Goal: Transaction & Acquisition: Purchase product/service

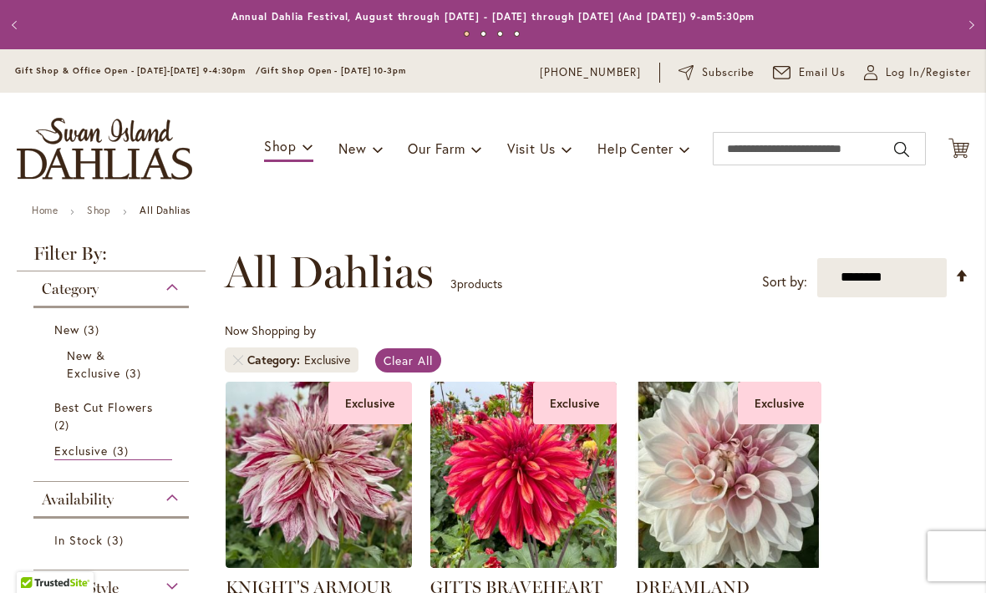
click at [173, 205] on strong "All Dahlias" at bounding box center [165, 210] width 51 height 13
click at [169, 290] on div "Category" at bounding box center [110, 284] width 155 height 27
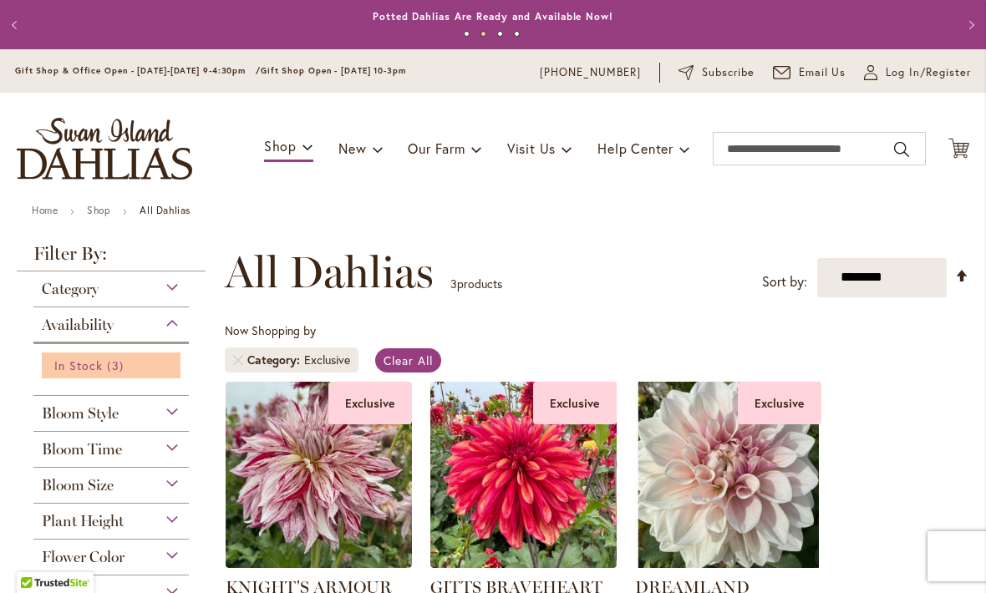
click at [93, 369] on span "In Stock" at bounding box center [78, 366] width 48 height 16
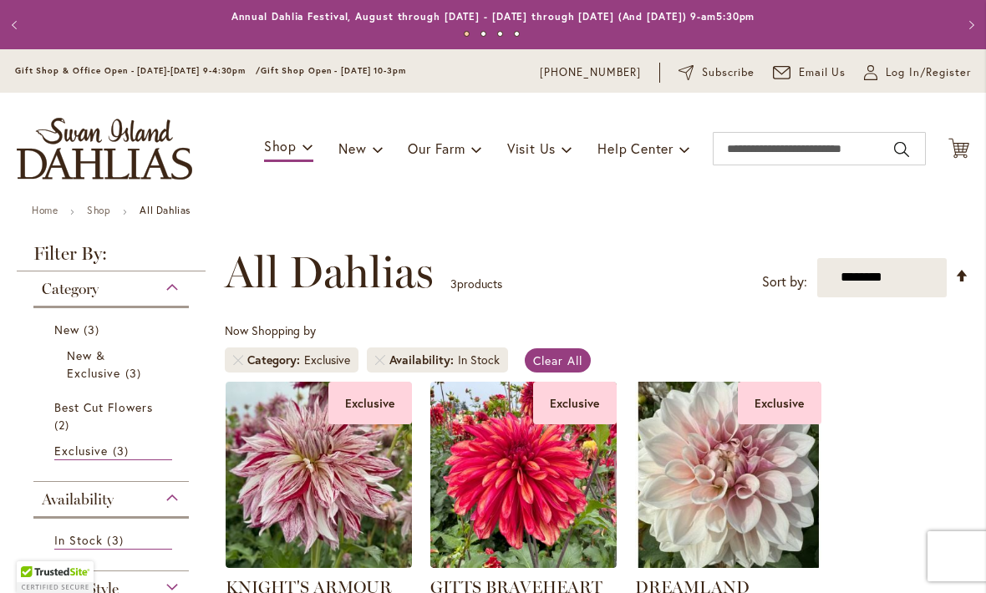
click at [226, 358] on li "Category Exclusive" at bounding box center [292, 360] width 134 height 25
click at [238, 356] on link "Remove Category Exclusive" at bounding box center [238, 360] width 10 height 10
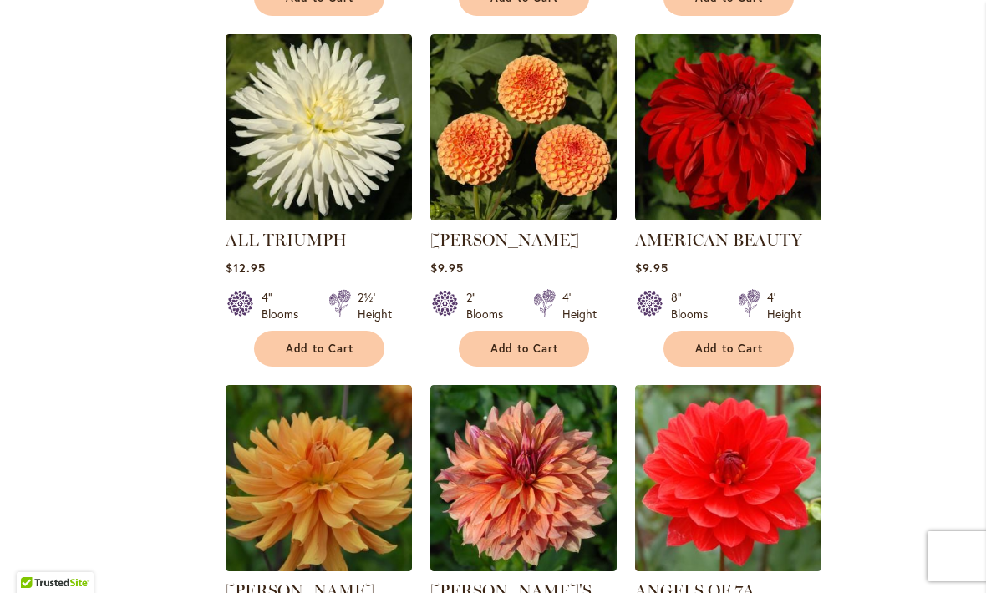
scroll to position [1053, 0]
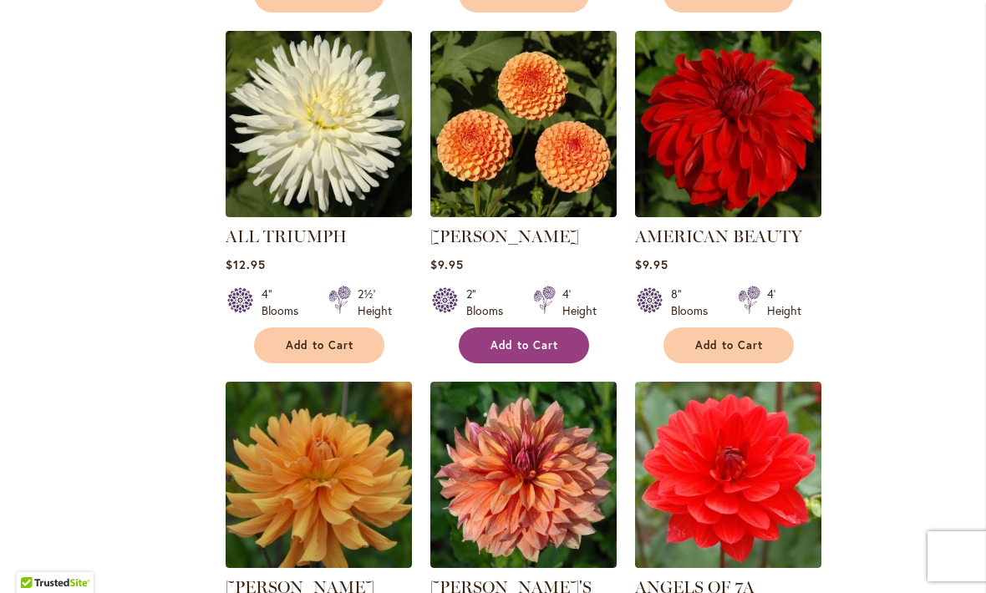
click at [512, 348] on span "Add to Cart" at bounding box center [524, 345] width 69 height 14
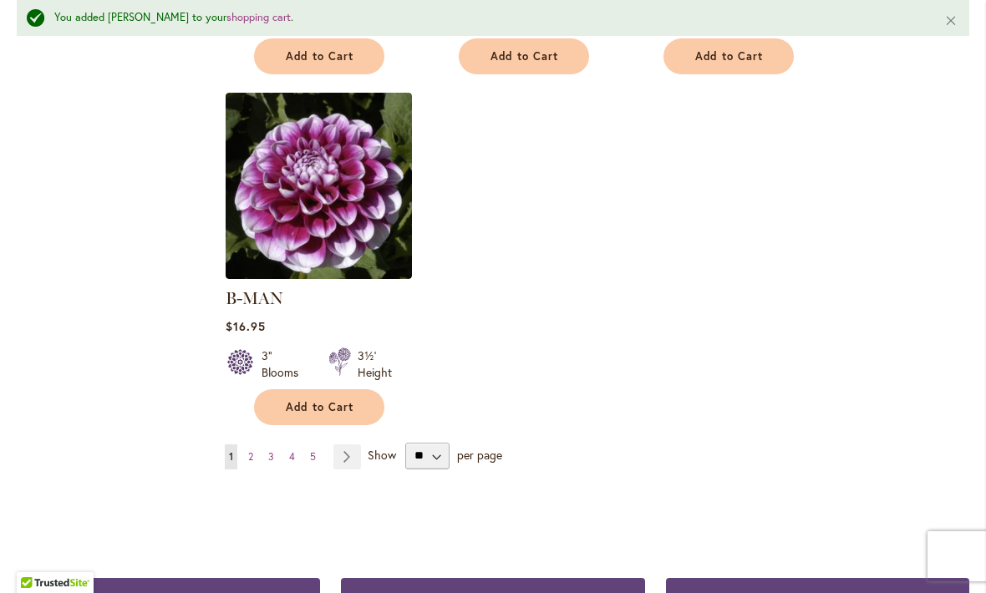
scroll to position [2114, 0]
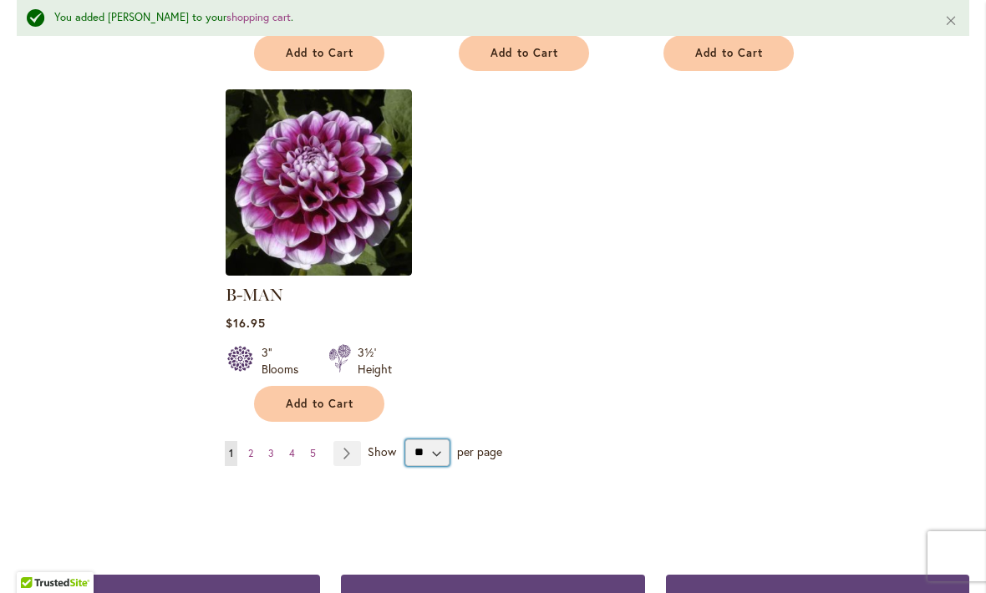
click at [429, 439] on select "** ** ** **" at bounding box center [427, 452] width 44 height 27
select select "**"
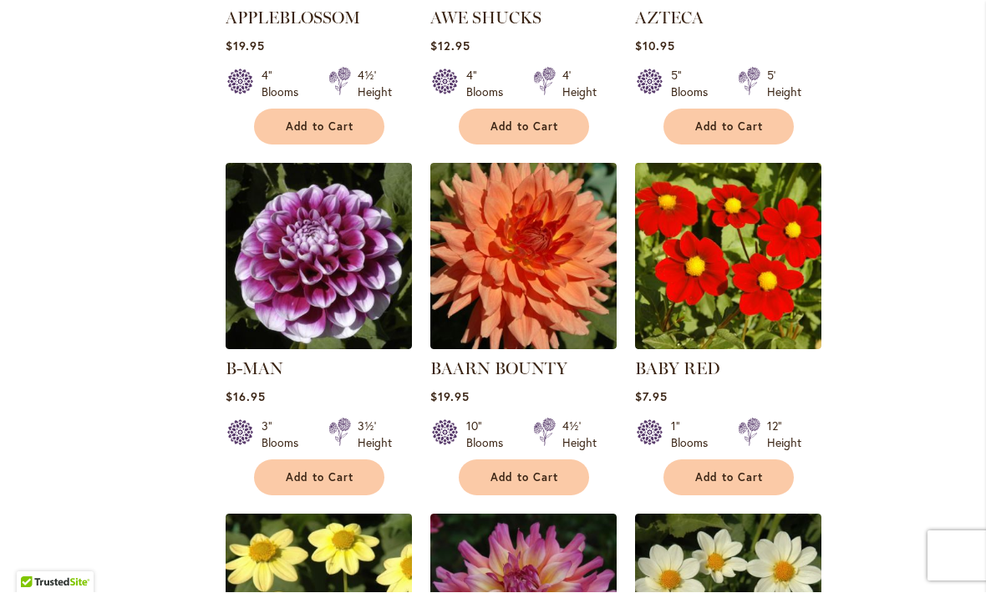
scroll to position [1998, 0]
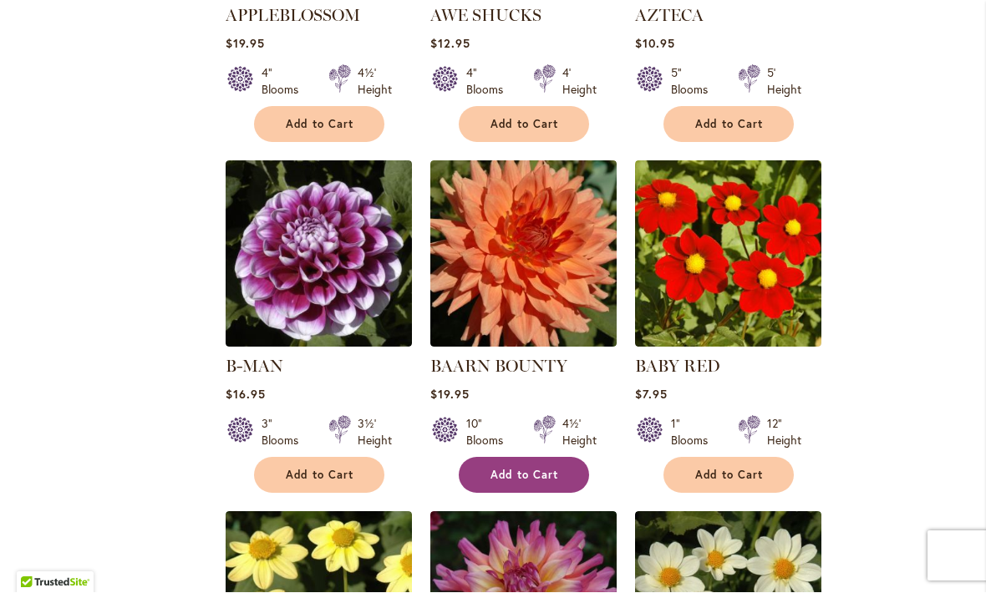
click at [505, 469] on span "Add to Cart" at bounding box center [524, 476] width 69 height 14
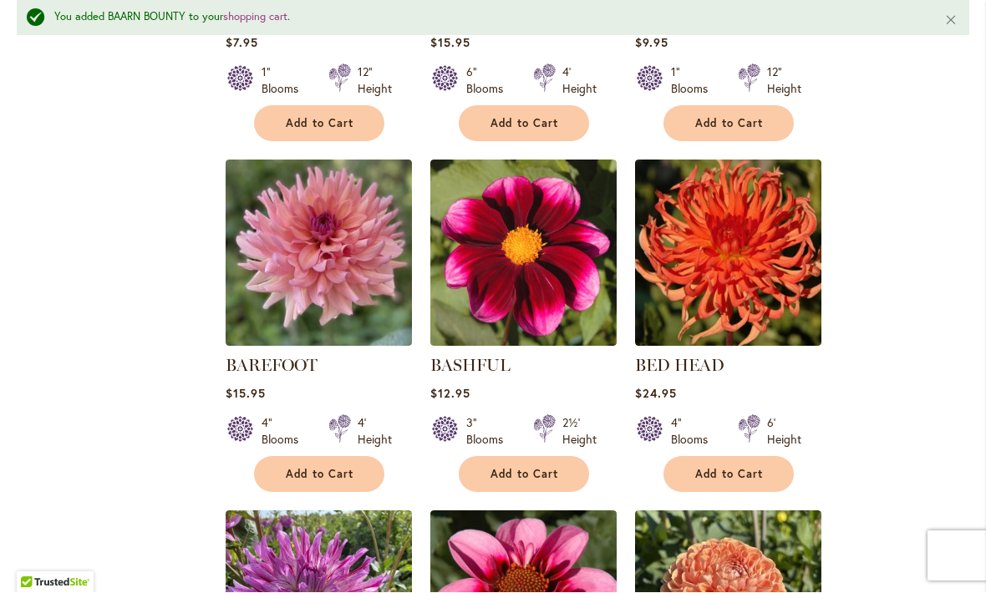
scroll to position [2746, 0]
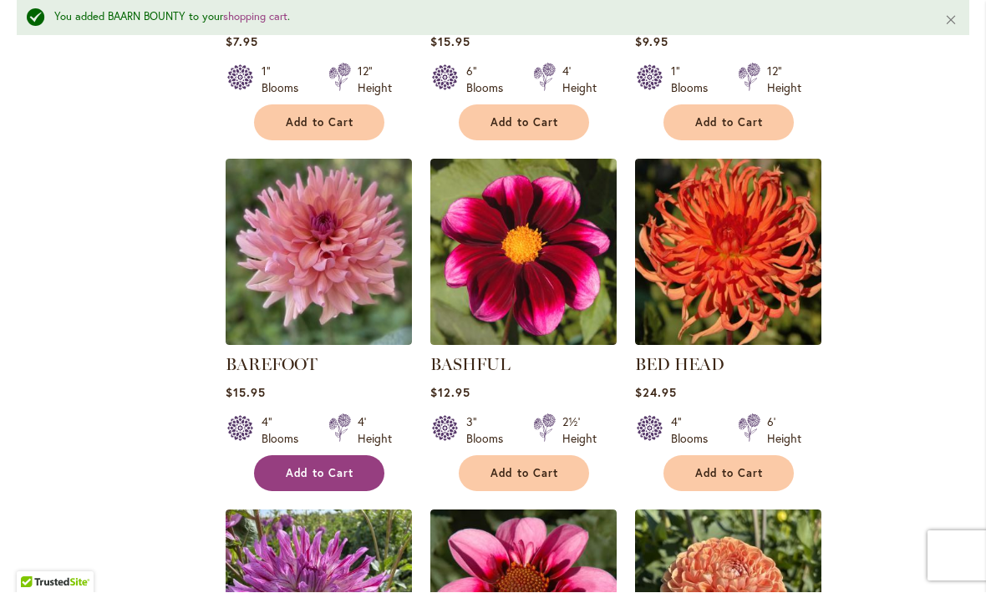
click at [308, 464] on button "Add to Cart" at bounding box center [319, 474] width 130 height 36
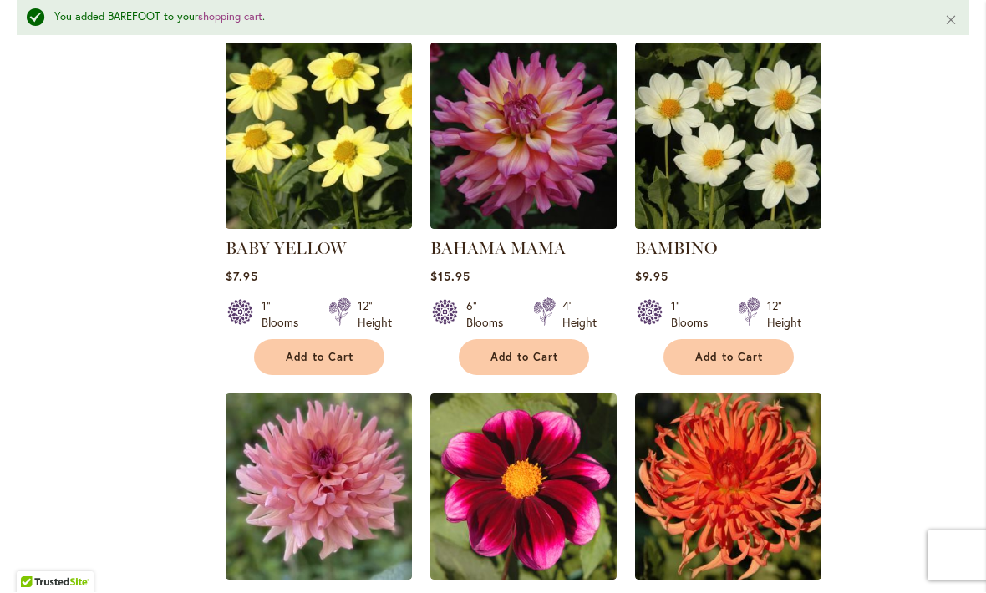
scroll to position [2513, 0]
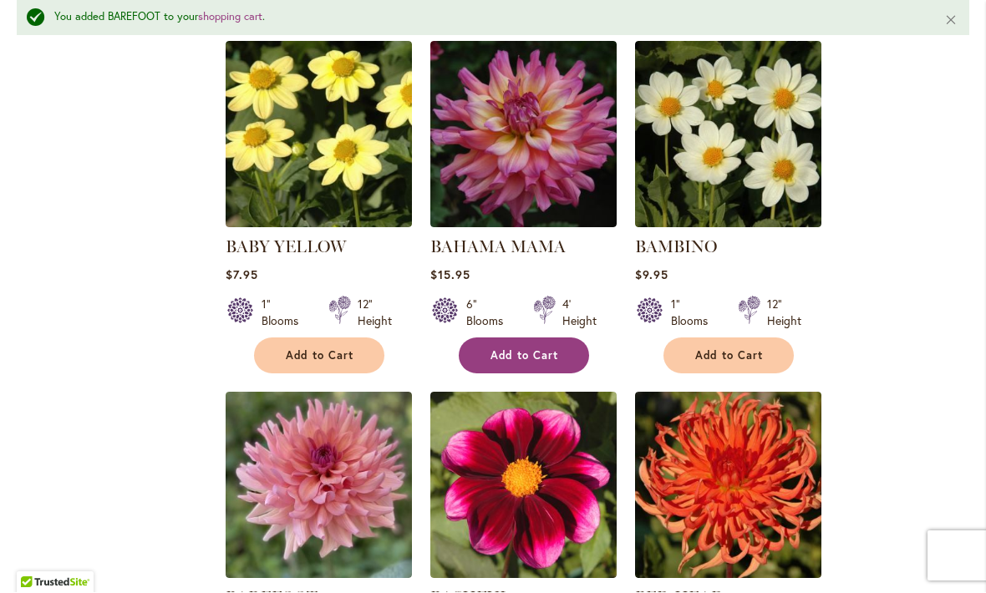
click at [499, 349] on span "Add to Cart" at bounding box center [524, 356] width 69 height 14
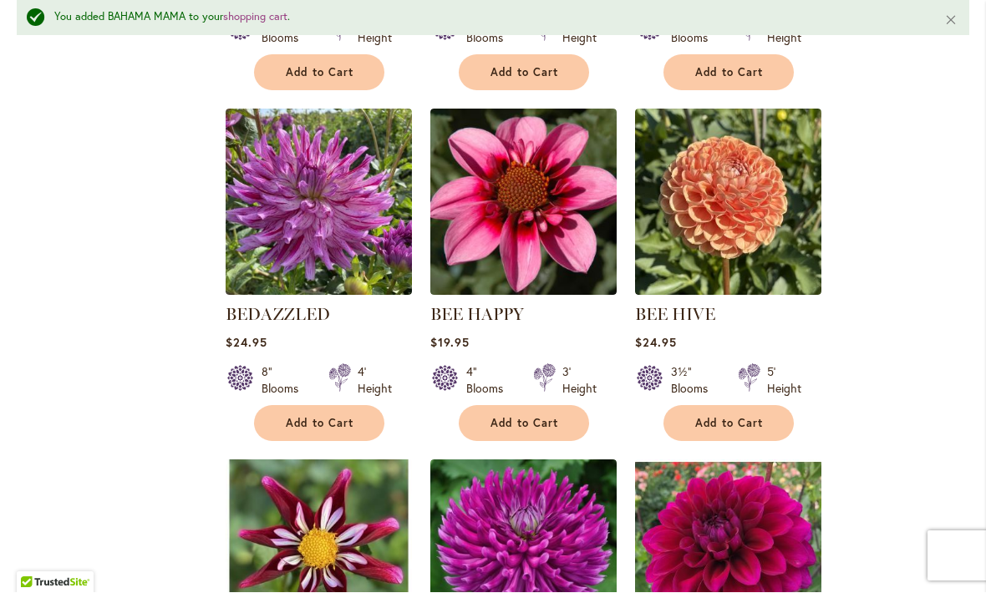
scroll to position [3148, 0]
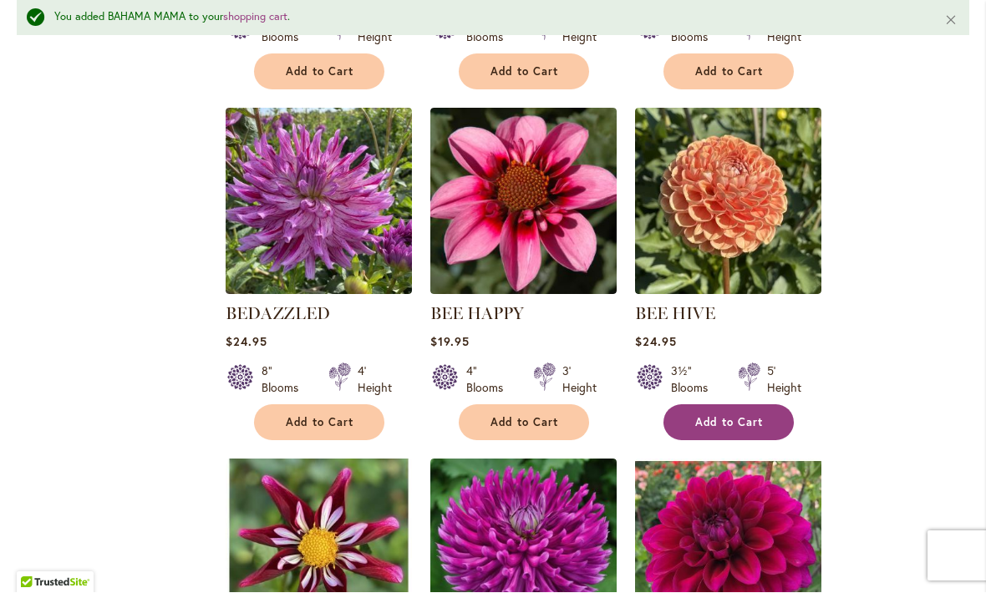
click at [699, 414] on button "Add to Cart" at bounding box center [728, 423] width 130 height 36
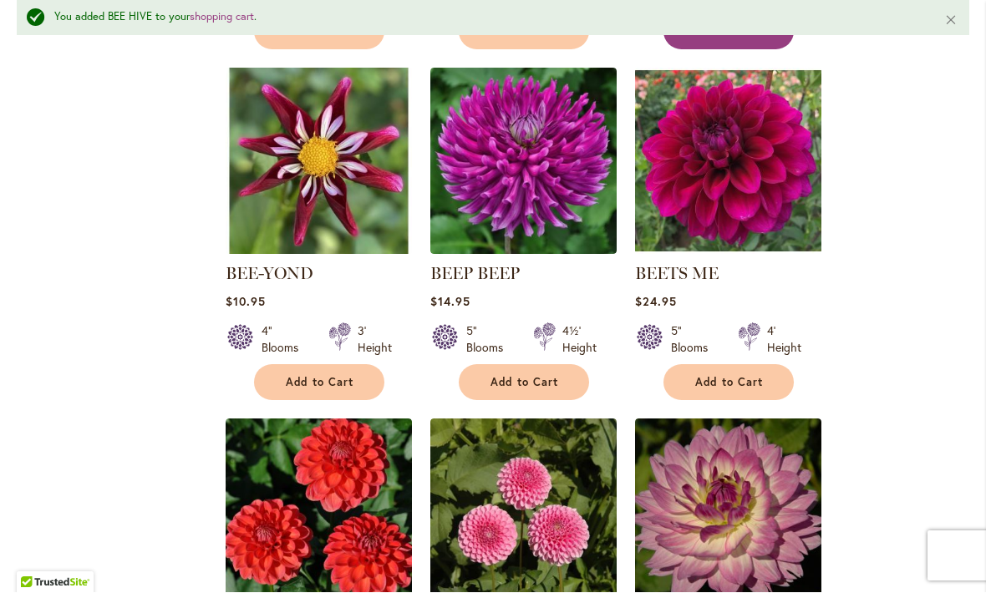
scroll to position [3541, 0]
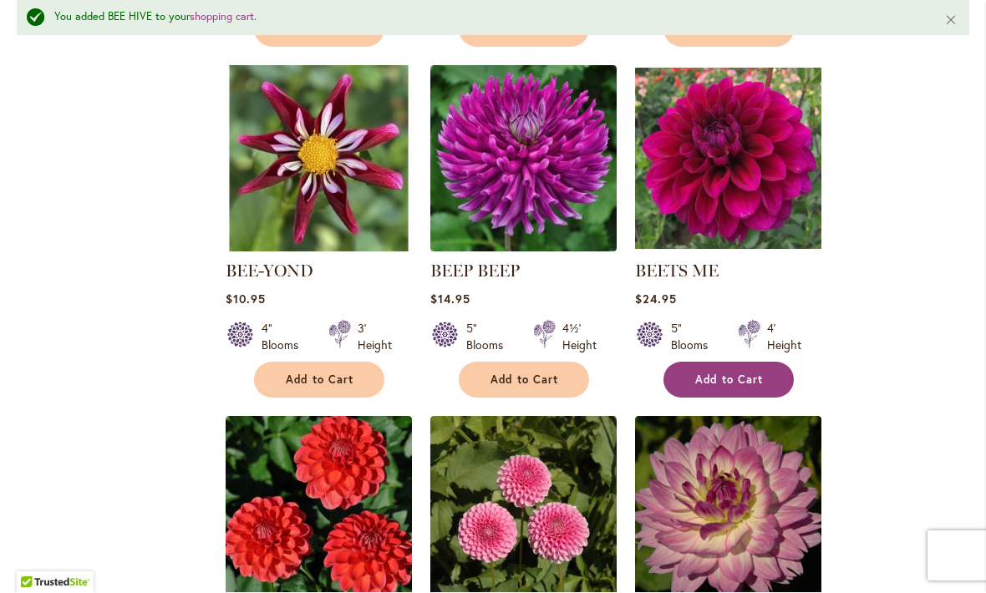
click at [683, 363] on button "Add to Cart" at bounding box center [728, 381] width 130 height 36
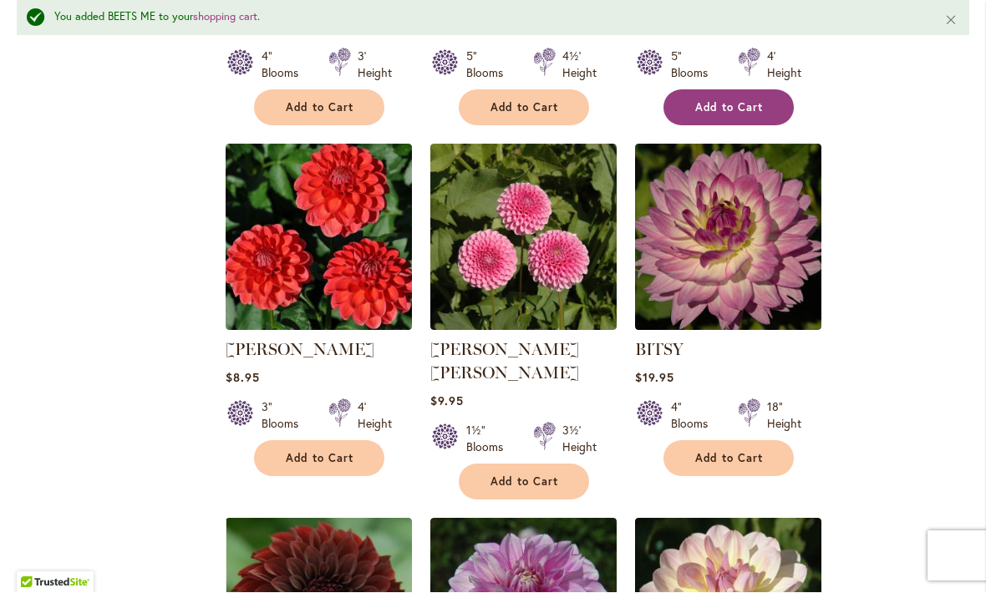
scroll to position [3815, 0]
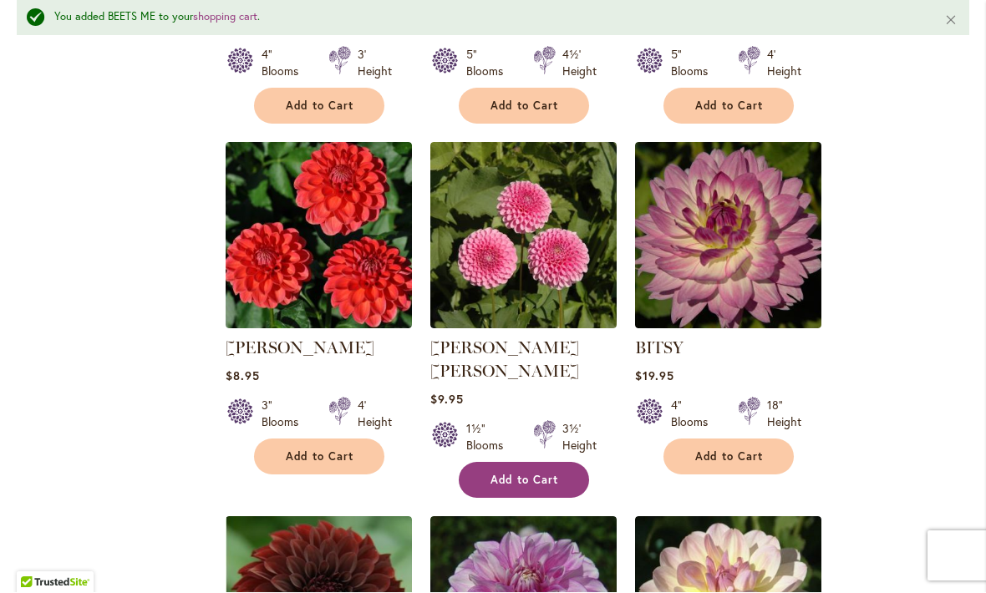
click at [505, 474] on span "Add to Cart" at bounding box center [524, 481] width 69 height 14
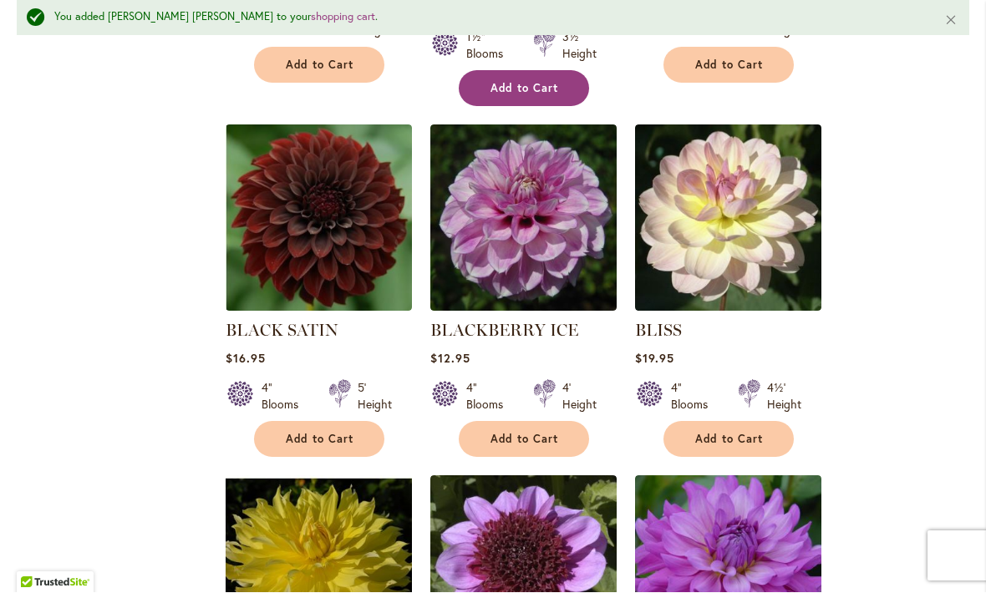
scroll to position [4208, 0]
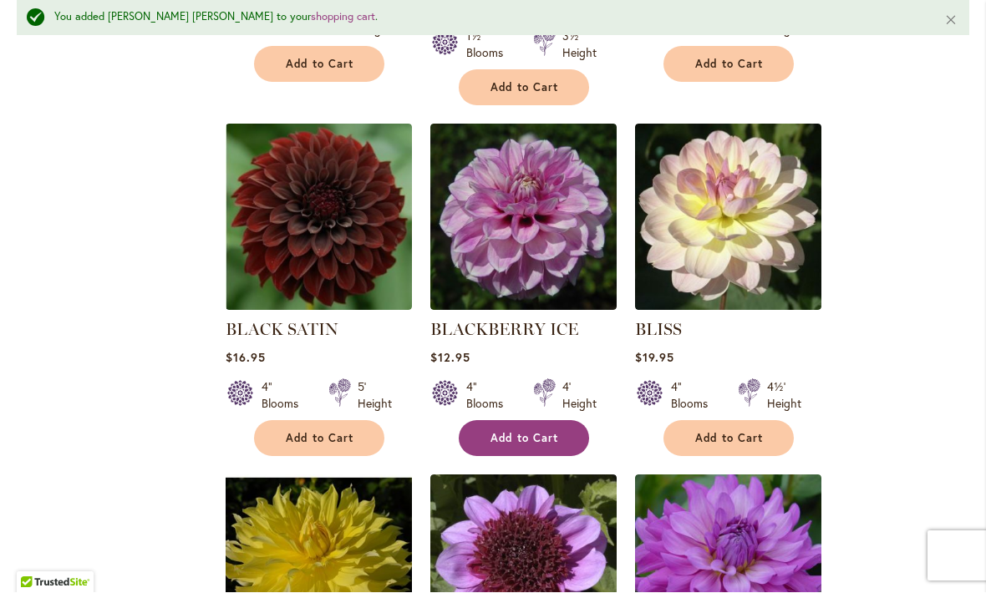
click at [505, 432] on span "Add to Cart" at bounding box center [524, 439] width 69 height 14
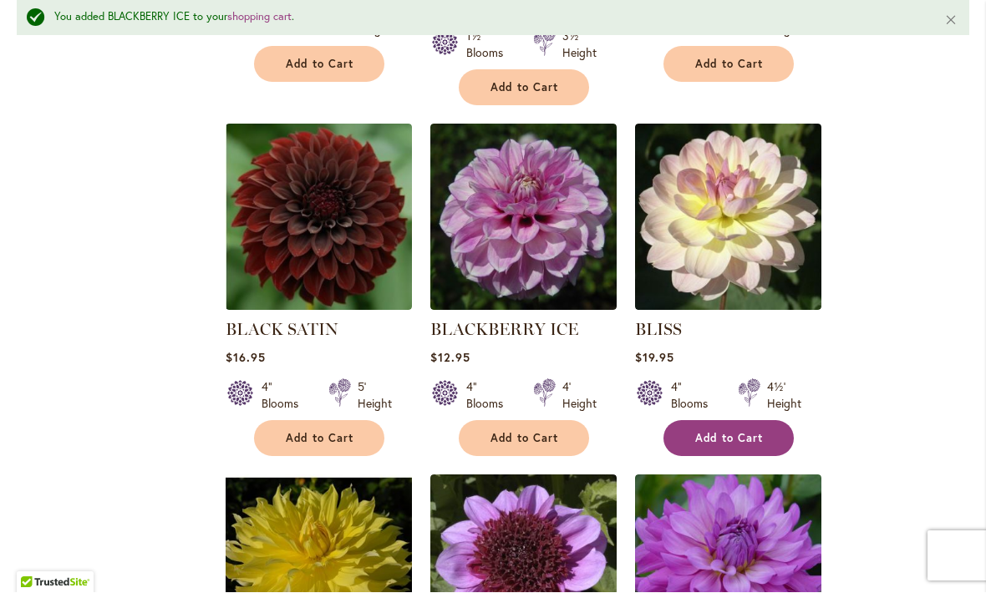
click at [718, 432] on span "Add to Cart" at bounding box center [729, 439] width 69 height 14
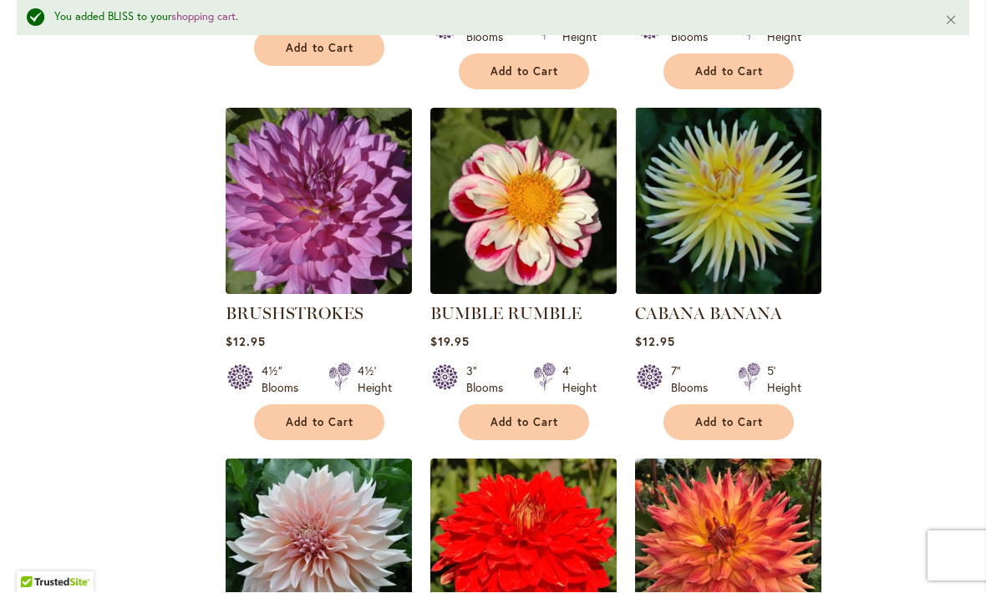
scroll to position [6354, 0]
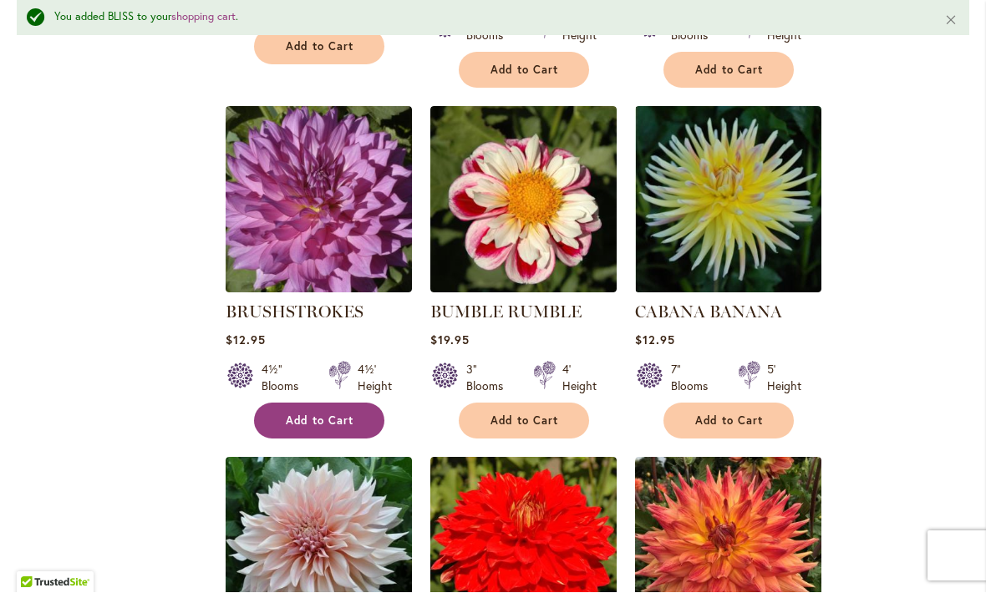
click at [312, 403] on button "Add to Cart" at bounding box center [319, 421] width 130 height 36
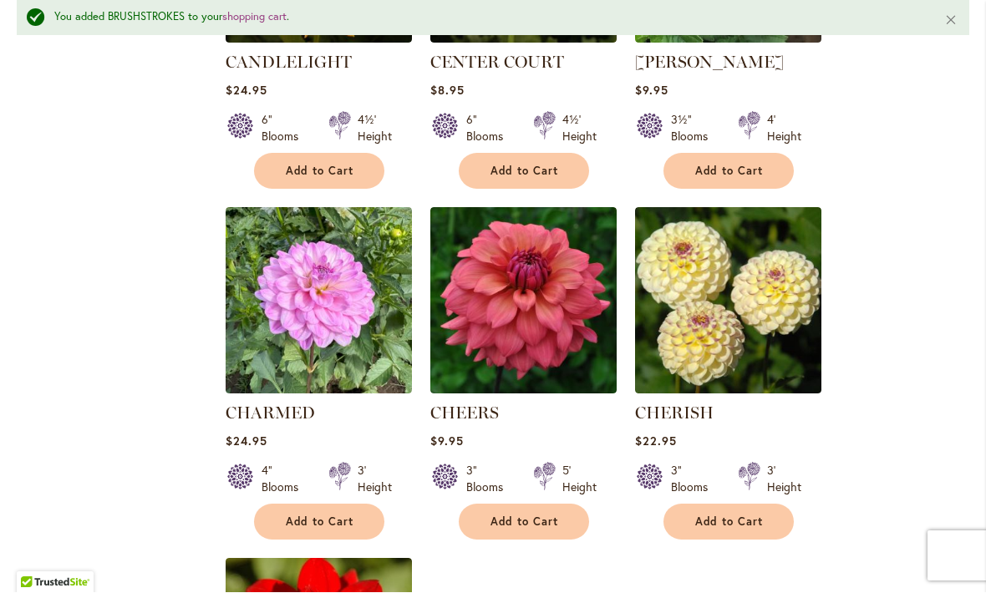
scroll to position [7317, 0]
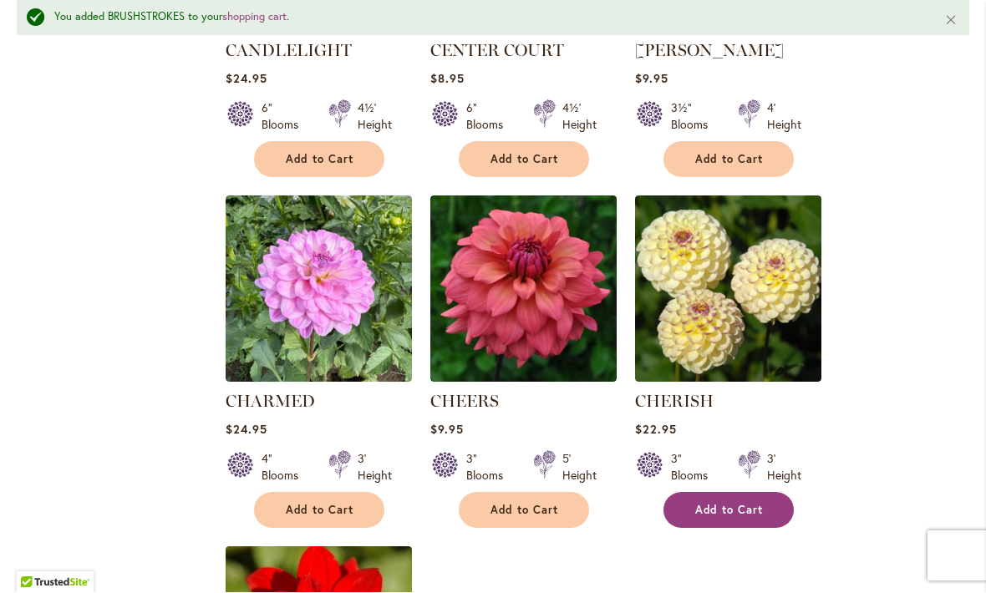
click at [717, 504] on span "Add to Cart" at bounding box center [729, 511] width 69 height 14
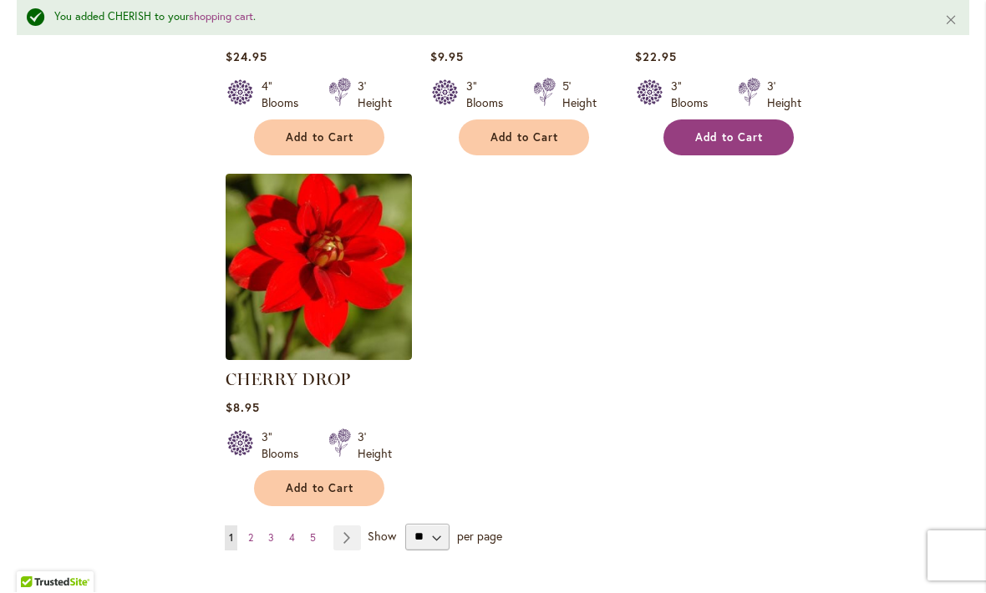
scroll to position [7694, 0]
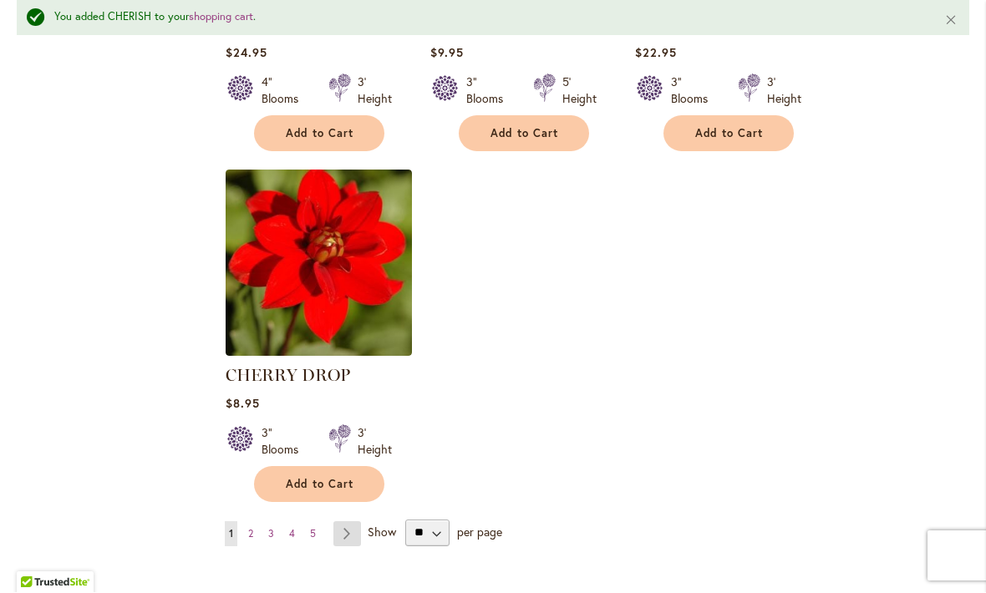
click at [340, 522] on link "Page Next" at bounding box center [347, 534] width 28 height 25
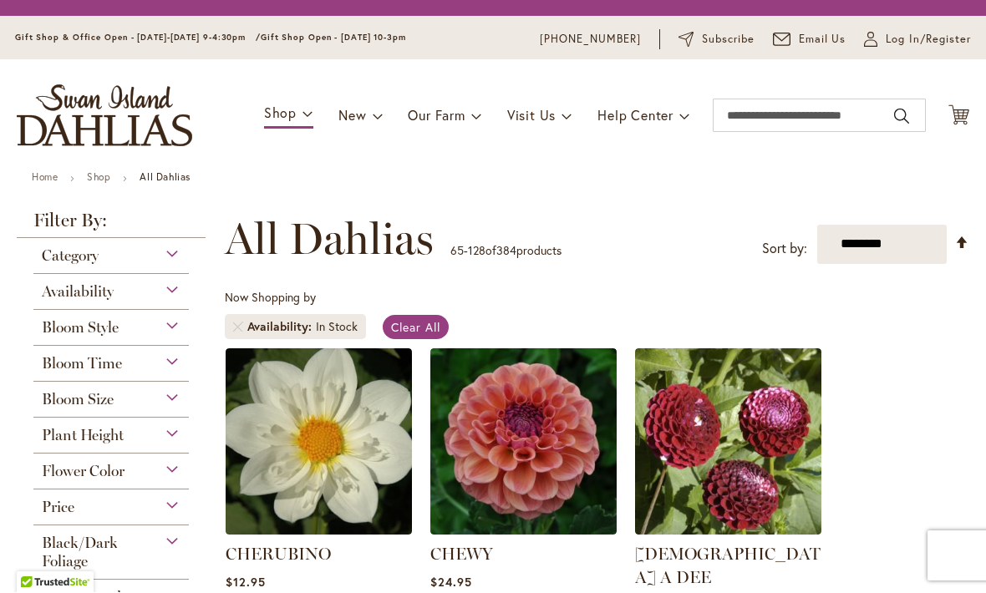
scroll to position [310, 0]
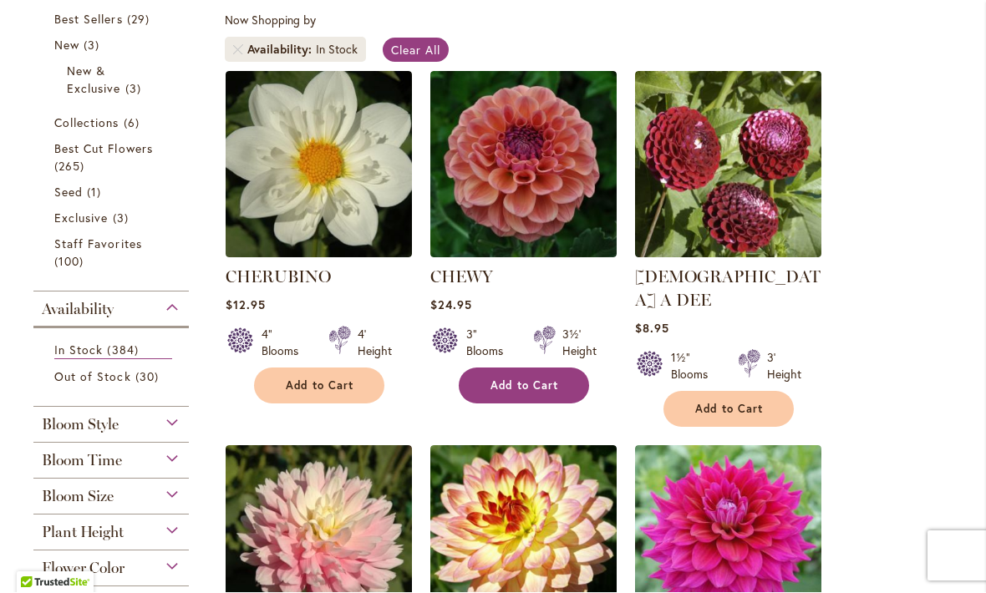
click at [509, 385] on span "Add to Cart" at bounding box center [524, 386] width 69 height 14
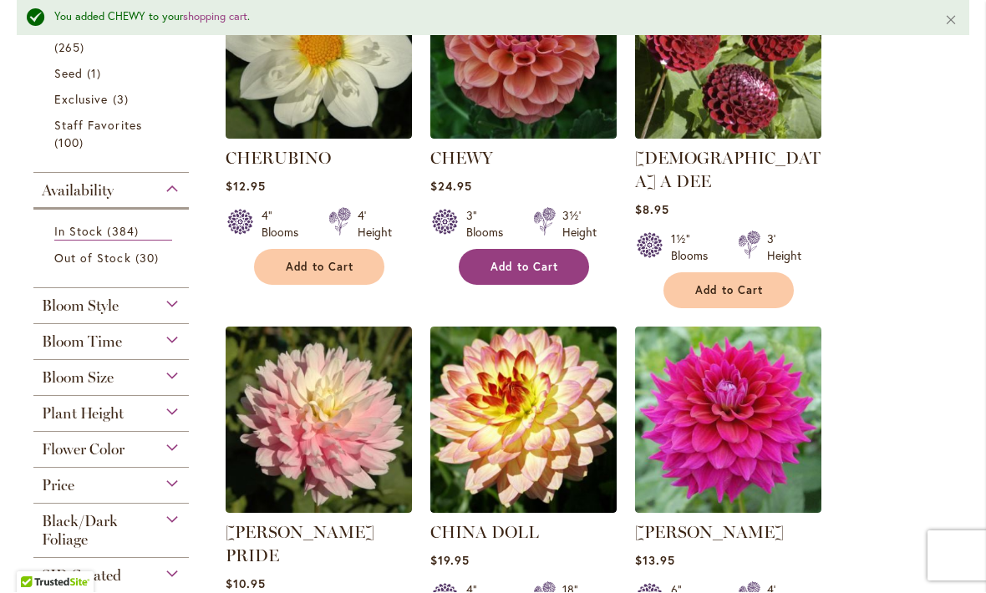
scroll to position [474, 0]
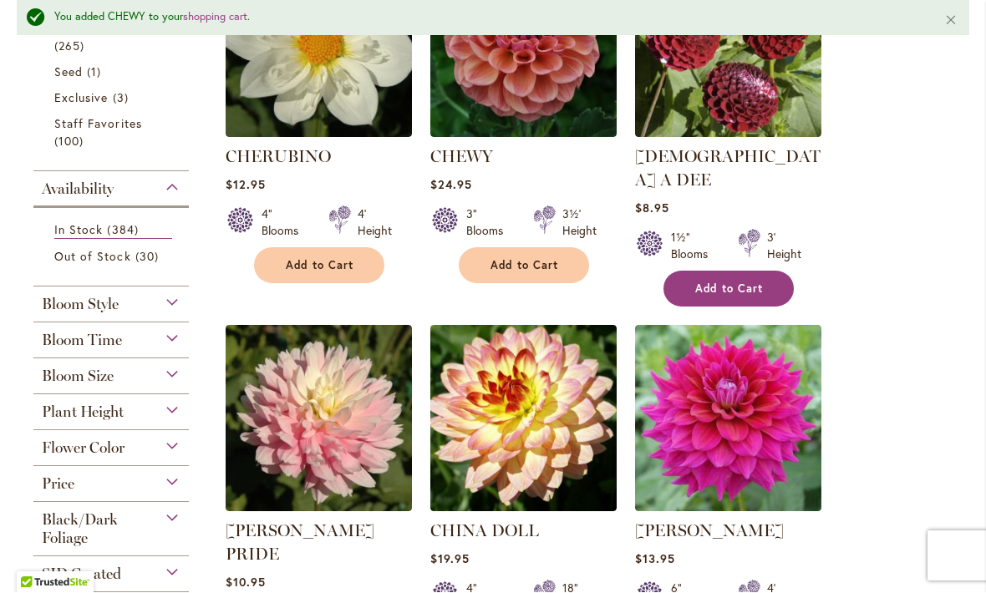
click at [709, 282] on span "Add to Cart" at bounding box center [729, 289] width 69 height 14
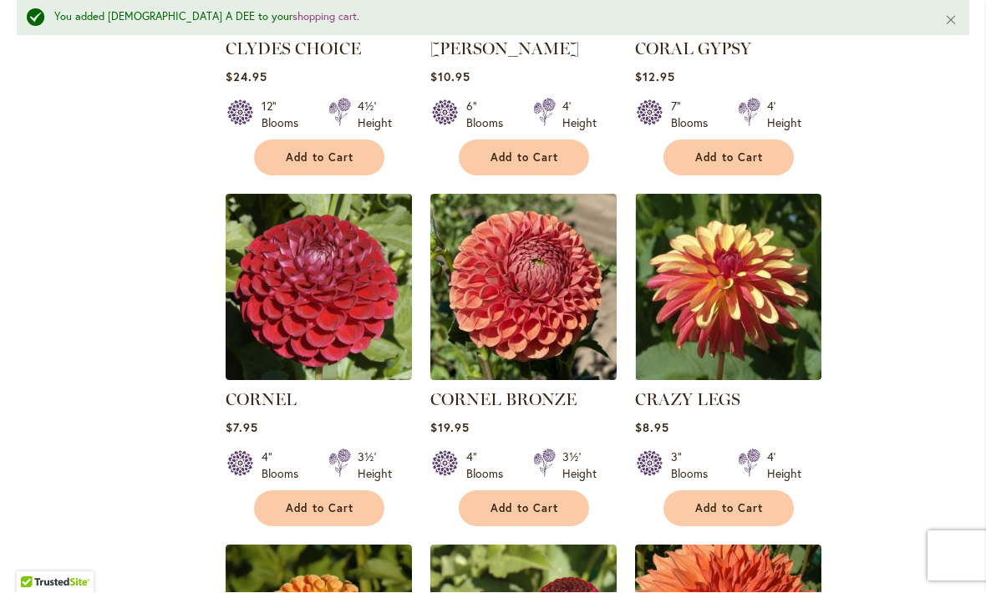
scroll to position [1707, 0]
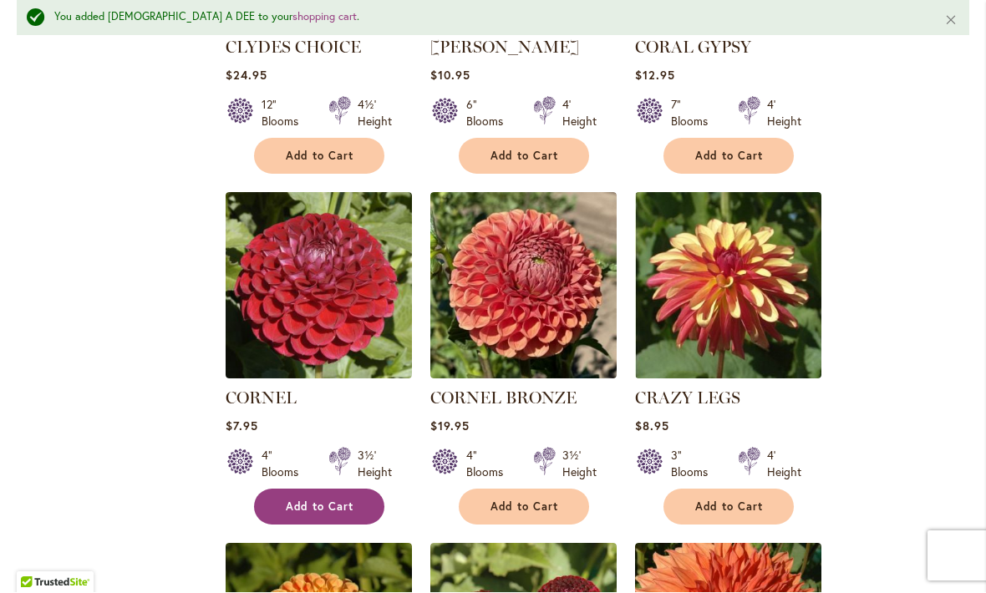
click at [327, 500] on span "Add to Cart" at bounding box center [320, 507] width 69 height 14
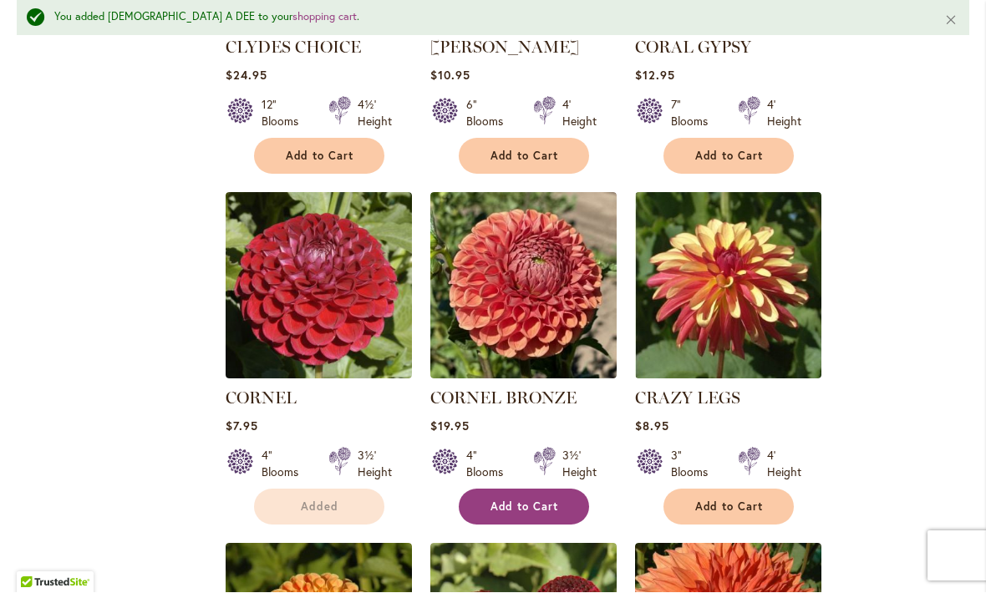
click at [515, 500] on span "Add to Cart" at bounding box center [524, 507] width 69 height 14
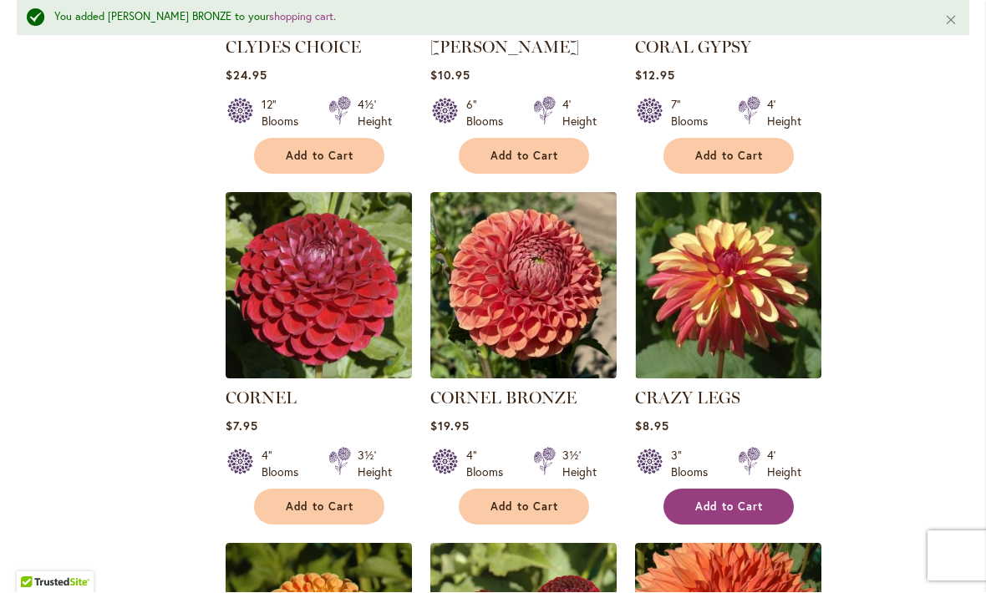
click at [728, 490] on button "Add to Cart" at bounding box center [728, 508] width 130 height 36
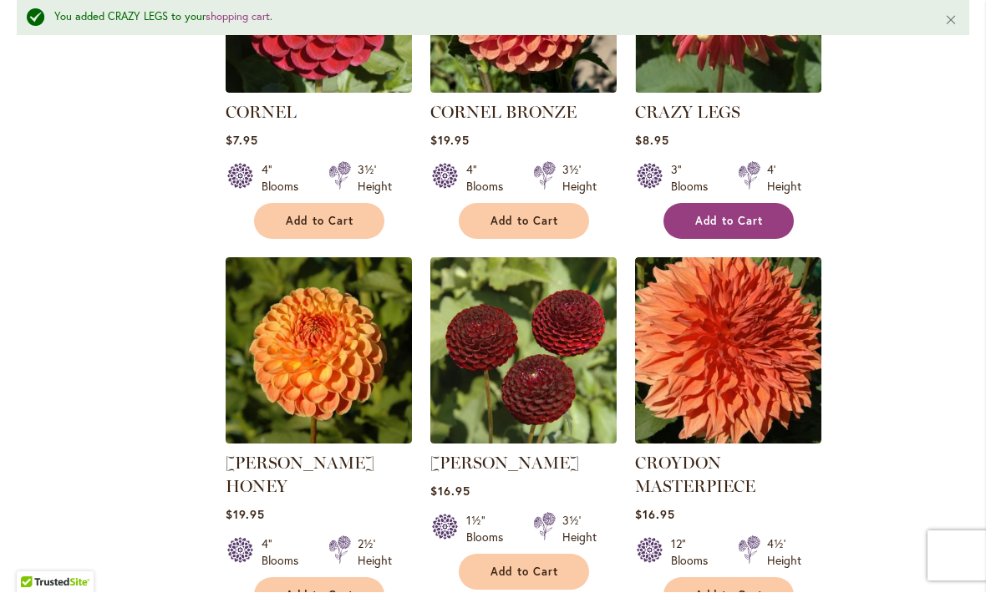
scroll to position [2001, 0]
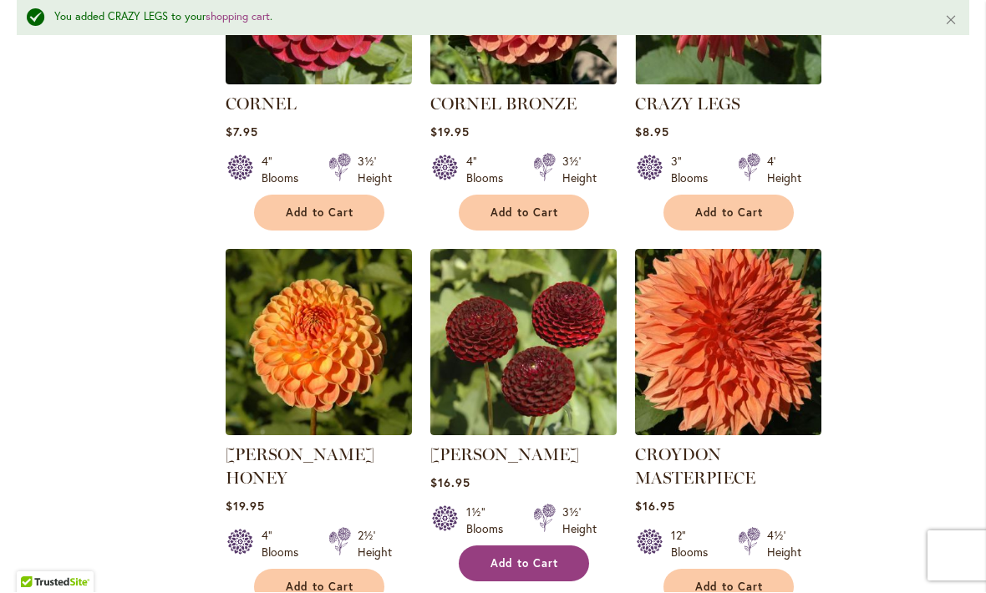
click at [511, 557] on span "Add to Cart" at bounding box center [524, 564] width 69 height 14
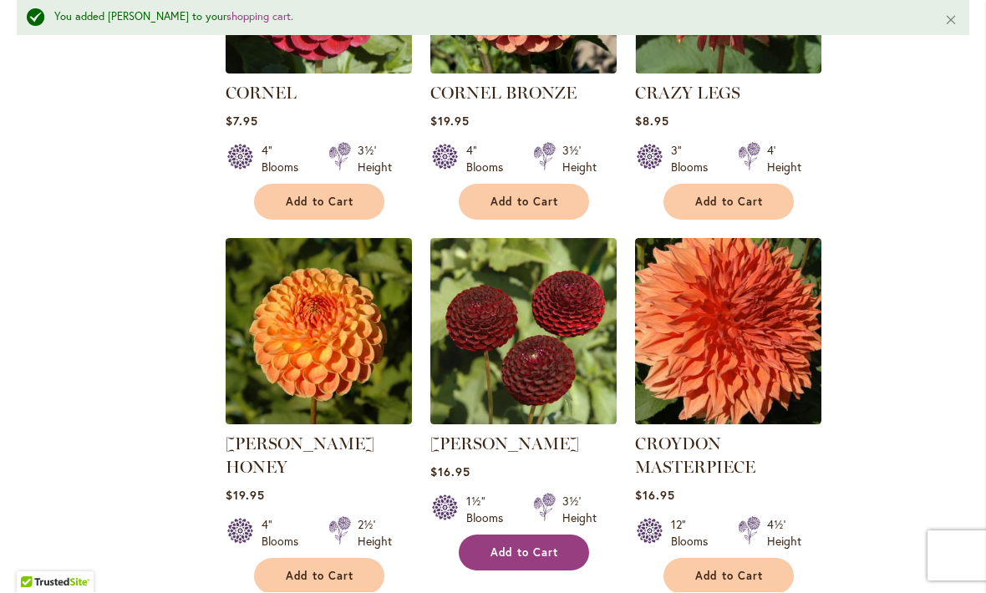
scroll to position [2029, 0]
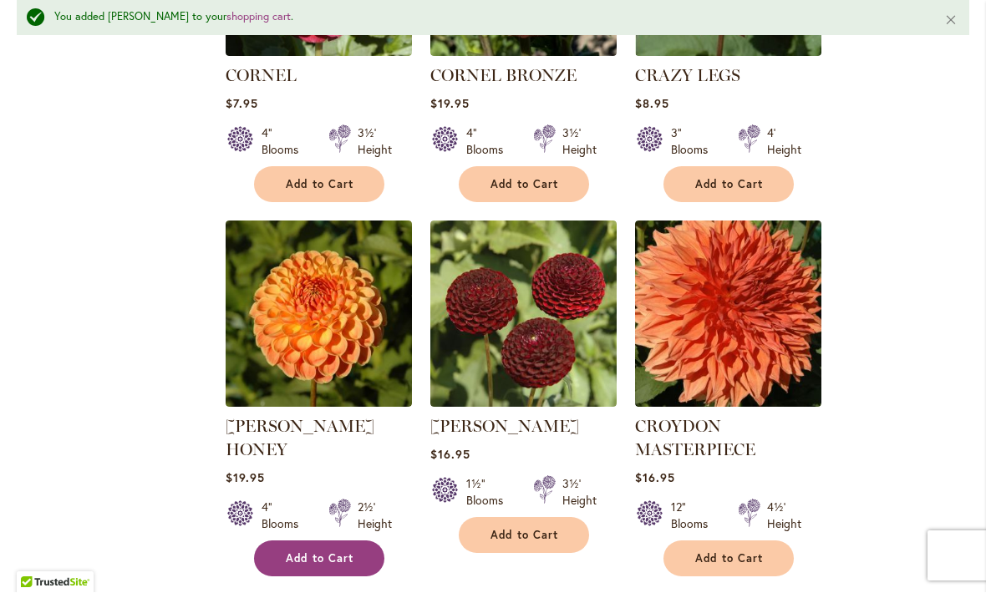
click at [310, 541] on button "Add to Cart" at bounding box center [319, 559] width 130 height 36
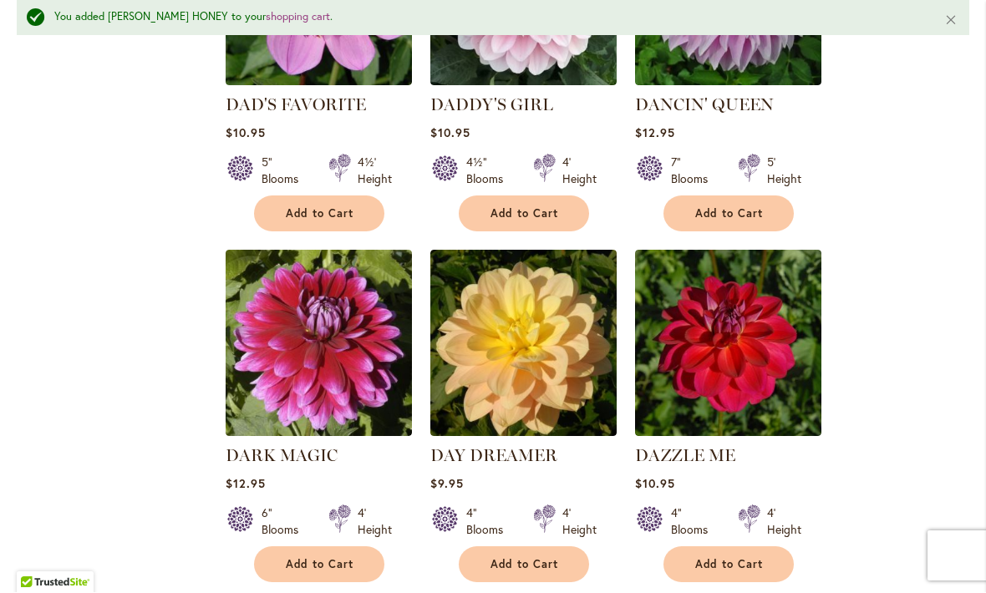
scroll to position [3100, 0]
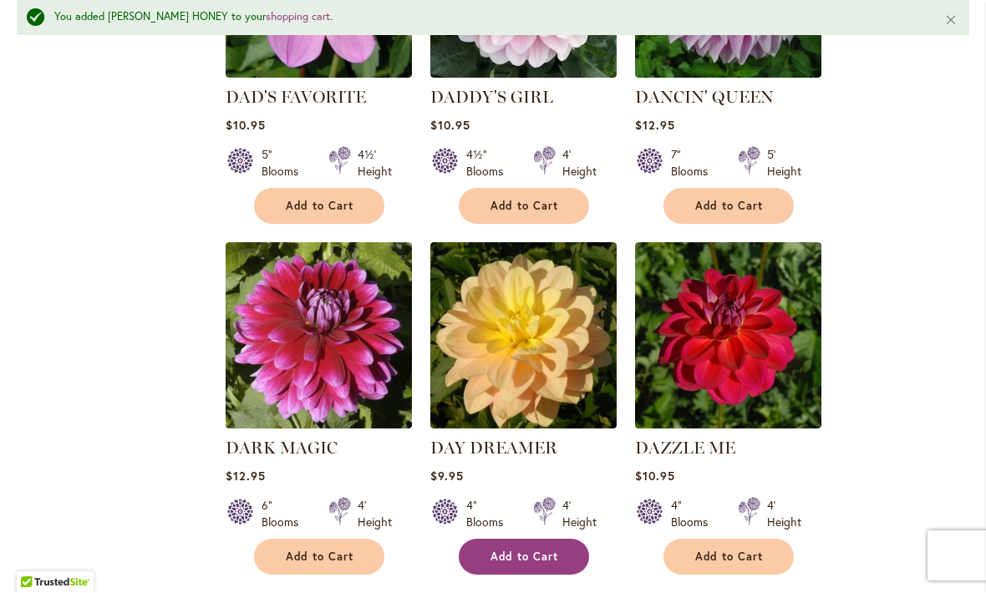
click at [517, 551] on span "Add to Cart" at bounding box center [524, 558] width 69 height 14
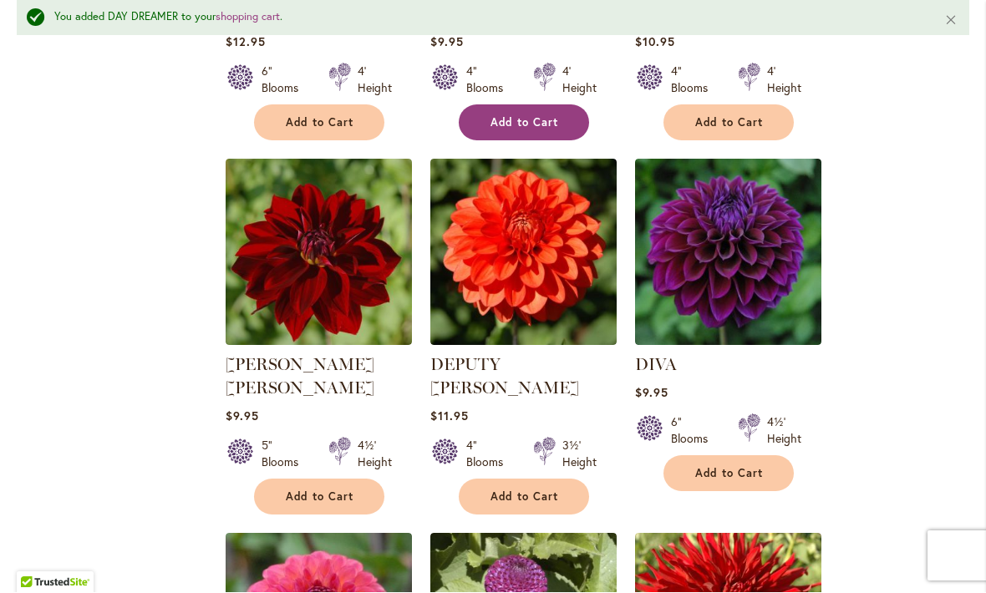
scroll to position [3549, 0]
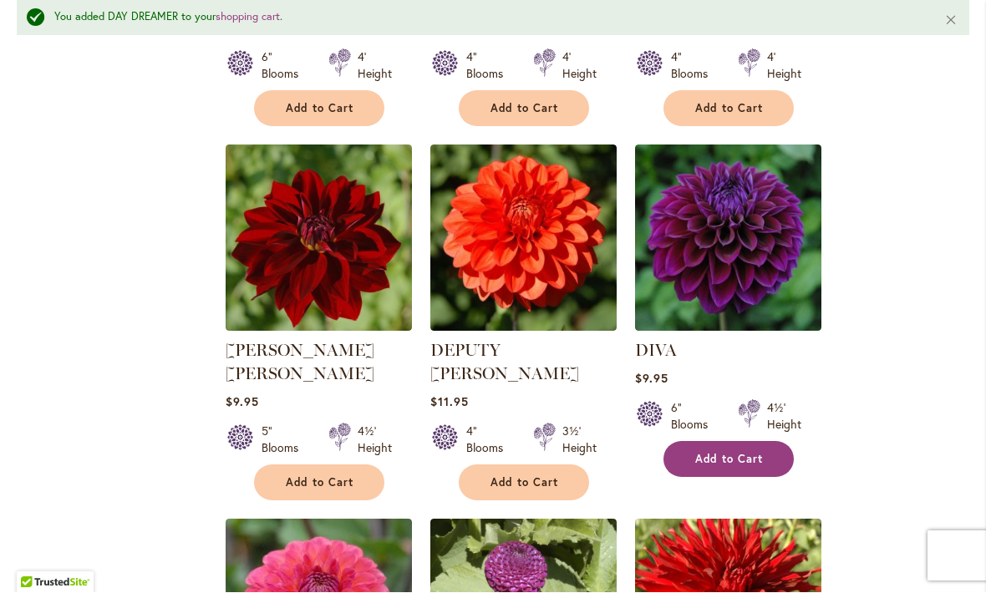
click at [728, 453] on span "Add to Cart" at bounding box center [729, 460] width 69 height 14
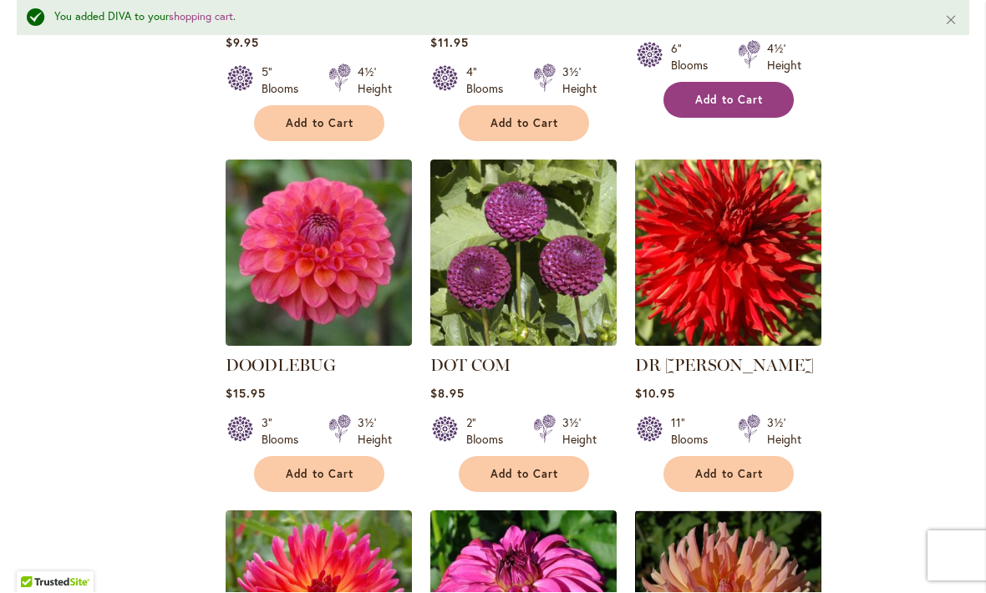
scroll to position [3910, 0]
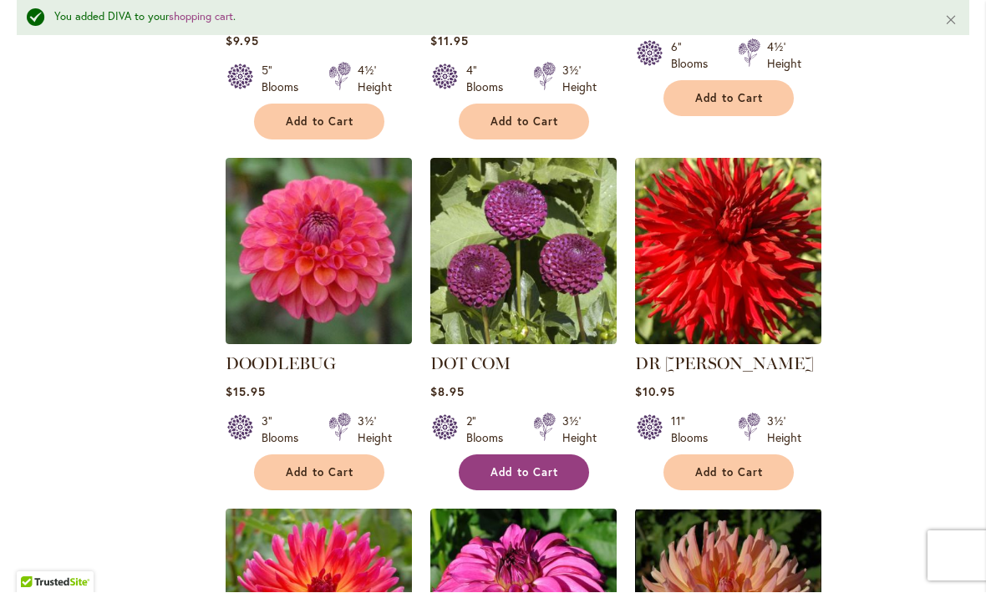
click at [517, 455] on button "Add to Cart" at bounding box center [524, 473] width 130 height 36
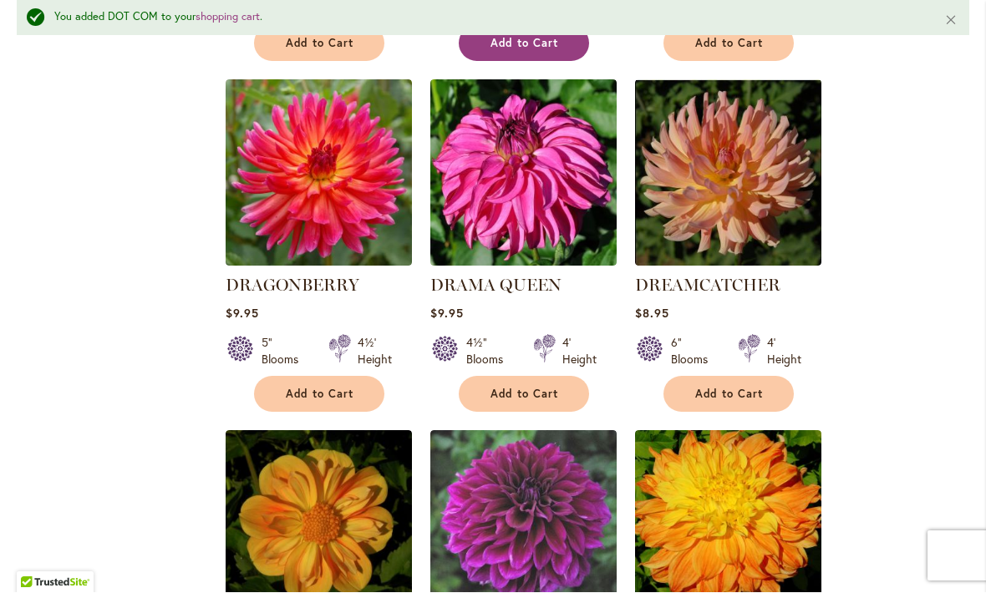
scroll to position [4342, 0]
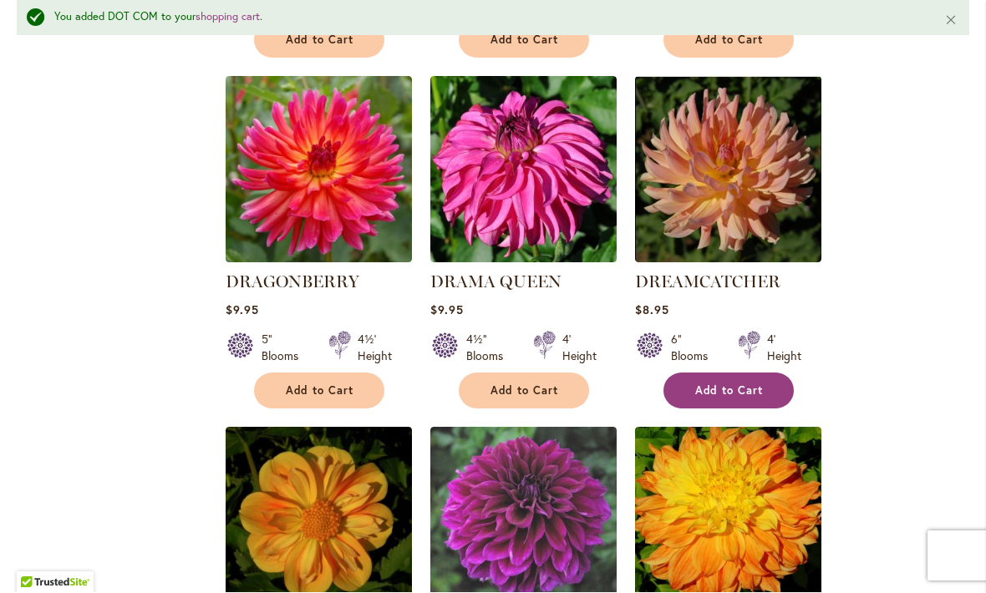
click at [718, 384] on span "Add to Cart" at bounding box center [729, 391] width 69 height 14
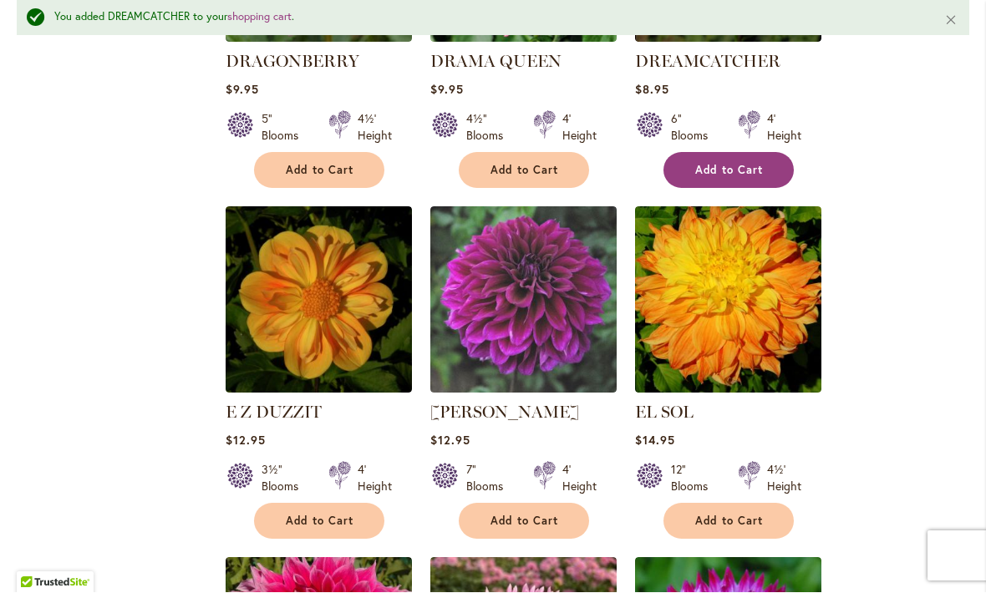
scroll to position [4567, 0]
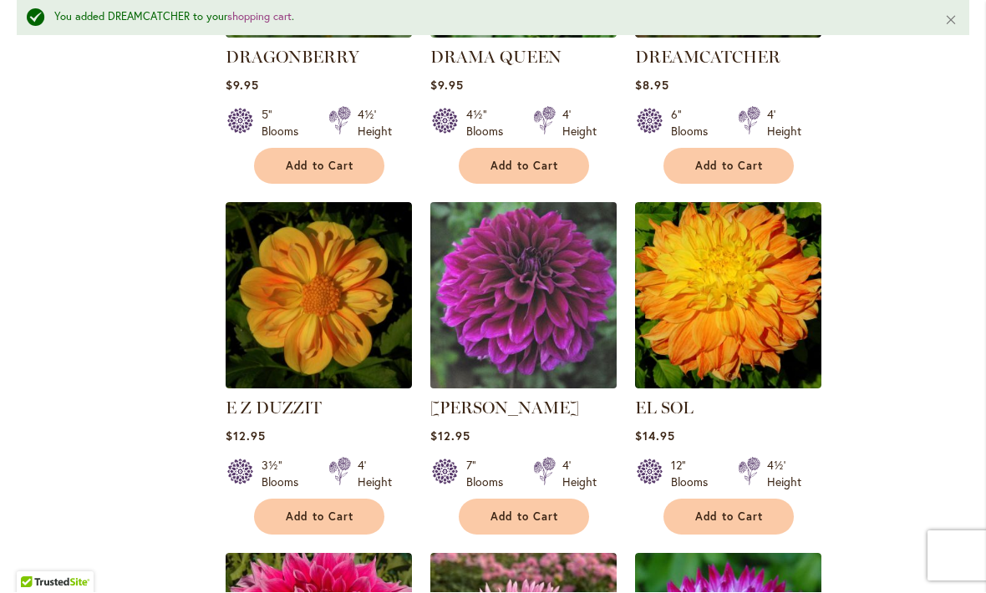
click at [527, 207] on img at bounding box center [522, 295] width 195 height 195
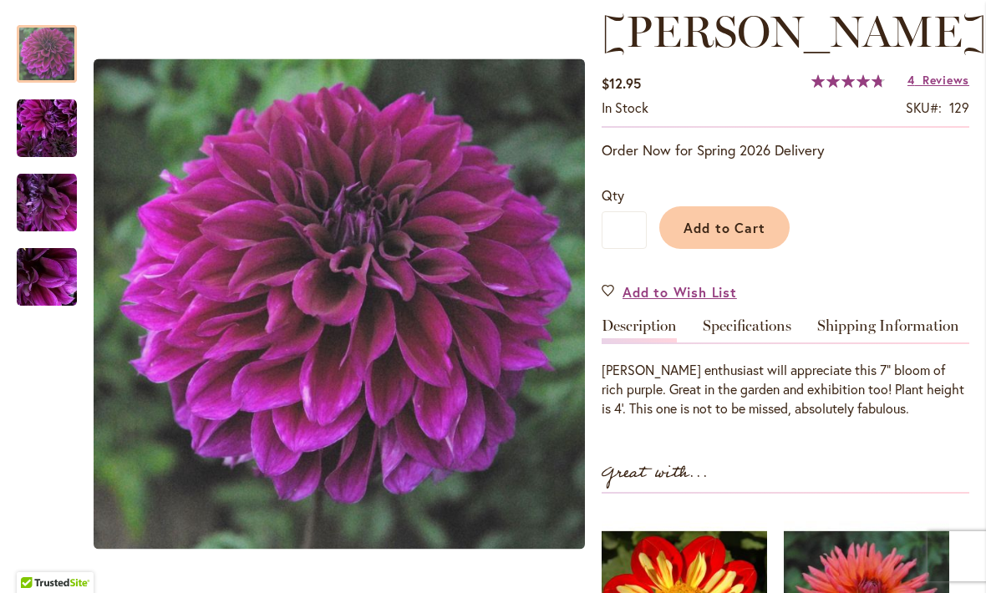
scroll to position [241, 0]
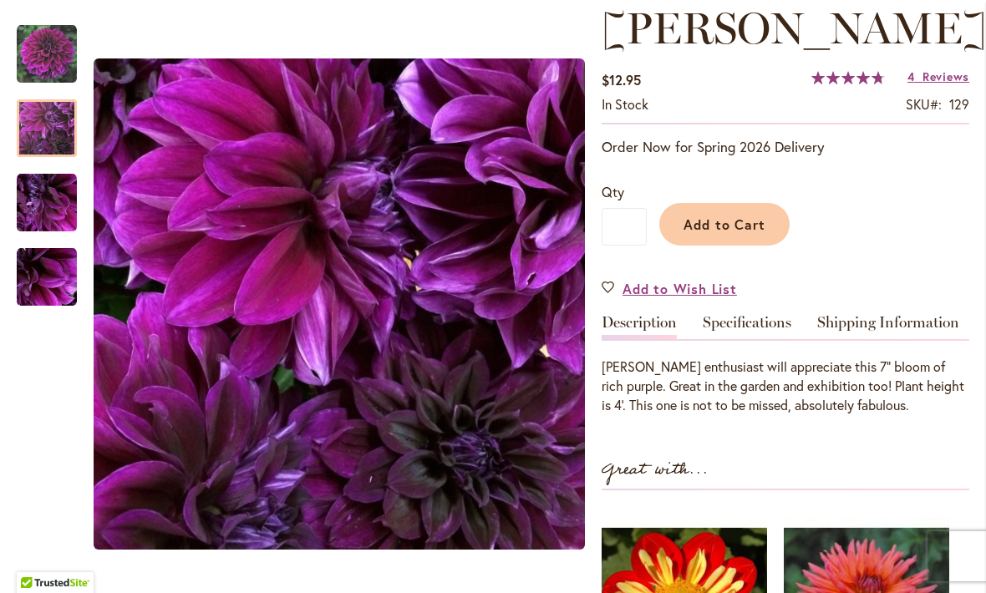
click at [48, 116] on div at bounding box center [47, 128] width 60 height 58
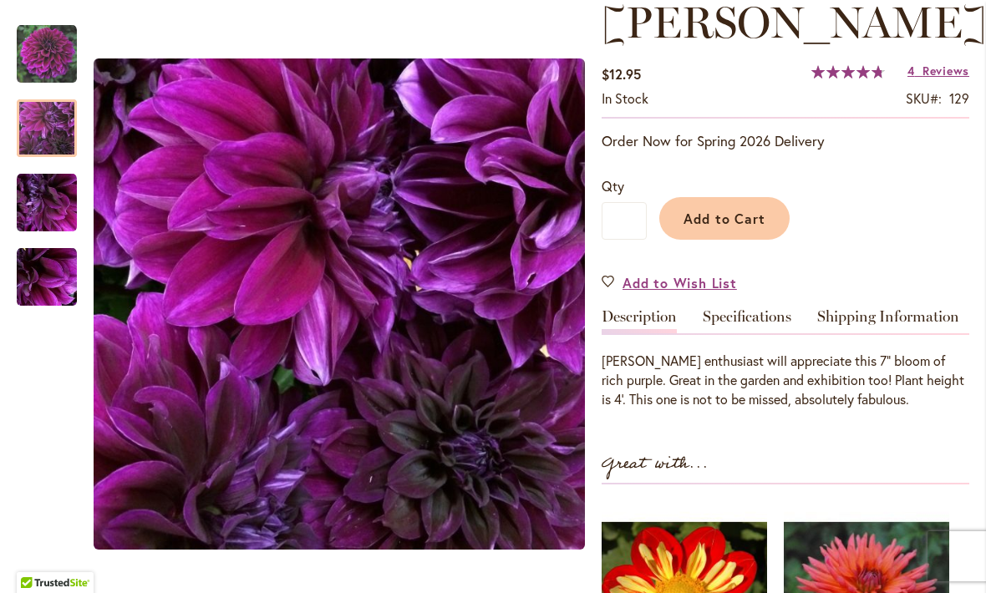
scroll to position [250, 0]
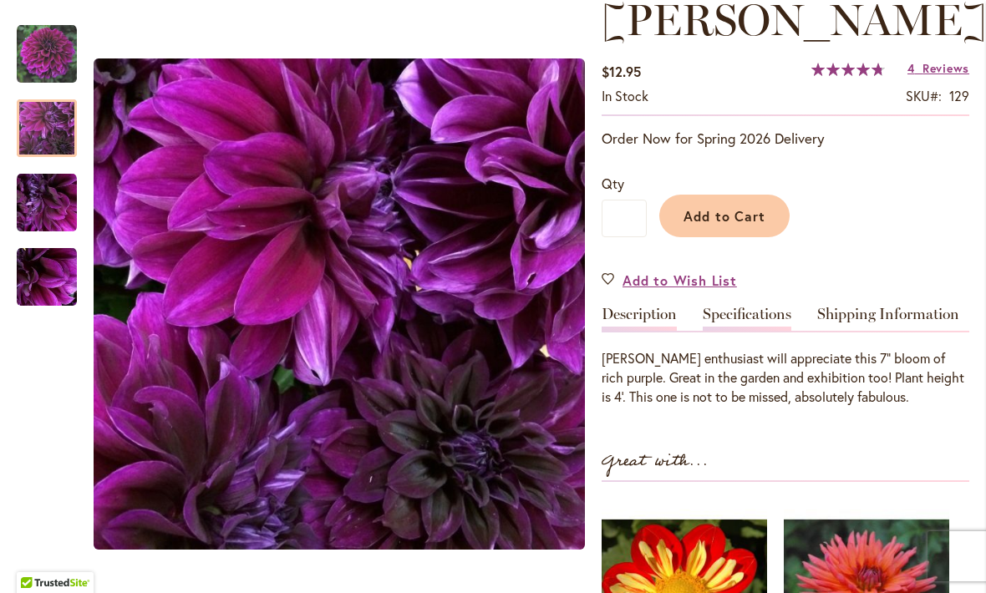
click at [743, 315] on link "Specifications" at bounding box center [747, 319] width 89 height 24
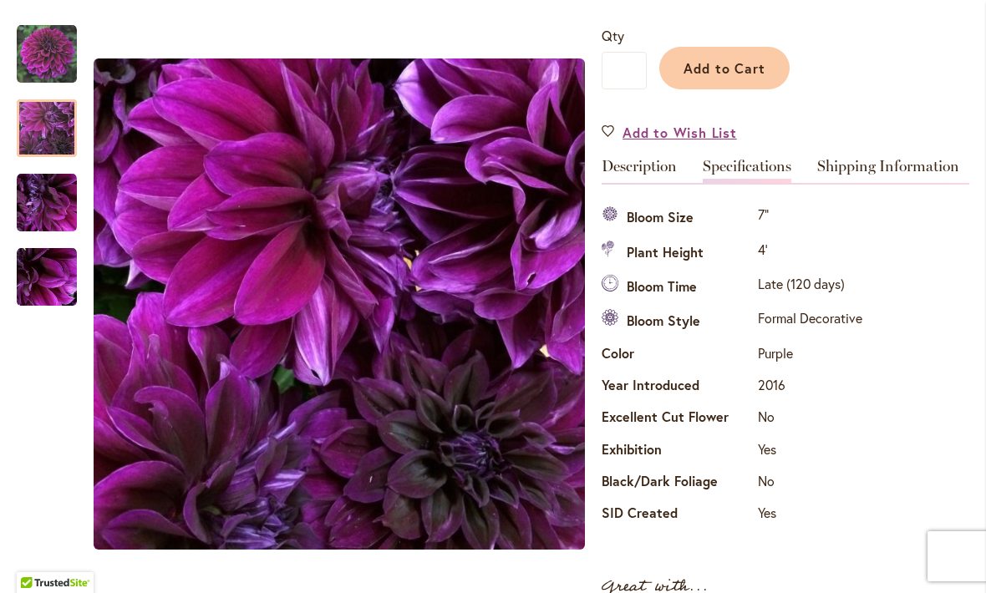
scroll to position [397, 0]
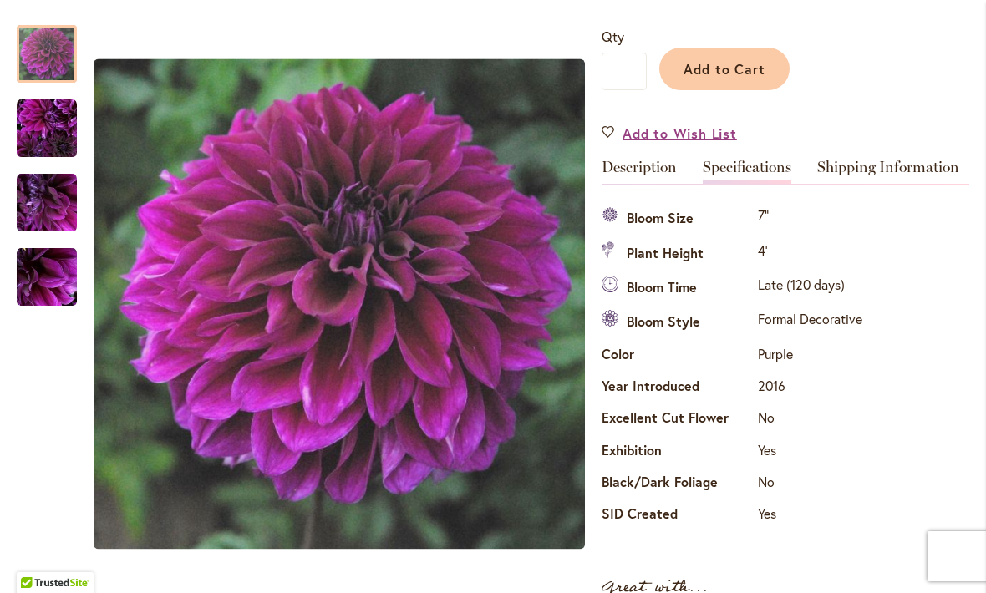
click at [33, 52] on img "Einstein" at bounding box center [47, 54] width 60 height 60
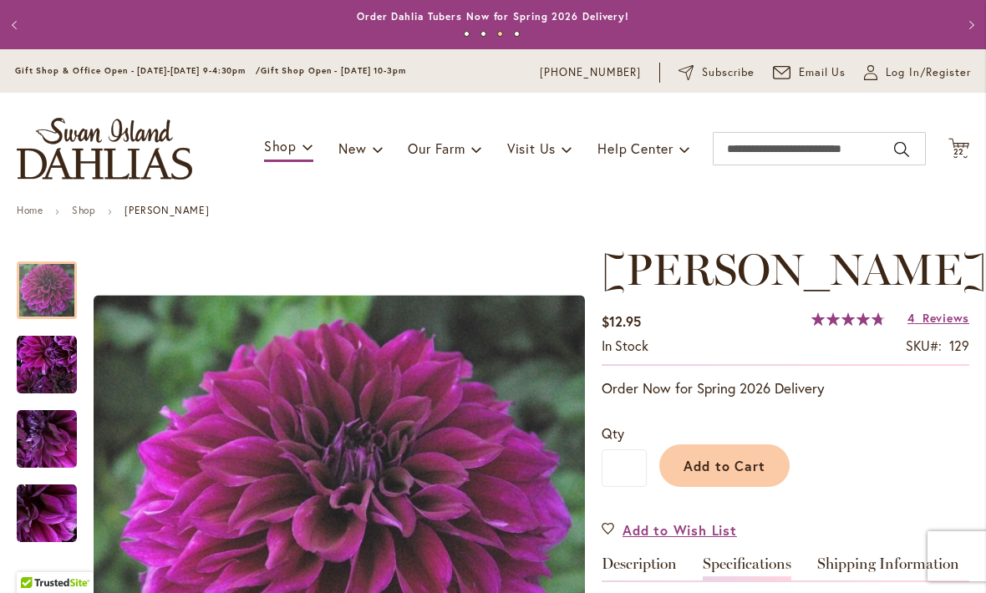
scroll to position [-5, 0]
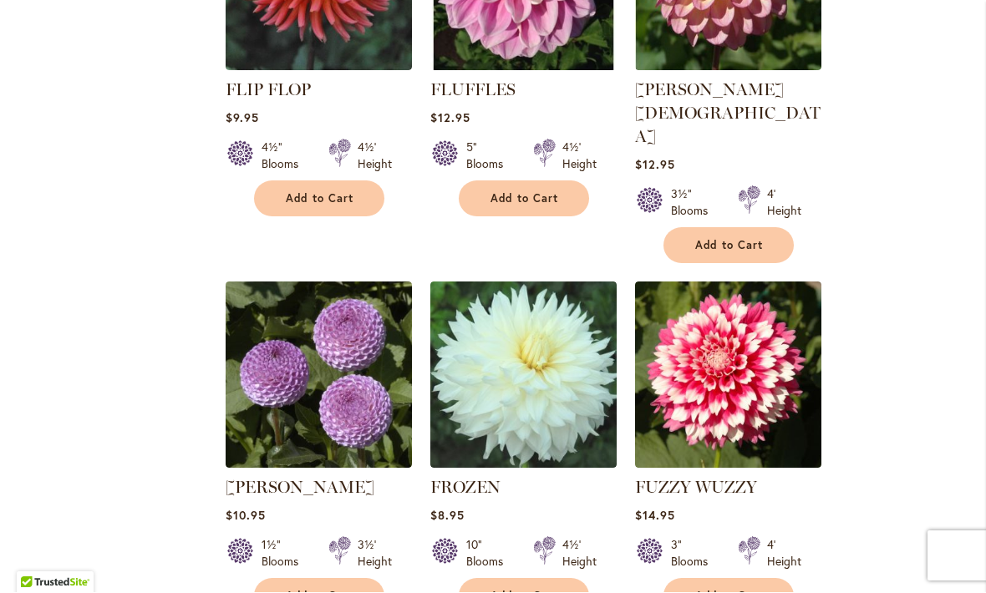
scroll to position [7363, 0]
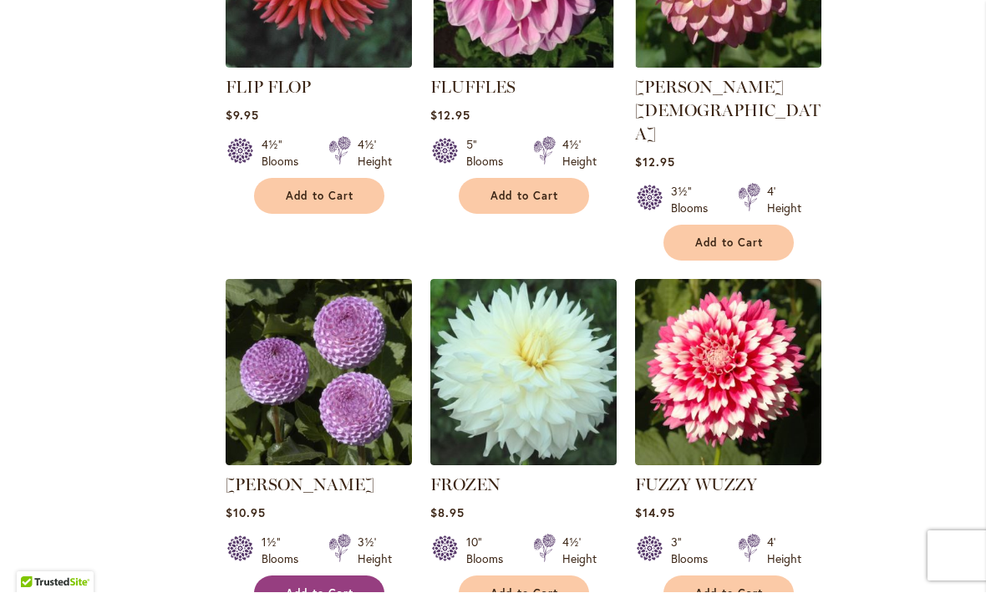
click at [312, 587] on span "Add to Cart" at bounding box center [320, 594] width 69 height 14
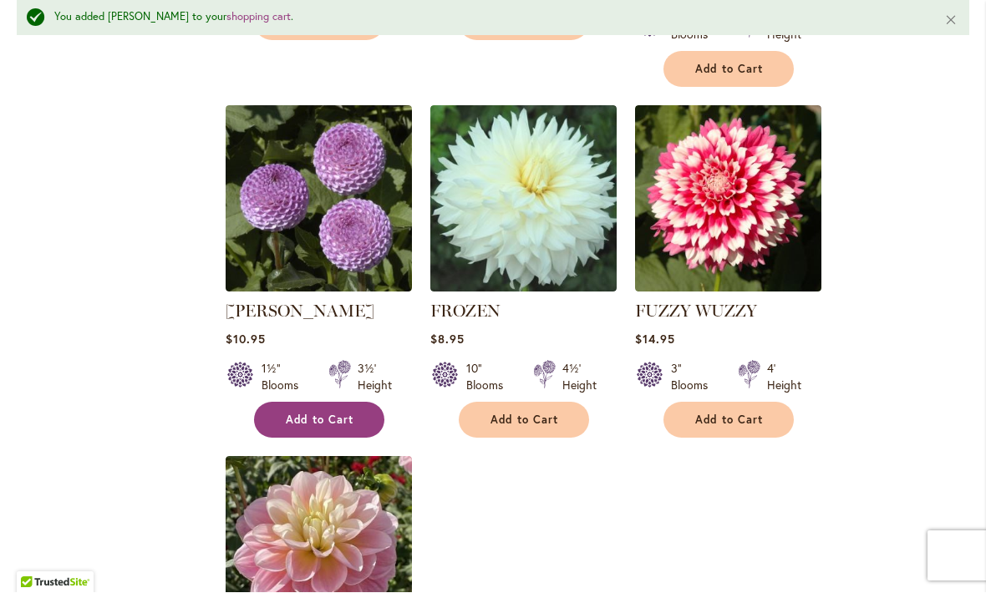
scroll to position [7582, 0]
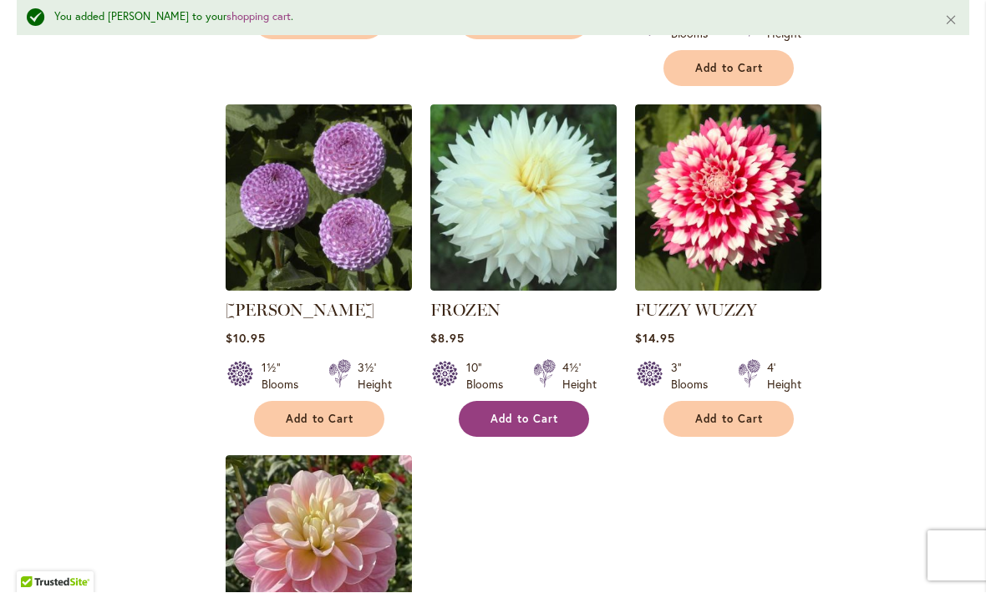
click at [510, 413] on span "Add to Cart" at bounding box center [524, 420] width 69 height 14
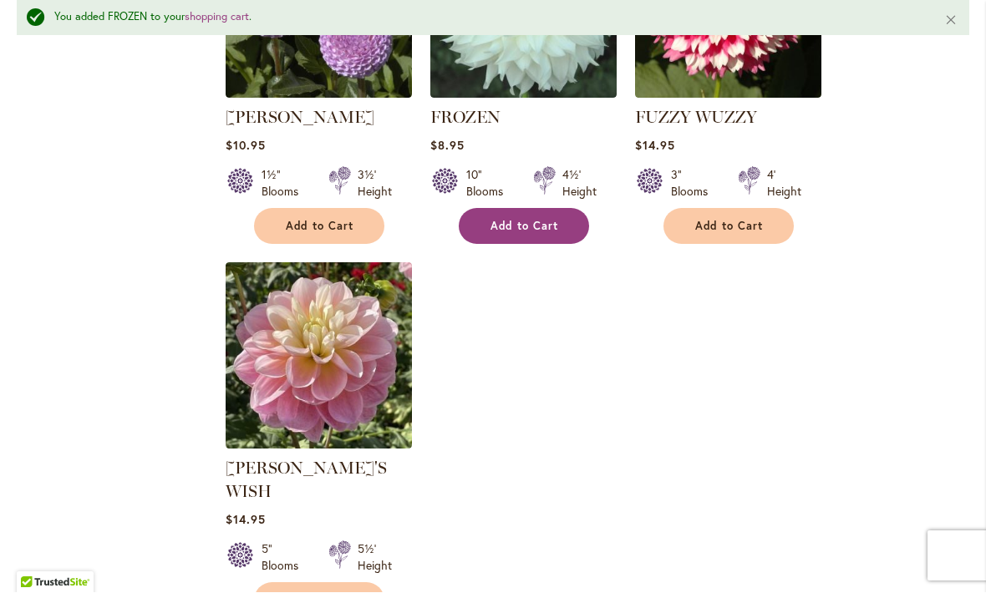
scroll to position [7776, 0]
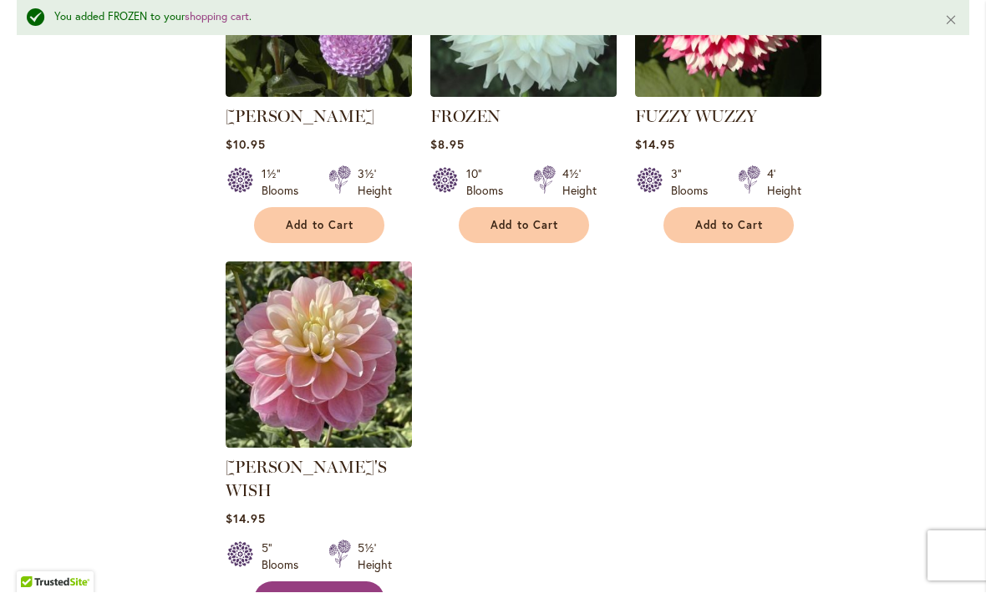
click at [317, 582] on button "Add to Cart" at bounding box center [319, 600] width 130 height 36
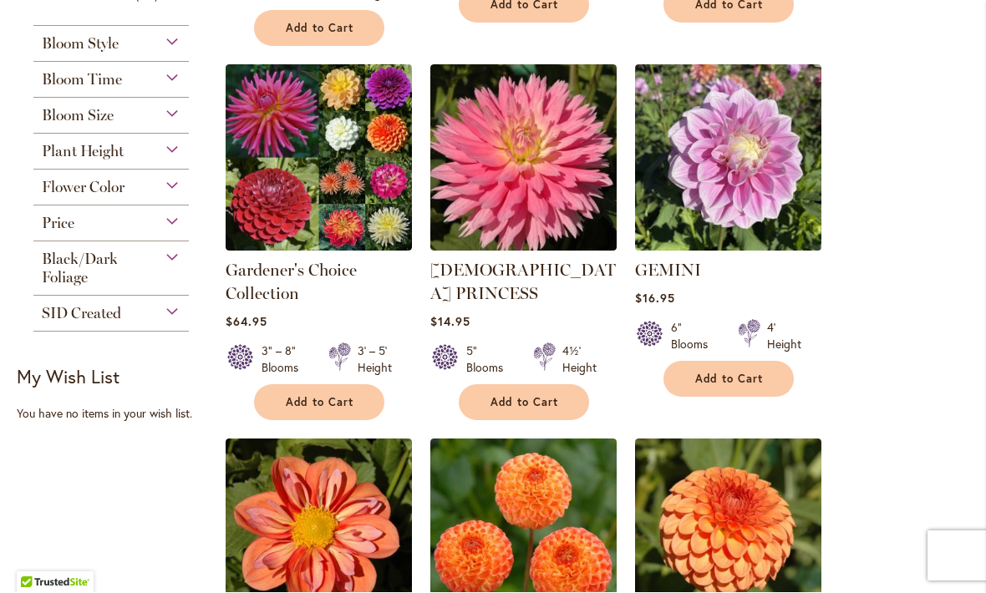
scroll to position [689, 0]
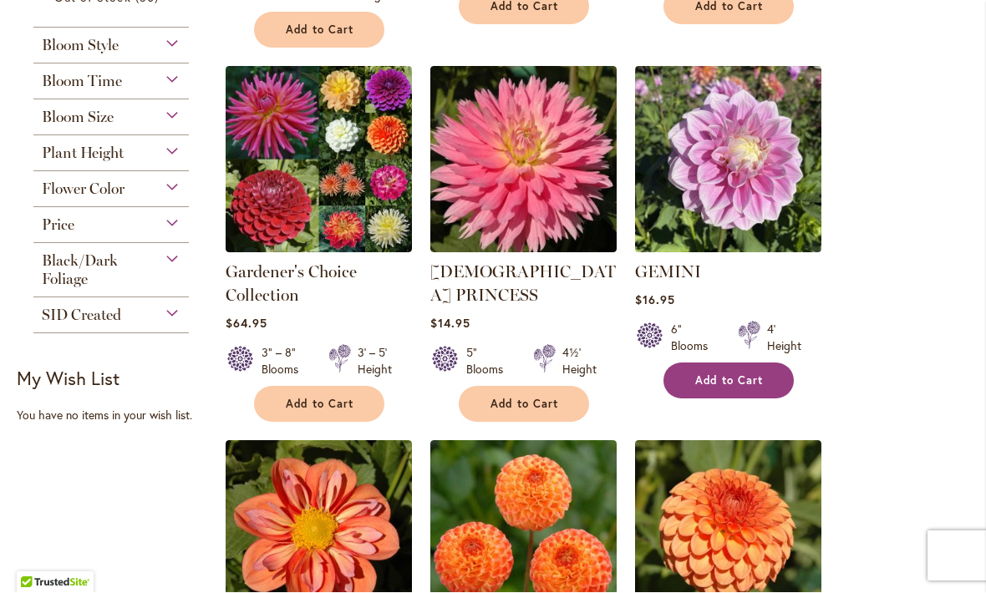
click at [714, 363] on button "Add to Cart" at bounding box center [728, 381] width 130 height 36
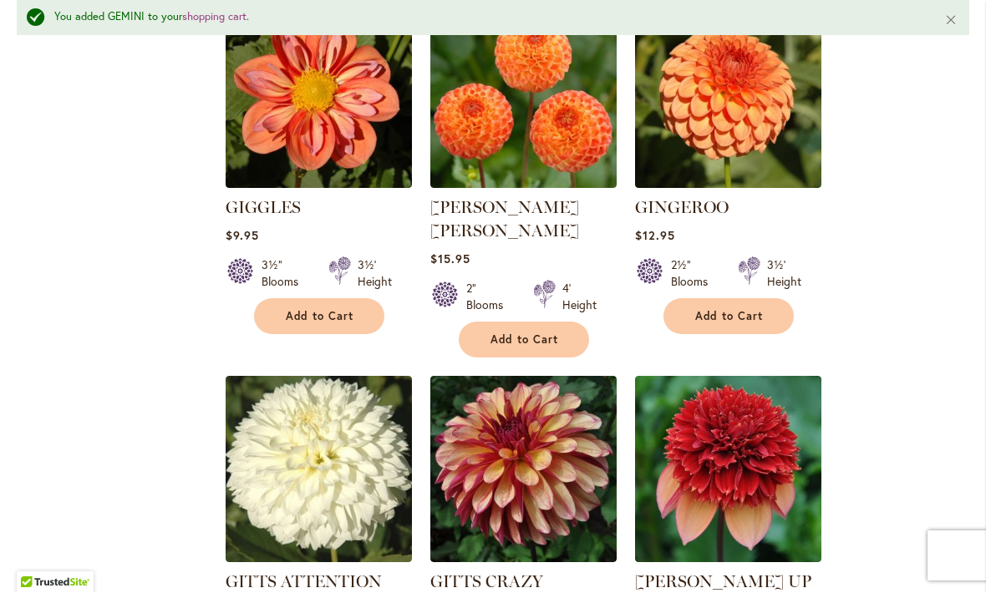
scroll to position [1176, 0]
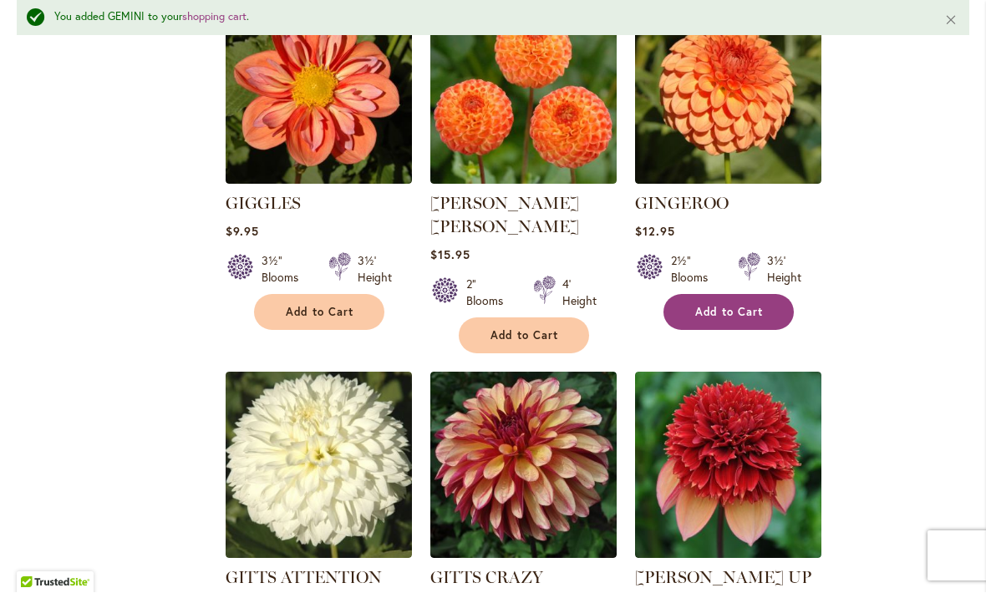
click at [725, 306] on span "Add to Cart" at bounding box center [729, 313] width 69 height 14
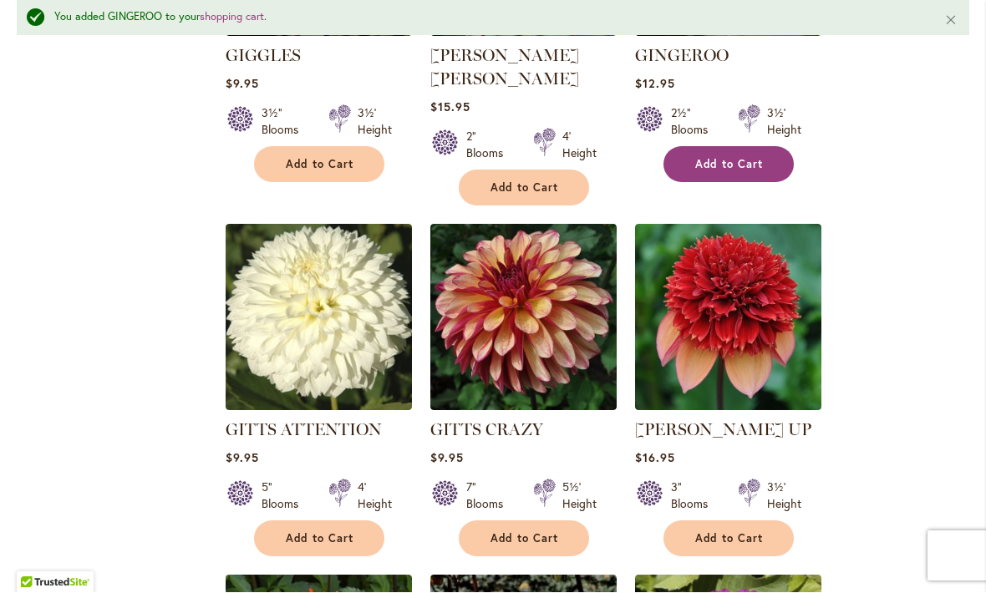
scroll to position [1325, 0]
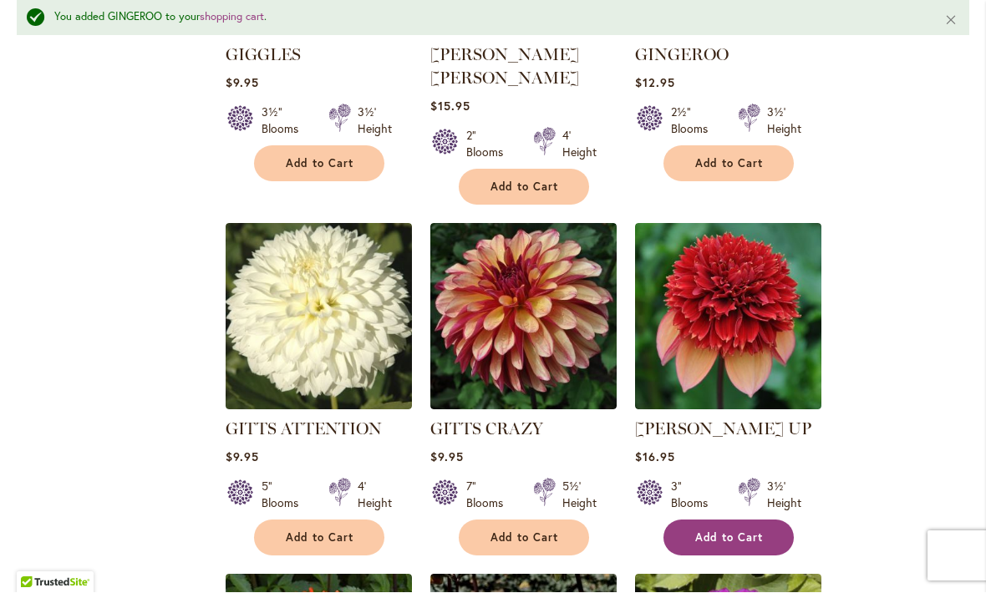
click at [702, 531] on span "Add to Cart" at bounding box center [729, 538] width 69 height 14
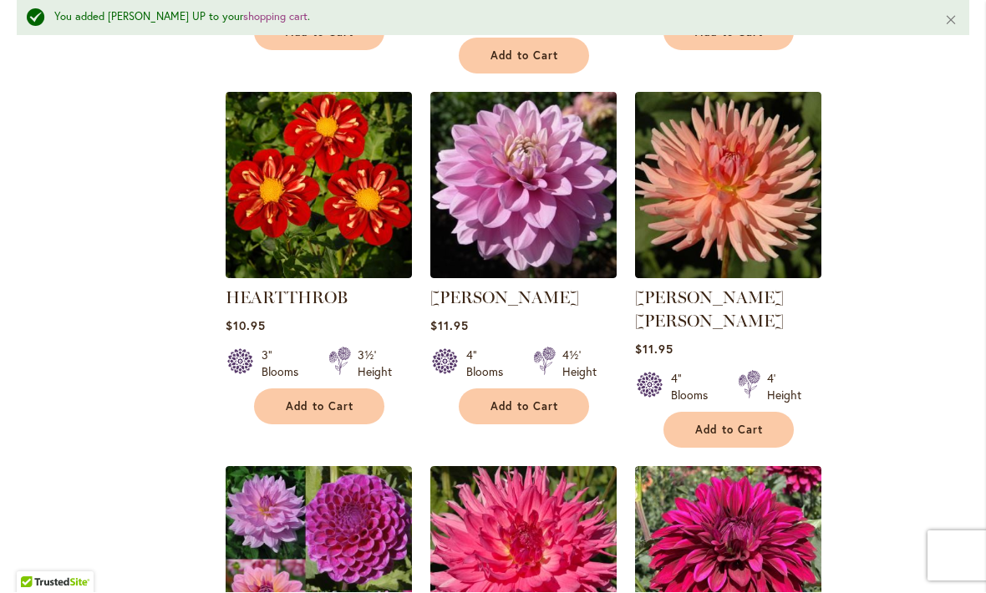
scroll to position [3234, 0]
click at [512, 400] on span "Add to Cart" at bounding box center [524, 407] width 69 height 14
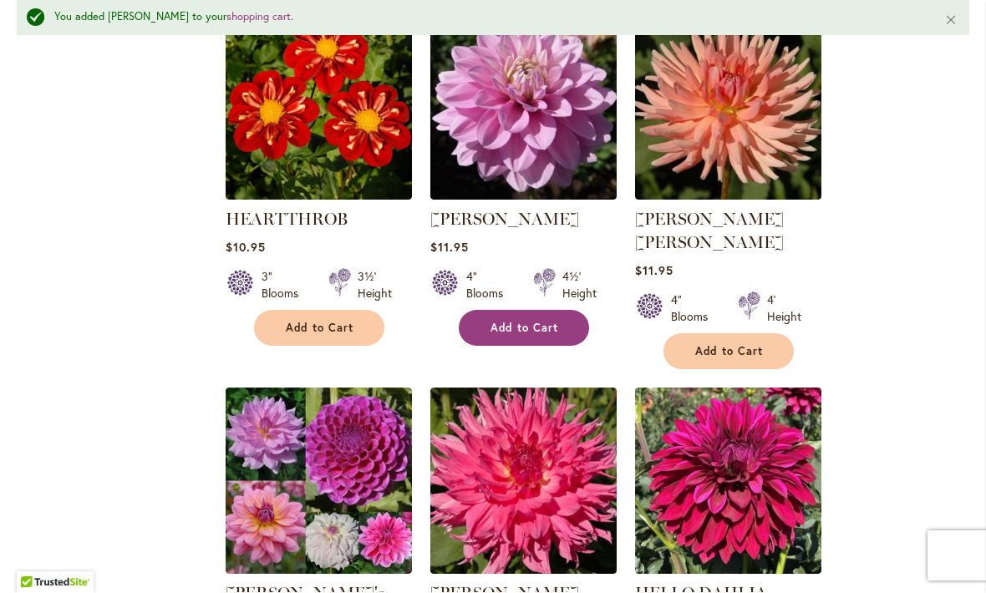
scroll to position [3313, 0]
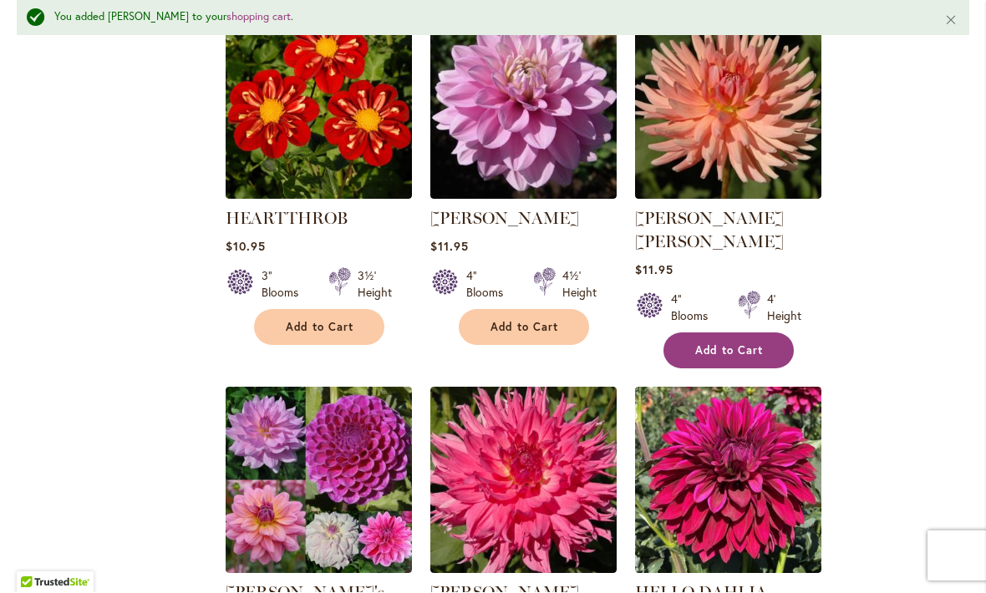
click at [712, 344] on span "Add to Cart" at bounding box center [729, 351] width 69 height 14
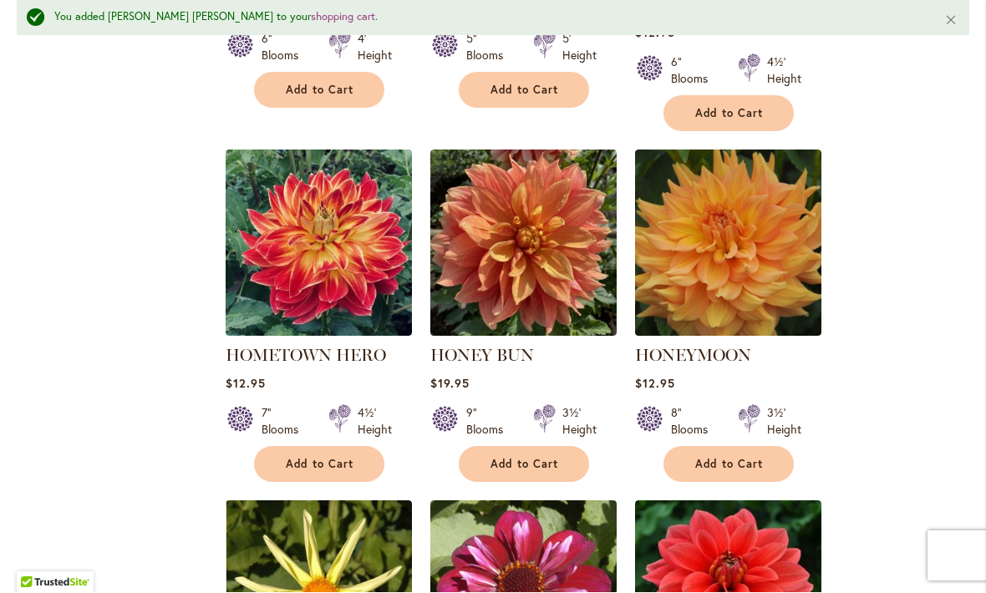
scroll to position [4316, 0]
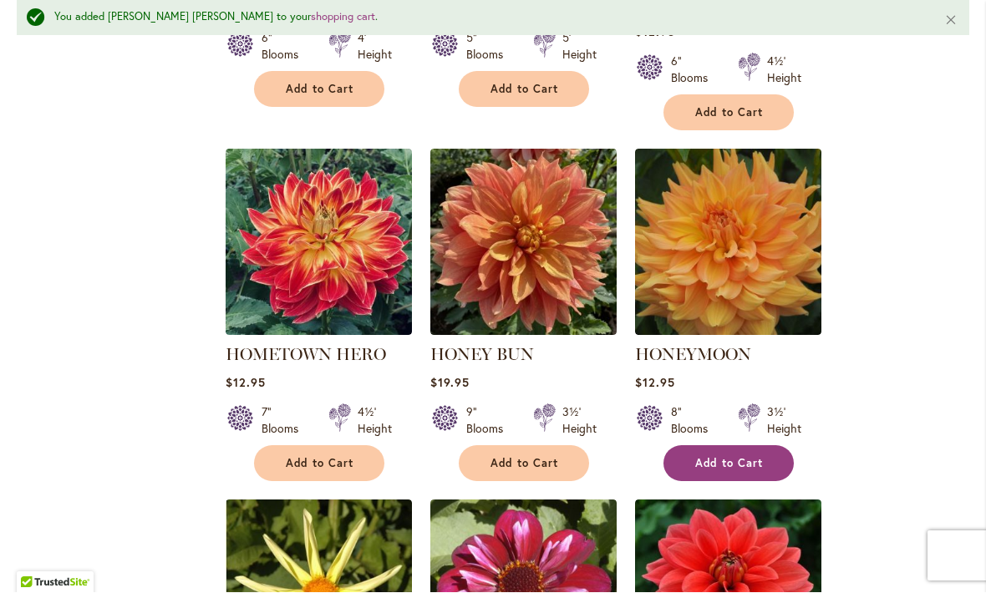
click at [718, 457] on span "Add to Cart" at bounding box center [729, 464] width 69 height 14
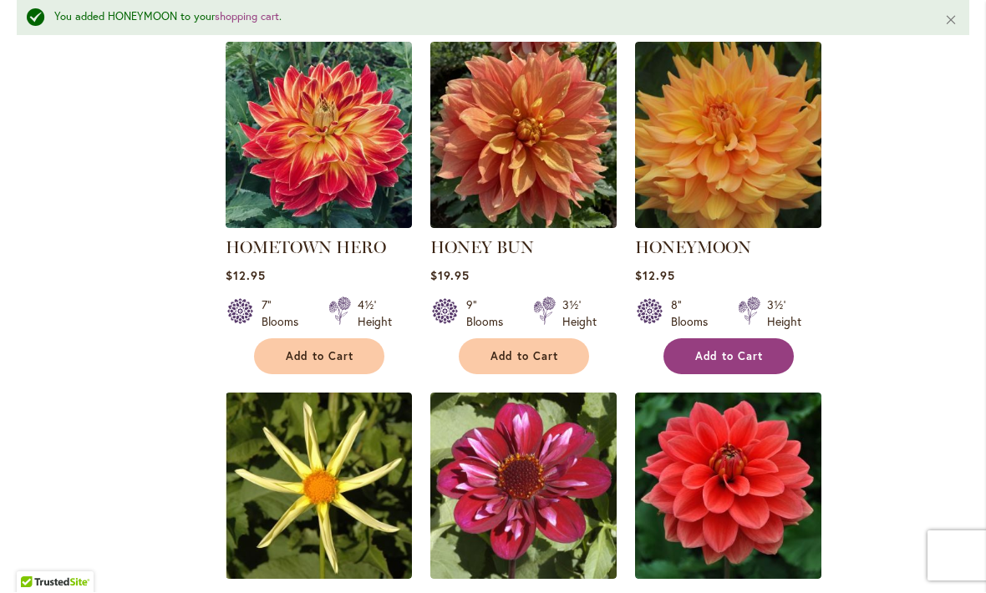
scroll to position [4424, 0]
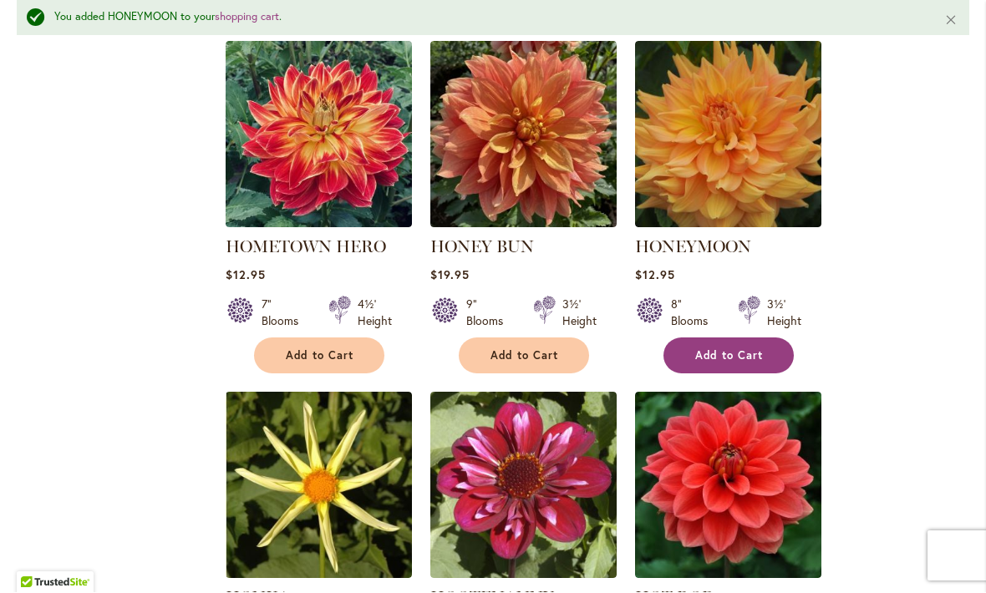
click at [725, 349] on span "Add to Cart" at bounding box center [729, 356] width 69 height 14
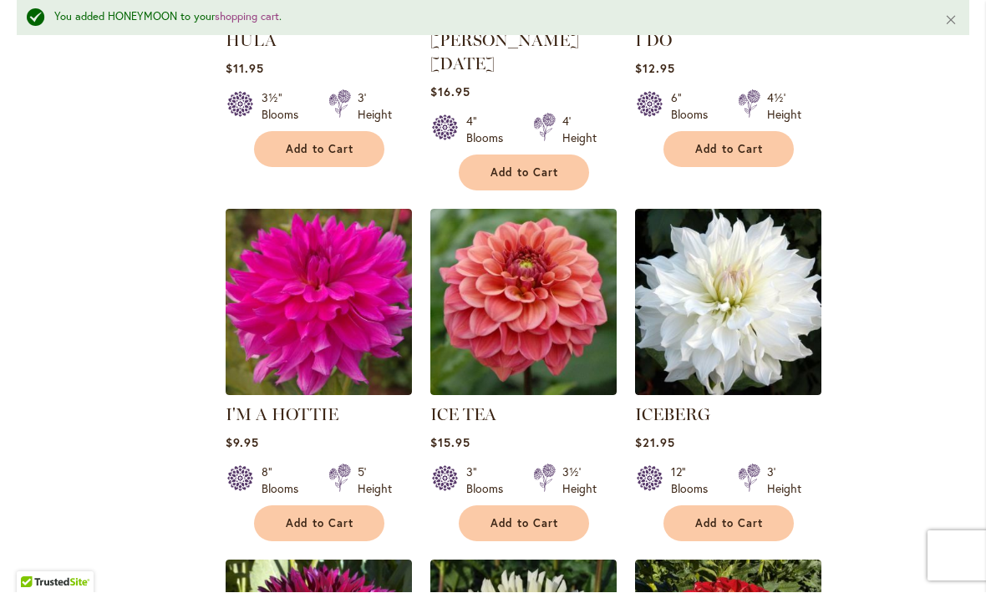
scroll to position [5684, 0]
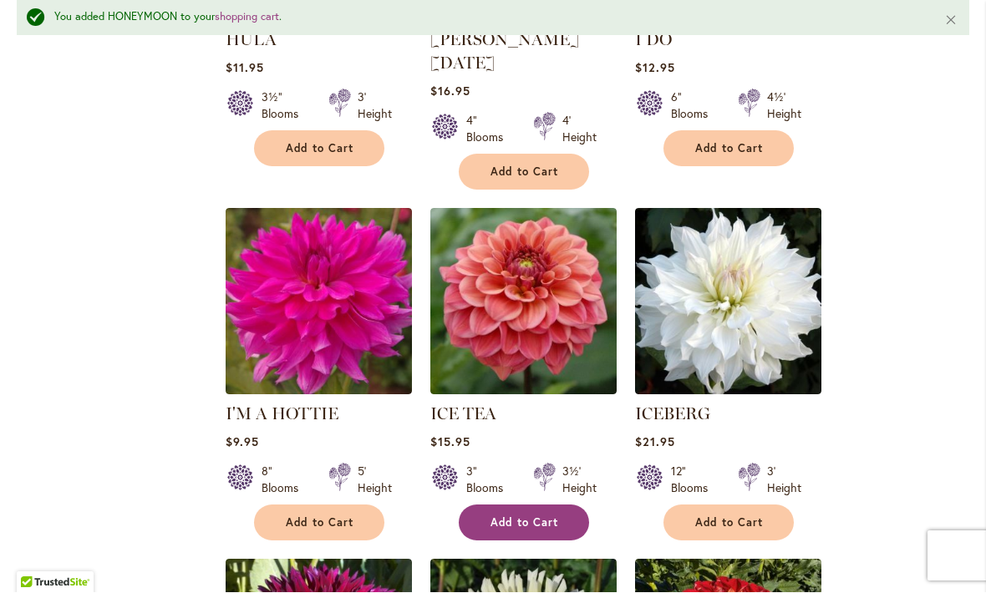
click at [505, 516] on span "Add to Cart" at bounding box center [524, 523] width 69 height 14
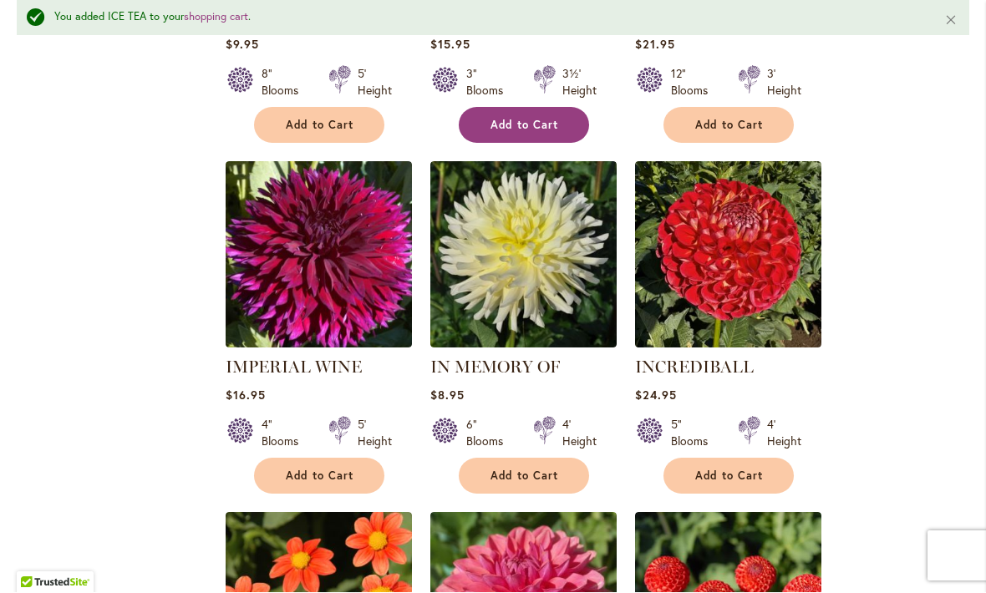
scroll to position [6083, 0]
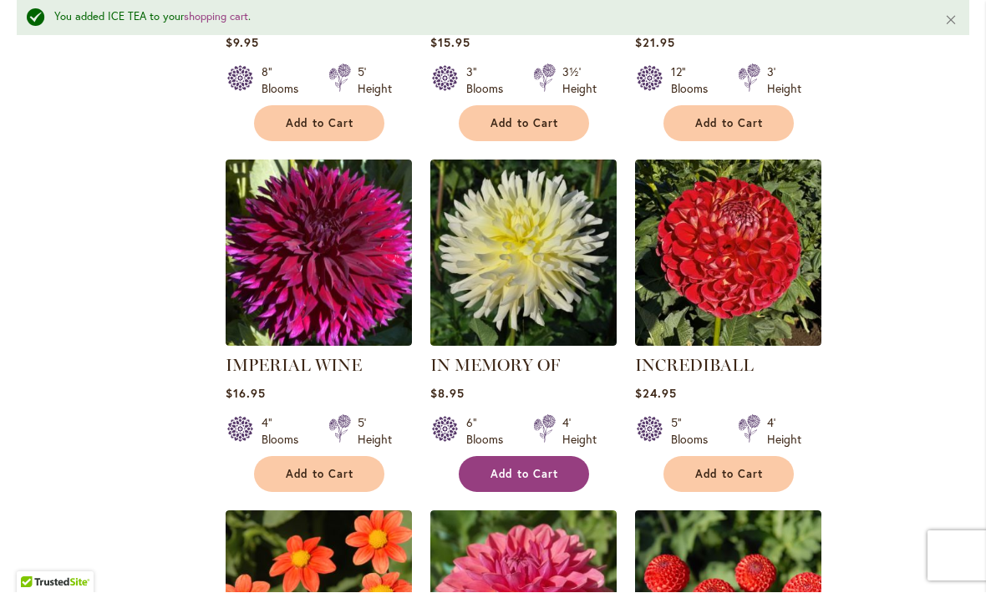
click at [493, 468] on span "Add to Cart" at bounding box center [524, 475] width 69 height 14
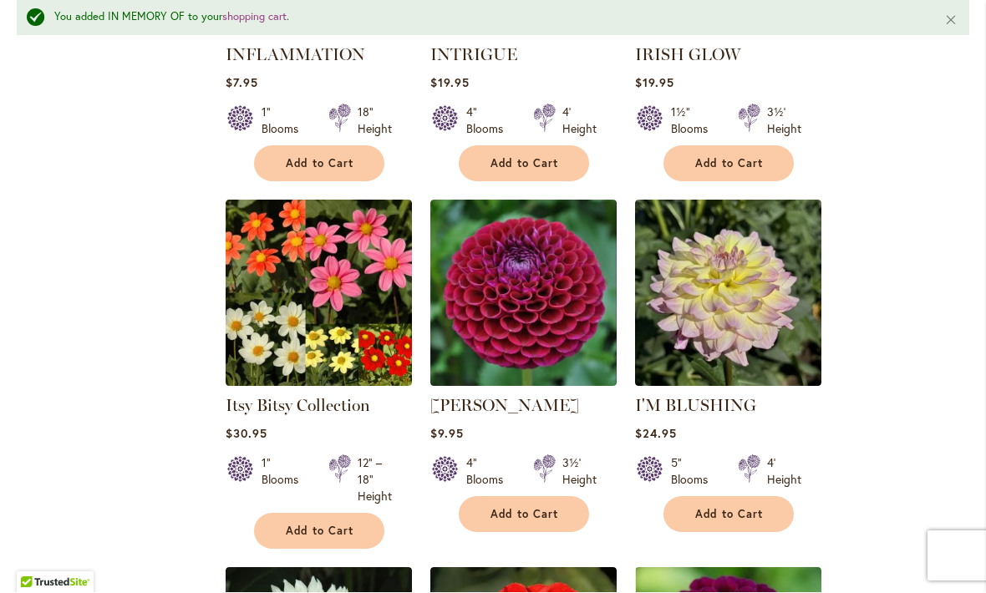
scroll to position [6748, 0]
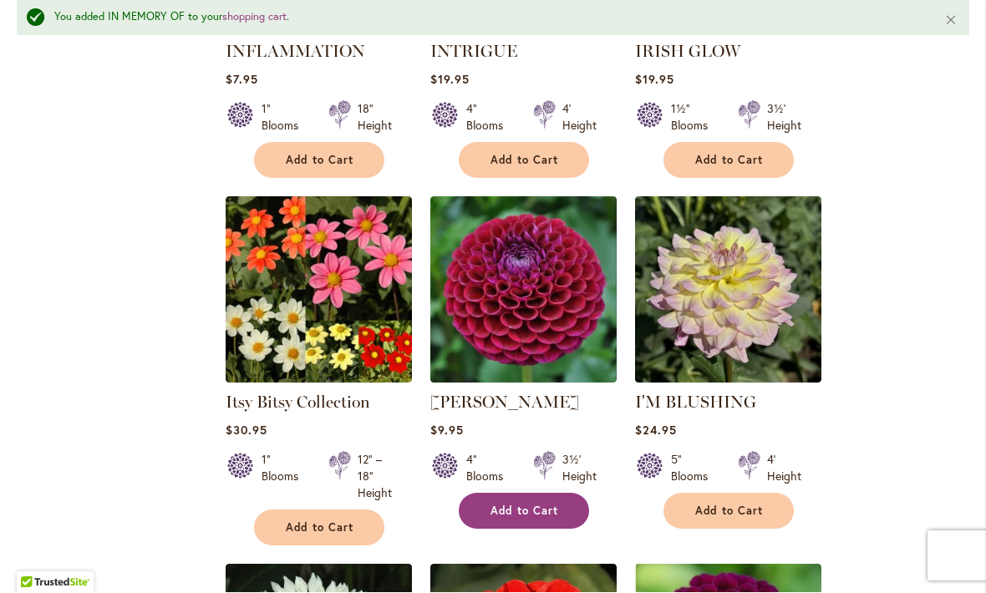
click at [512, 494] on button "Add to Cart" at bounding box center [524, 512] width 130 height 36
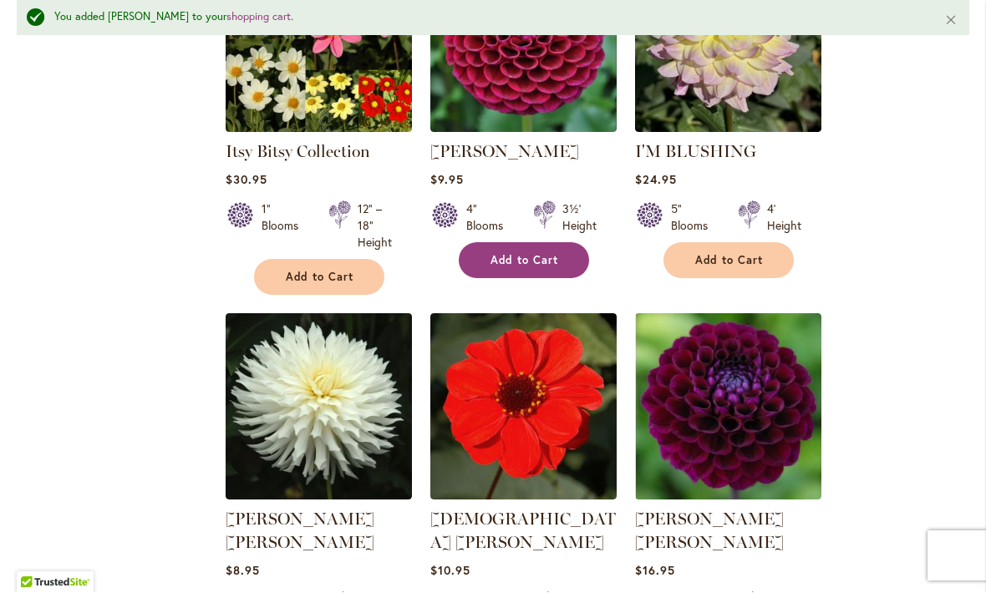
scroll to position [7000, 0]
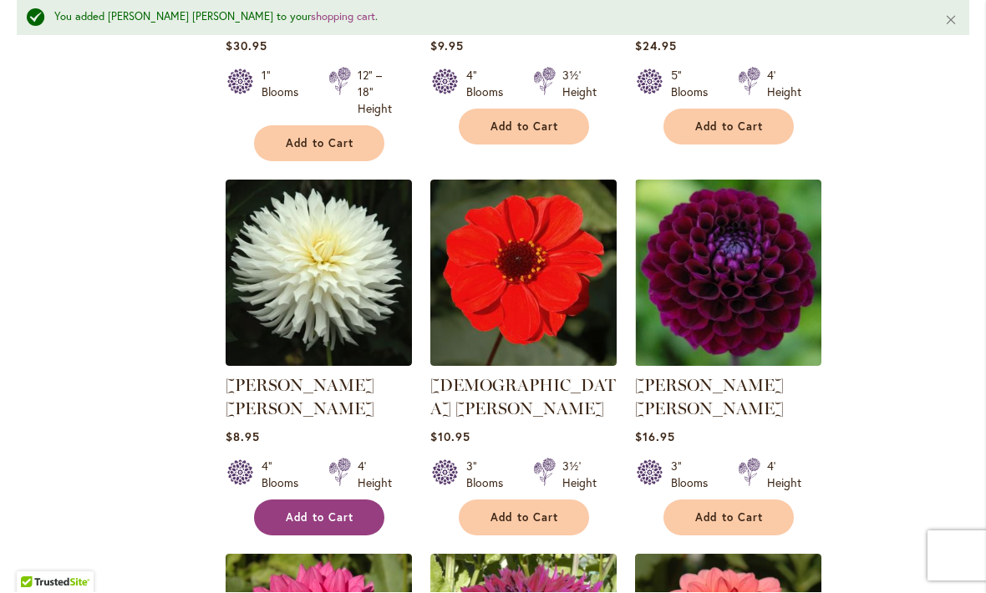
scroll to position [7132, 0]
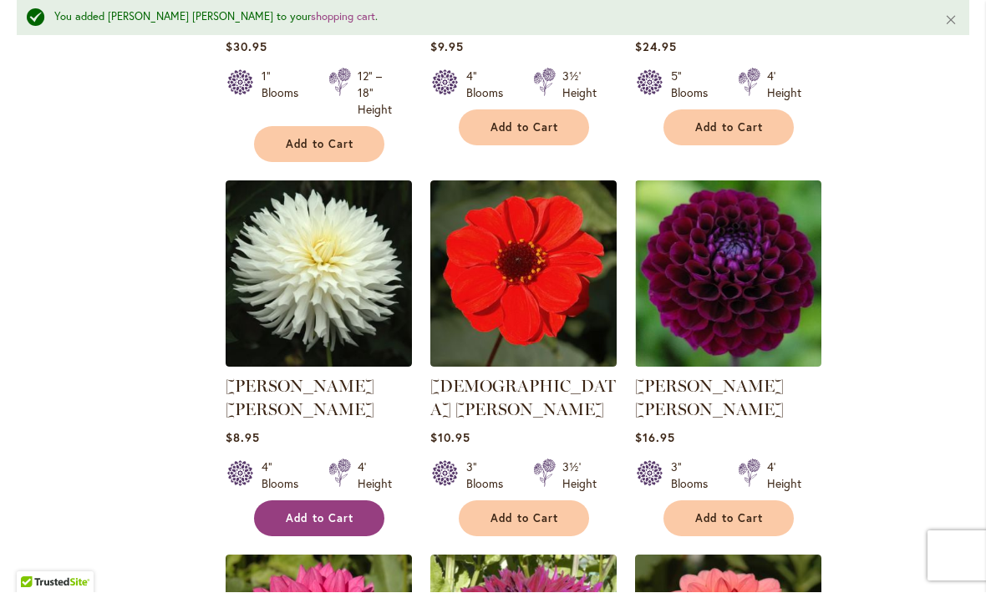
click at [311, 512] on span "Add to Cart" at bounding box center [320, 519] width 69 height 14
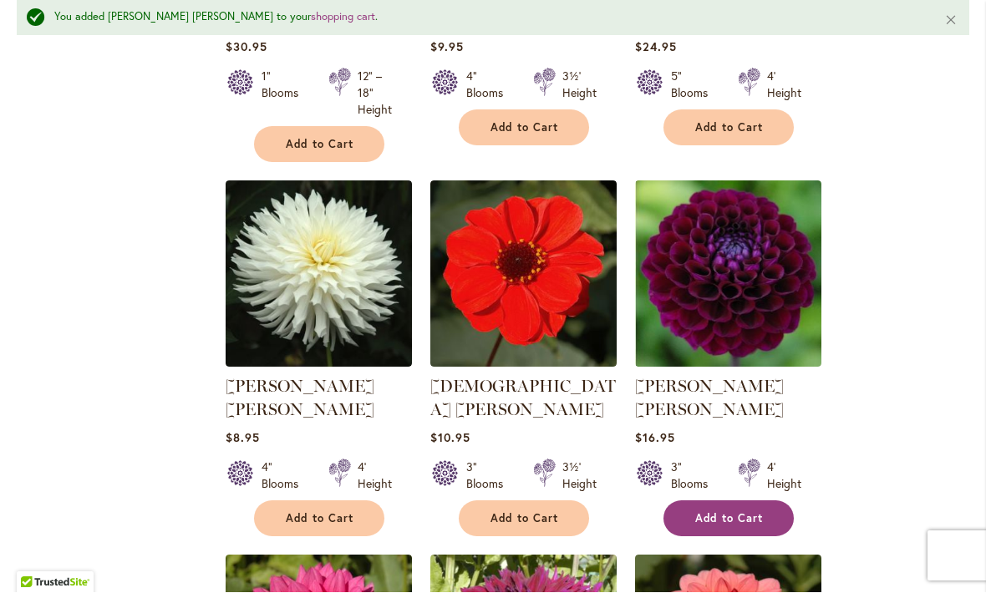
click at [727, 512] on span "Add to Cart" at bounding box center [729, 519] width 69 height 14
click at [723, 512] on span "Add to Cart" at bounding box center [729, 519] width 69 height 14
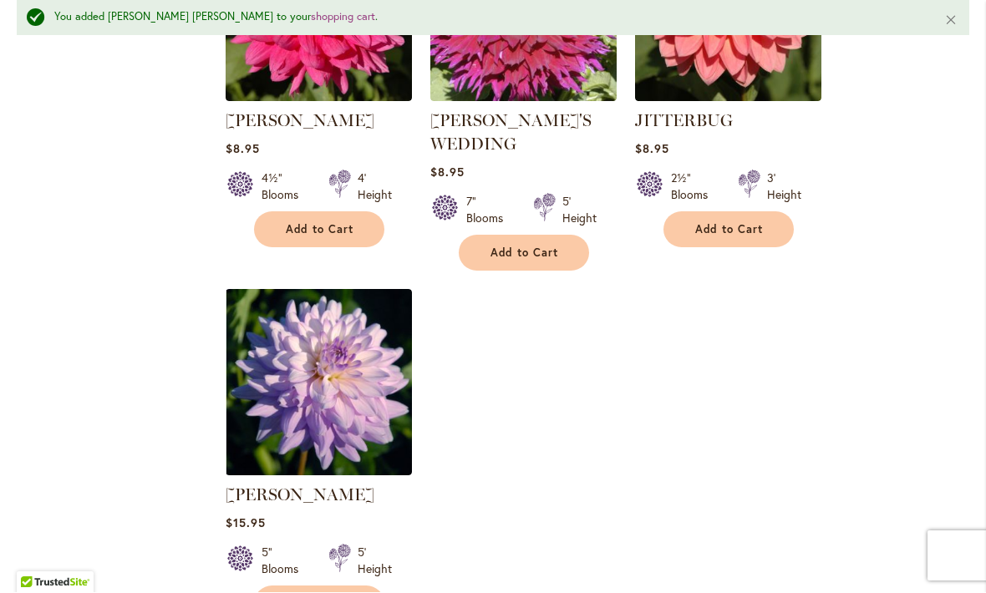
scroll to position [7772, 0]
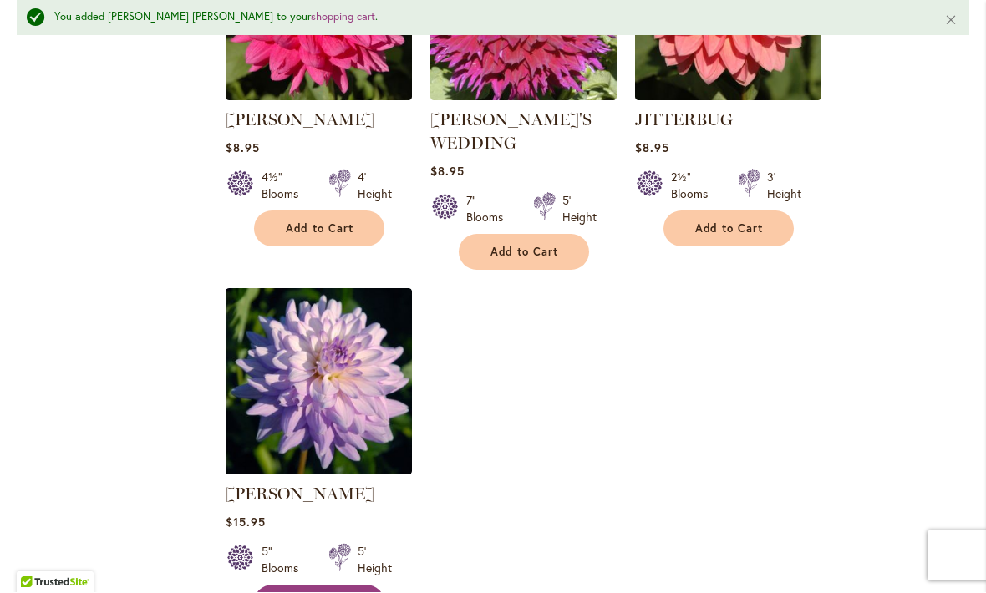
click at [292, 586] on button "Add to Cart" at bounding box center [319, 604] width 130 height 36
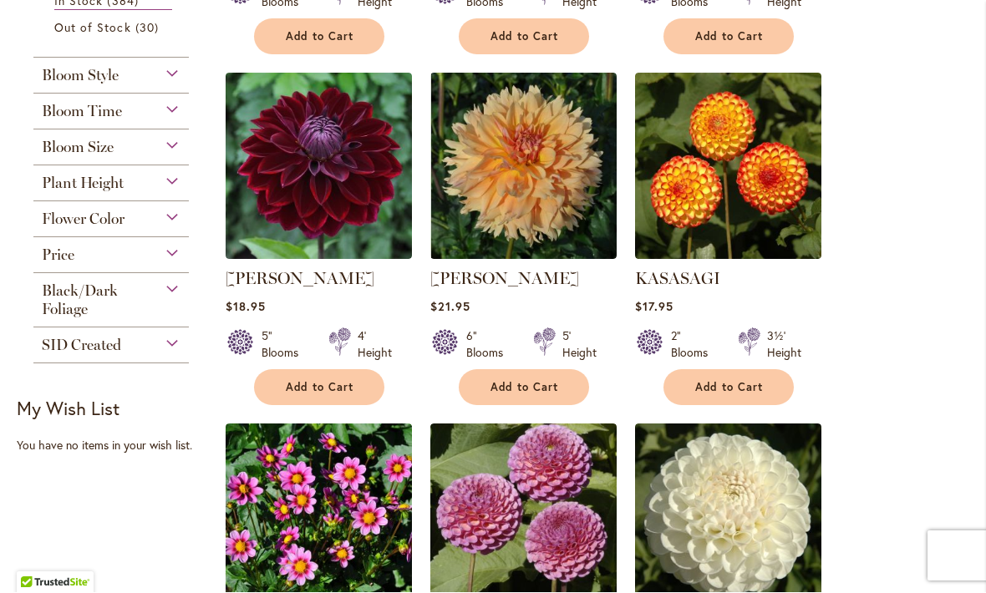
scroll to position [663, 0]
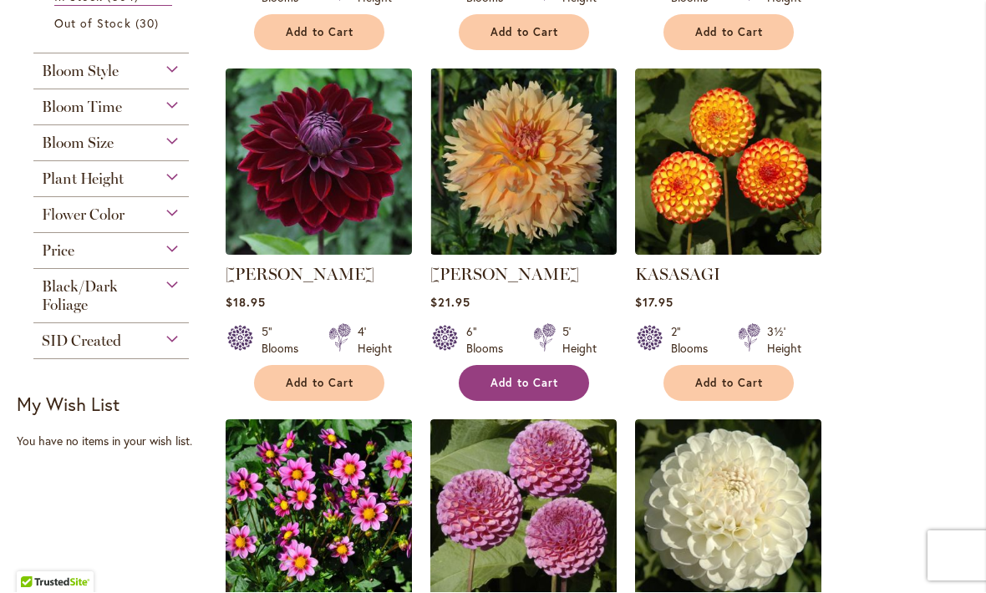
click at [510, 381] on span "Add to Cart" at bounding box center [524, 384] width 69 height 14
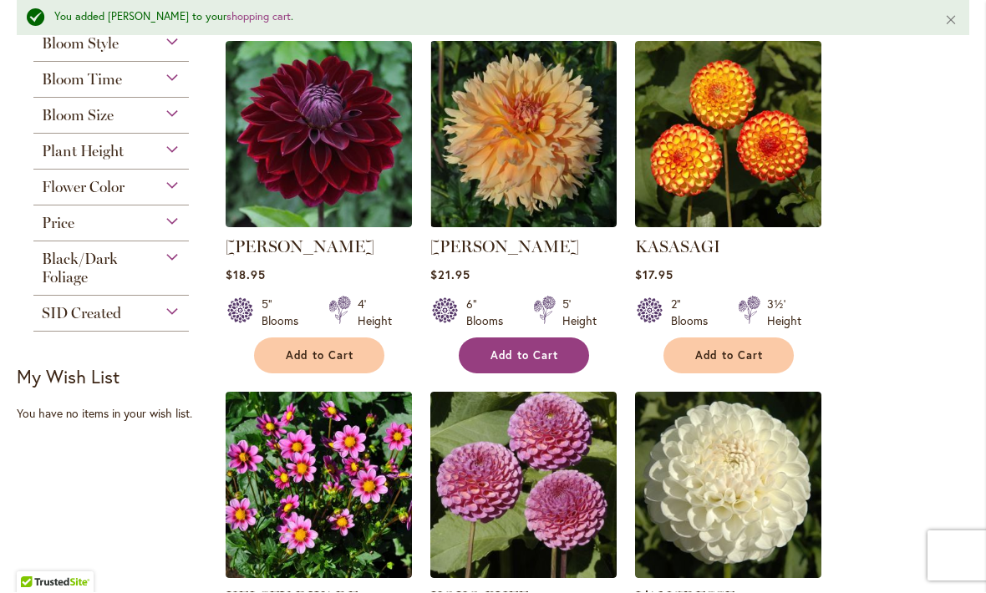
scroll to position [737, 0]
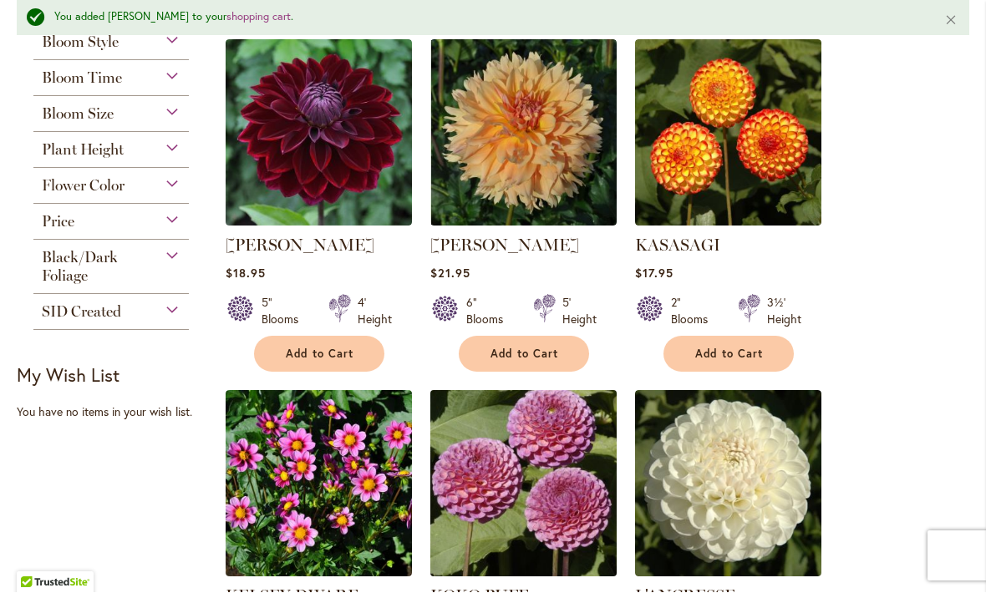
click at [546, 501] on img at bounding box center [522, 483] width 195 height 195
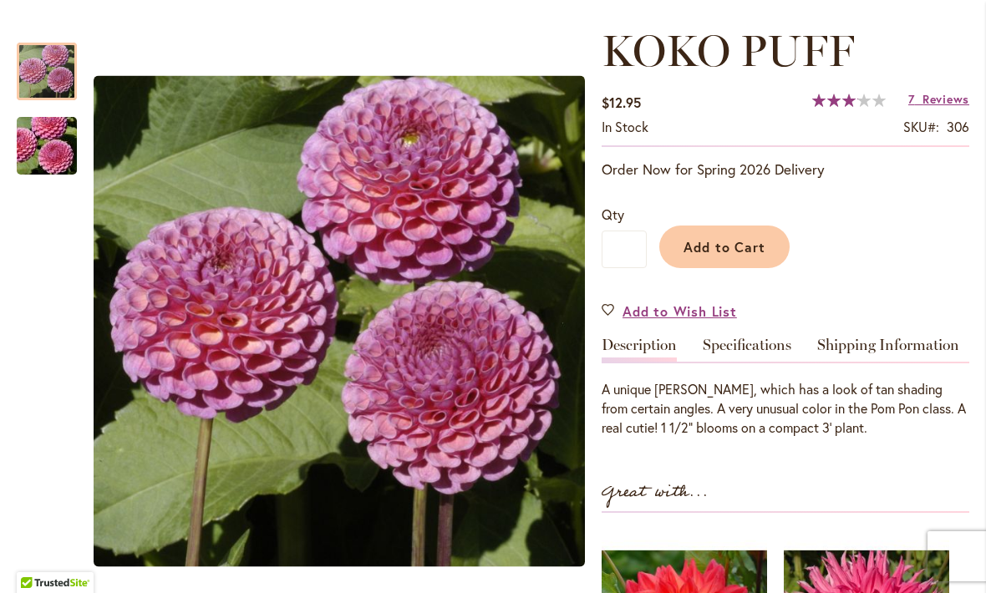
scroll to position [221, 0]
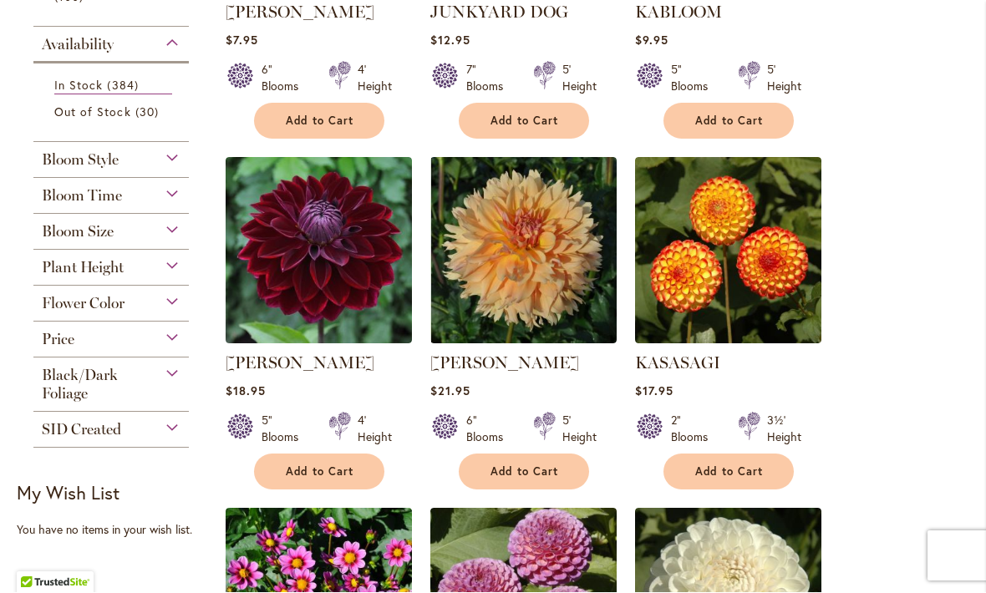
scroll to position [584, 0]
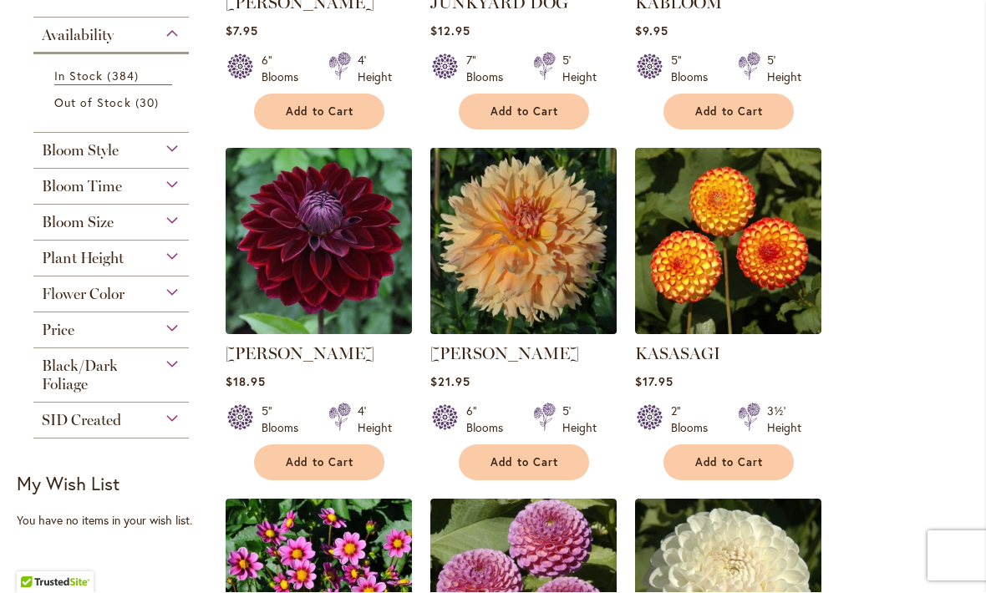
click at [523, 248] on img at bounding box center [522, 241] width 195 height 195
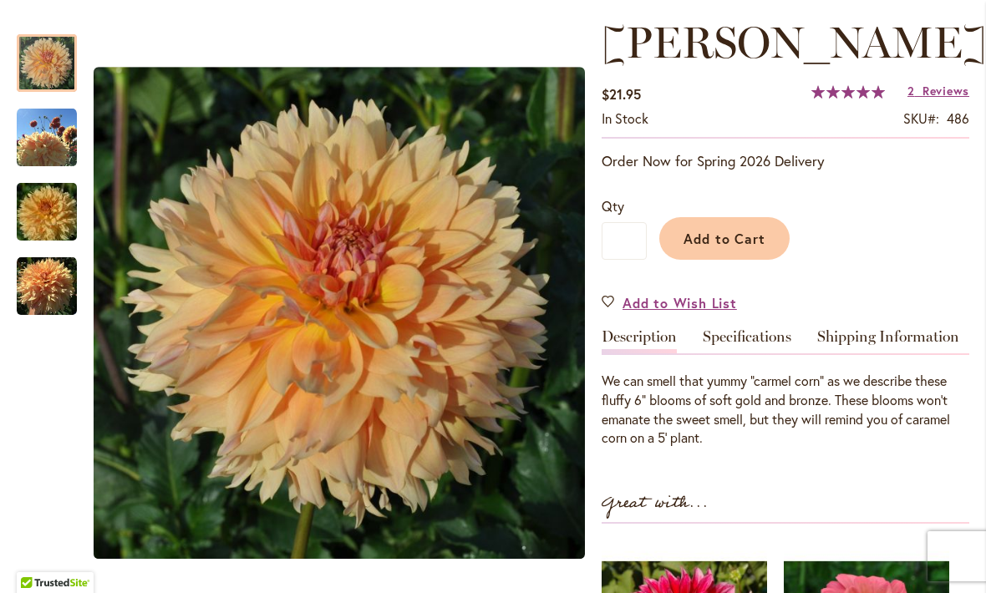
scroll to position [228, 0]
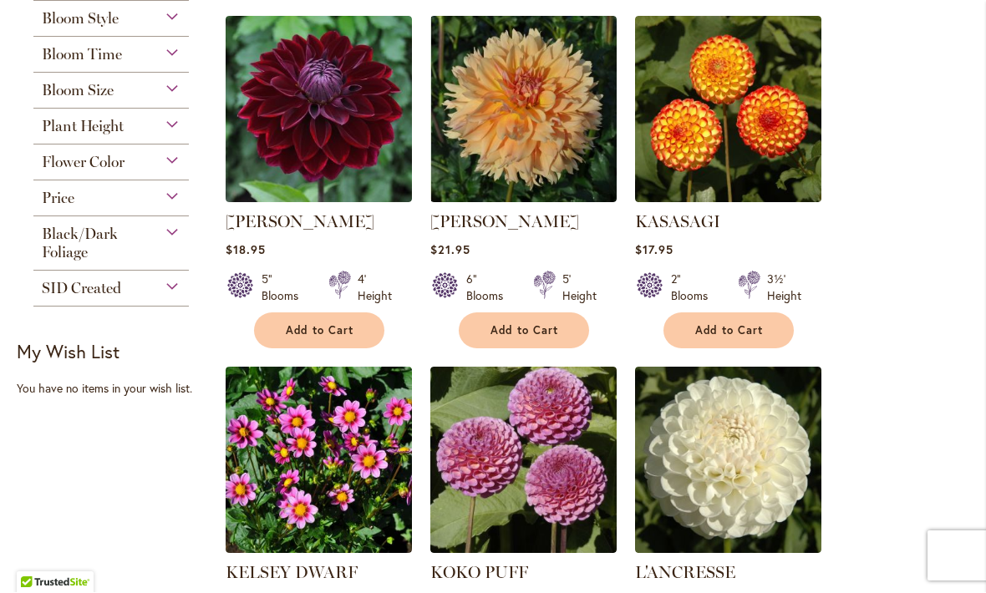
scroll to position [717, 0]
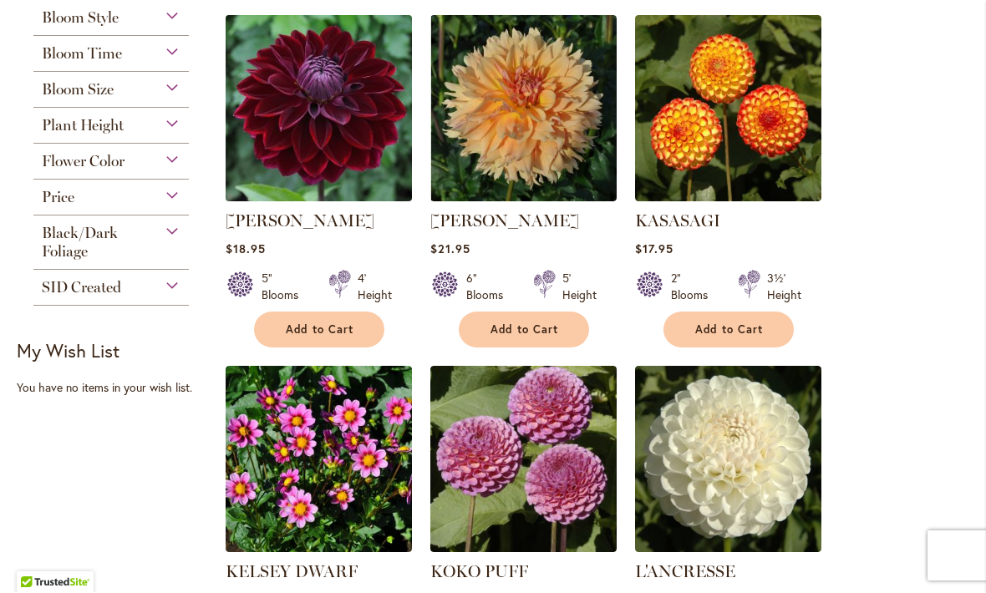
click at [335, 135] on img at bounding box center [318, 108] width 195 height 195
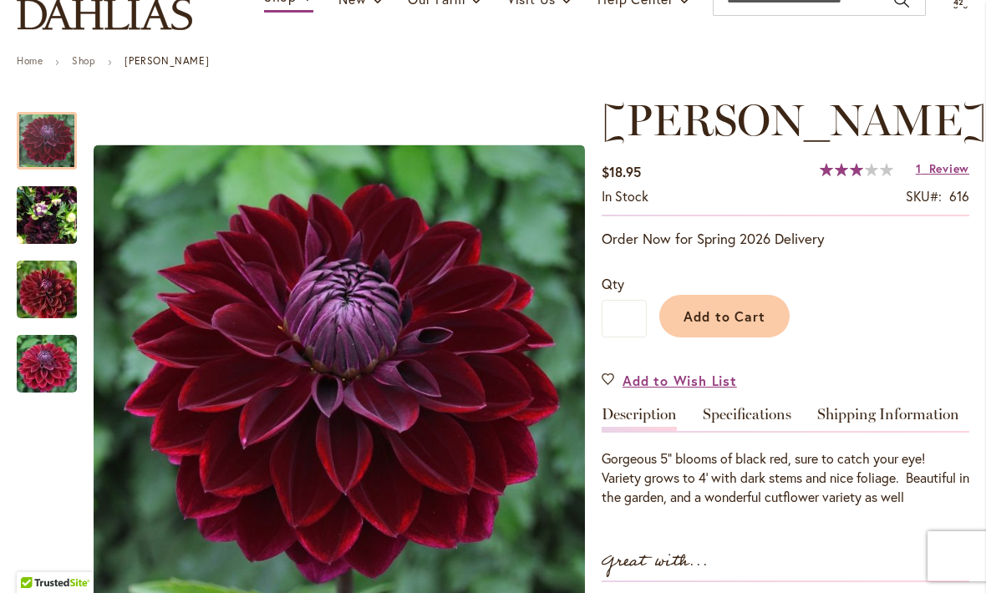
scroll to position [150, 0]
click at [47, 199] on img "Kaisha Lea" at bounding box center [47, 215] width 60 height 80
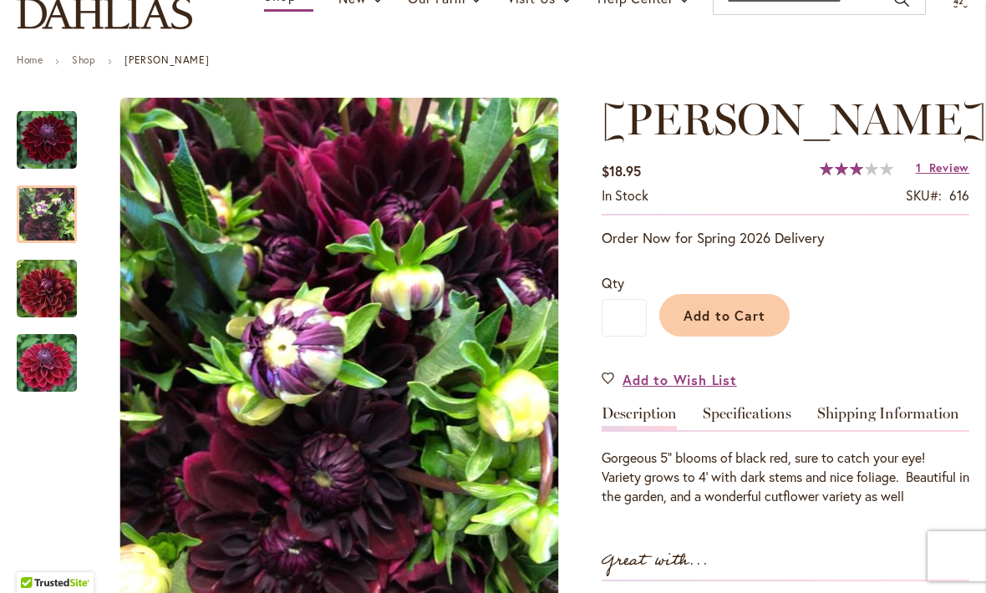
click at [60, 147] on img "Kaisha Lea" at bounding box center [47, 140] width 60 height 60
click at [53, 214] on img "Kaisha Lea" at bounding box center [47, 215] width 60 height 80
click at [56, 282] on img "Kaisha Lea" at bounding box center [47, 289] width 120 height 80
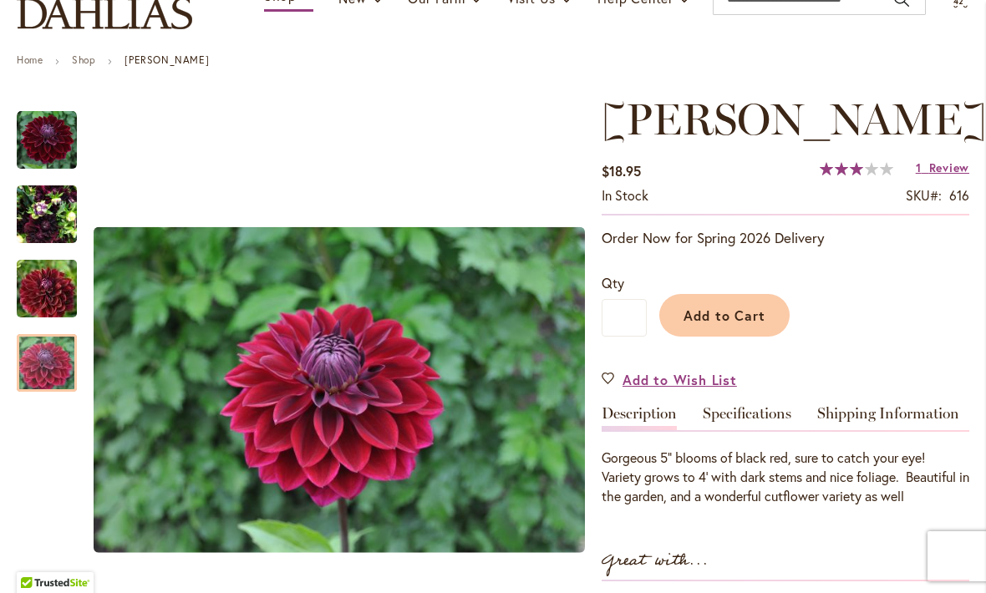
click at [50, 368] on img "Kaisha Lea" at bounding box center [47, 363] width 120 height 80
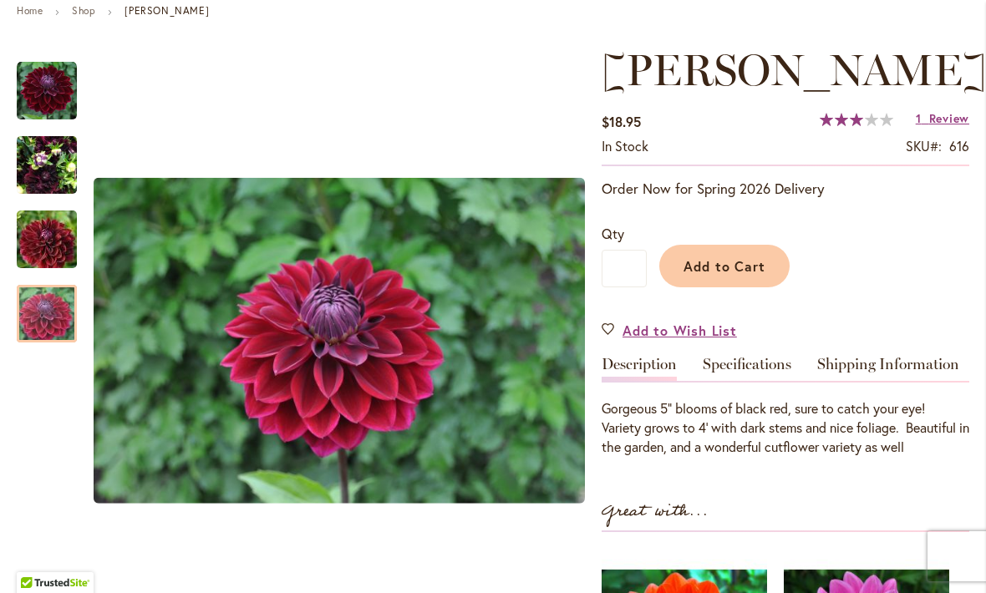
scroll to position [200, 0]
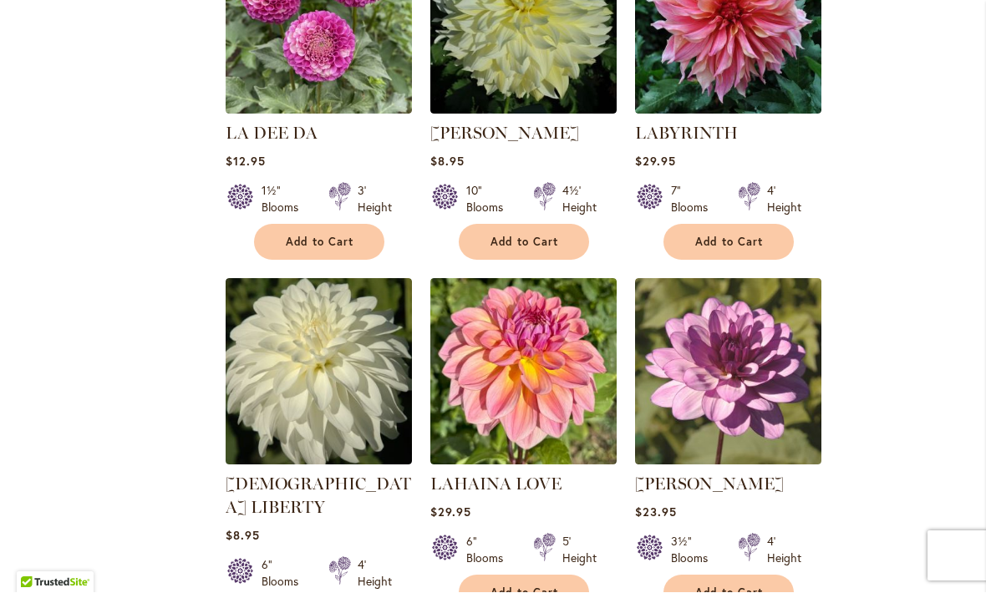
scroll to position [1500, 0]
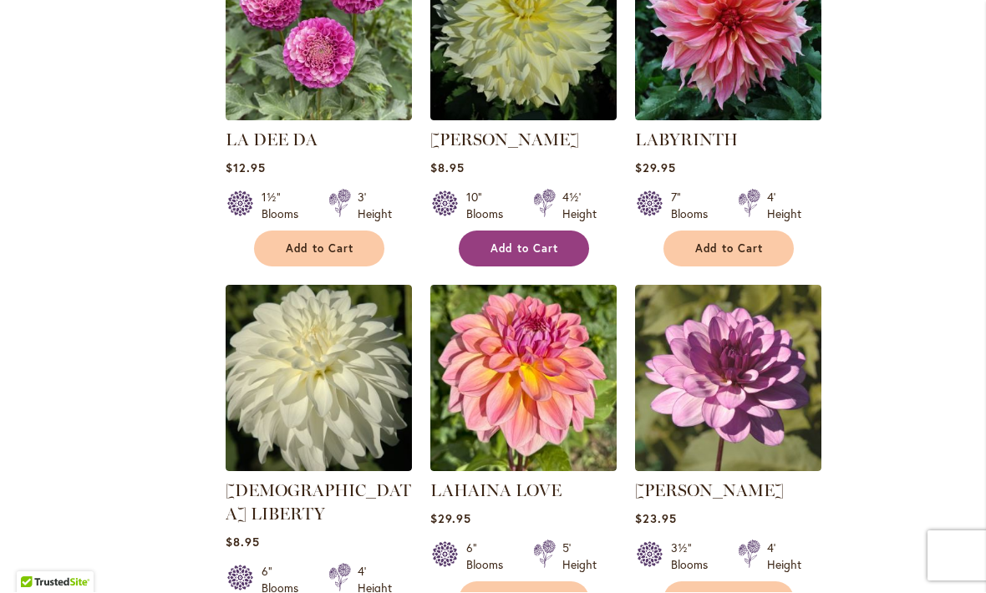
click at [507, 246] on span "Add to Cart" at bounding box center [524, 249] width 69 height 14
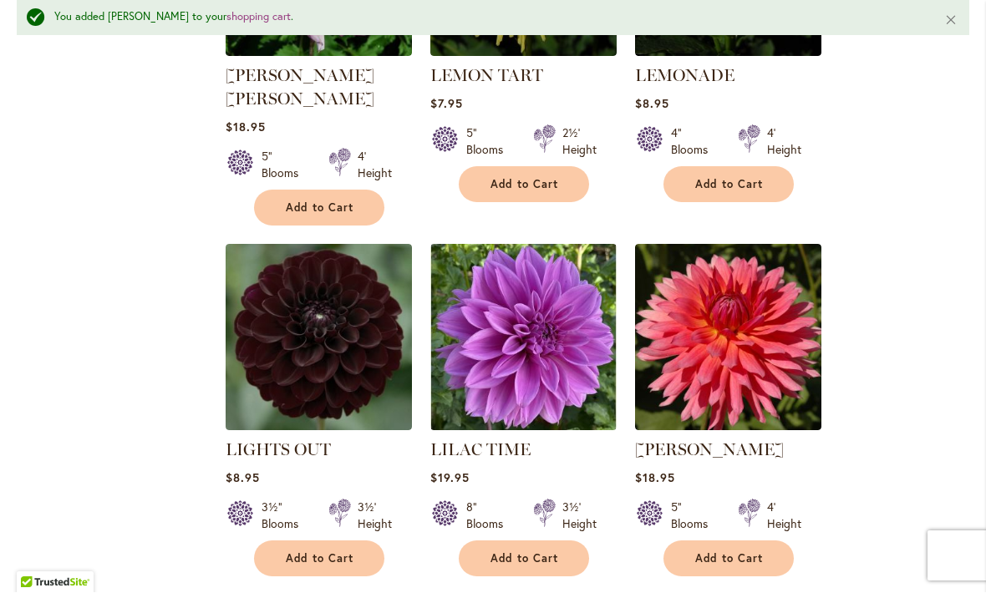
scroll to position [2353, 0]
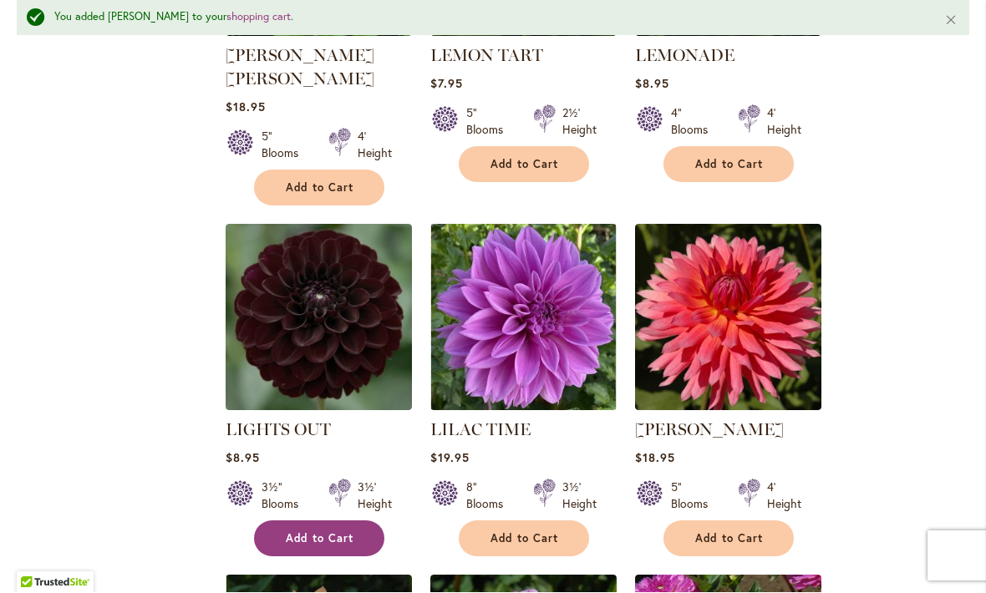
click at [305, 532] on span "Add to Cart" at bounding box center [320, 539] width 69 height 14
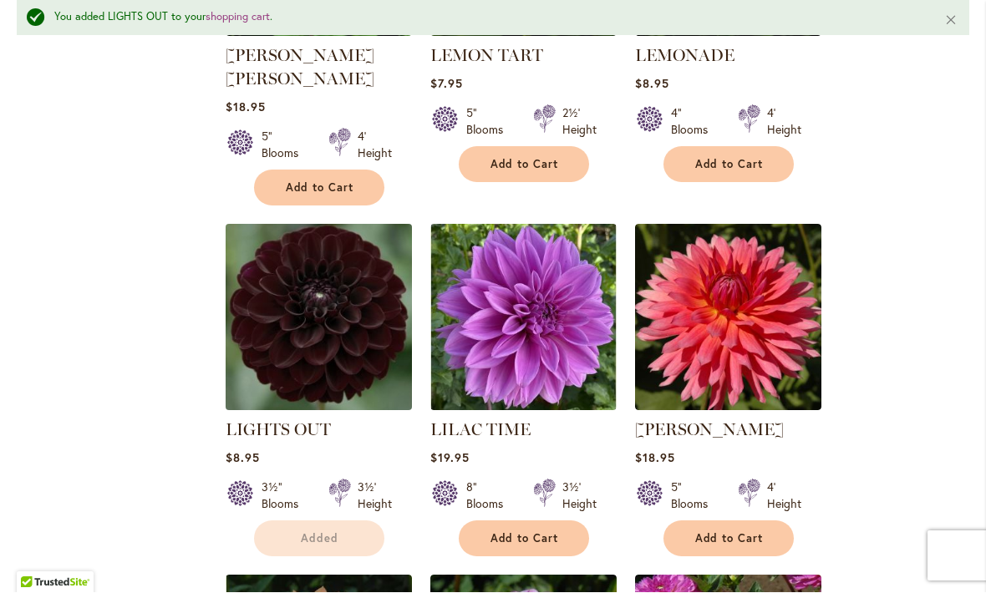
click at [302, 258] on img at bounding box center [318, 317] width 195 height 195
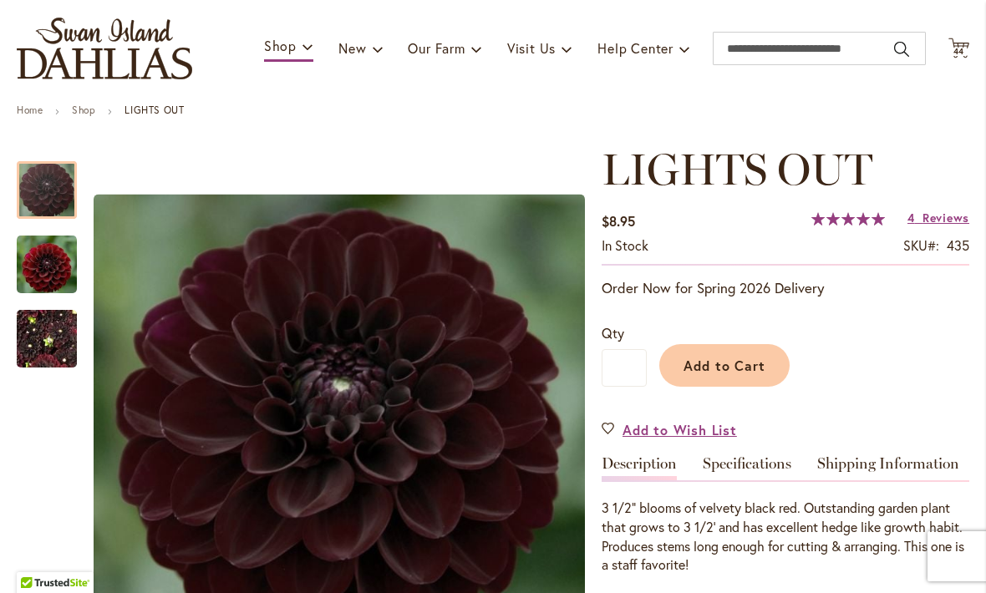
scroll to position [109, 0]
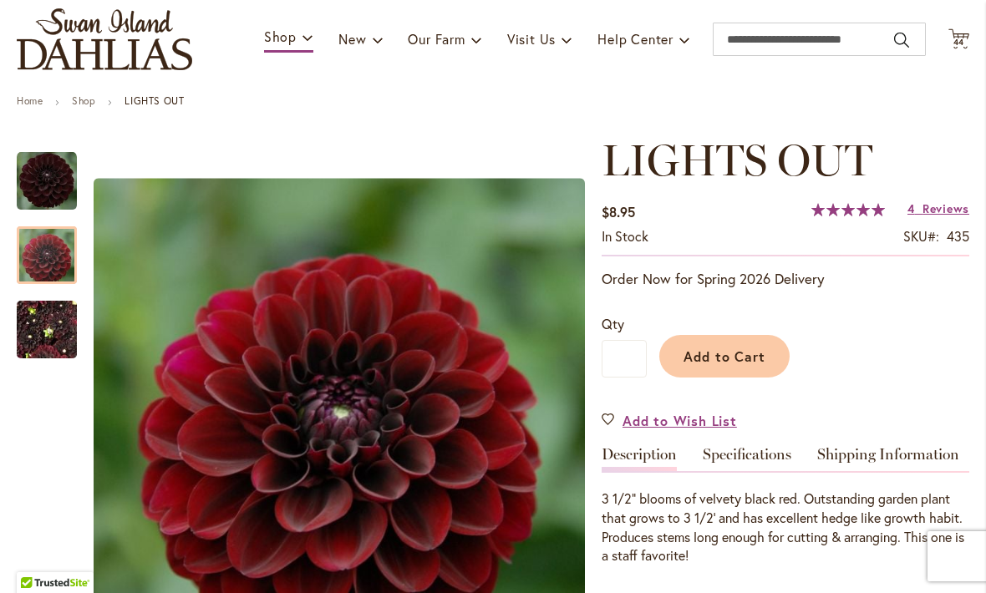
click at [50, 256] on img "LIGHTS OUT" at bounding box center [47, 255] width 60 height 62
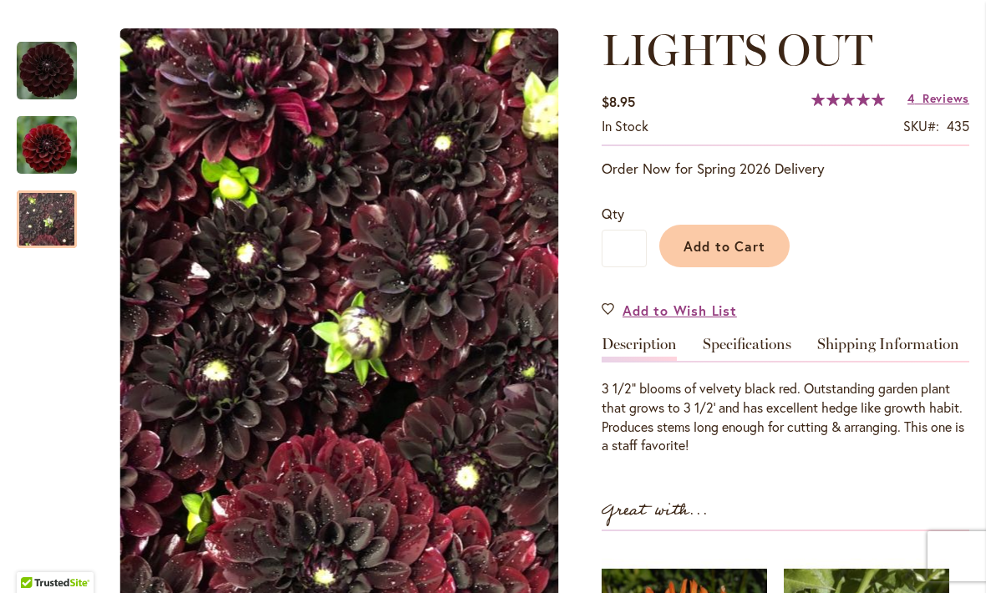
scroll to position [219, 0]
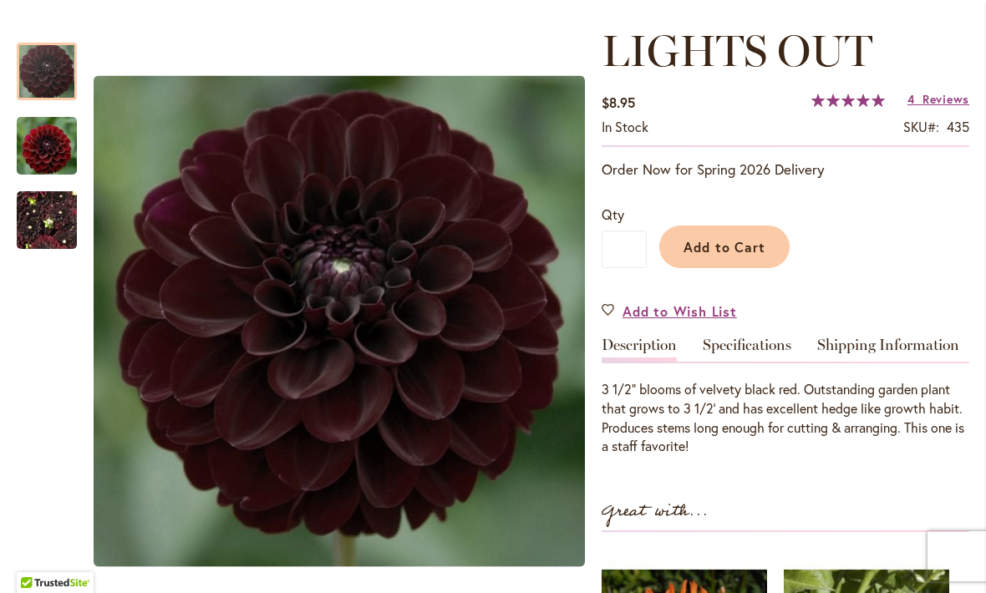
click at [52, 76] on img "LIGHTS OUT" at bounding box center [47, 72] width 60 height 60
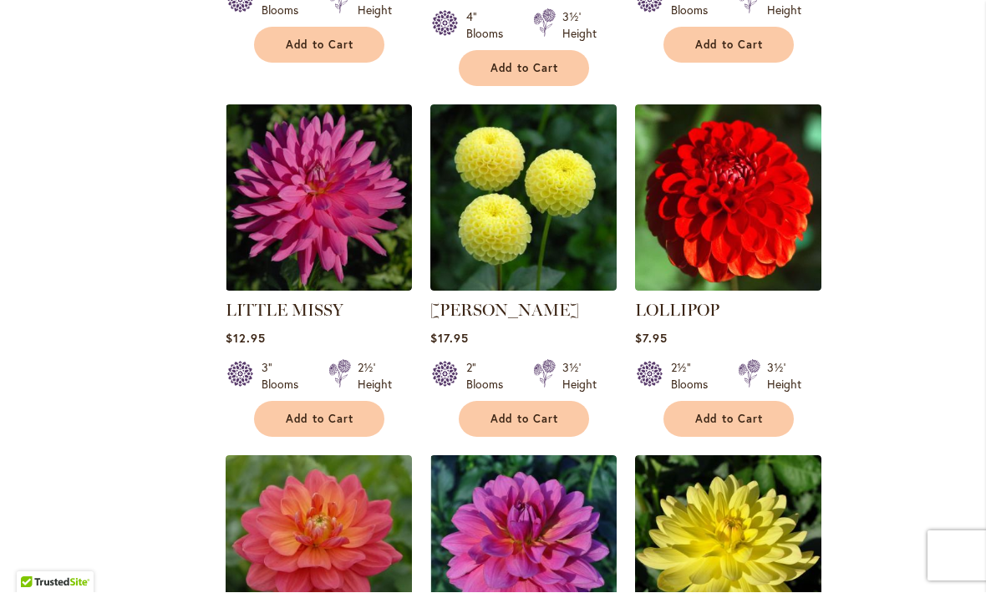
scroll to position [3154, 0]
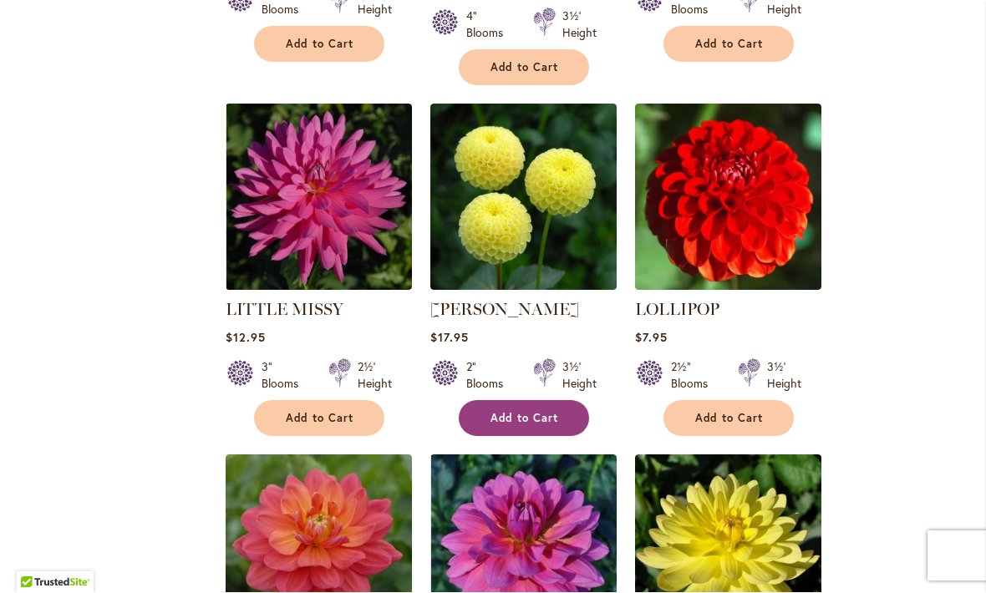
click at [514, 412] on span "Add to Cart" at bounding box center [524, 419] width 69 height 14
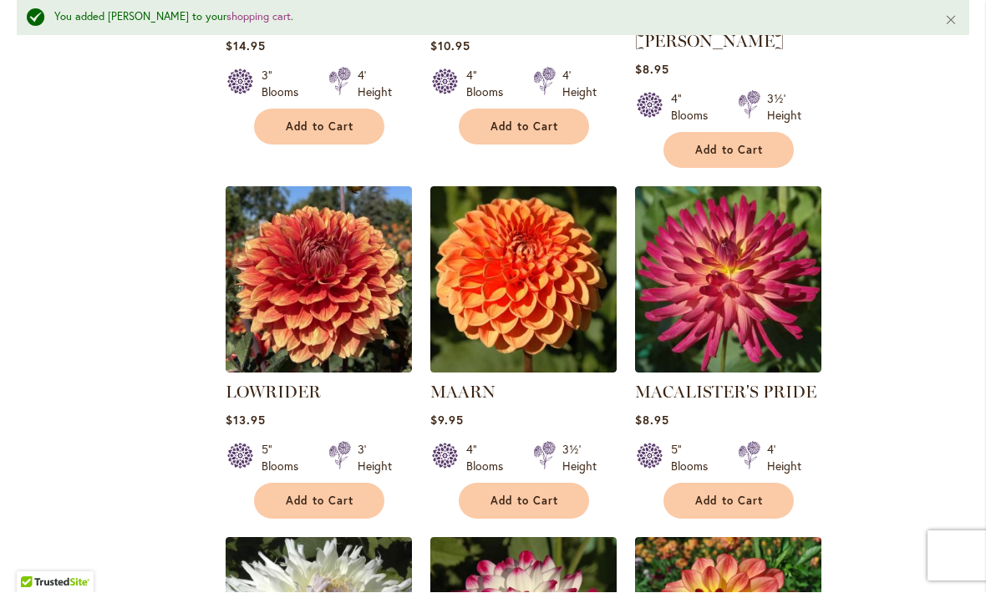
scroll to position [3844, 0]
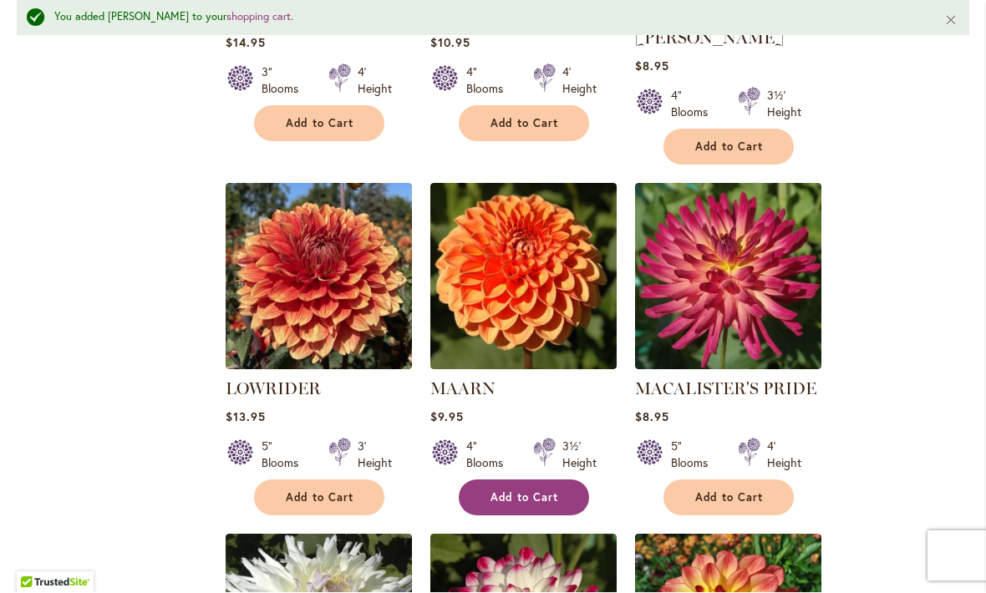
click at [505, 491] on span "Add to Cart" at bounding box center [524, 498] width 69 height 14
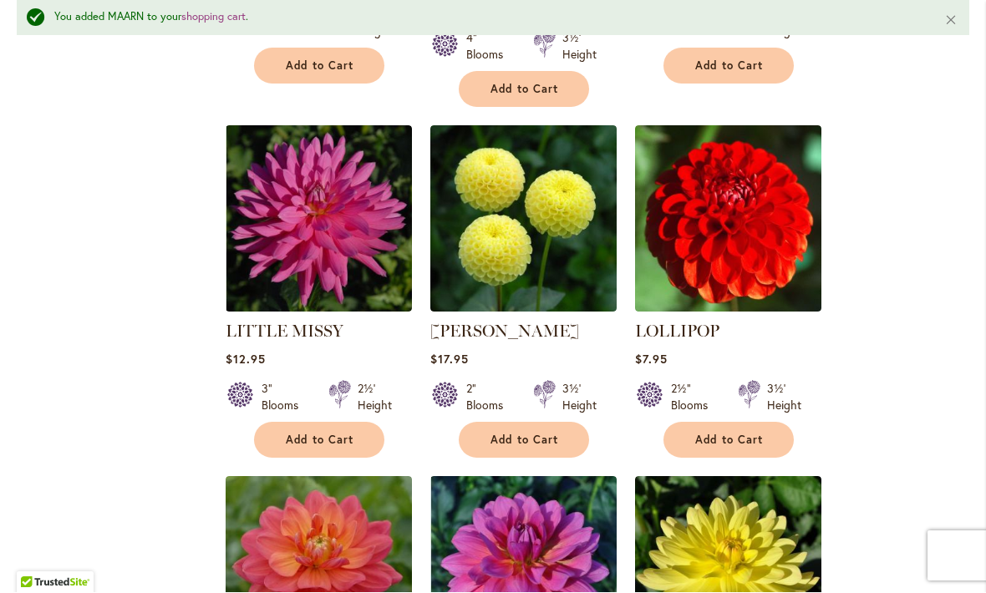
scroll to position [3176, 0]
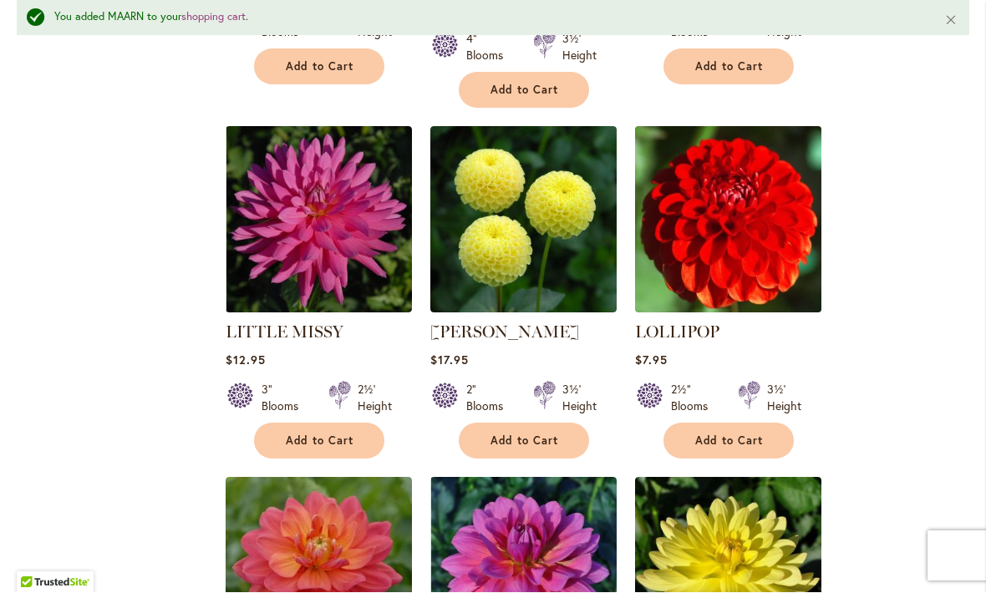
click at [728, 190] on img at bounding box center [727, 219] width 195 height 195
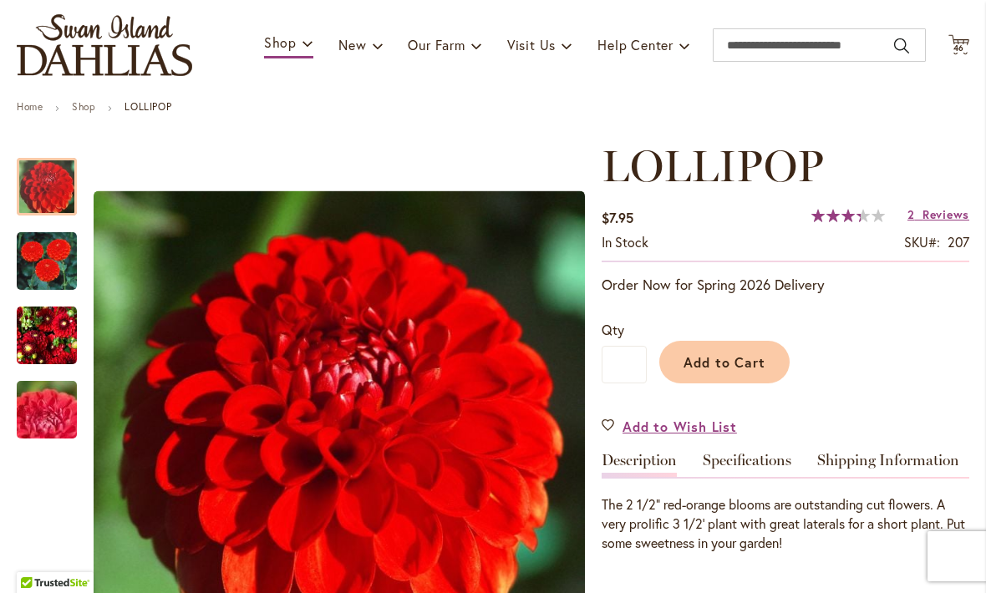
scroll to position [119, 0]
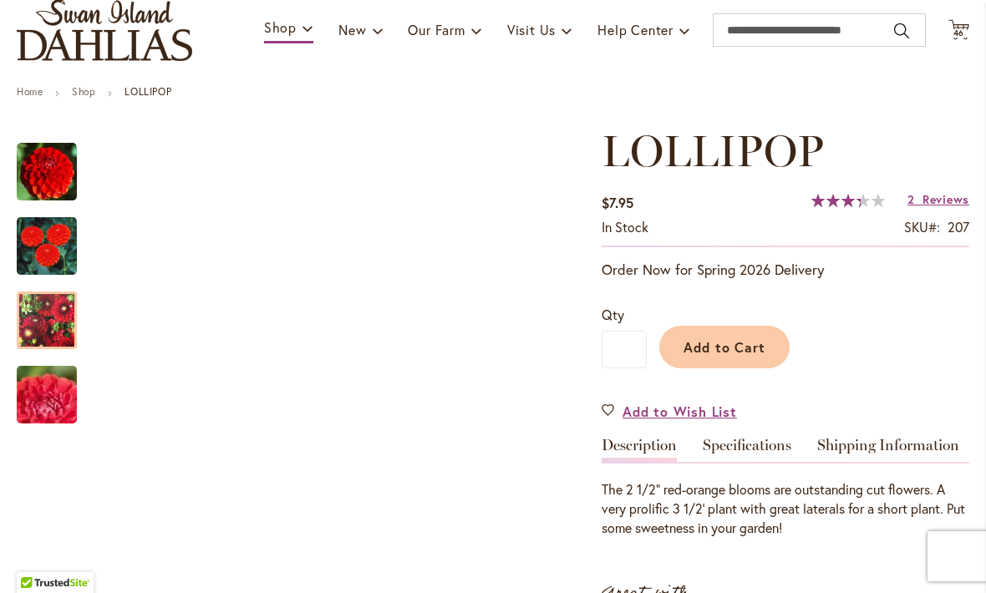
click at [54, 329] on img "LOLLIPOP" at bounding box center [47, 320] width 60 height 63
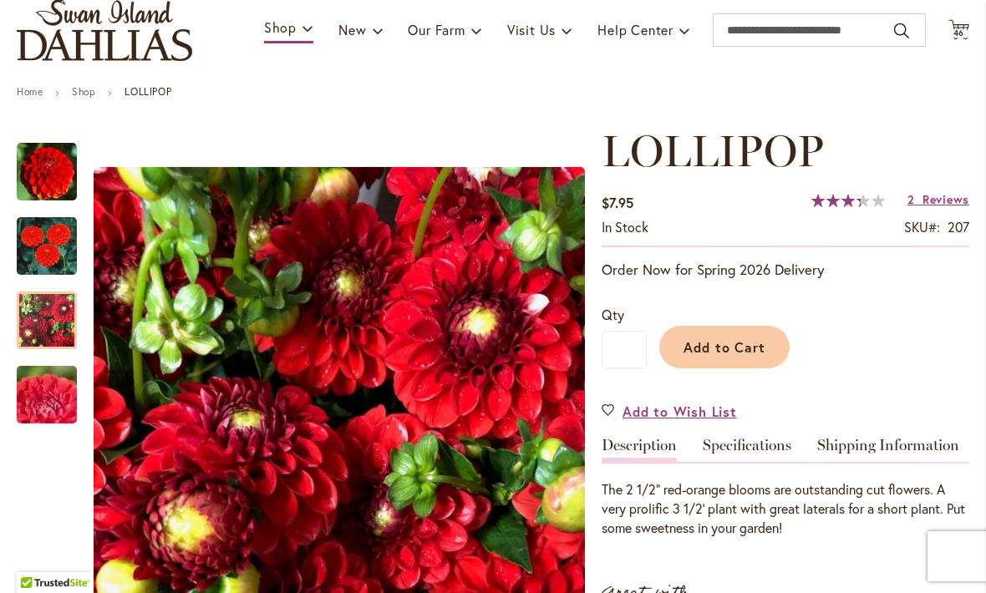
click at [53, 249] on img "LOLLIPOP" at bounding box center [47, 246] width 60 height 63
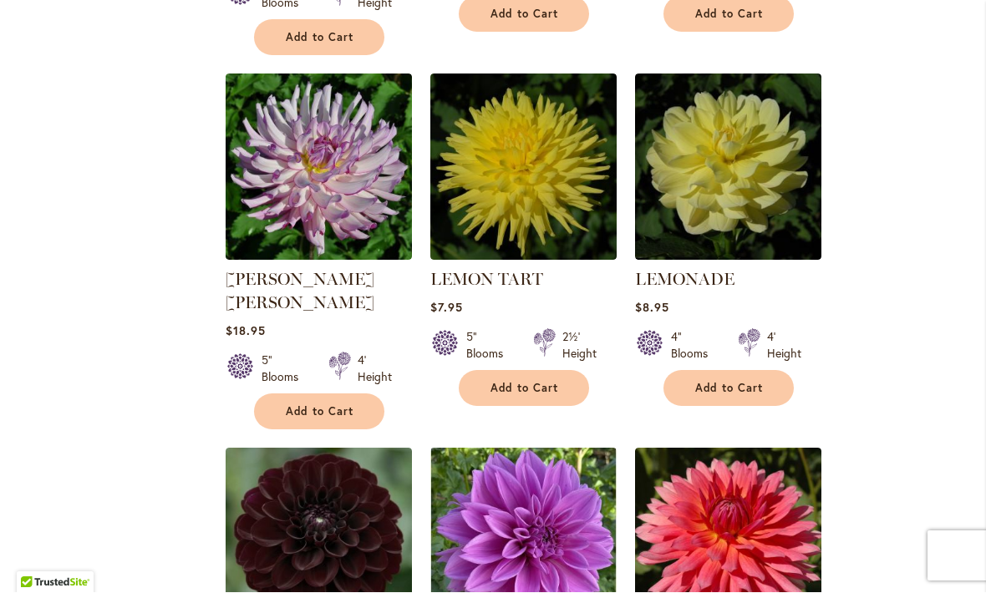
scroll to position [2088, 0]
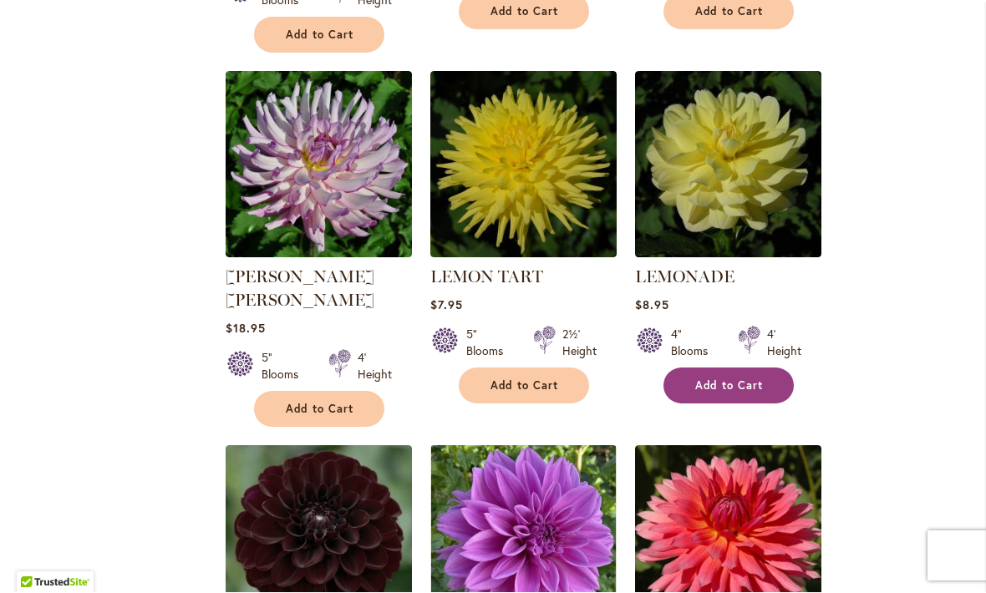
click at [709, 368] on button "Add to Cart" at bounding box center [728, 386] width 130 height 36
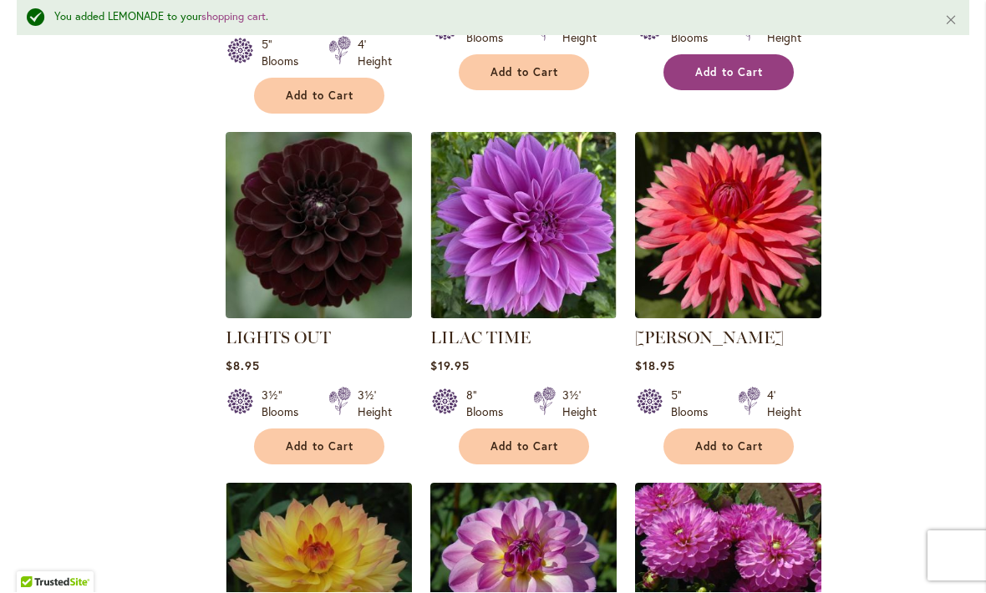
scroll to position [2452, 0]
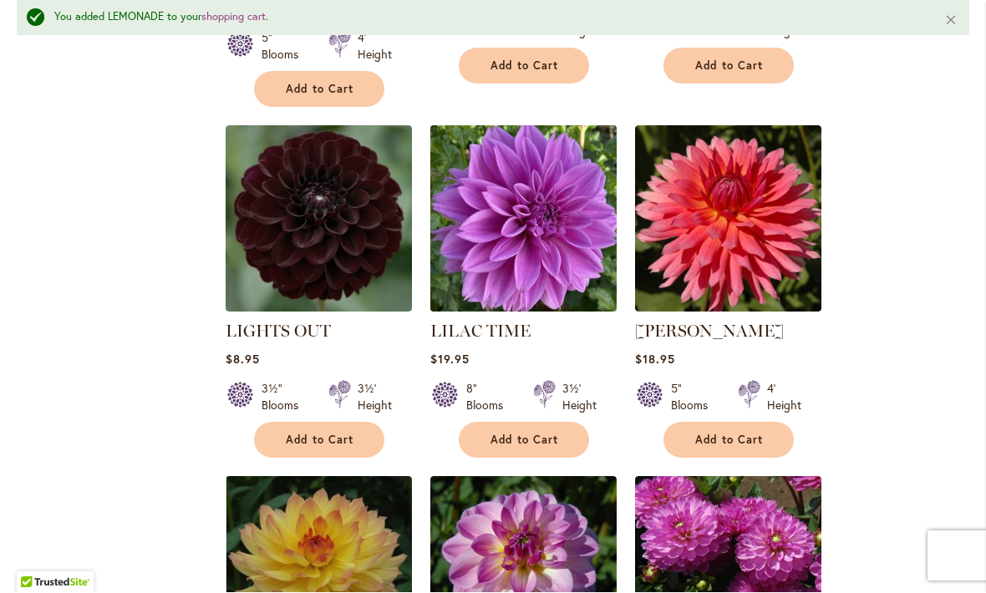
click at [487, 197] on img at bounding box center [522, 218] width 195 height 195
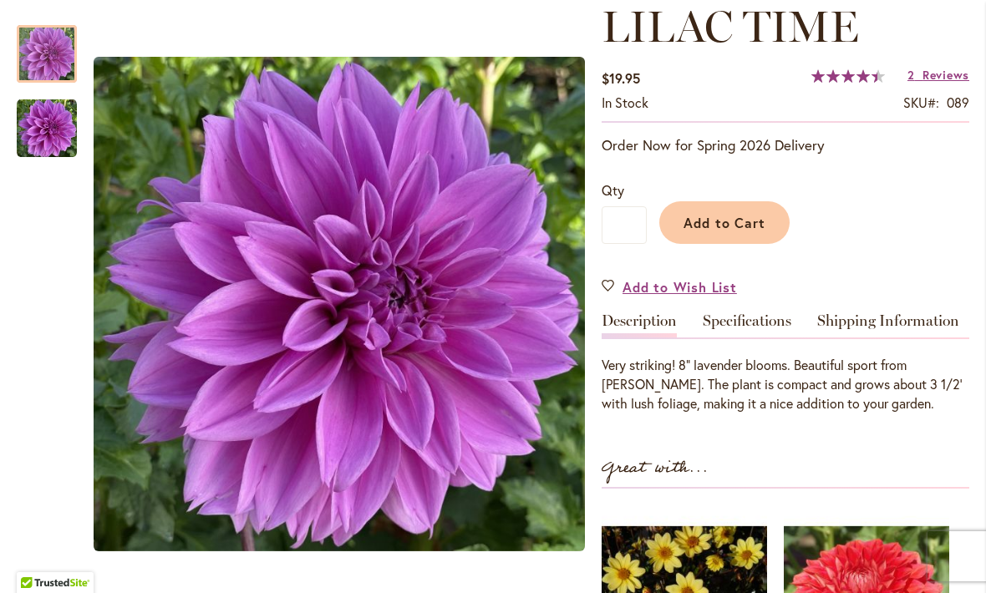
scroll to position [241, 0]
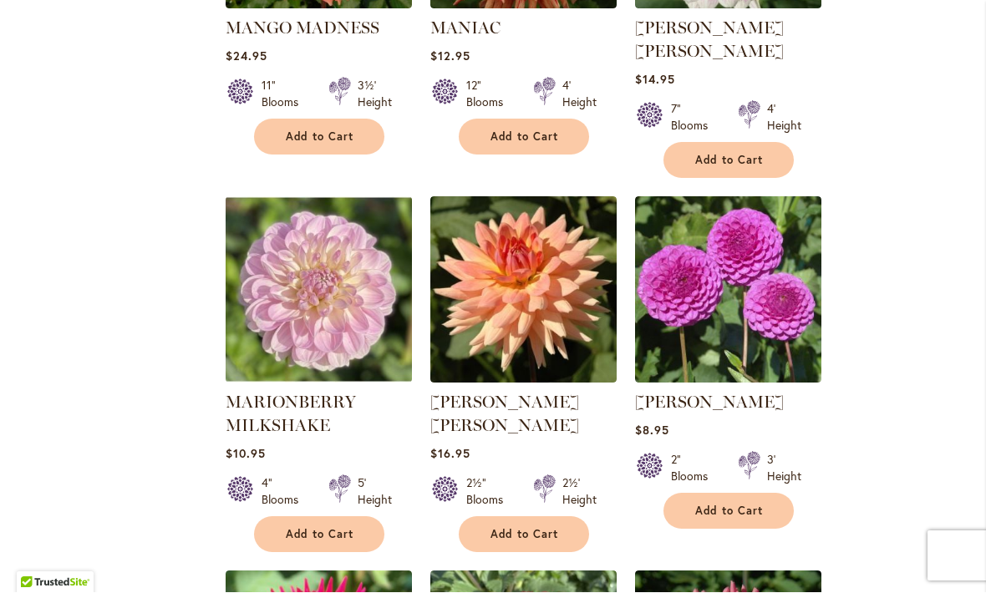
scroll to position [5214, 0]
click at [318, 528] on span "Add to Cart" at bounding box center [320, 535] width 69 height 14
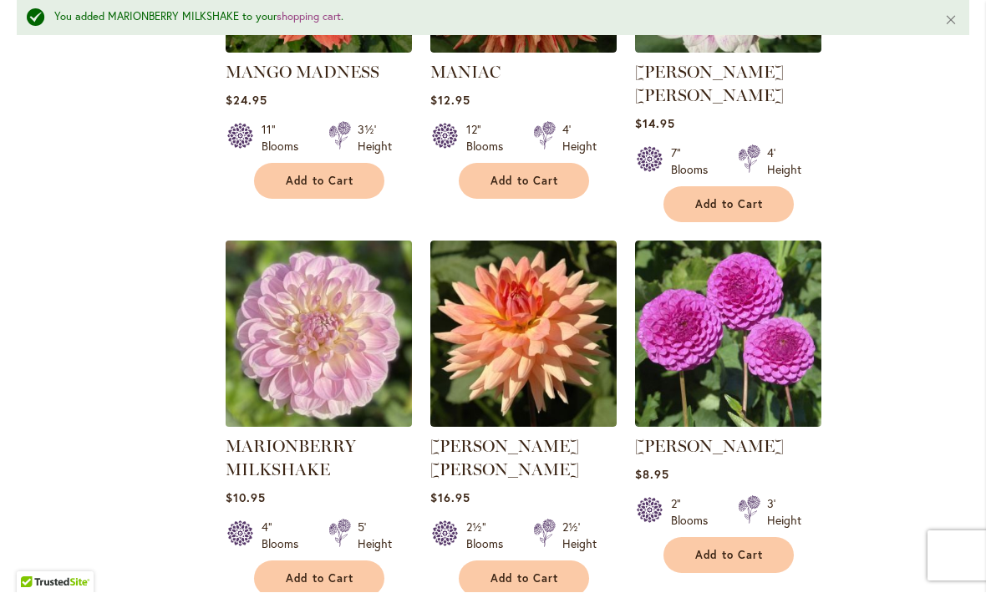
click at [305, 236] on img at bounding box center [318, 333] width 195 height 195
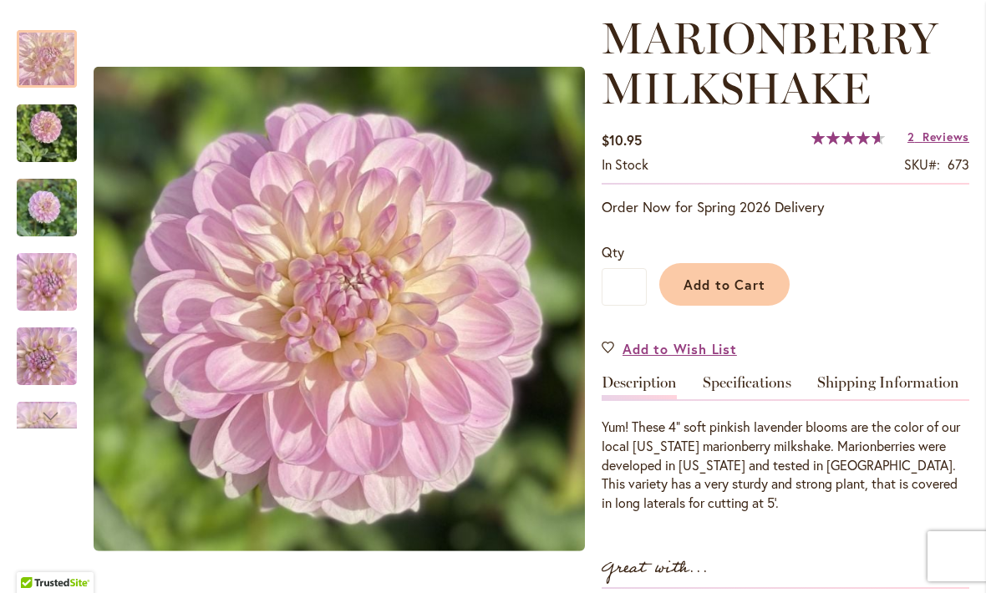
scroll to position [229, 0]
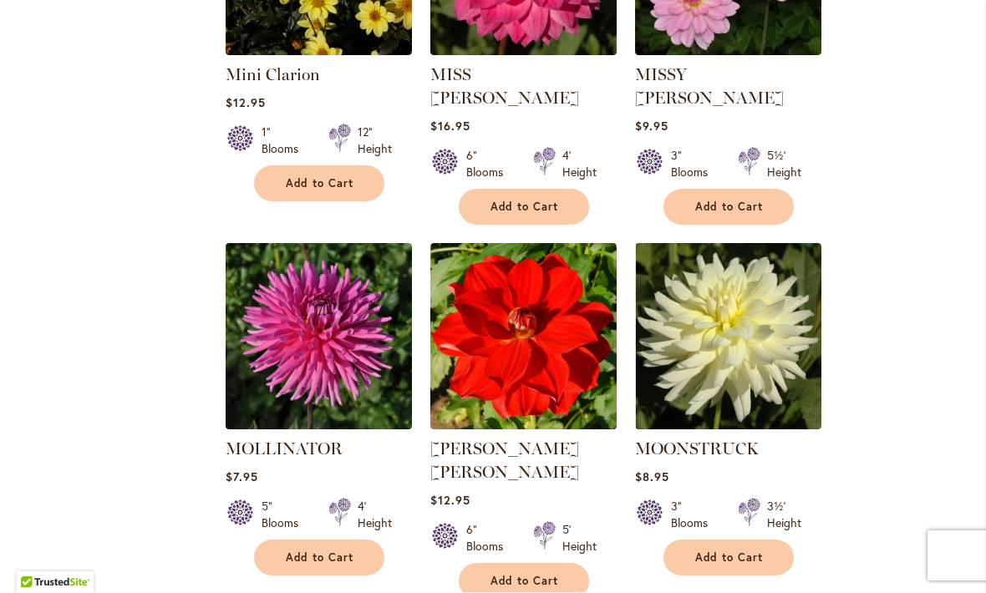
scroll to position [6975, 0]
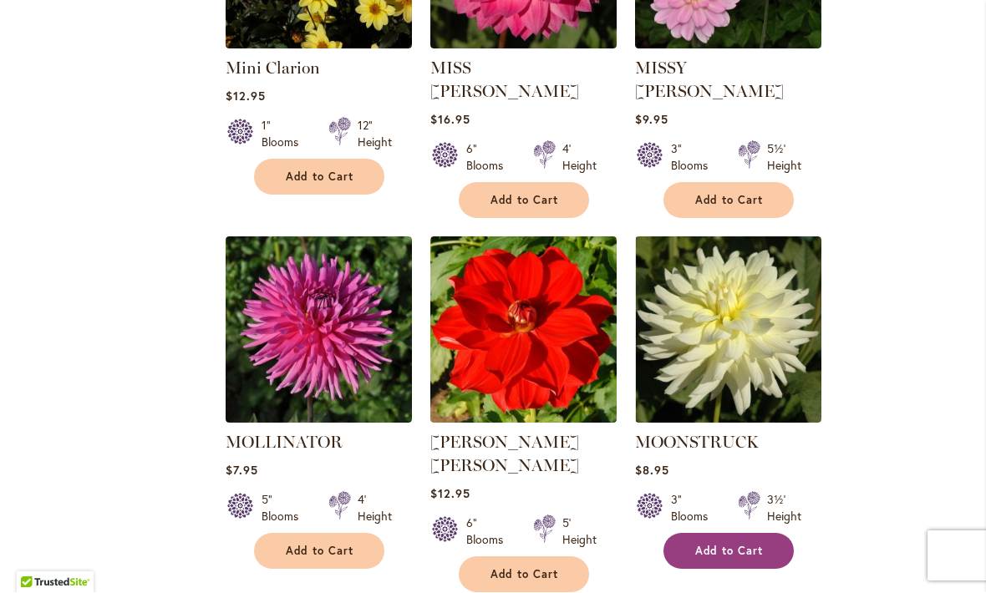
click at [716, 545] on span "Add to Cart" at bounding box center [729, 552] width 69 height 14
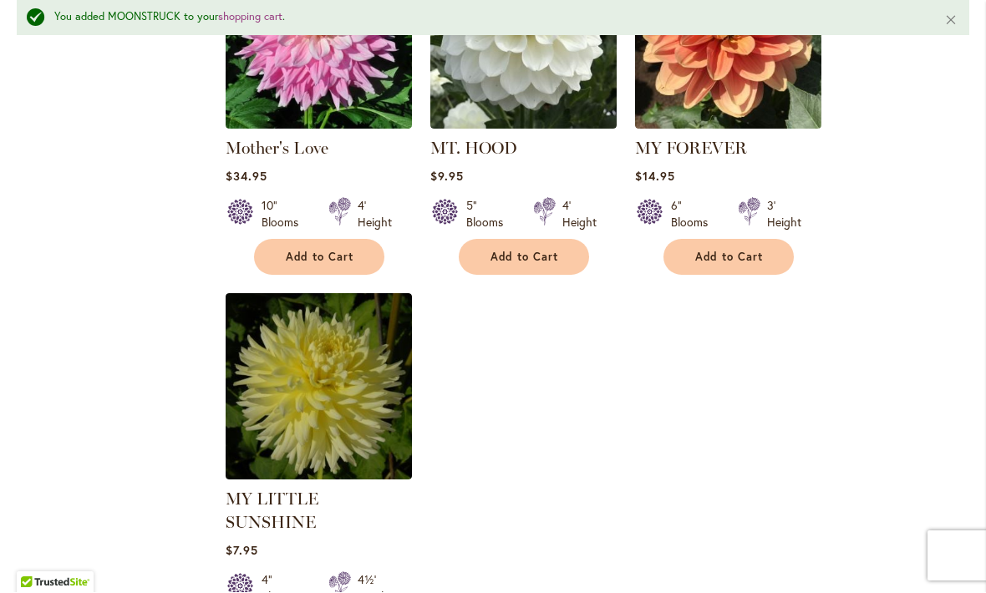
scroll to position [7695, 0]
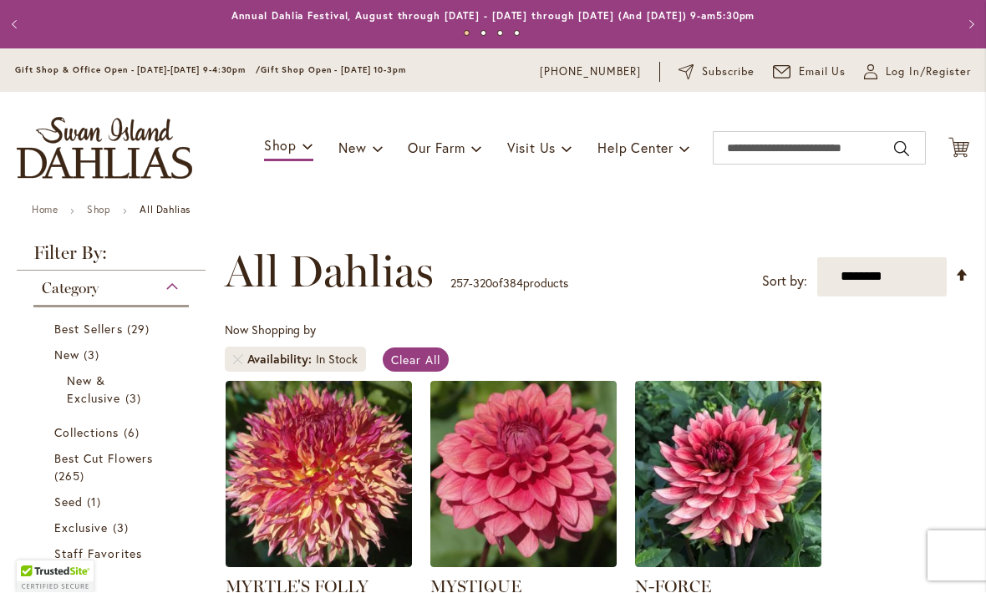
scroll to position [310, 0]
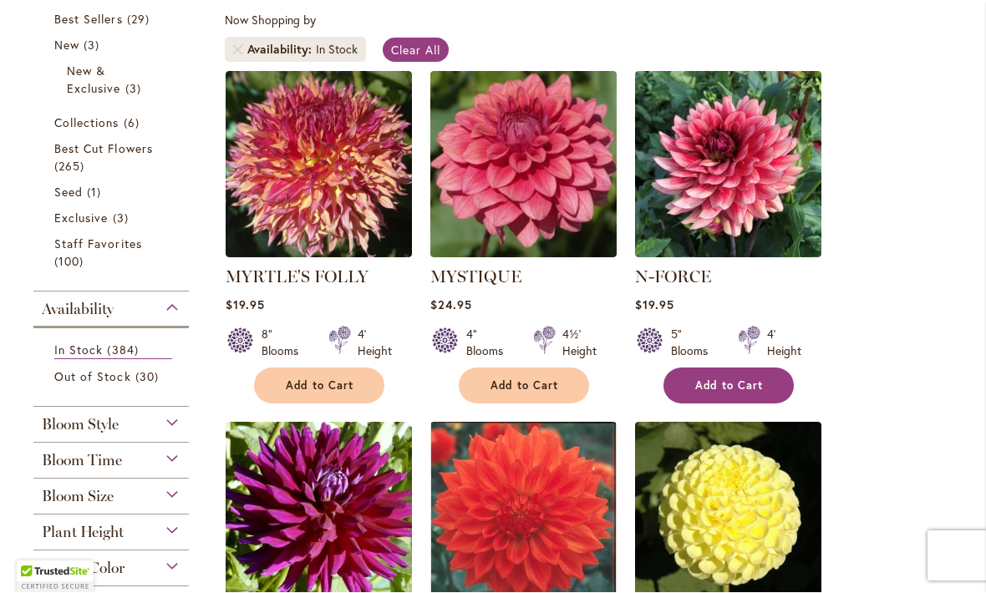
click at [716, 382] on span "Add to Cart" at bounding box center [729, 386] width 69 height 14
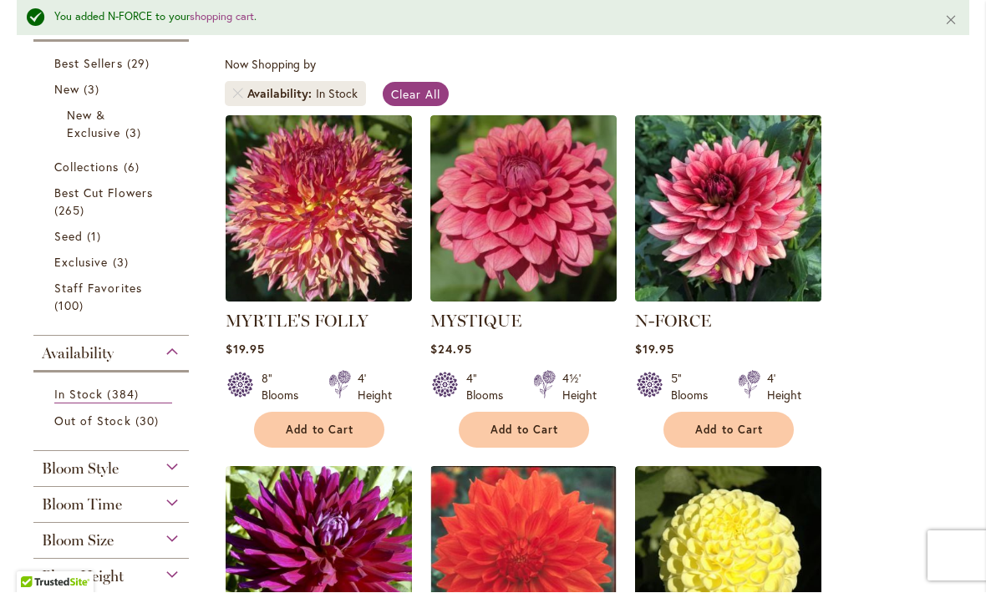
click at [725, 200] on img at bounding box center [727, 208] width 195 height 195
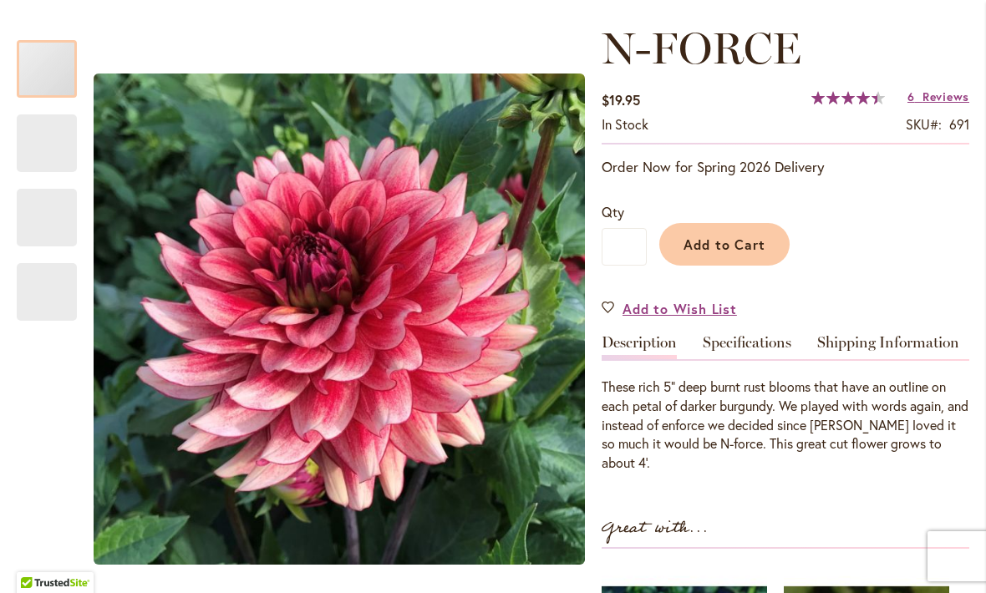
scroll to position [222, 0]
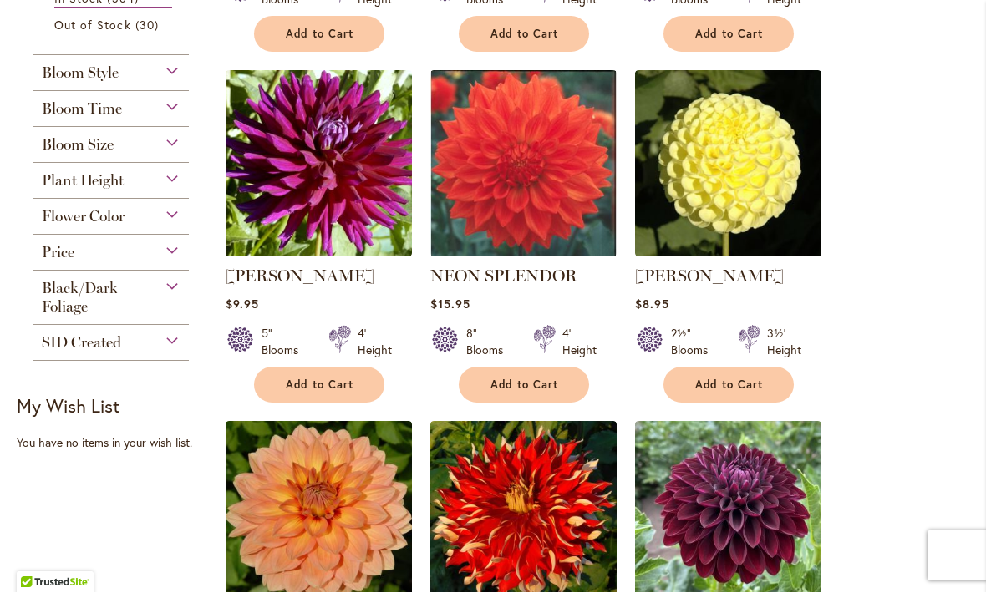
scroll to position [663, 0]
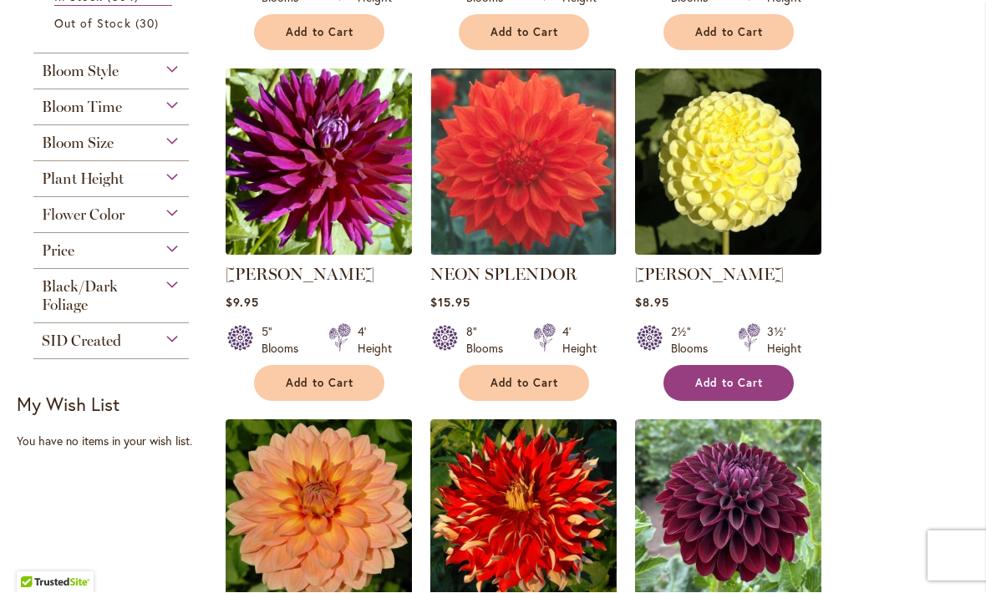
click at [722, 381] on span "Add to Cart" at bounding box center [729, 384] width 69 height 14
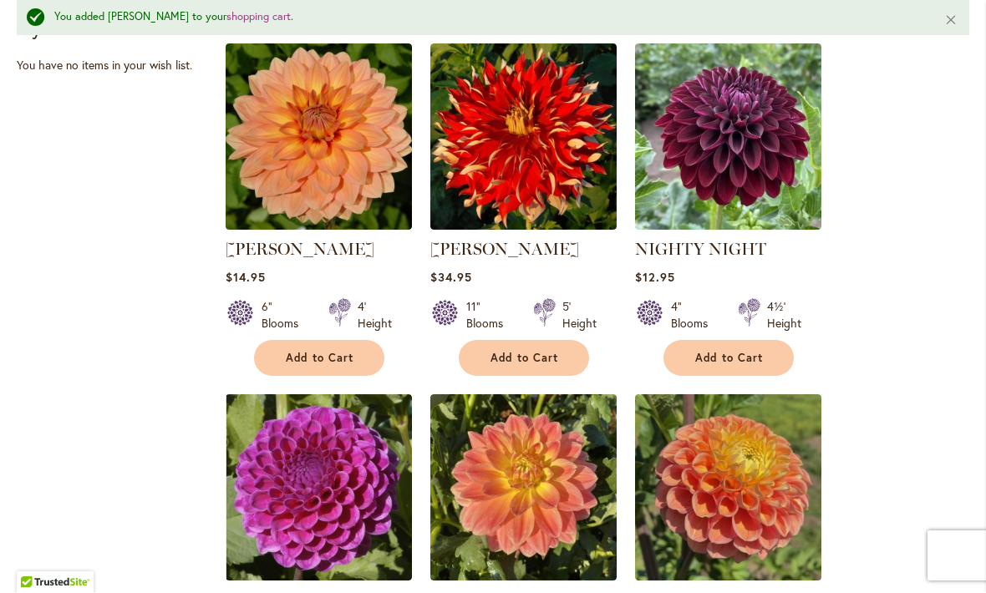
scroll to position [1088, 0]
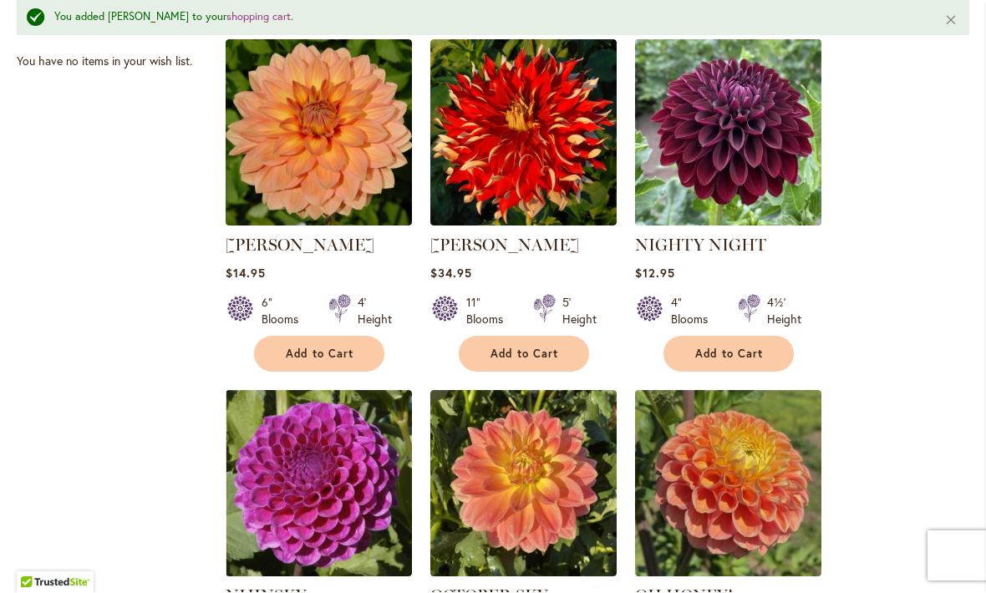
click at [723, 147] on img at bounding box center [727, 132] width 195 height 195
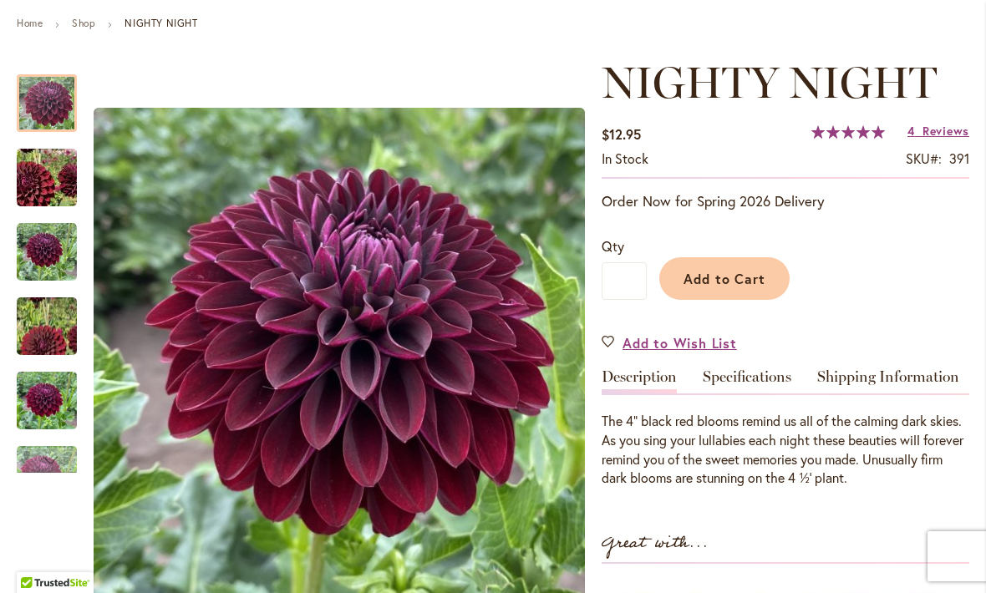
scroll to position [191, 0]
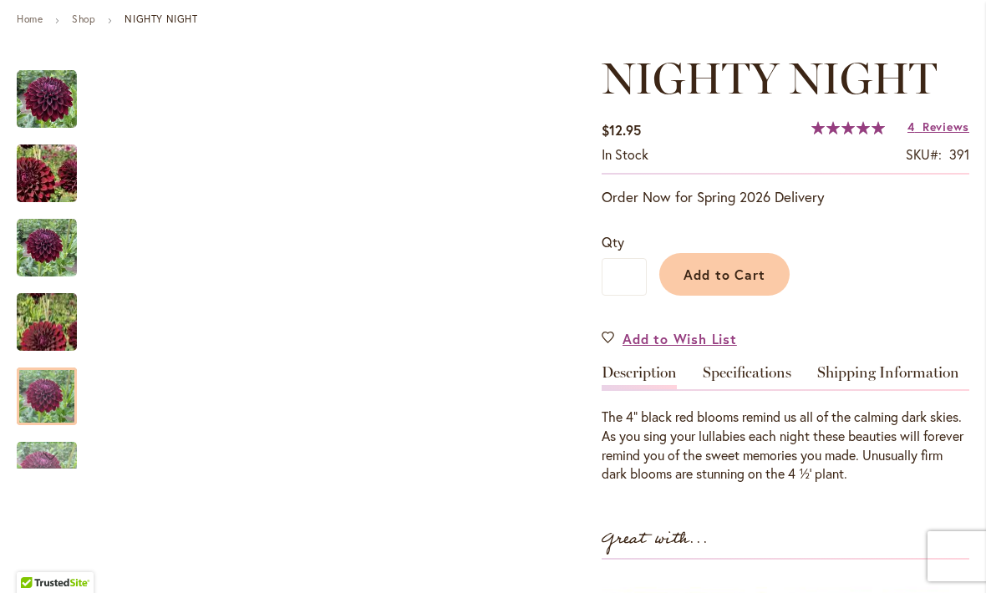
click at [50, 390] on img "Nighty Night" at bounding box center [47, 397] width 60 height 80
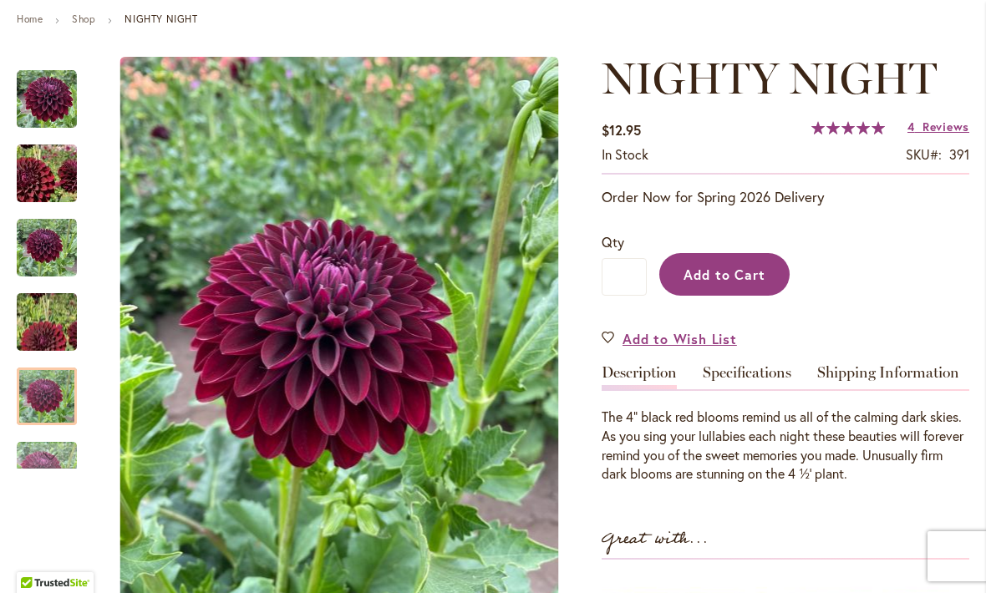
click at [708, 261] on button "Add to Cart" at bounding box center [724, 274] width 130 height 43
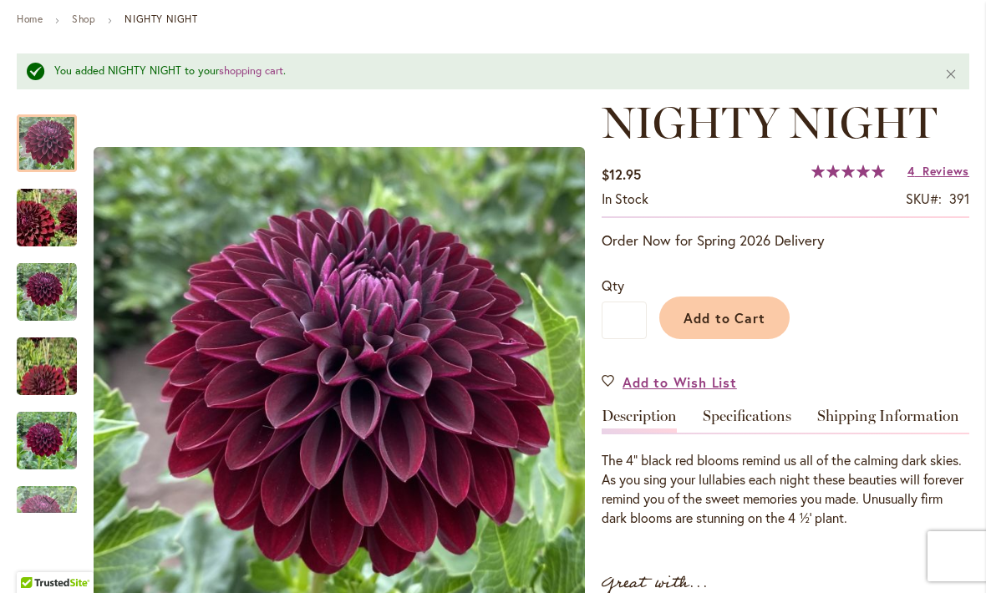
click at [51, 134] on img "Nighty Night" at bounding box center [47, 143] width 60 height 60
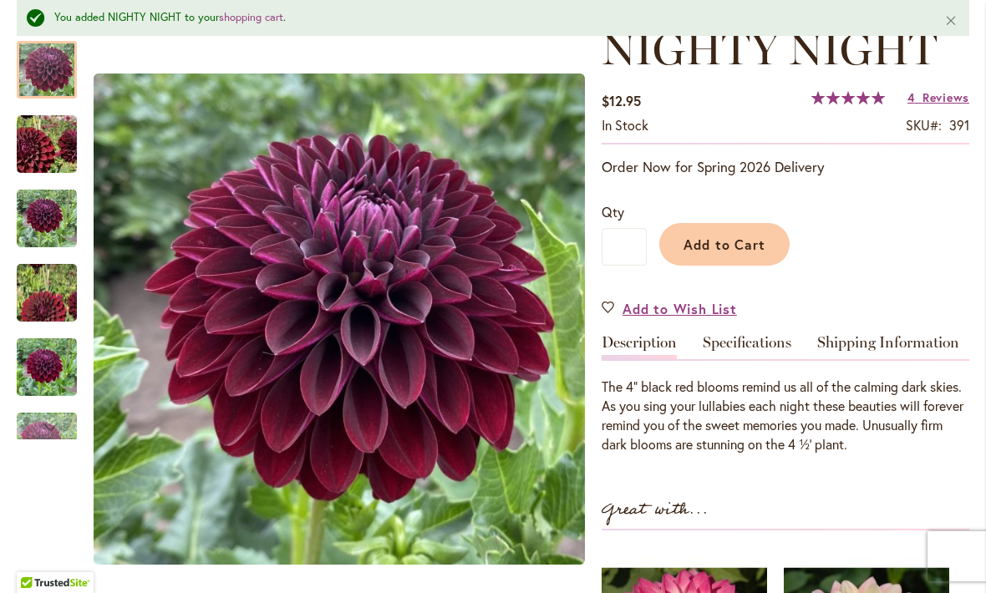
scroll to position [253, 0]
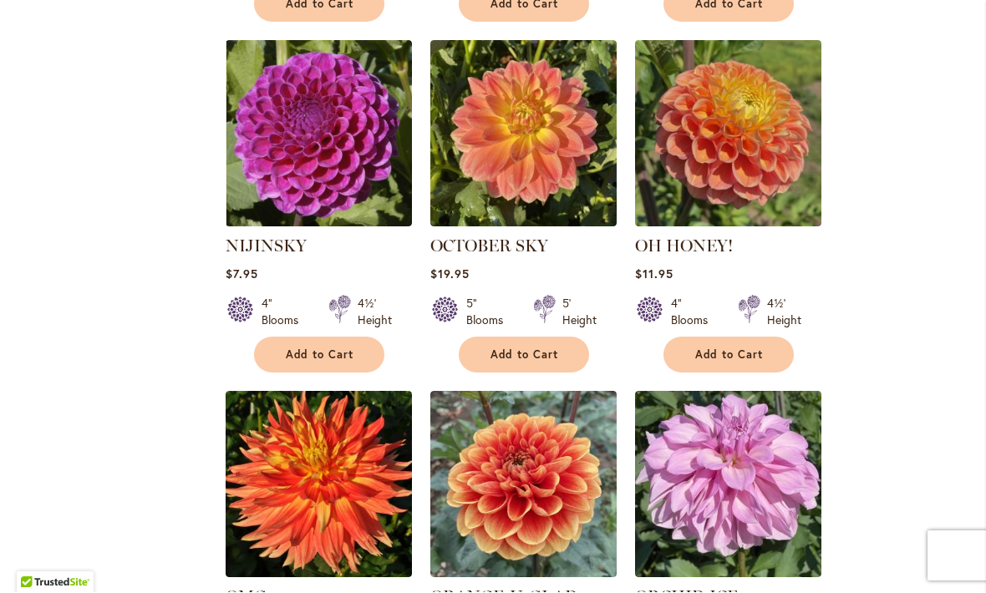
scroll to position [1392, 0]
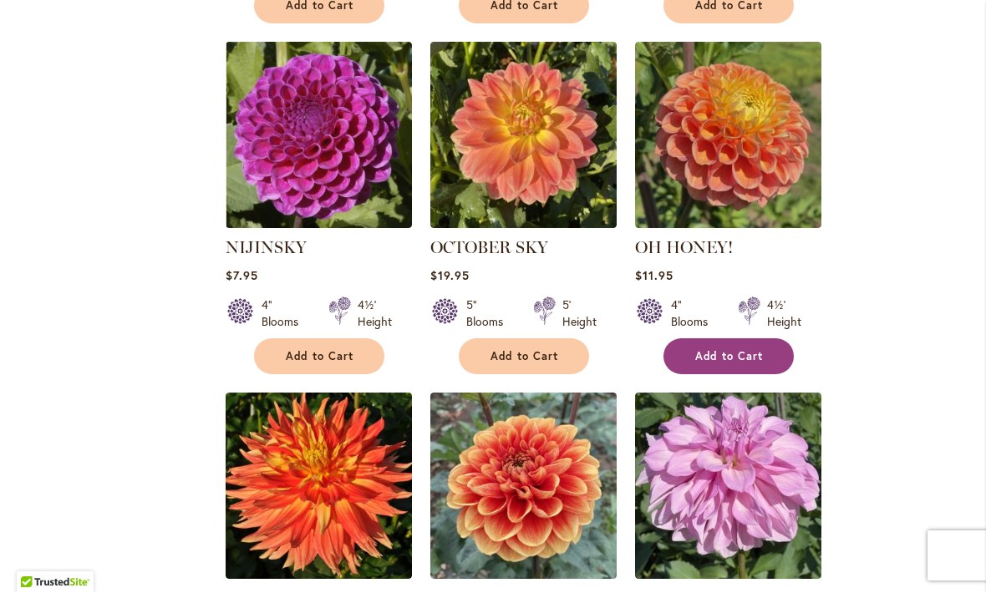
click at [718, 350] on span "Add to Cart" at bounding box center [729, 357] width 69 height 14
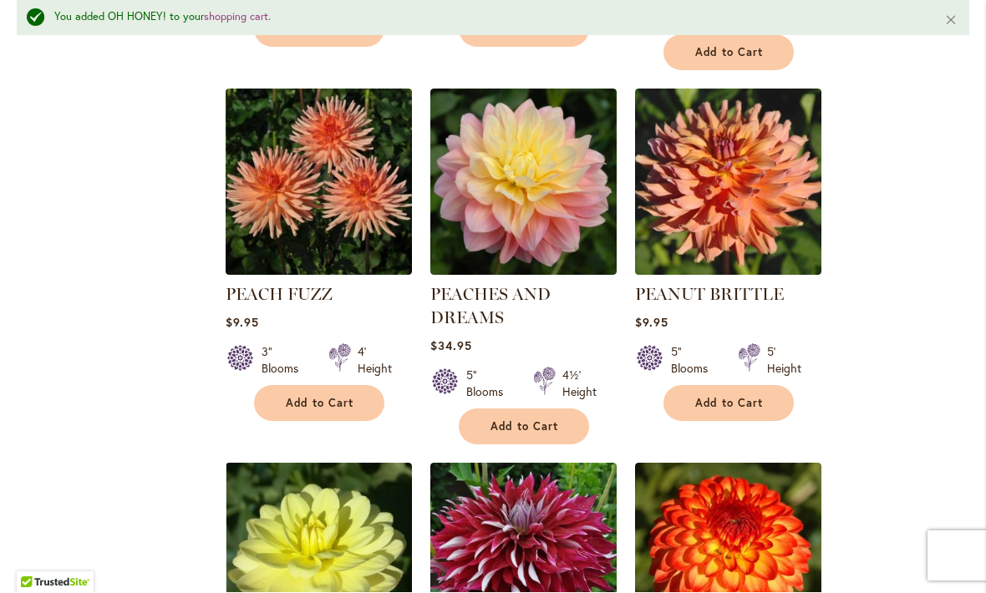
scroll to position [3168, 0]
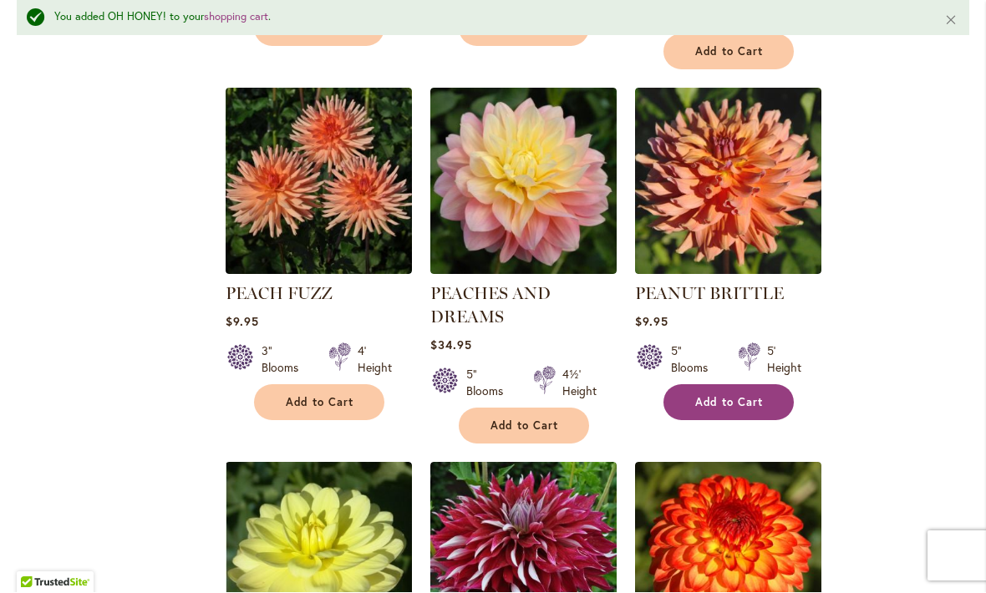
click at [713, 396] on span "Add to Cart" at bounding box center [729, 403] width 69 height 14
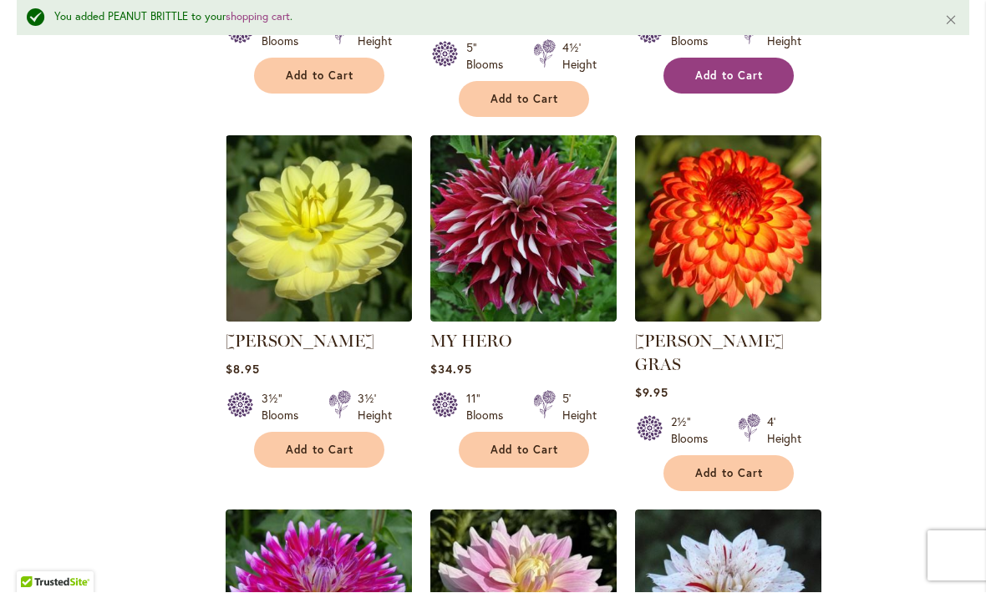
scroll to position [3499, 0]
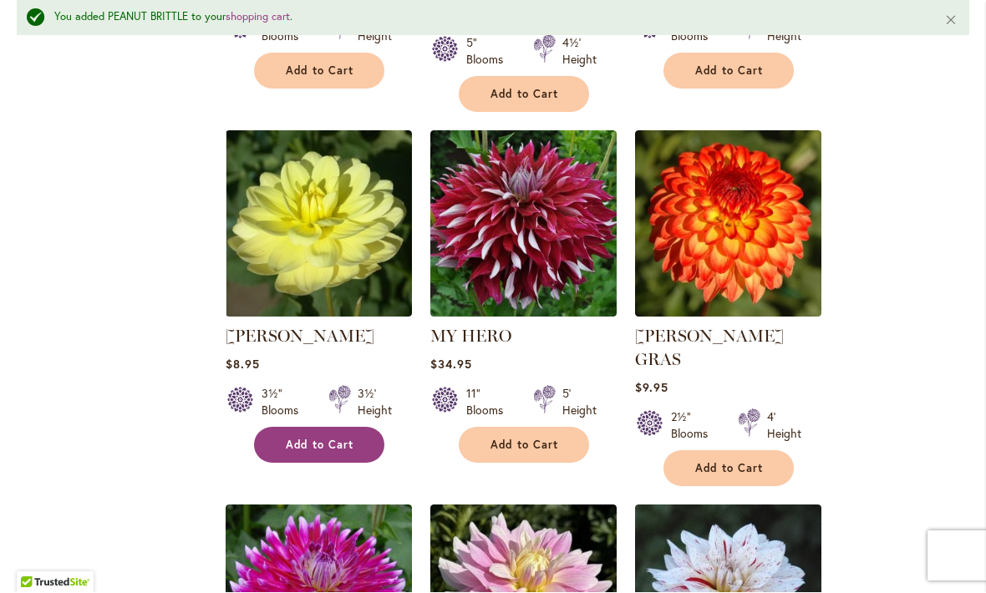
click at [309, 444] on span "Add to Cart" at bounding box center [320, 446] width 69 height 14
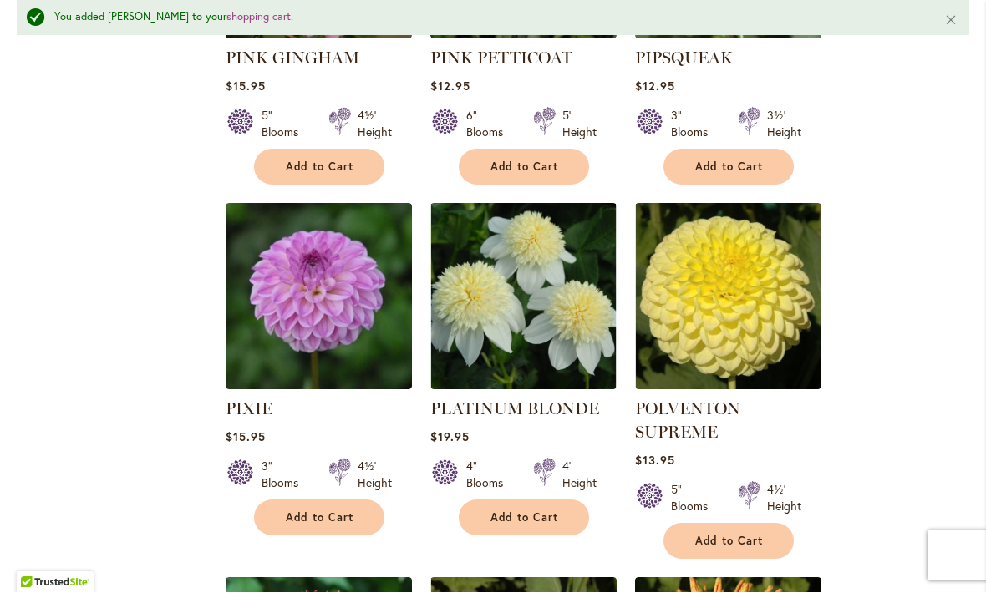
scroll to position [4878, 0]
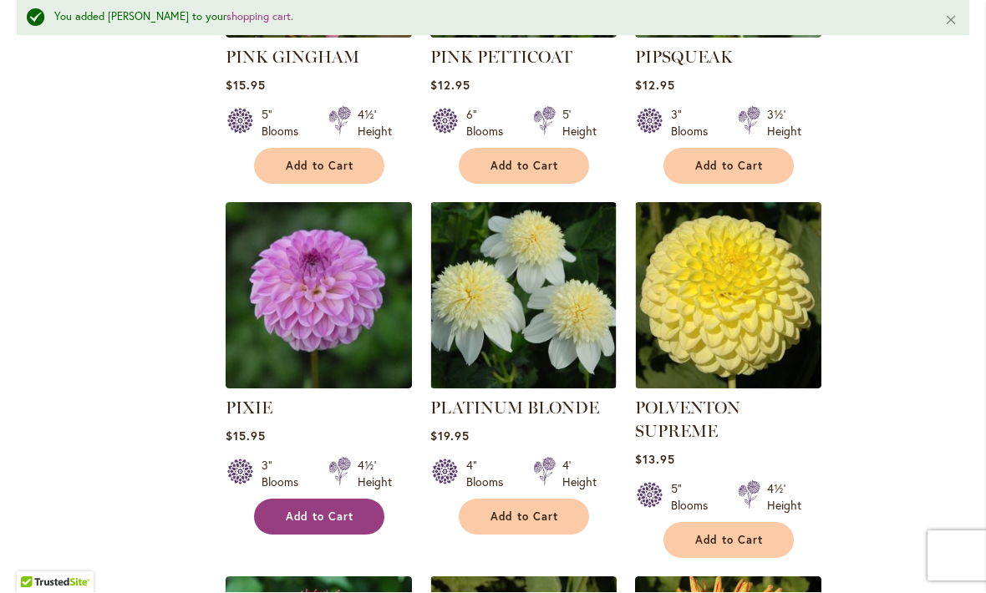
click at [317, 510] on span "Add to Cart" at bounding box center [320, 517] width 69 height 14
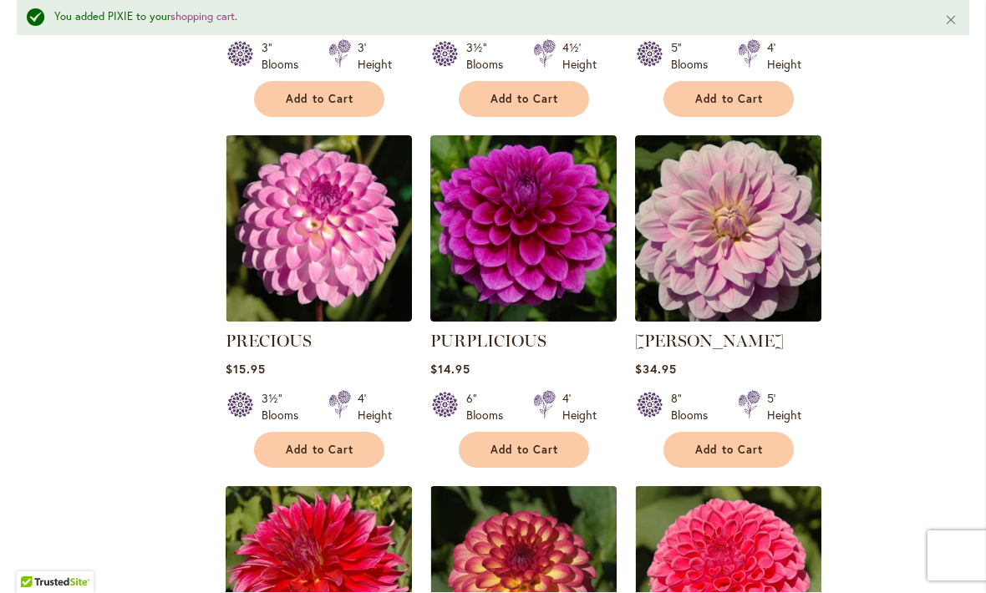
scroll to position [5671, 0]
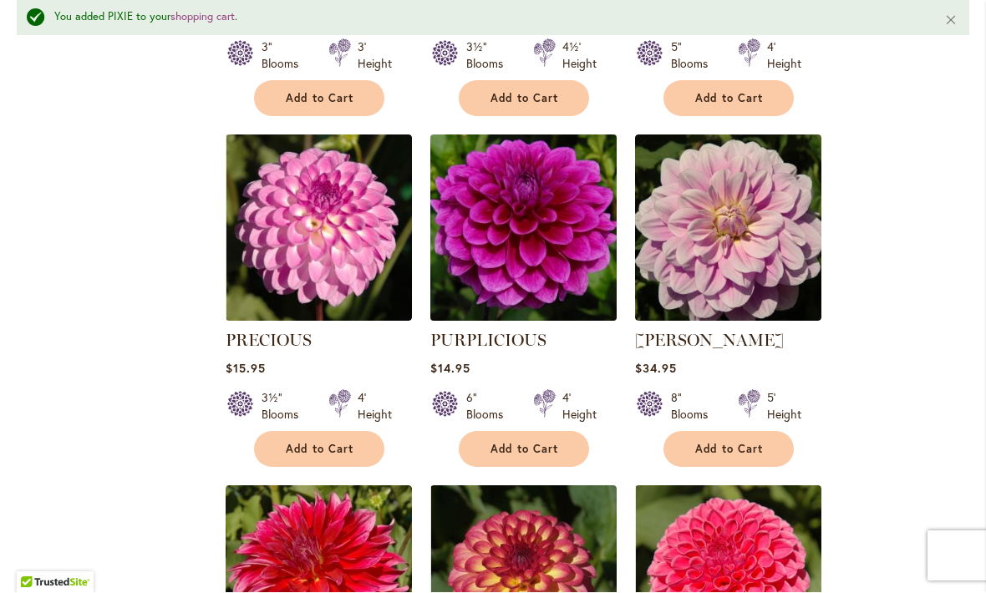
click at [512, 192] on img at bounding box center [522, 227] width 195 height 195
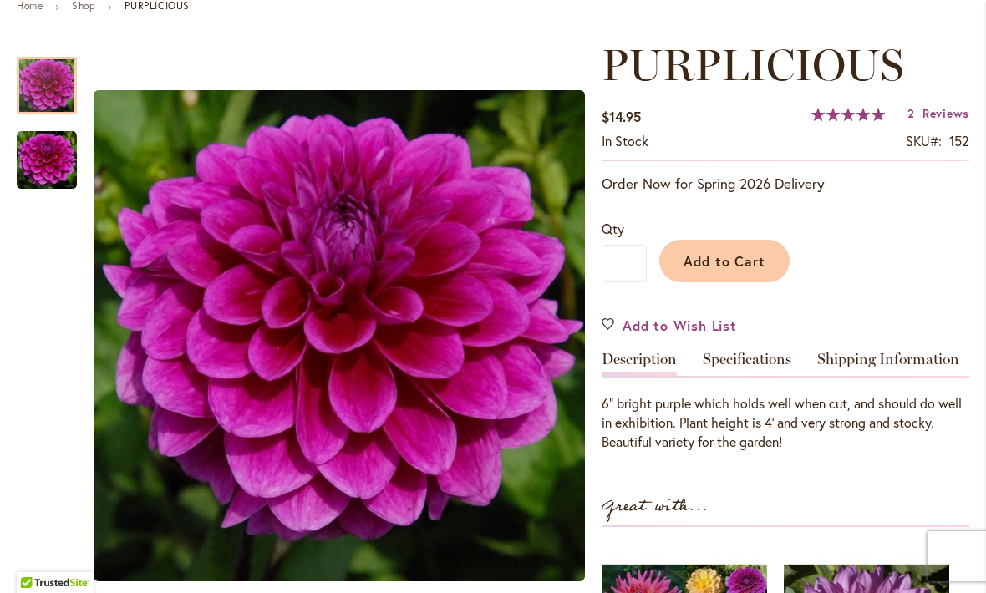
scroll to position [206, 0]
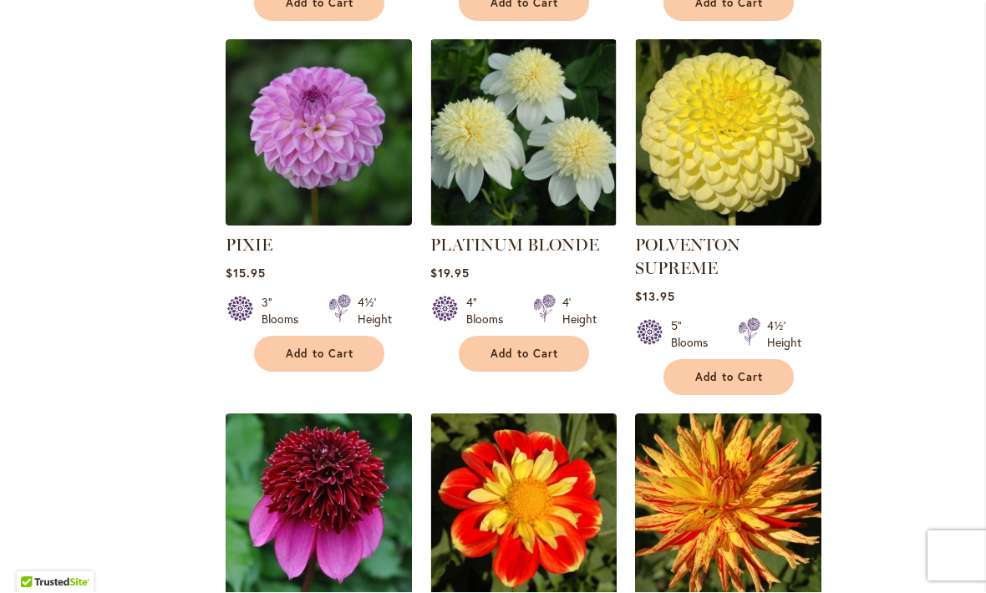
scroll to position [4995, 0]
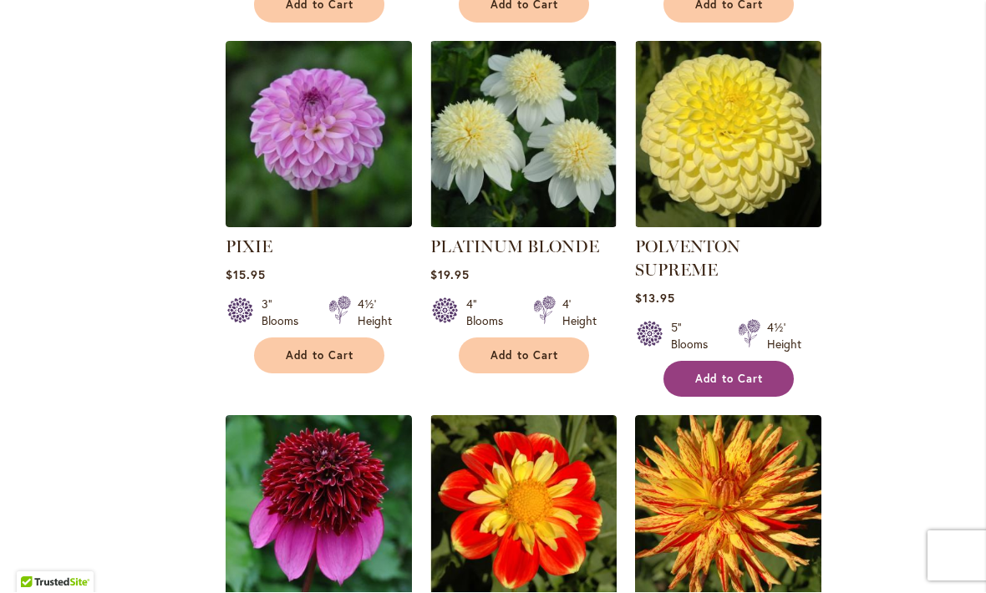
click at [721, 373] on span "Add to Cart" at bounding box center [729, 380] width 69 height 14
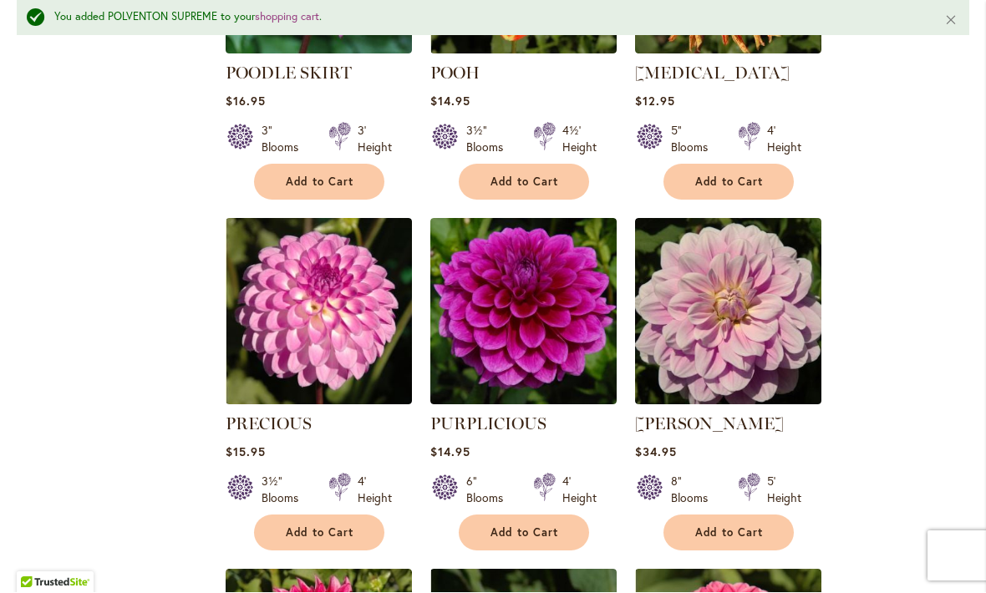
scroll to position [5589, 0]
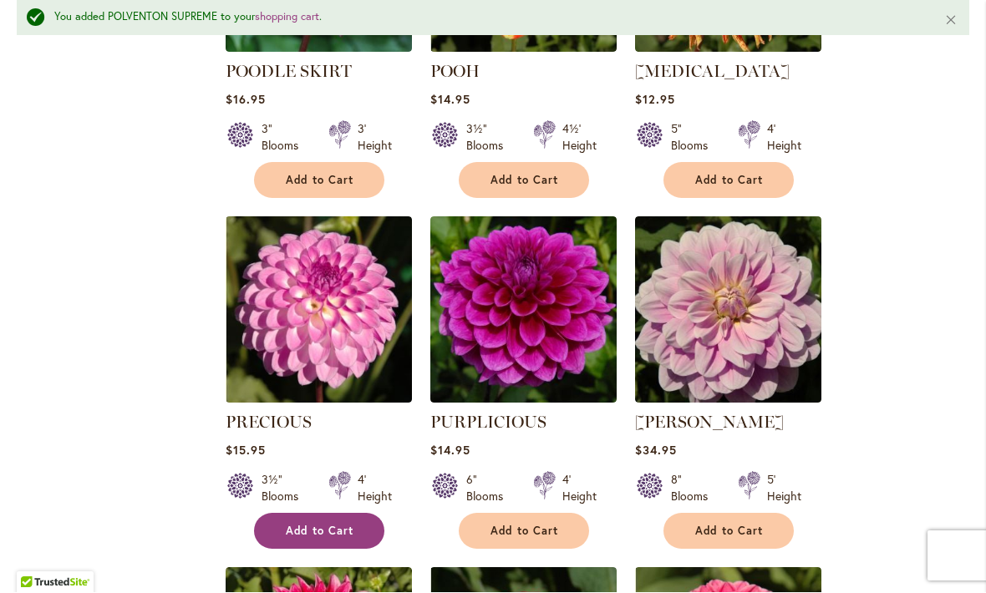
click at [317, 525] on span "Add to Cart" at bounding box center [320, 532] width 69 height 14
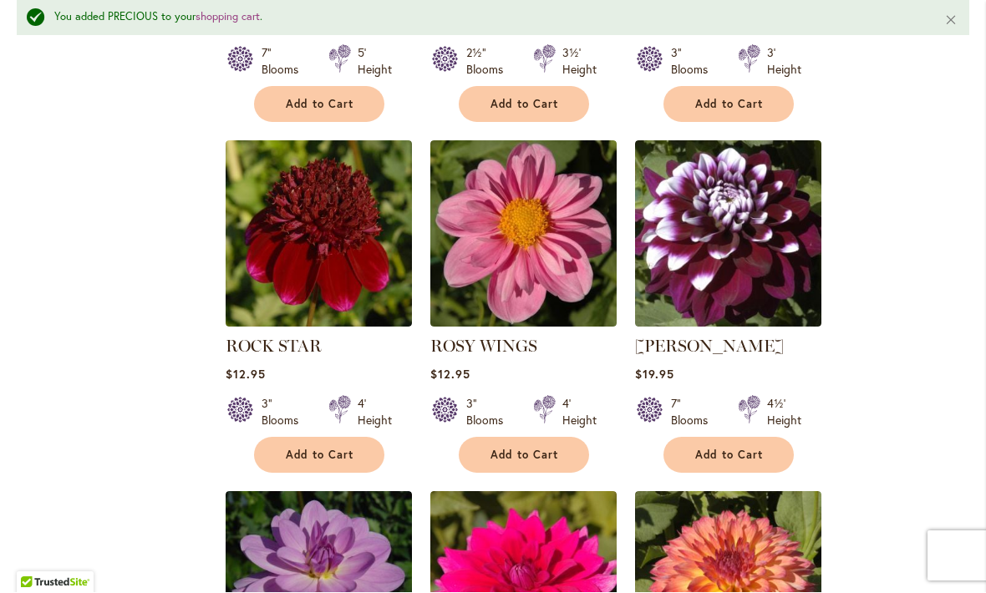
scroll to position [6376, 0]
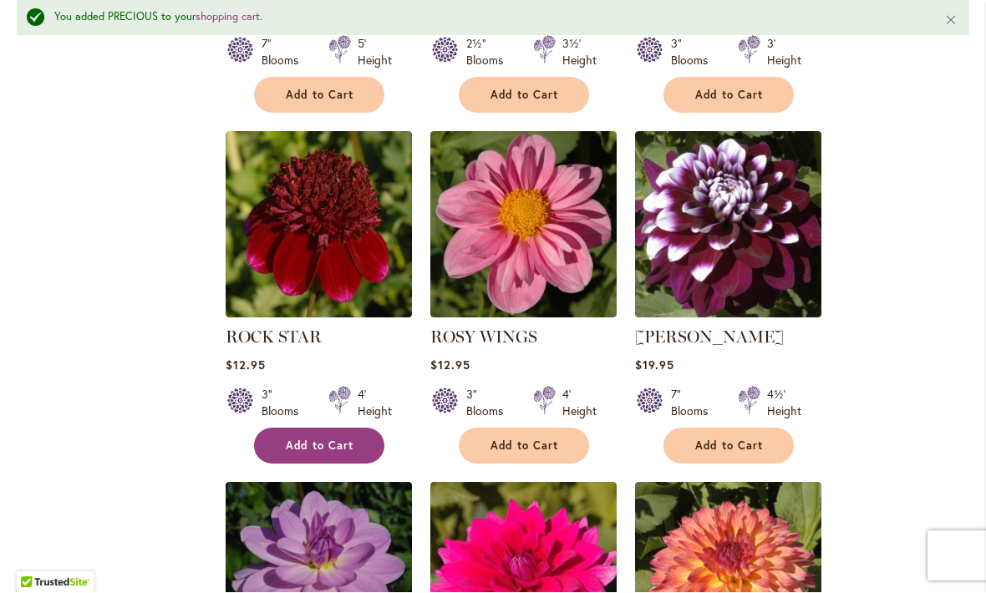
click at [305, 439] on span "Add to Cart" at bounding box center [320, 446] width 69 height 14
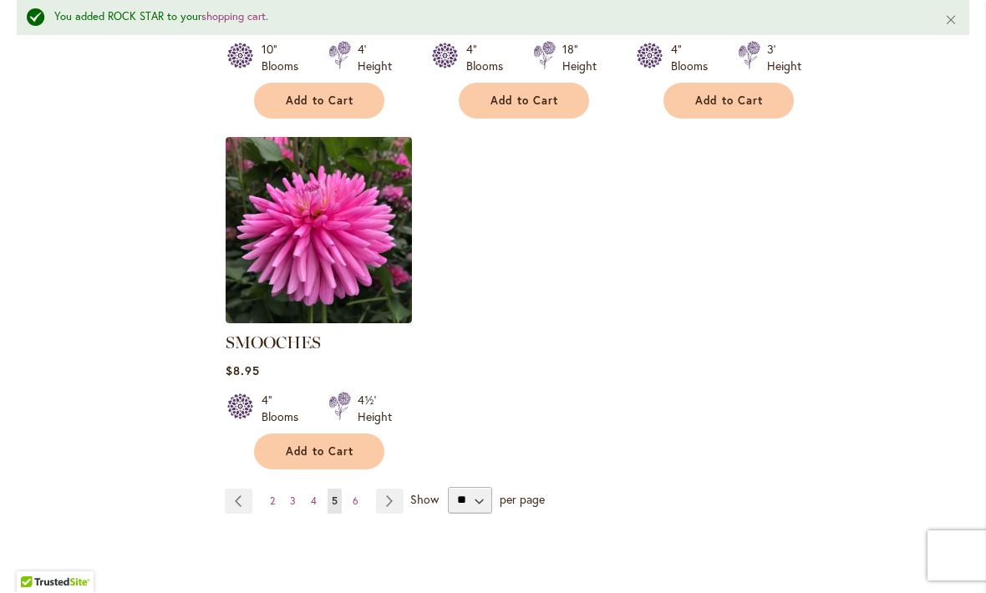
scroll to position [7799, 0]
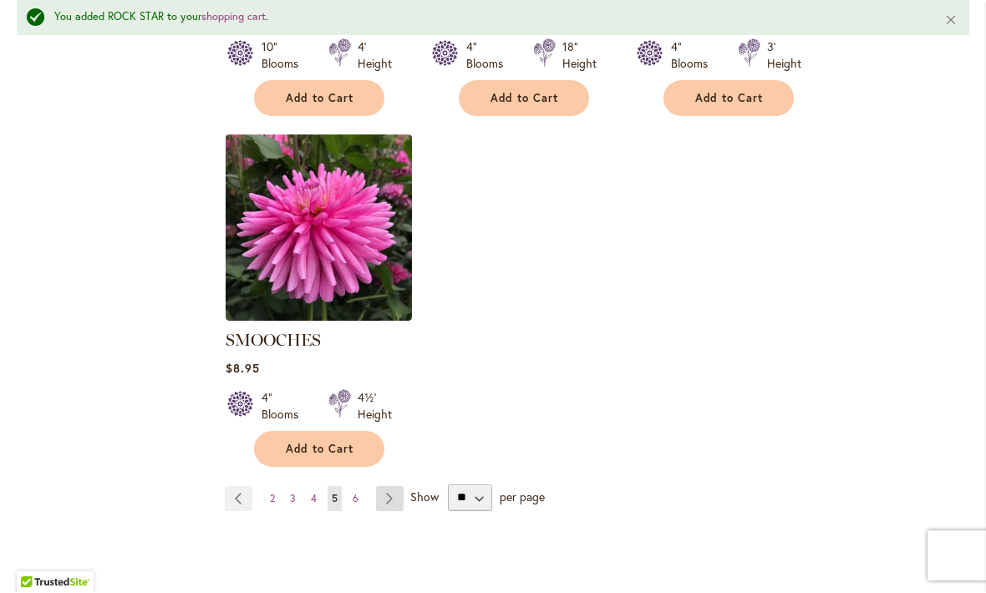
click at [386, 487] on link "Page Next" at bounding box center [390, 499] width 28 height 25
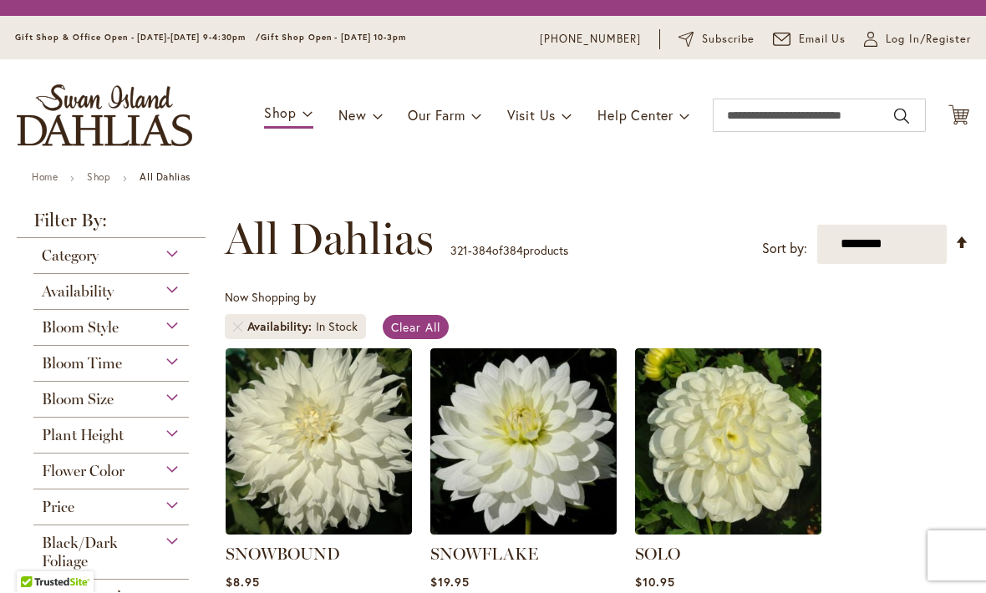
scroll to position [310, 0]
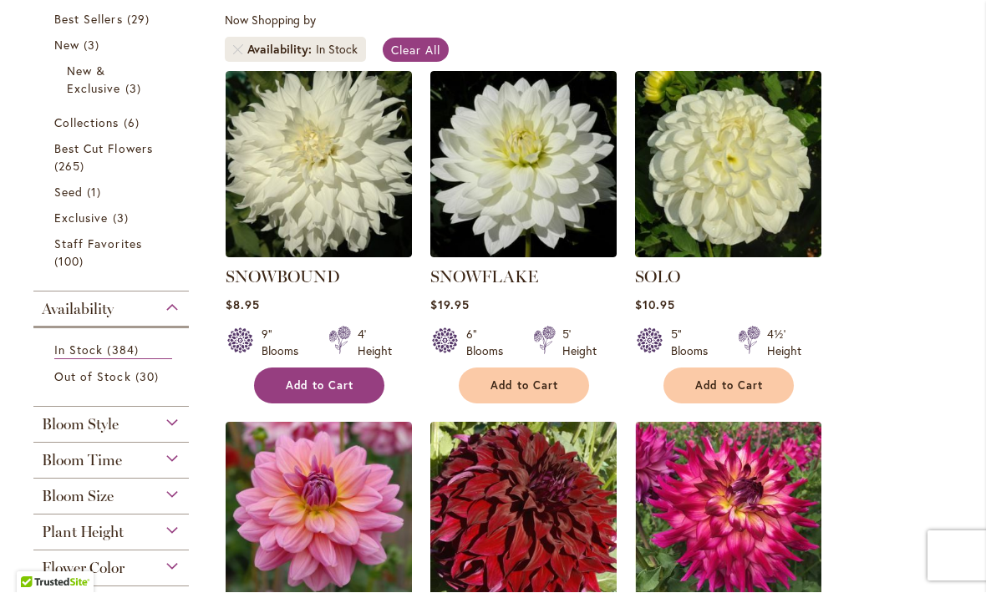
click at [302, 379] on span "Add to Cart" at bounding box center [320, 386] width 69 height 14
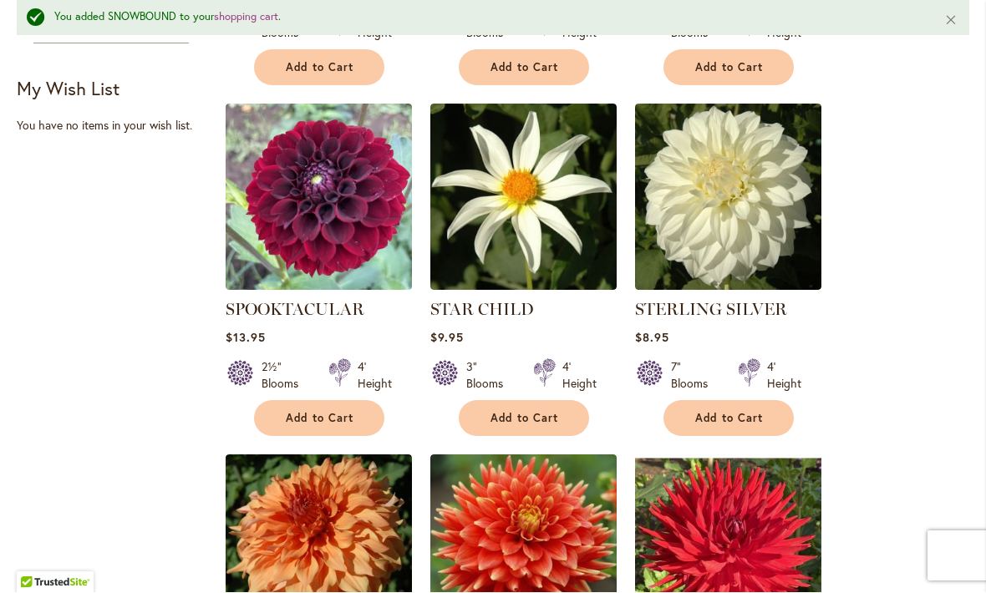
scroll to position [1030, 0]
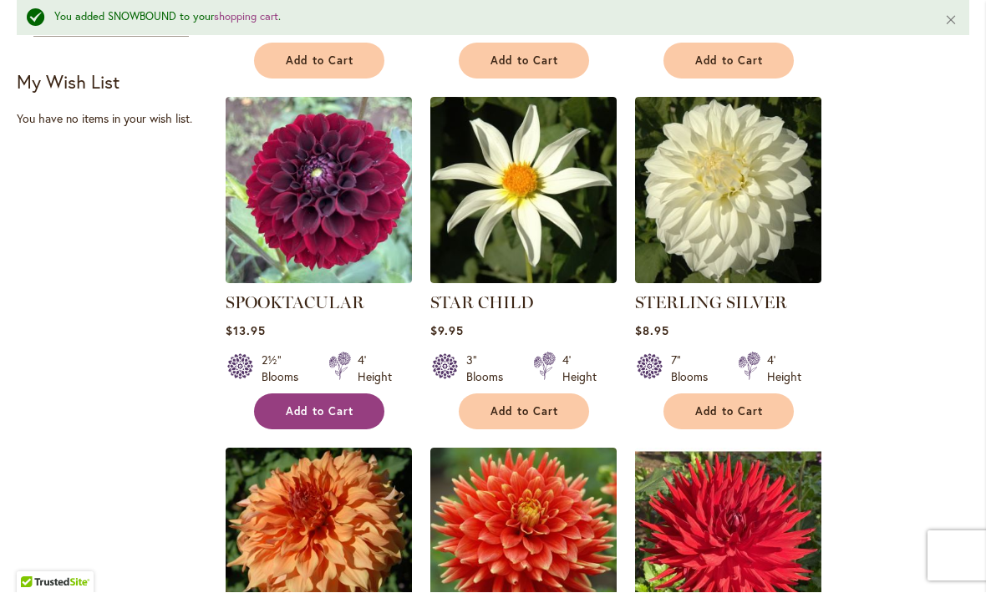
click at [311, 405] on span "Add to Cart" at bounding box center [320, 412] width 69 height 14
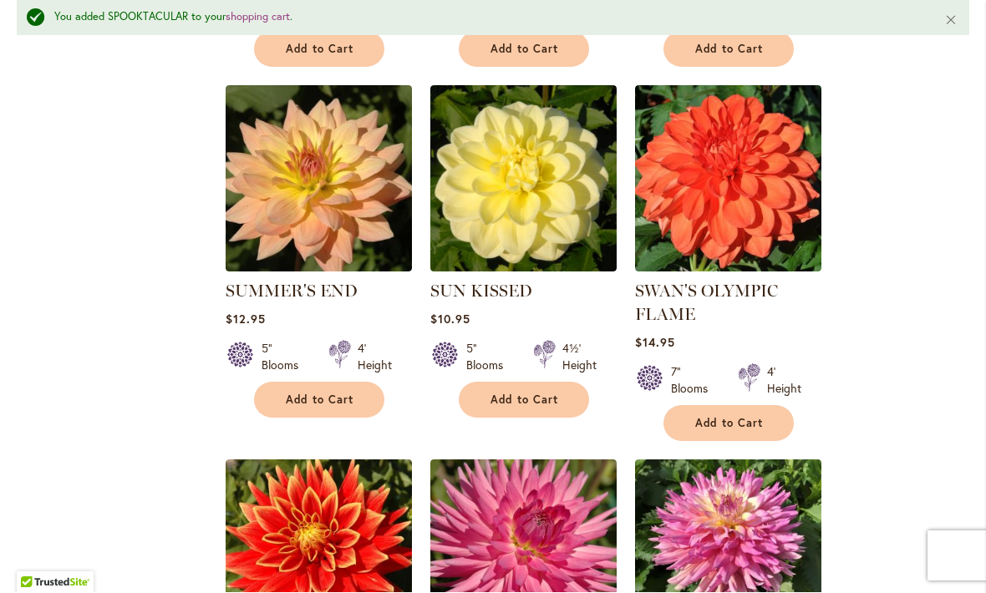
scroll to position [1750, 0]
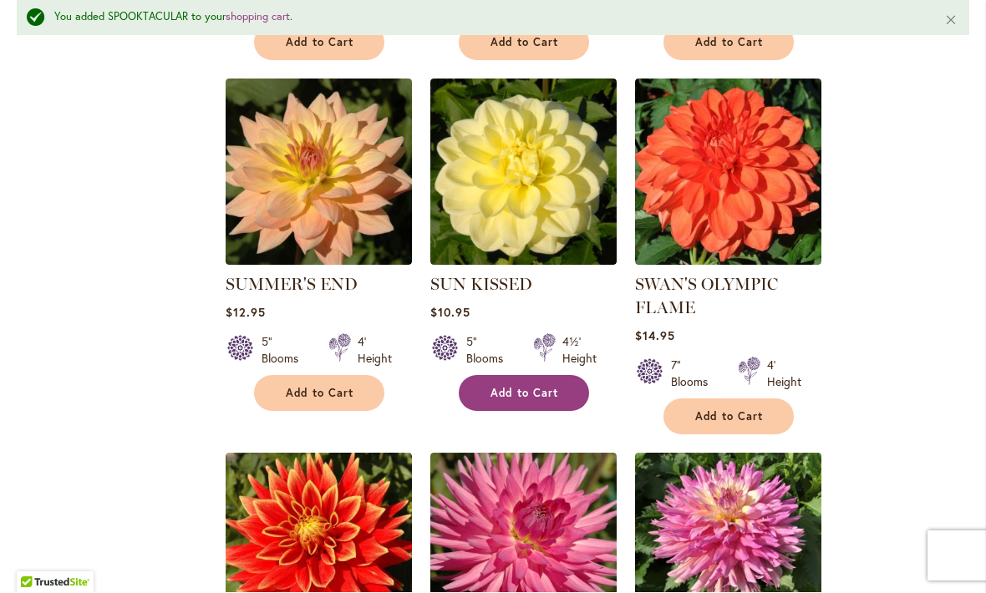
click at [505, 388] on span "Add to Cart" at bounding box center [524, 394] width 69 height 14
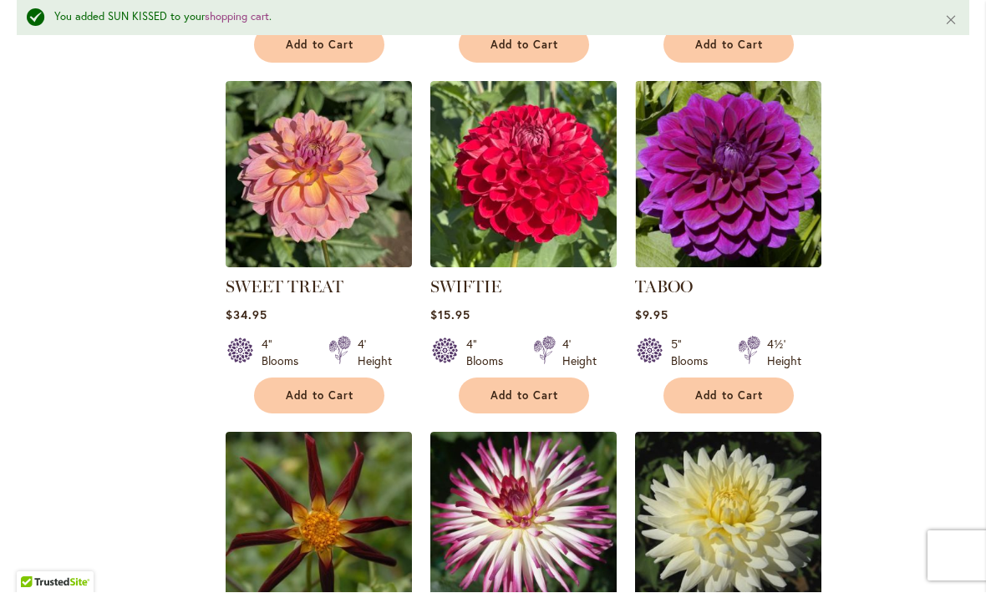
scroll to position [2474, 0]
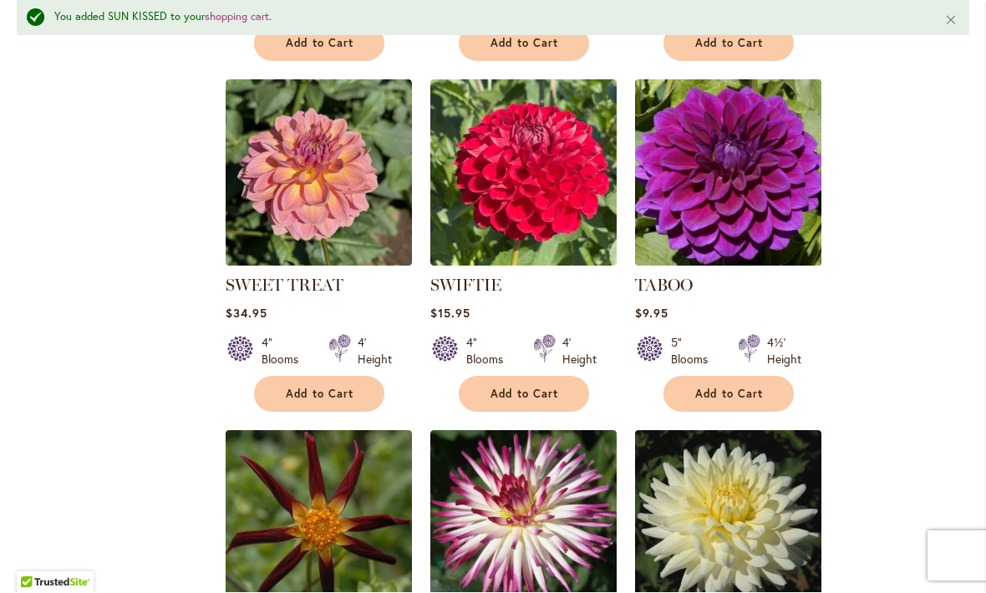
click at [713, 214] on img at bounding box center [727, 172] width 195 height 195
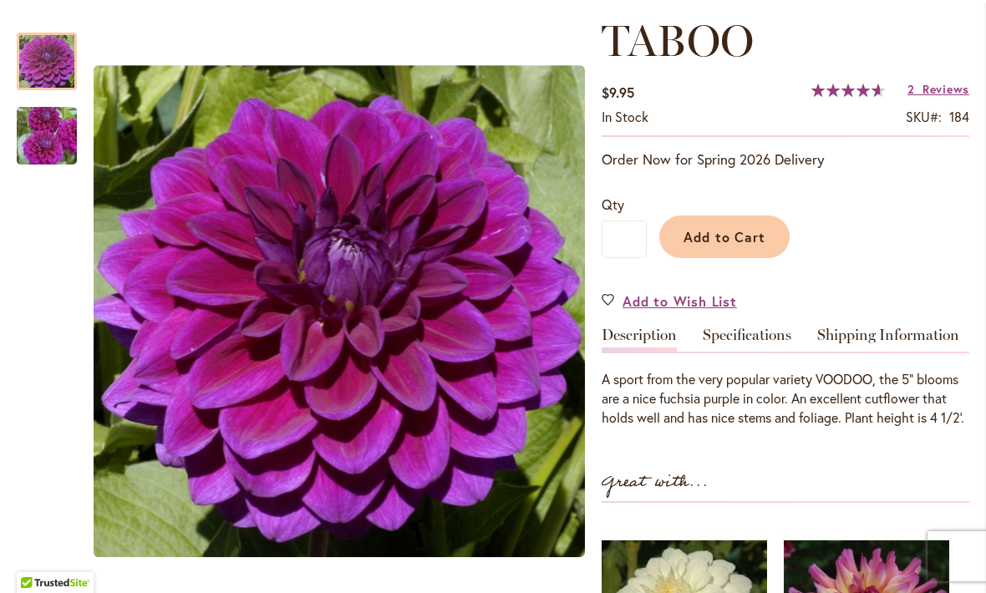
scroll to position [224, 0]
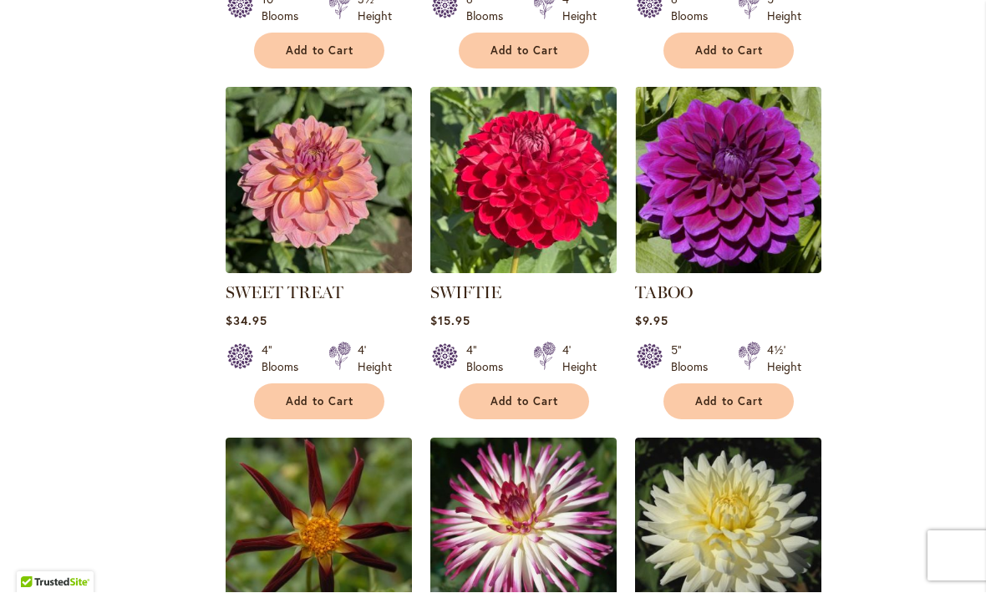
scroll to position [2428, 0]
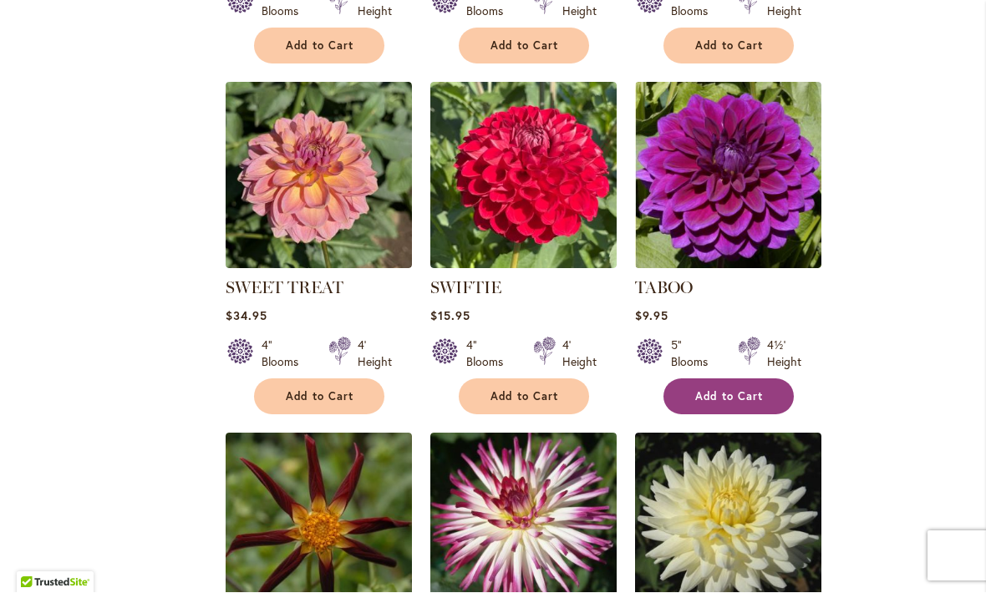
click at [709, 392] on span "Add to Cart" at bounding box center [729, 397] width 69 height 14
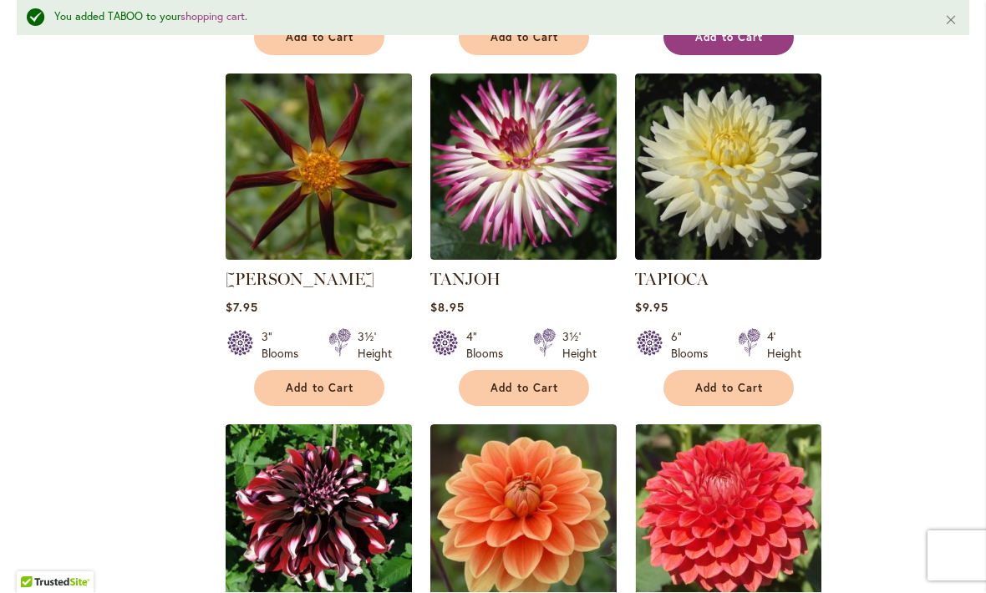
scroll to position [2839, 0]
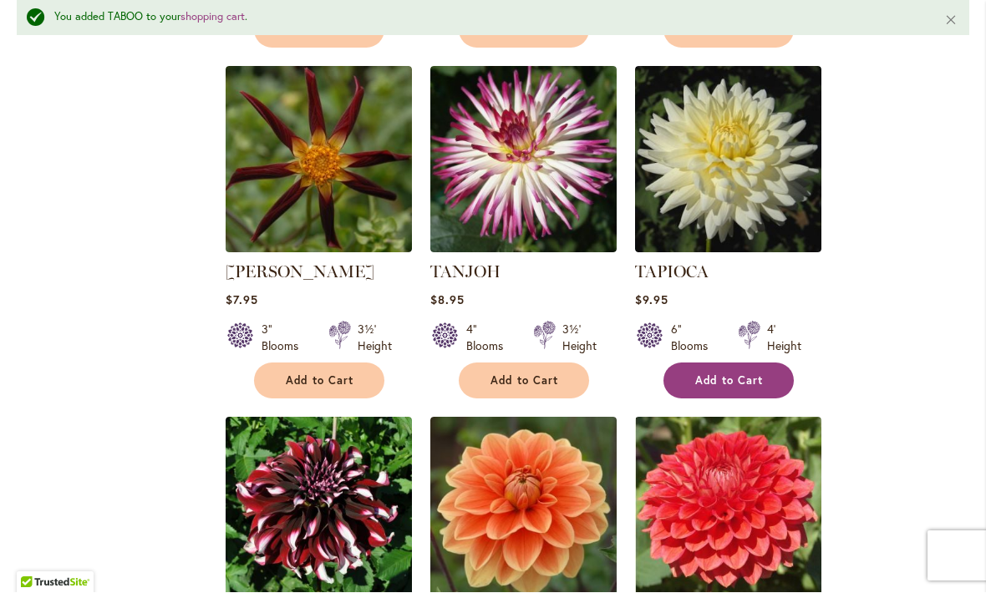
click at [715, 374] on span "Add to Cart" at bounding box center [729, 381] width 69 height 14
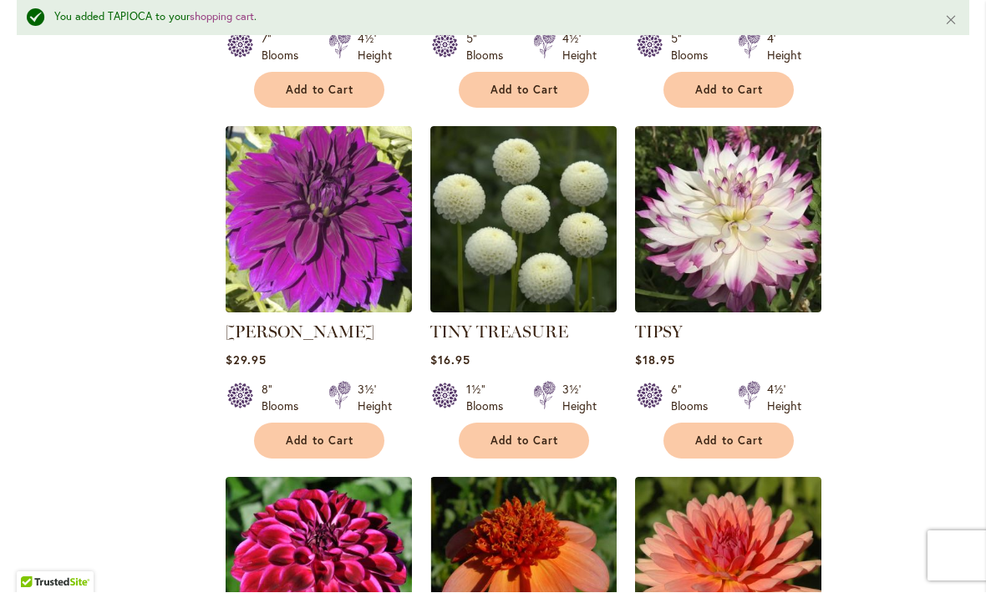
scroll to position [3499, 0]
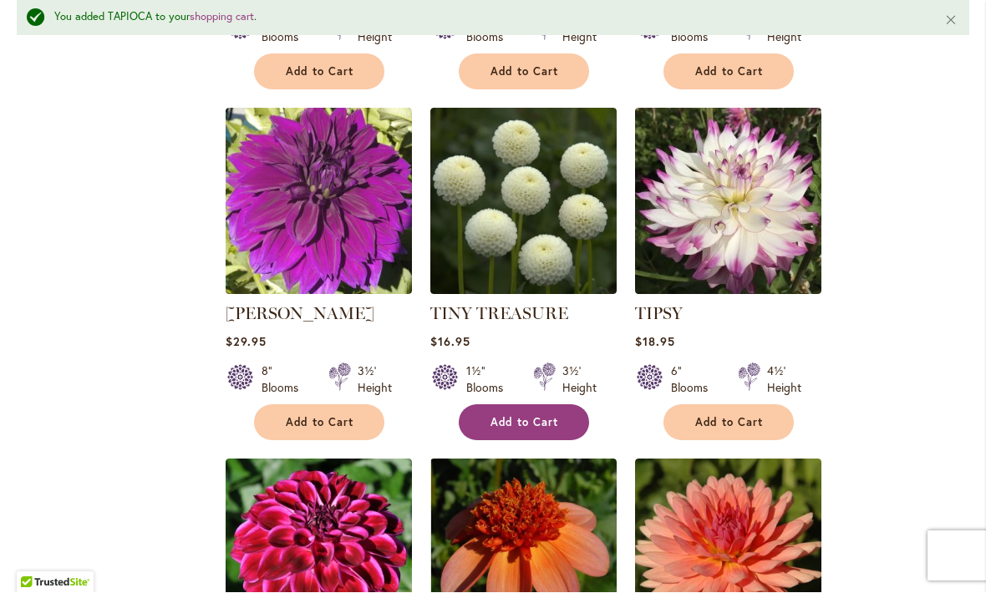
click at [495, 420] on span "Add to Cart" at bounding box center [524, 423] width 69 height 14
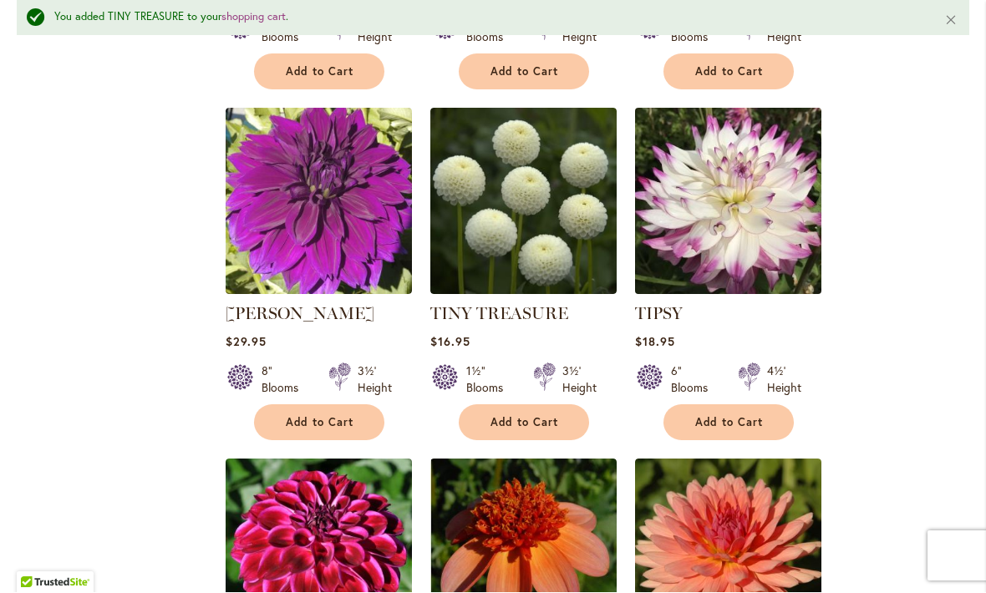
click at [733, 206] on img at bounding box center [727, 201] width 195 height 195
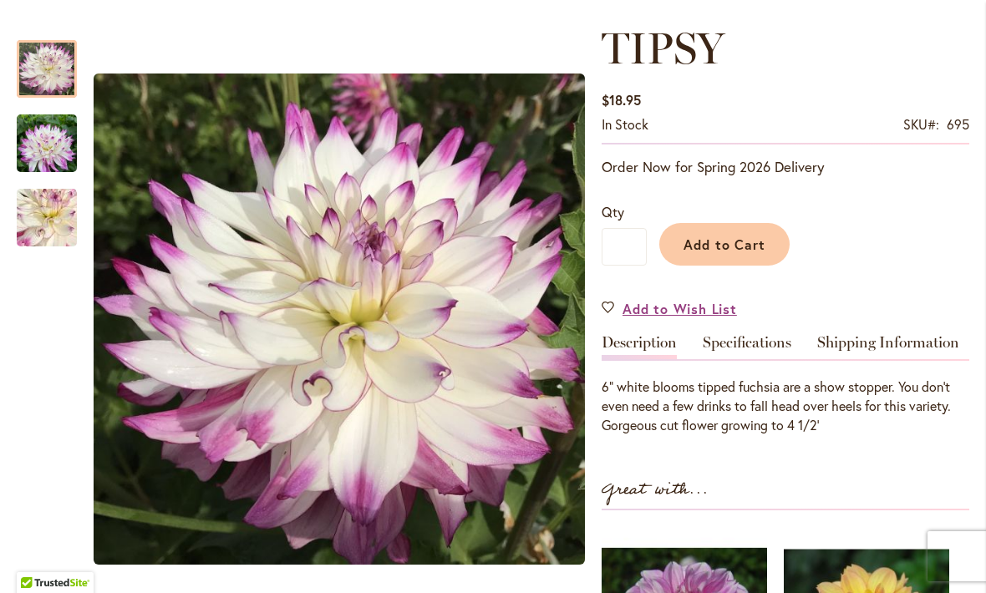
scroll to position [226, 0]
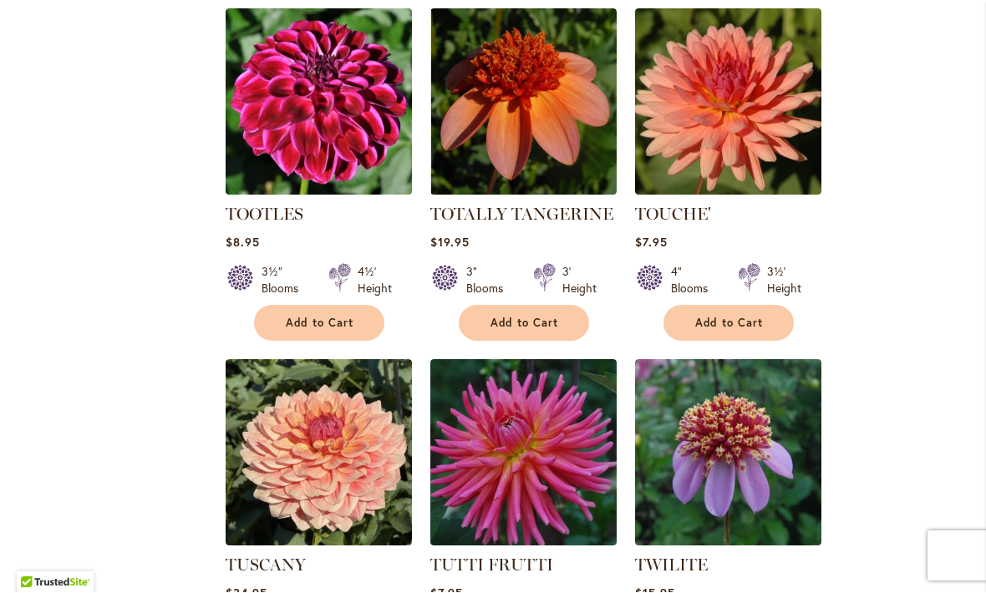
scroll to position [3919, 0]
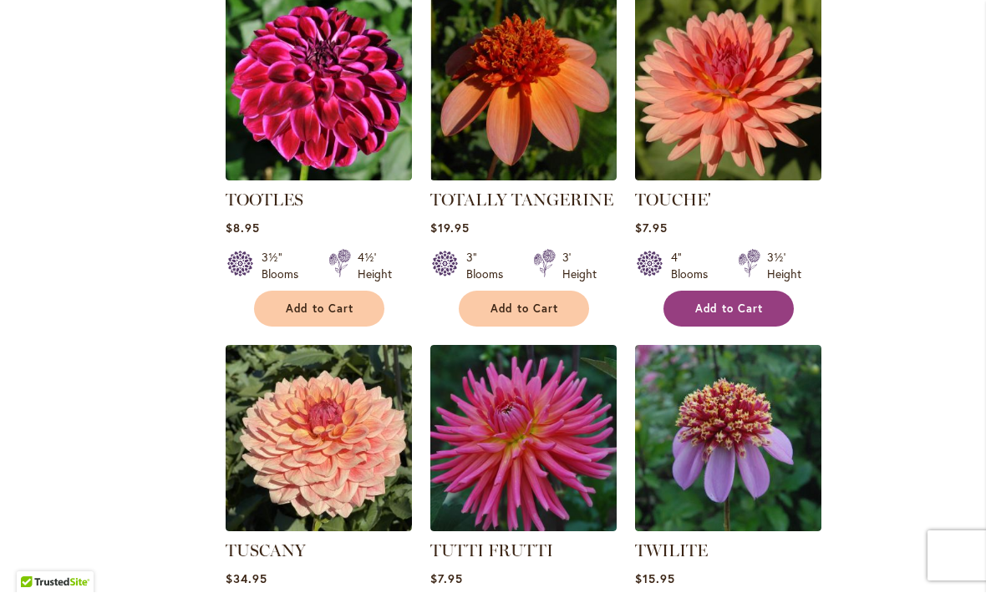
click at [708, 302] on span "Add to Cart" at bounding box center [729, 309] width 69 height 14
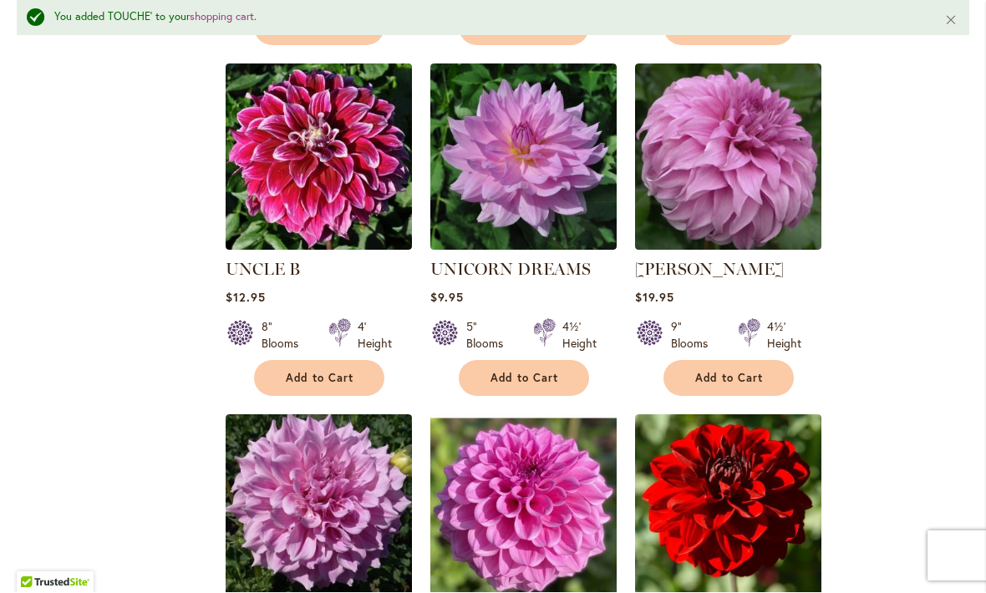
scroll to position [4597, 0]
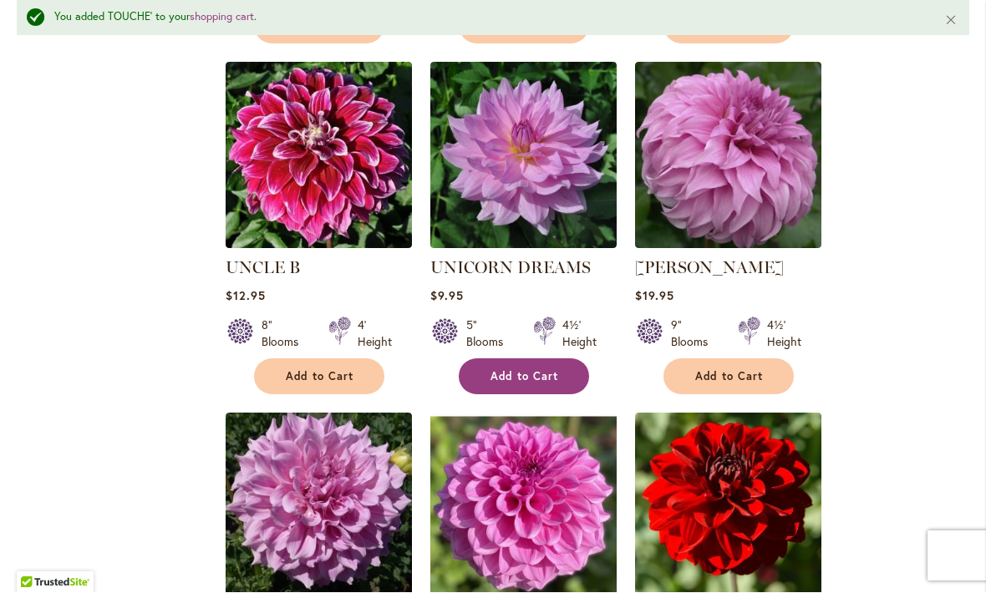
click at [509, 378] on span "Add to Cart" at bounding box center [524, 377] width 69 height 14
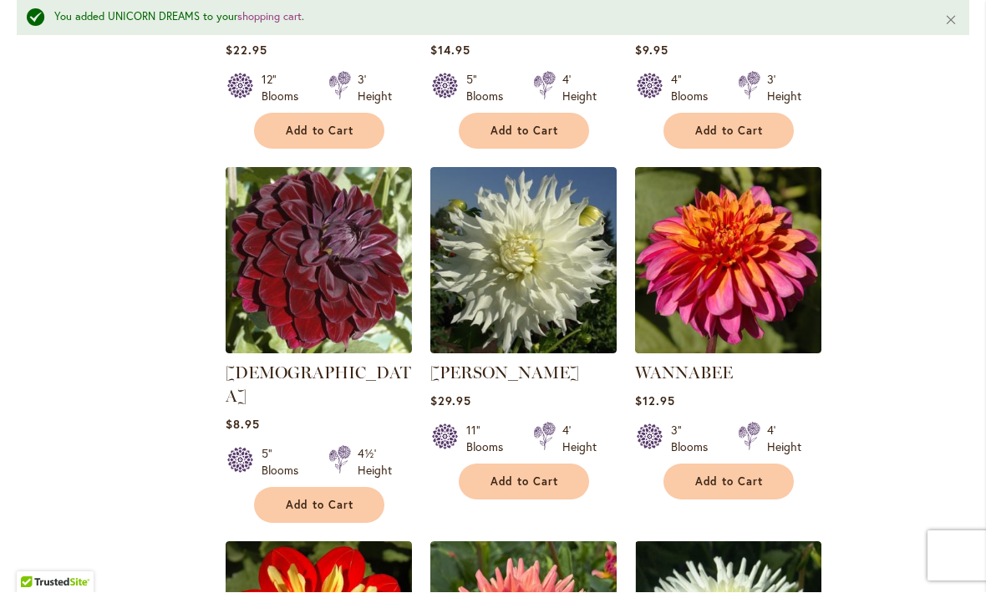
scroll to position [5195, 0]
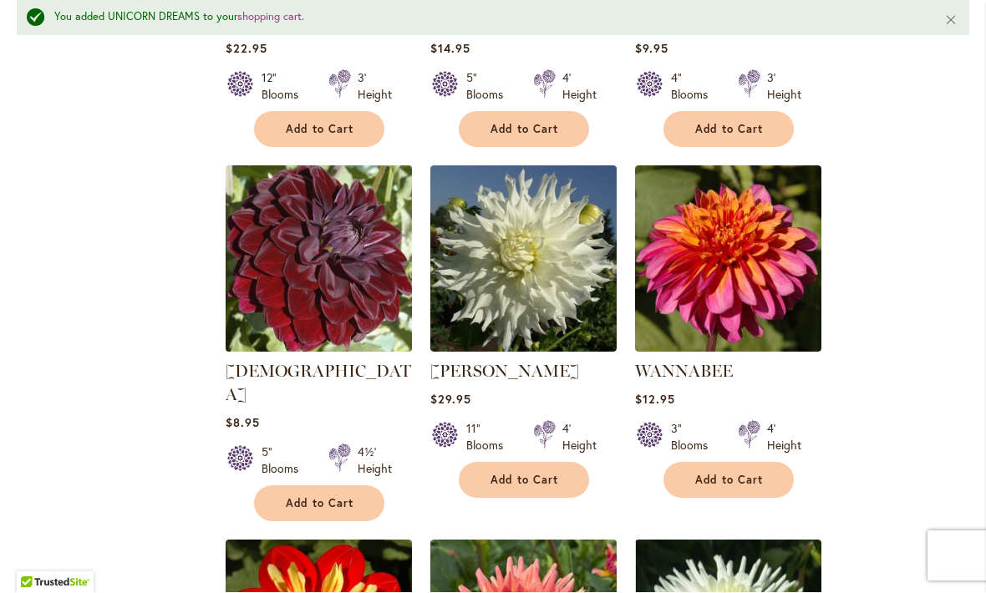
click at [335, 294] on img at bounding box center [318, 258] width 195 height 195
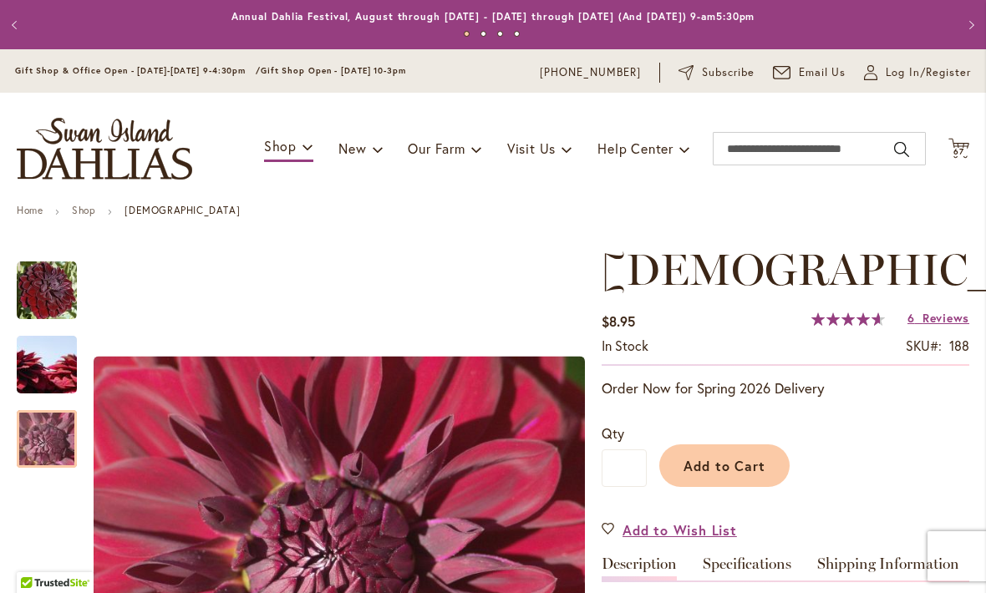
click at [48, 442] on img "VOODOO" at bounding box center [47, 439] width 120 height 90
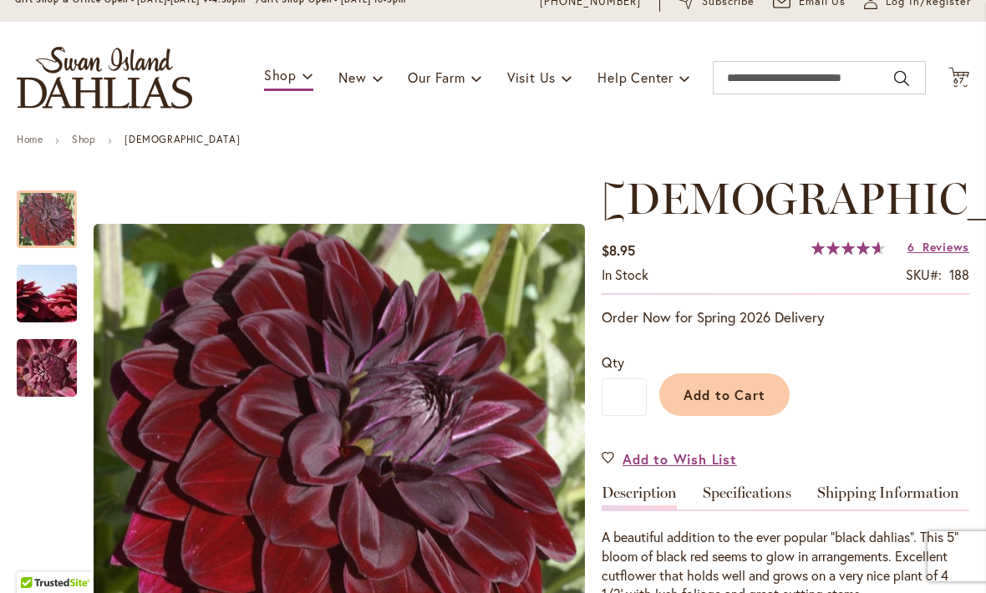
scroll to position [28, 0]
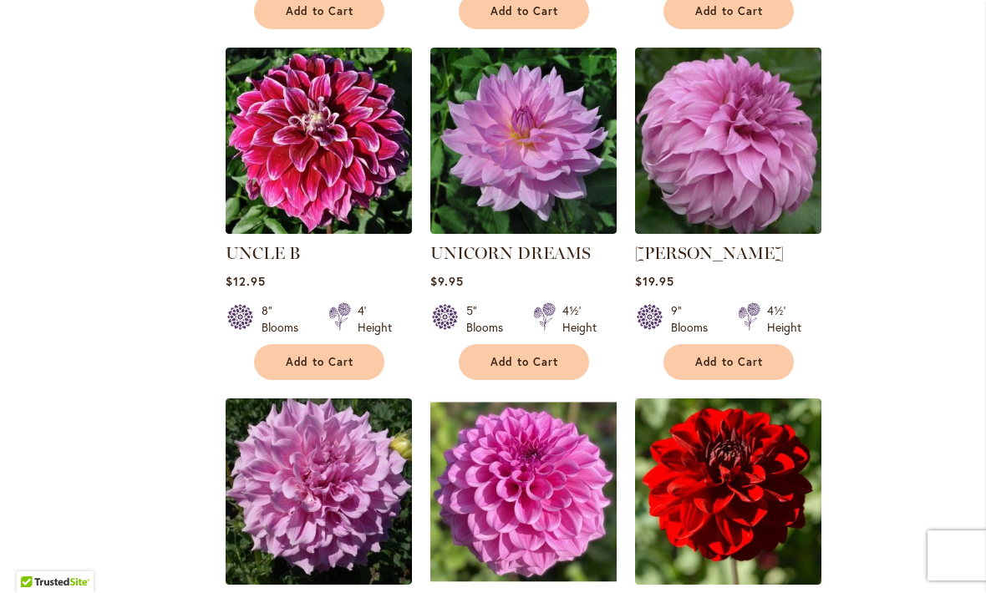
scroll to position [4570, 0]
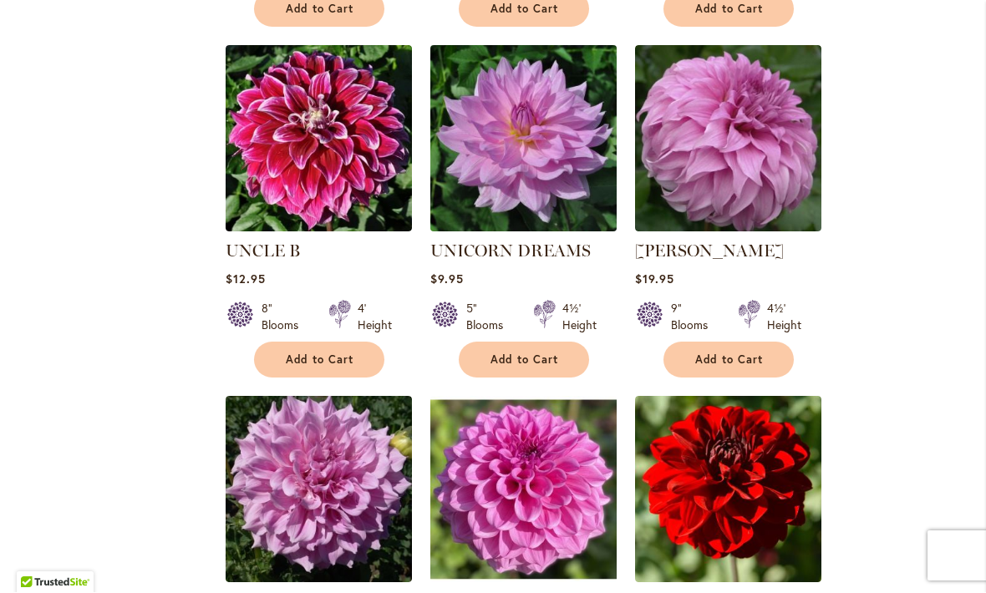
click at [512, 177] on img at bounding box center [522, 138] width 195 height 195
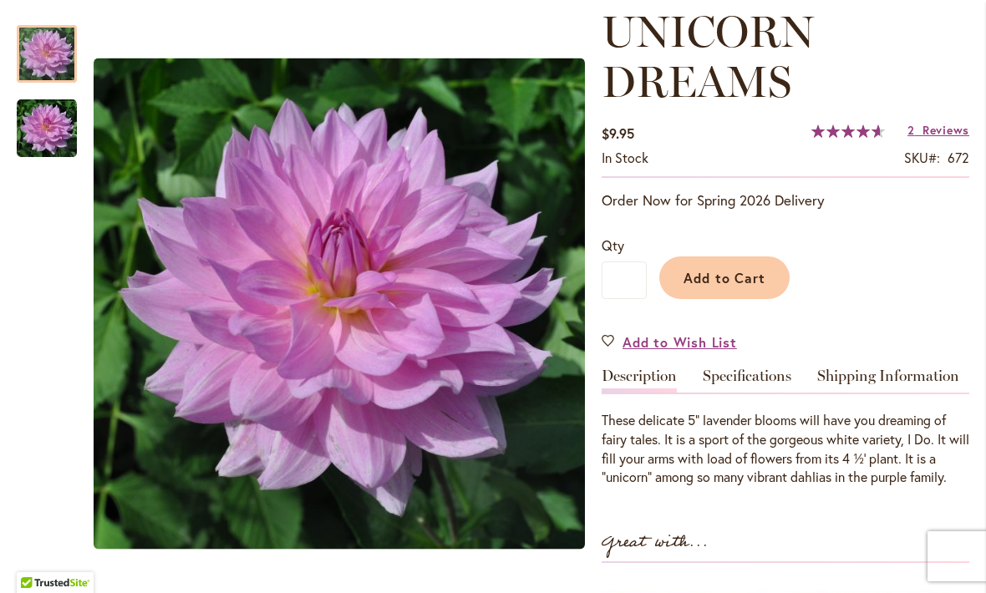
scroll to position [234, 0]
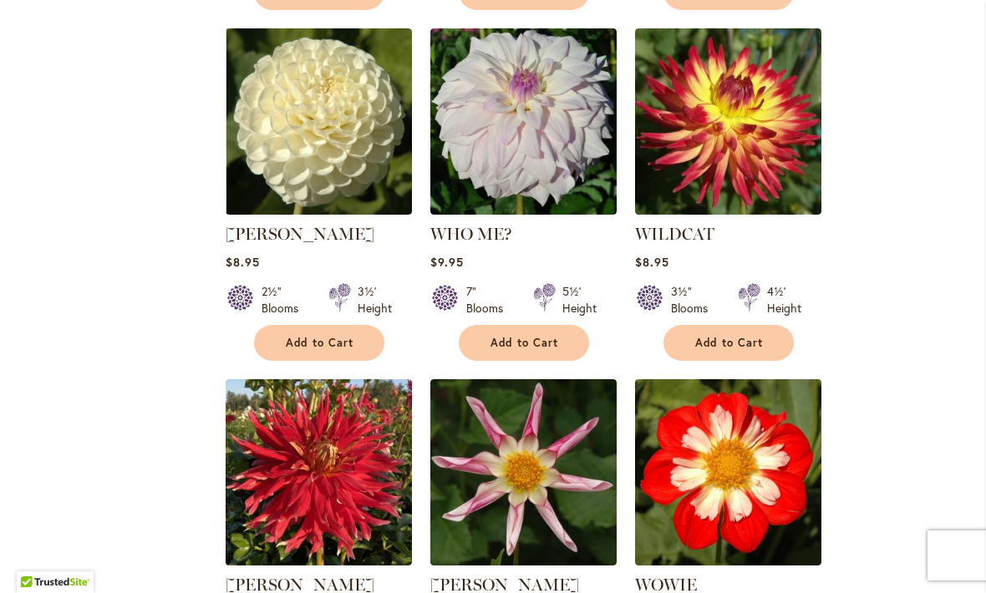
scroll to position [6015, 0]
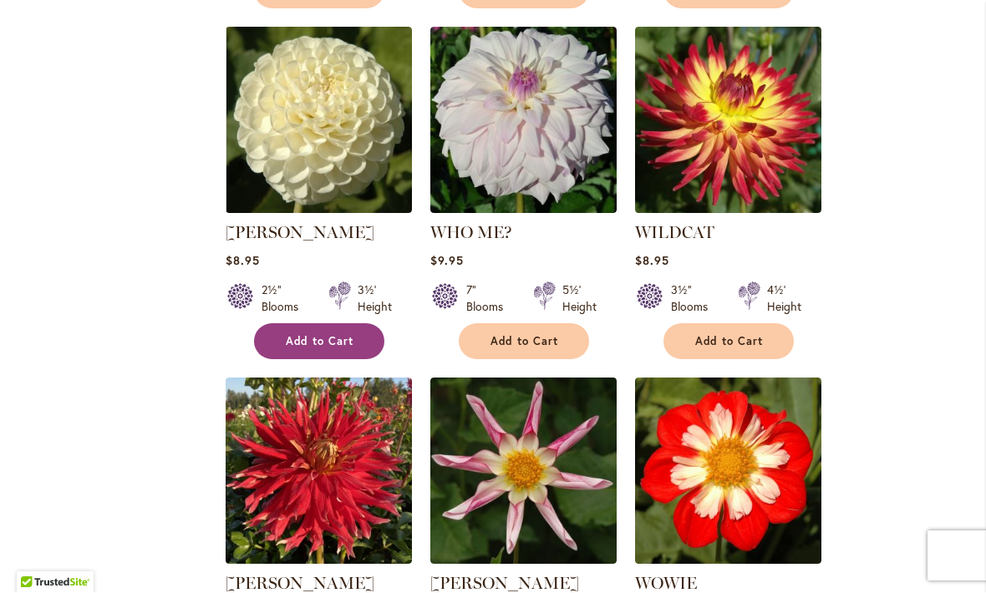
click at [310, 335] on span "Add to Cart" at bounding box center [320, 342] width 69 height 14
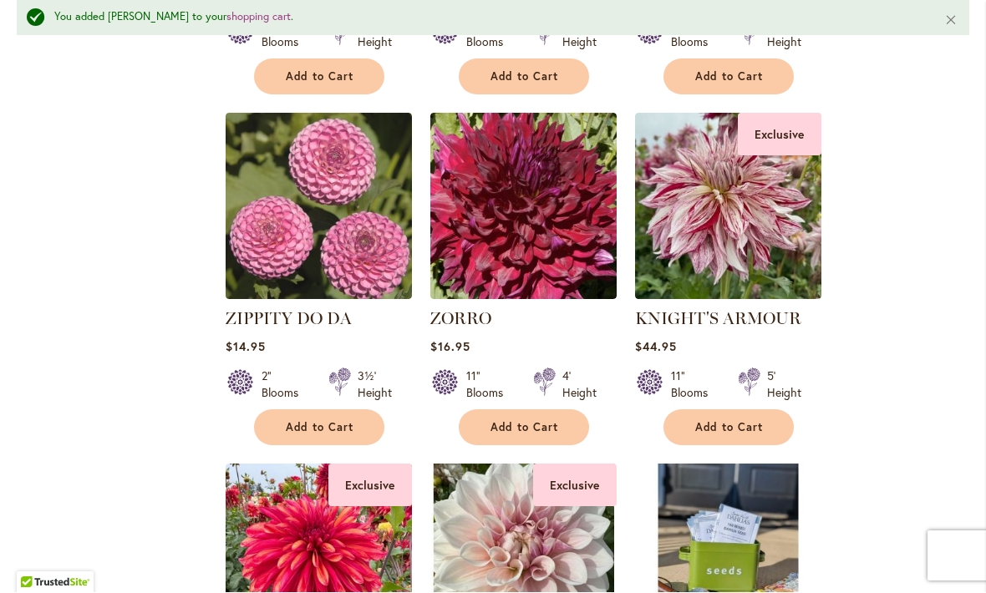
scroll to position [7028, 0]
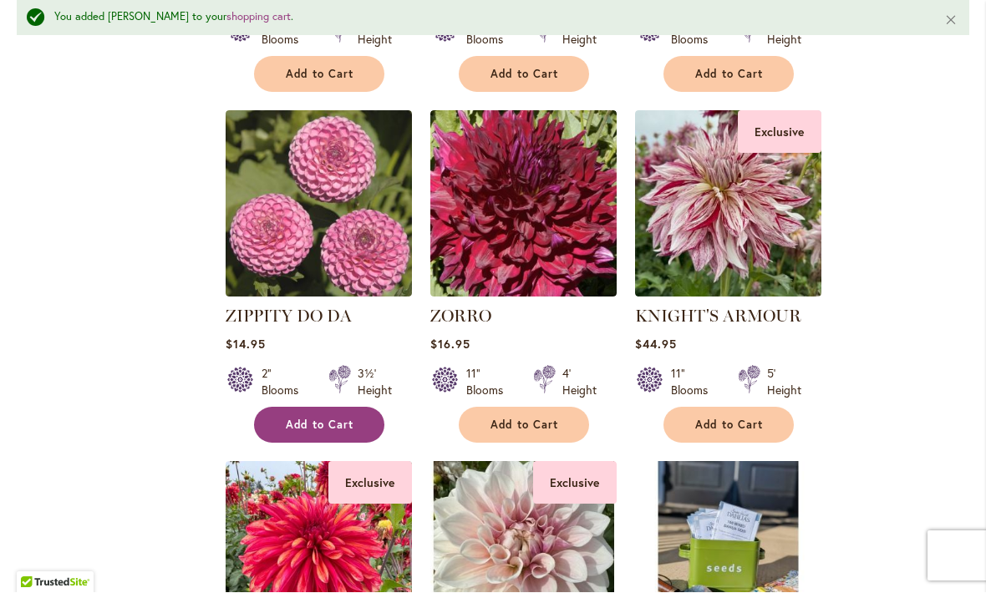
click at [303, 419] on span "Add to Cart" at bounding box center [320, 426] width 69 height 14
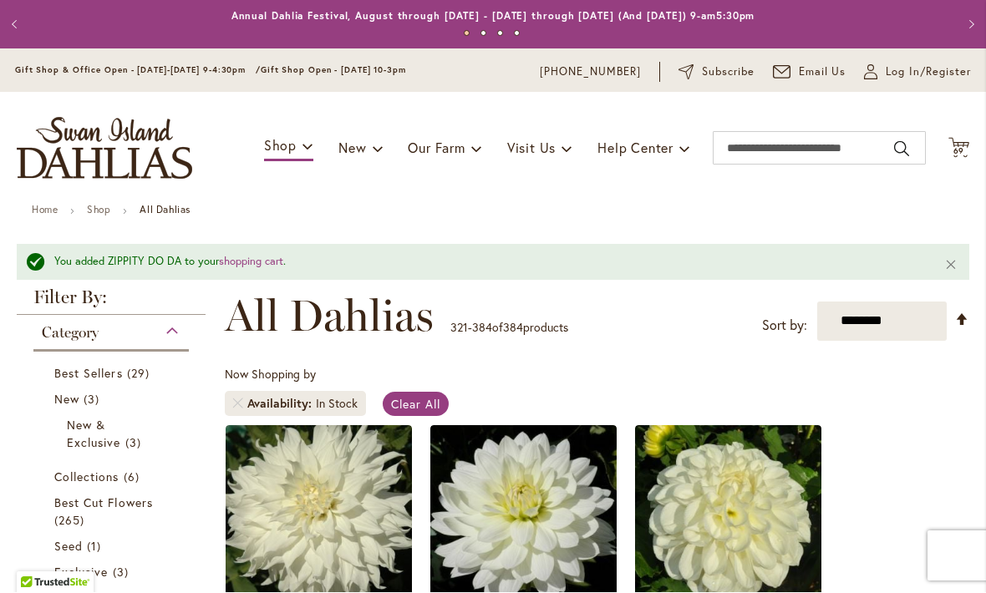
scroll to position [0, 0]
click at [957, 146] on span "69" at bounding box center [959, 151] width 12 height 11
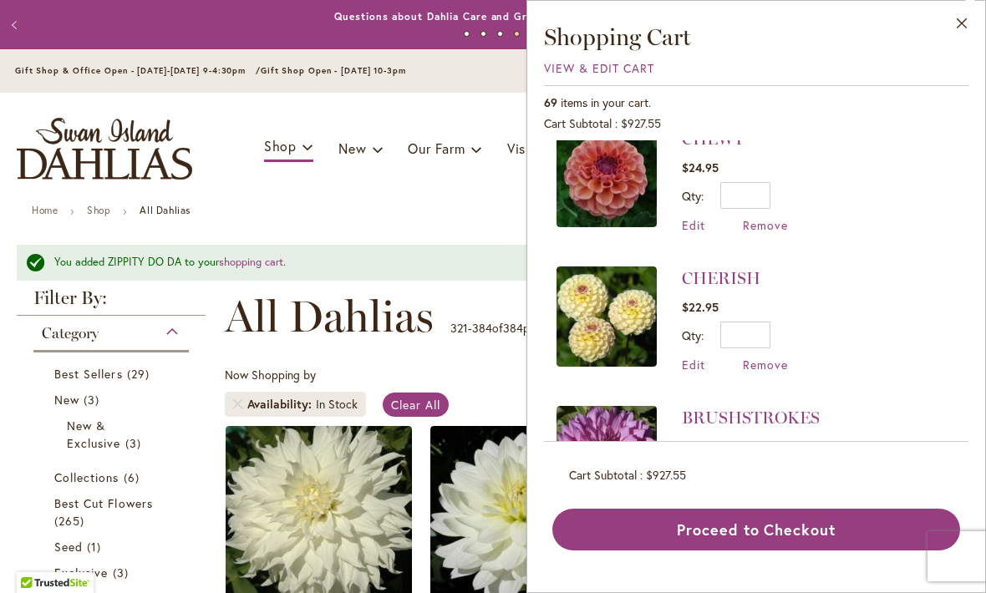
scroll to position [7479, 0]
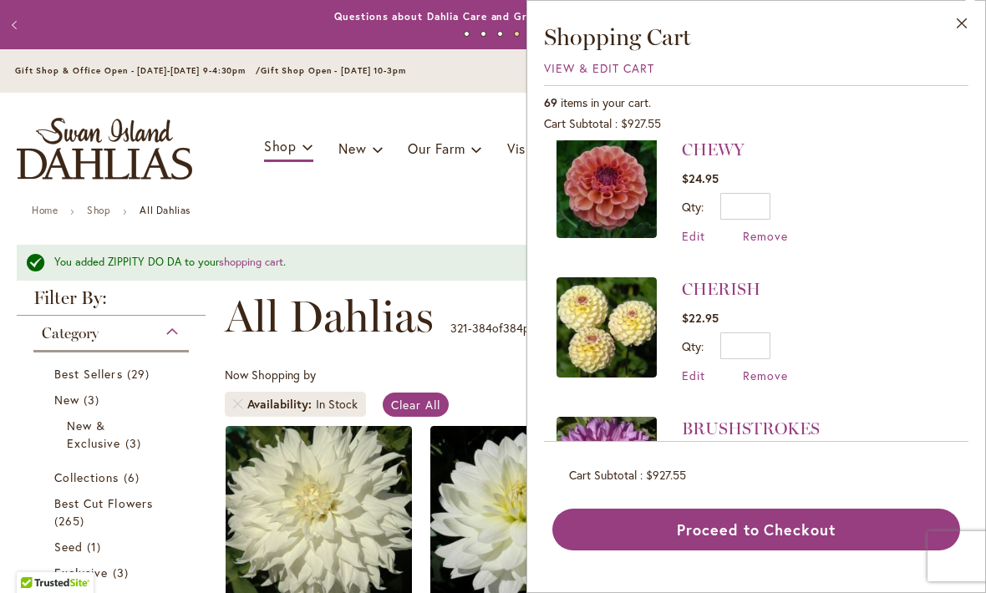
click at [608, 277] on img at bounding box center [606, 327] width 100 height 100
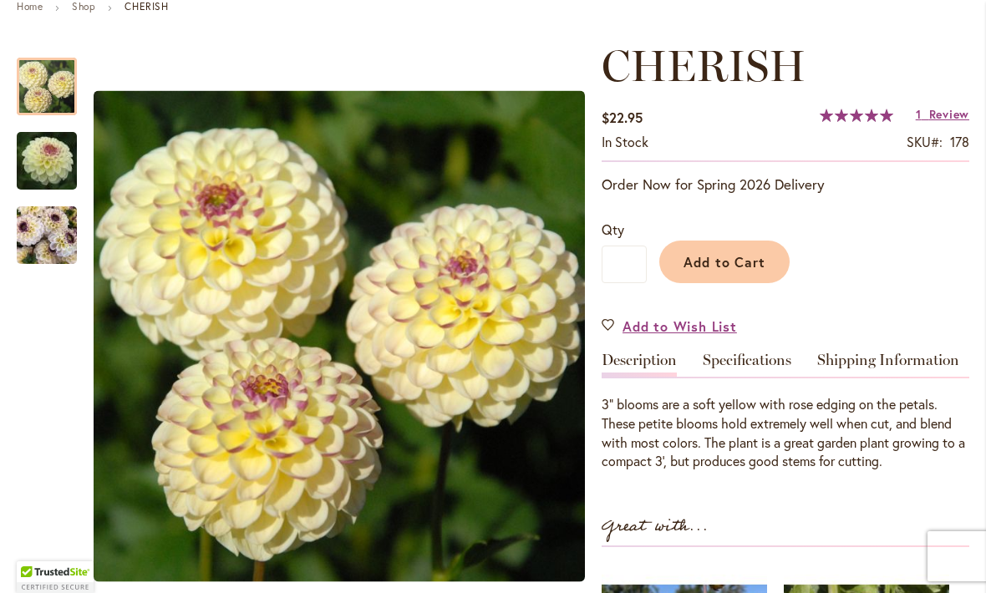
scroll to position [206, 0]
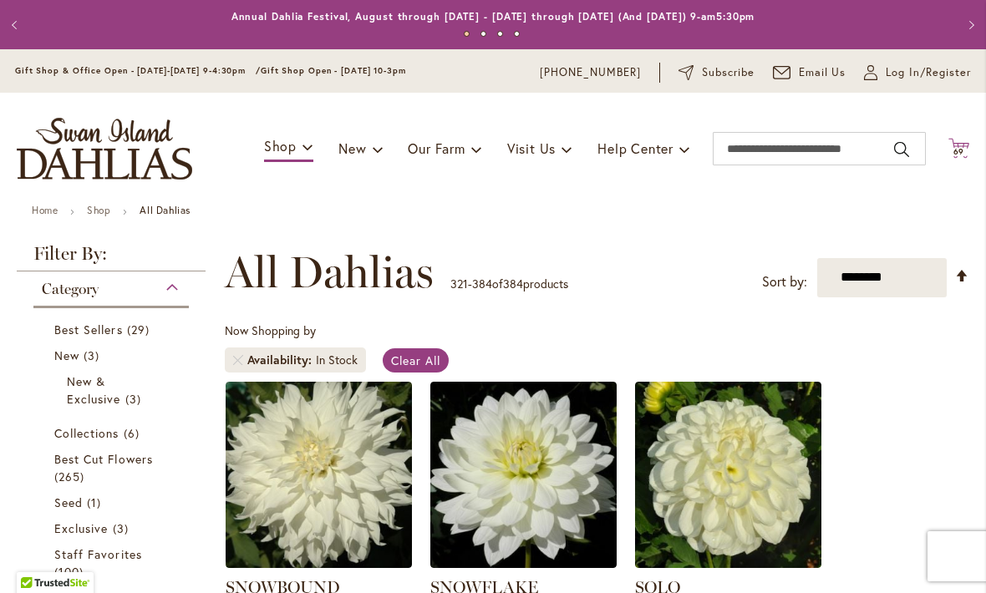
click at [962, 149] on span "69" at bounding box center [959, 151] width 12 height 11
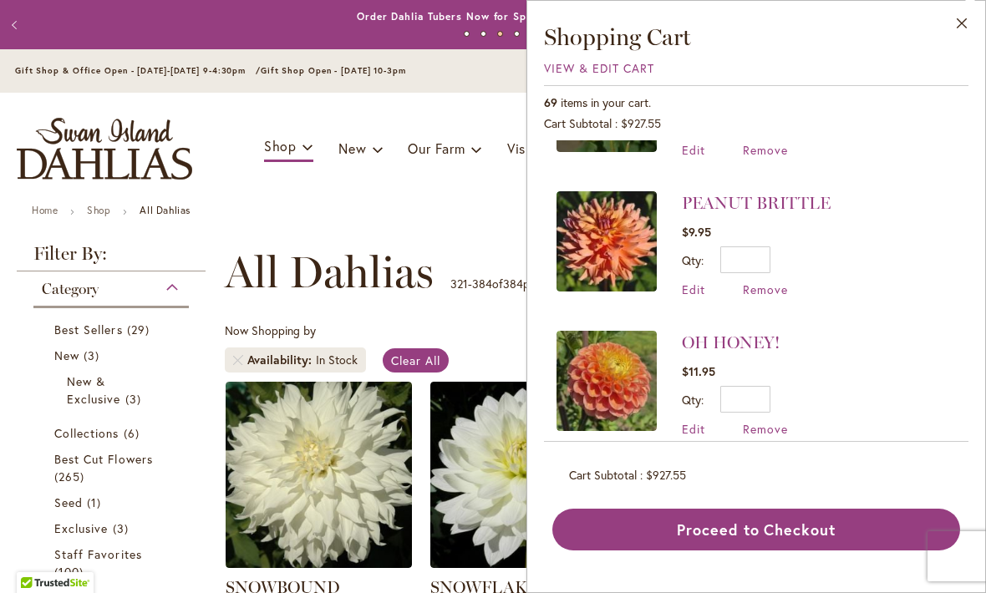
scroll to position [2053, 0]
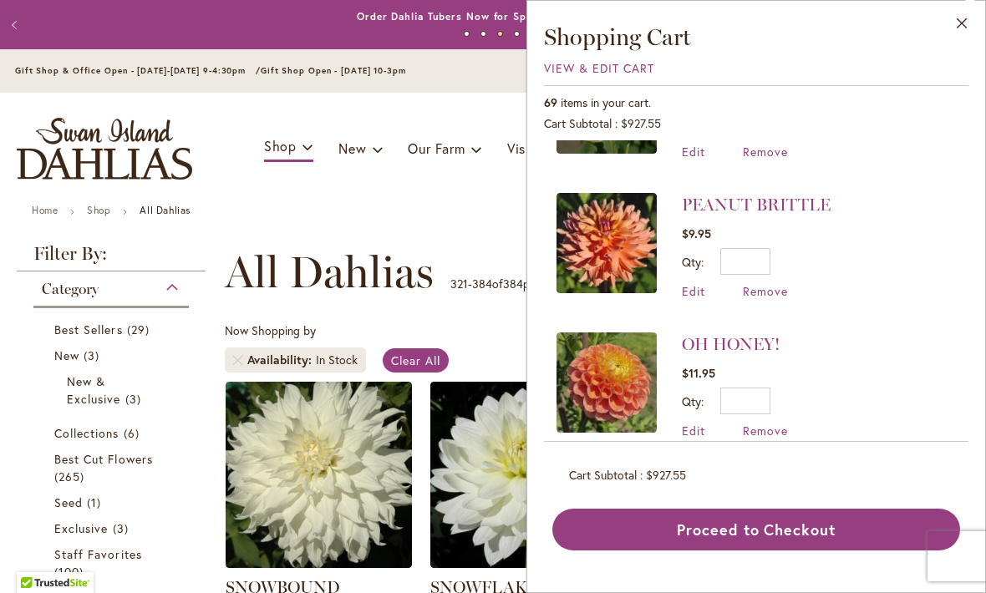
click at [617, 251] on img at bounding box center [606, 243] width 100 height 100
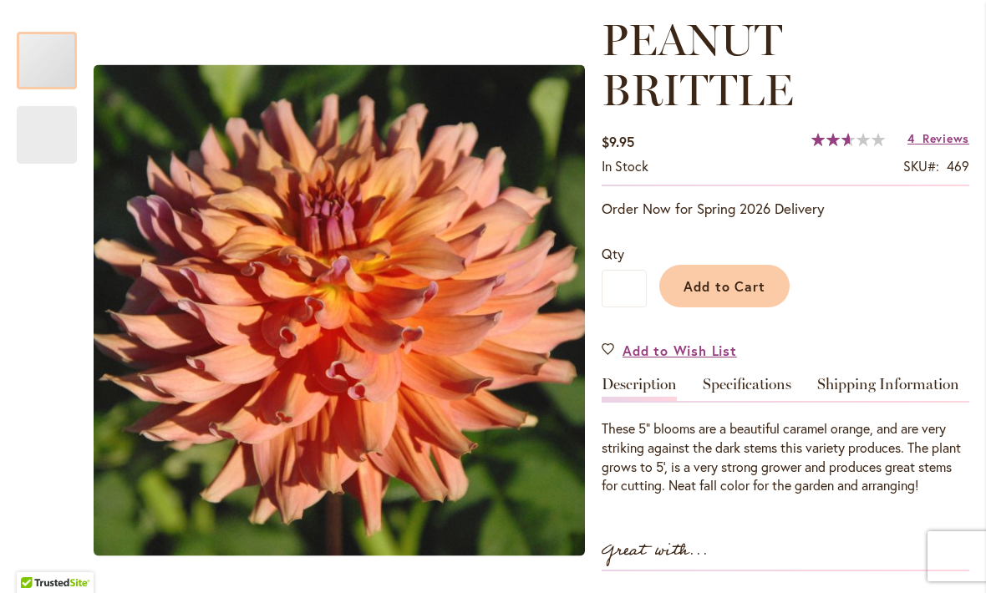
scroll to position [229, 0]
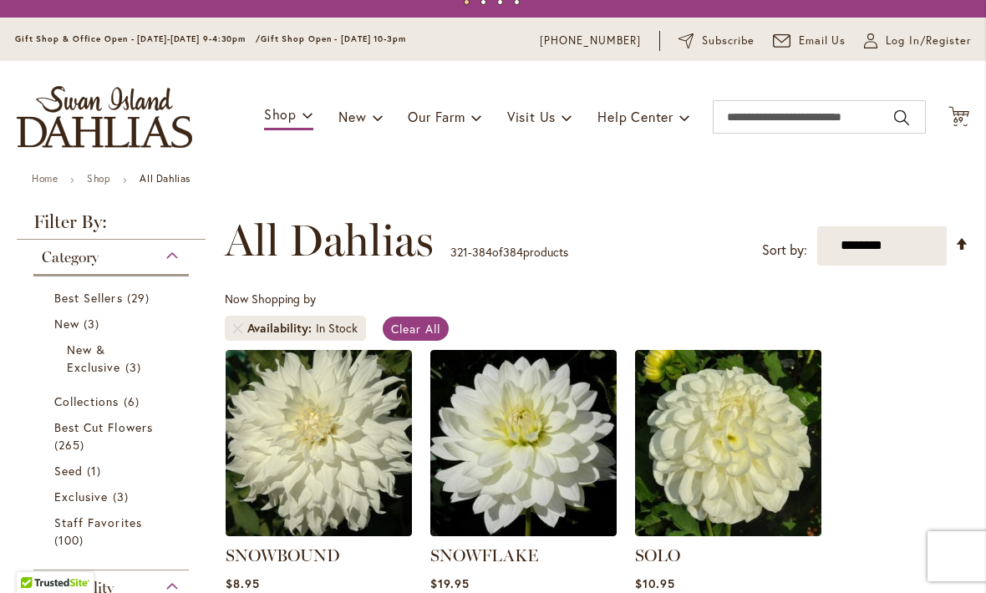
scroll to position [33, 0]
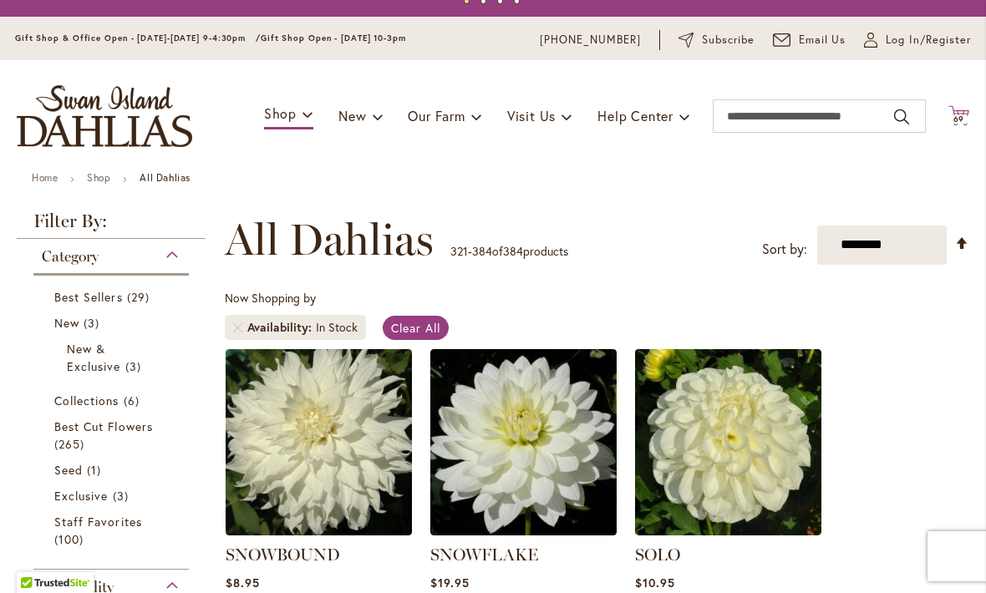
click at [963, 105] on icon "Cart .cls-1 { fill: #231f20; }" at bounding box center [958, 115] width 21 height 21
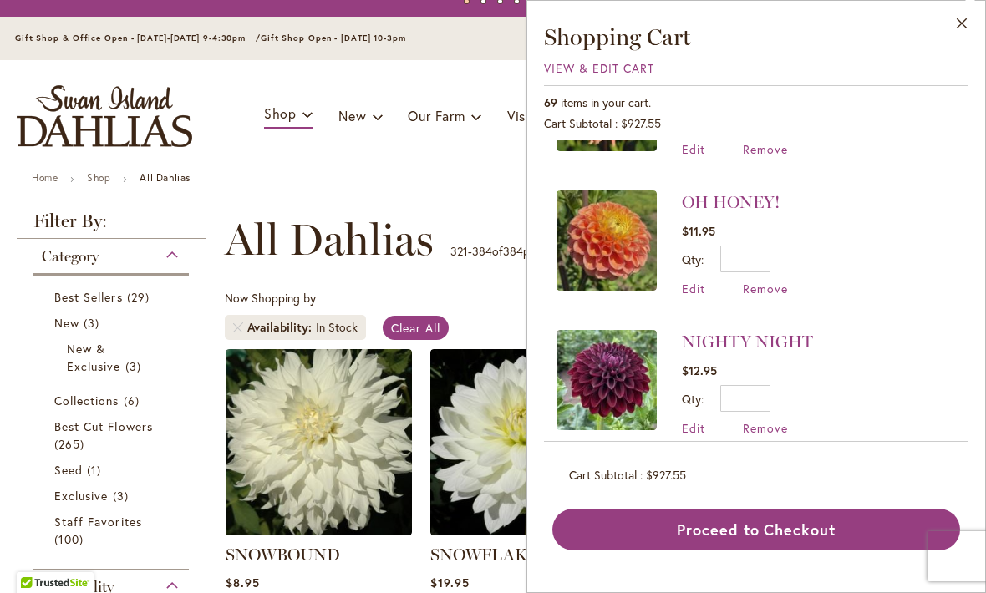
scroll to position [2199, 0]
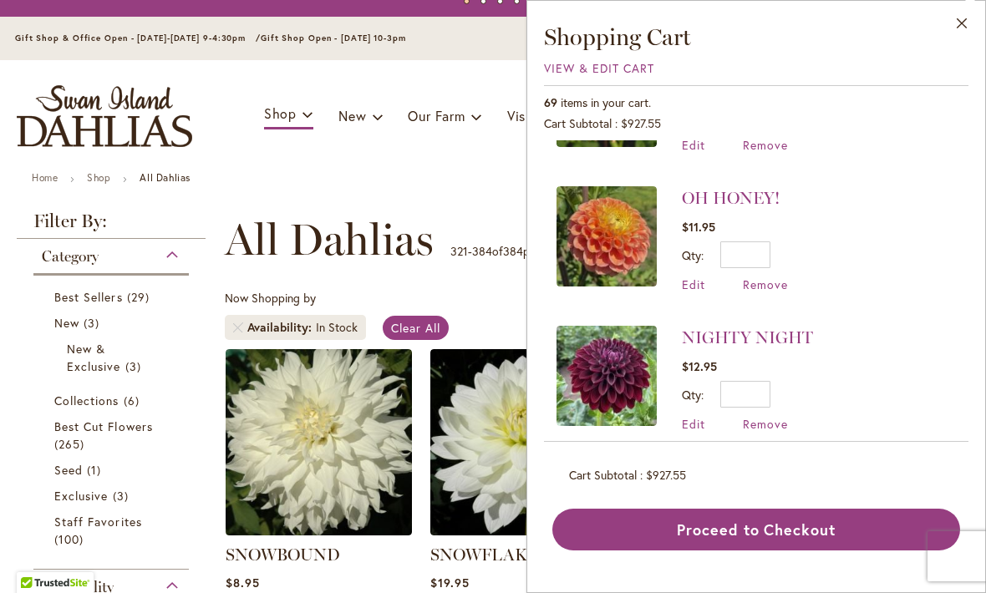
click at [609, 230] on img at bounding box center [606, 236] width 100 height 100
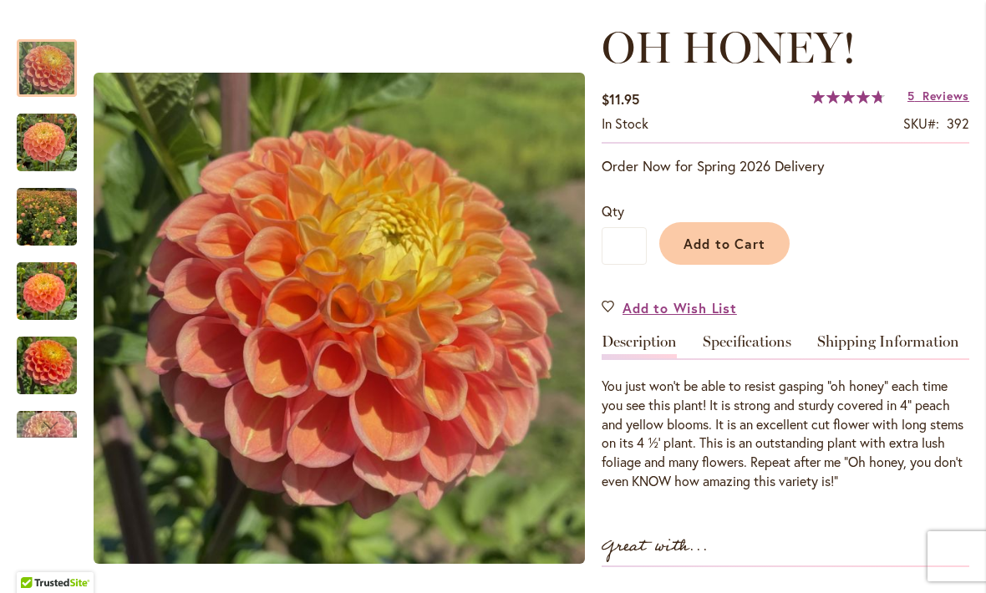
scroll to position [221, 0]
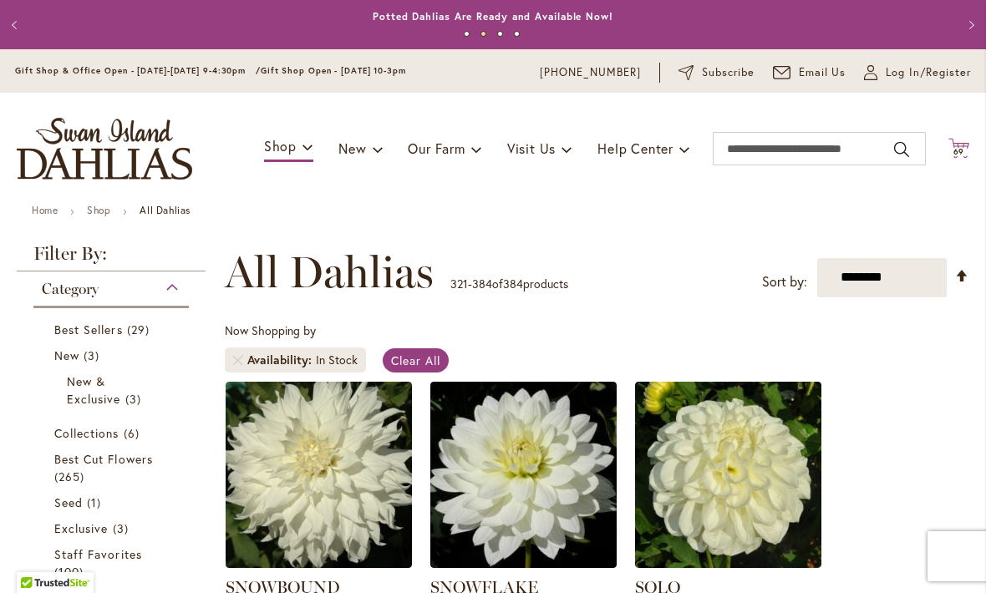
click at [966, 138] on icon "Cart .cls-1 { fill: #231f20; }" at bounding box center [958, 148] width 21 height 21
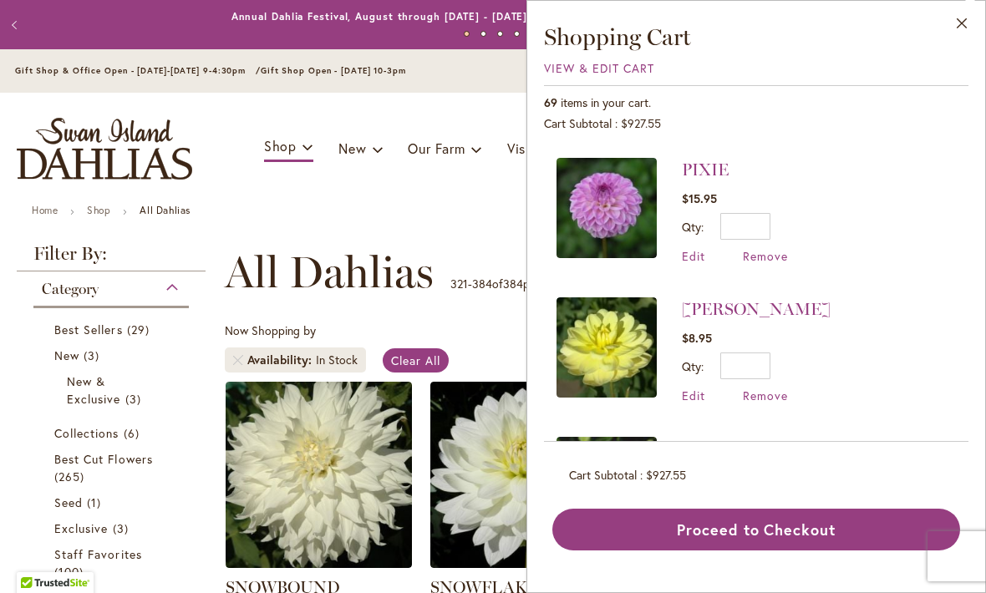
scroll to position [1807, 0]
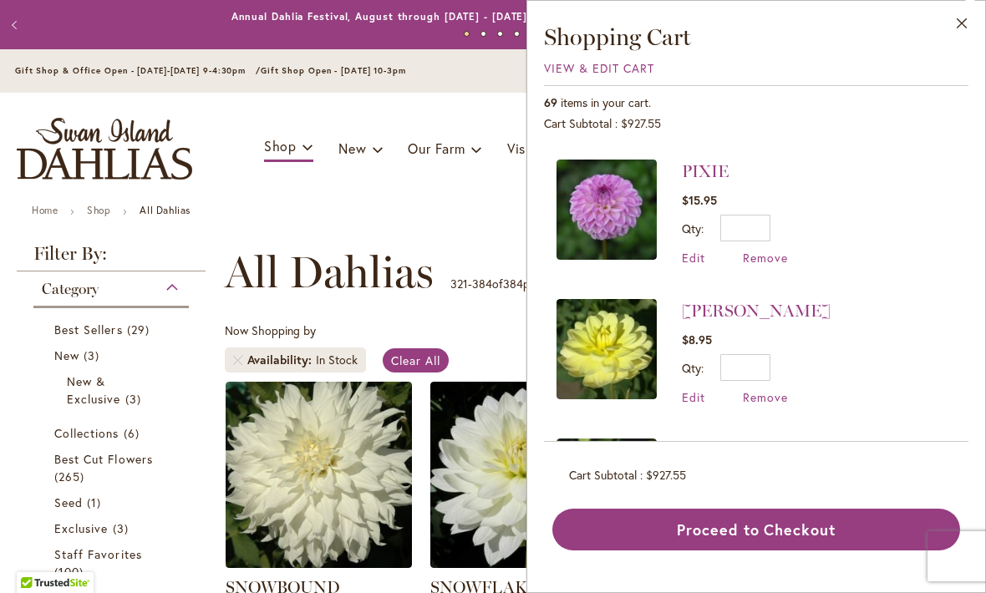
click at [605, 193] on img at bounding box center [606, 210] width 100 height 100
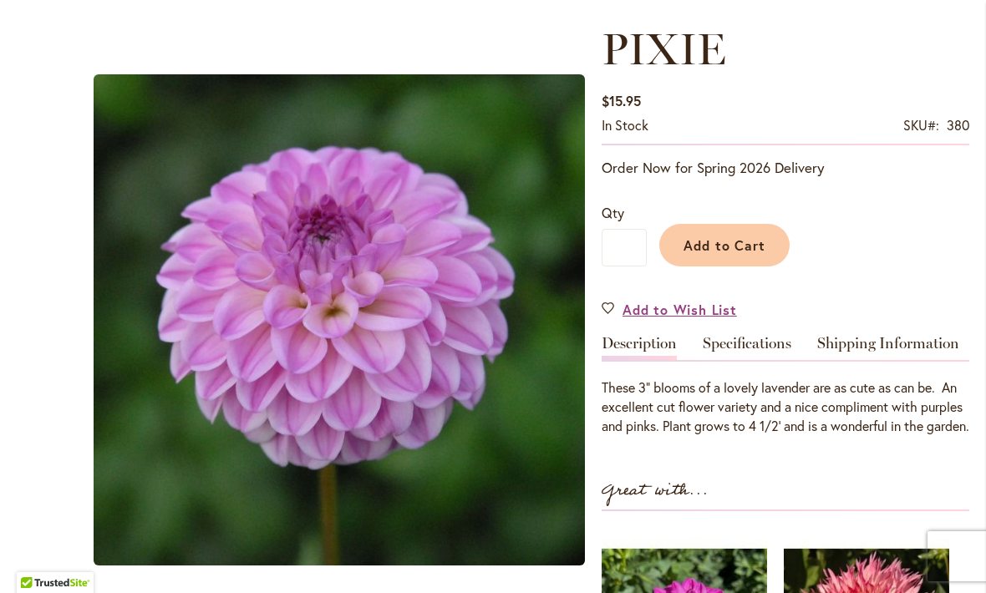
scroll to position [219, 0]
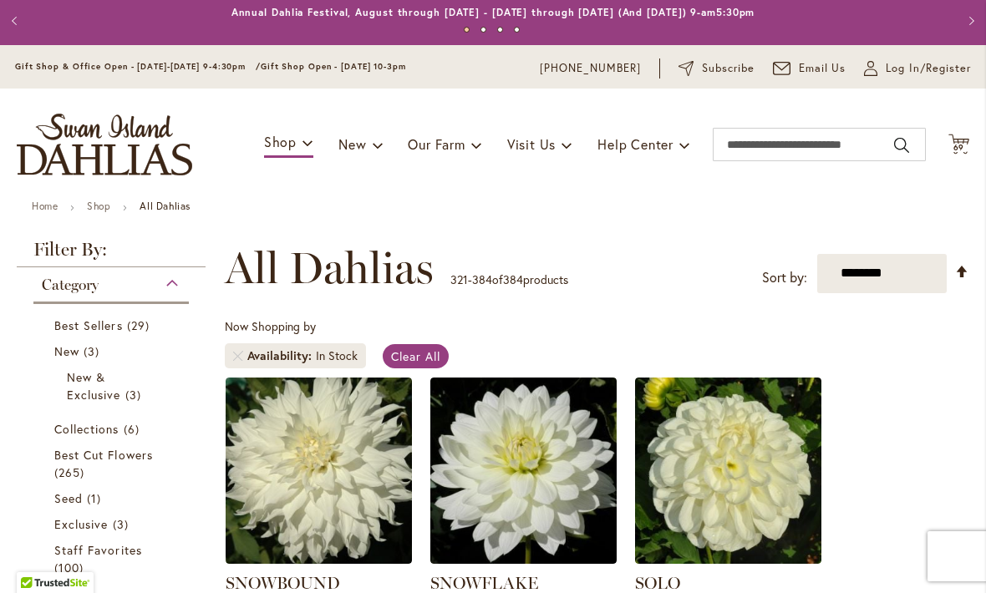
scroll to position [1, 0]
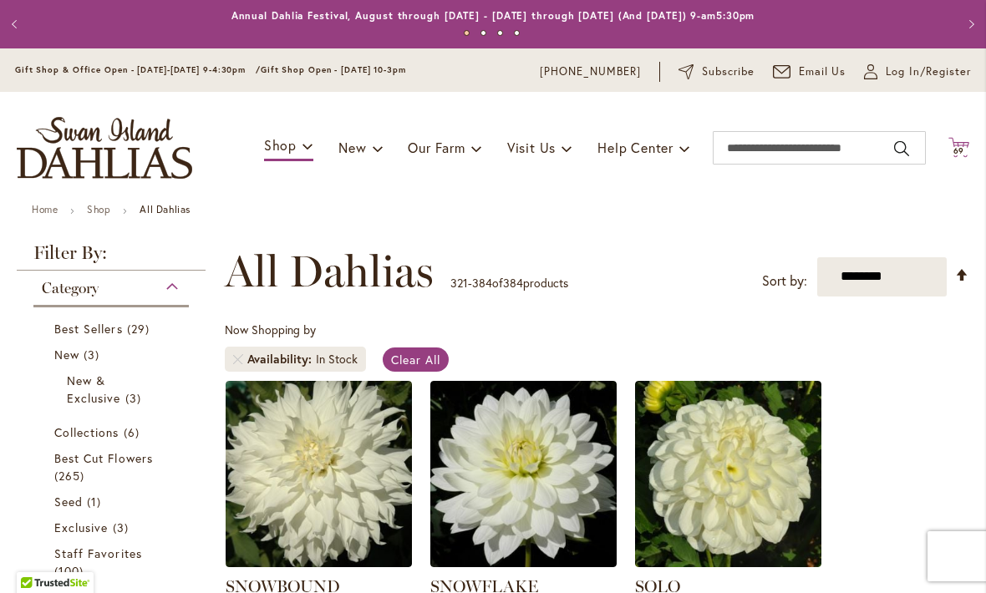
click at [961, 137] on icon "Cart .cls-1 { fill: #231f20; }" at bounding box center [958, 147] width 21 height 21
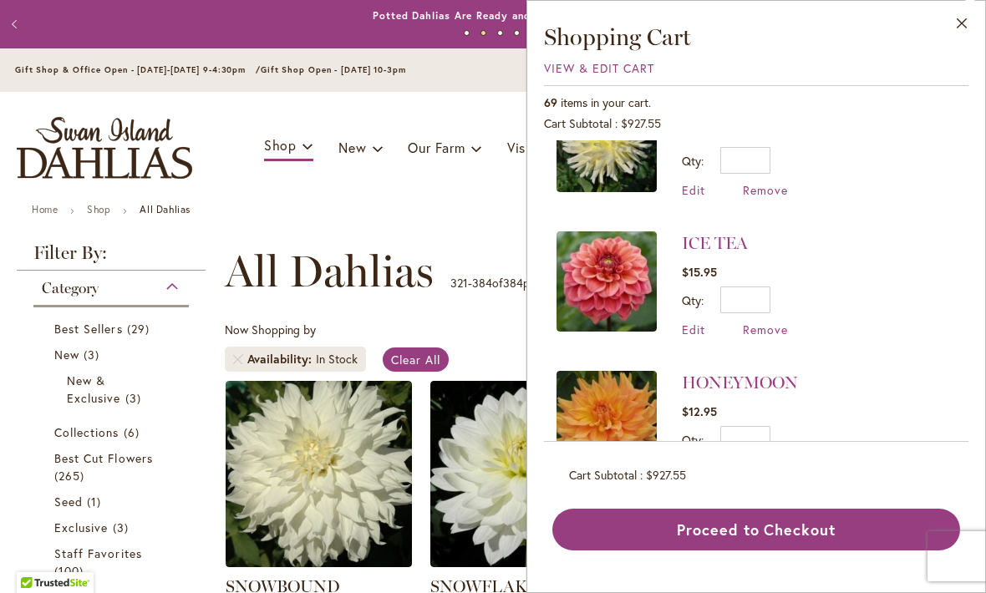
scroll to position [4573, 0]
click at [618, 238] on img at bounding box center [606, 281] width 100 height 100
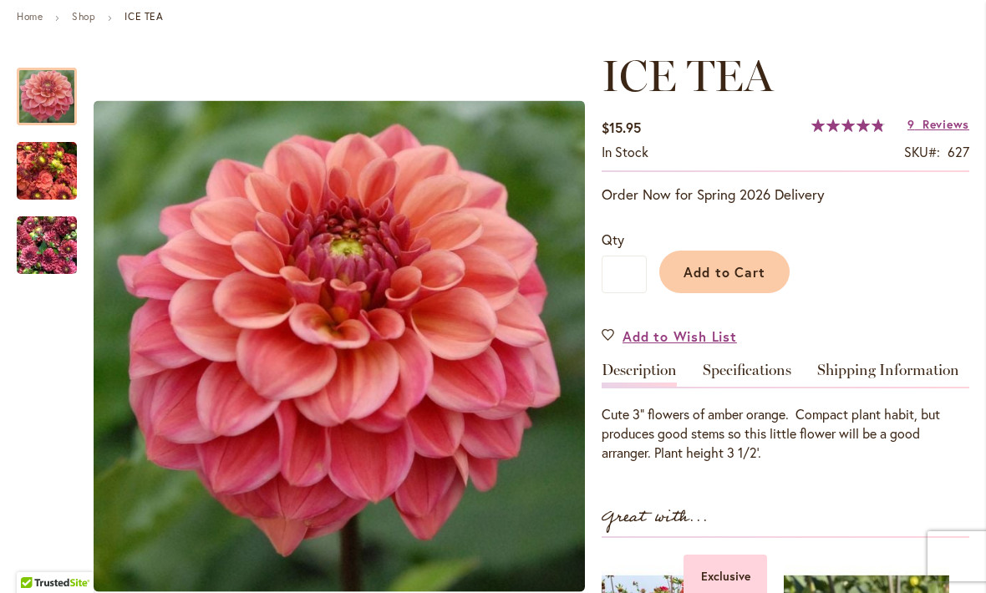
scroll to position [193, 0]
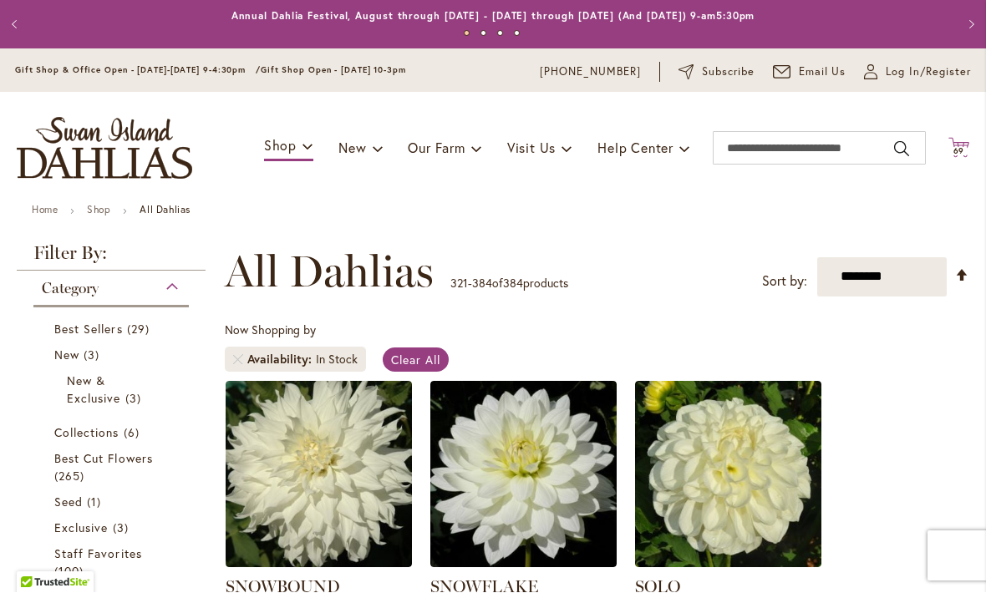
click at [960, 138] on icon "Cart .cls-1 { fill: #231f20; }" at bounding box center [958, 148] width 21 height 21
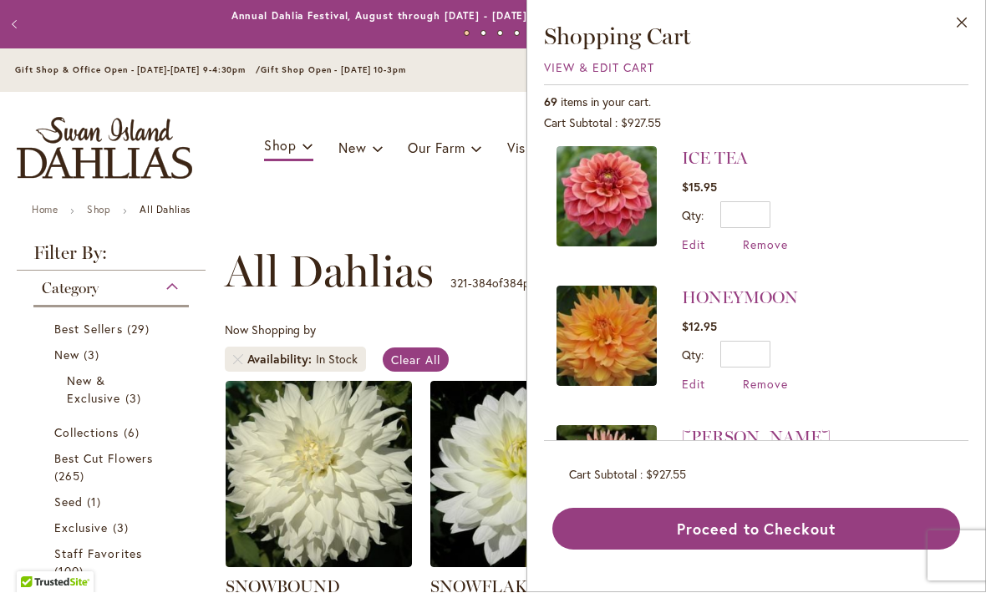
scroll to position [4657, 0]
click at [612, 425] on img at bounding box center [606, 475] width 100 height 100
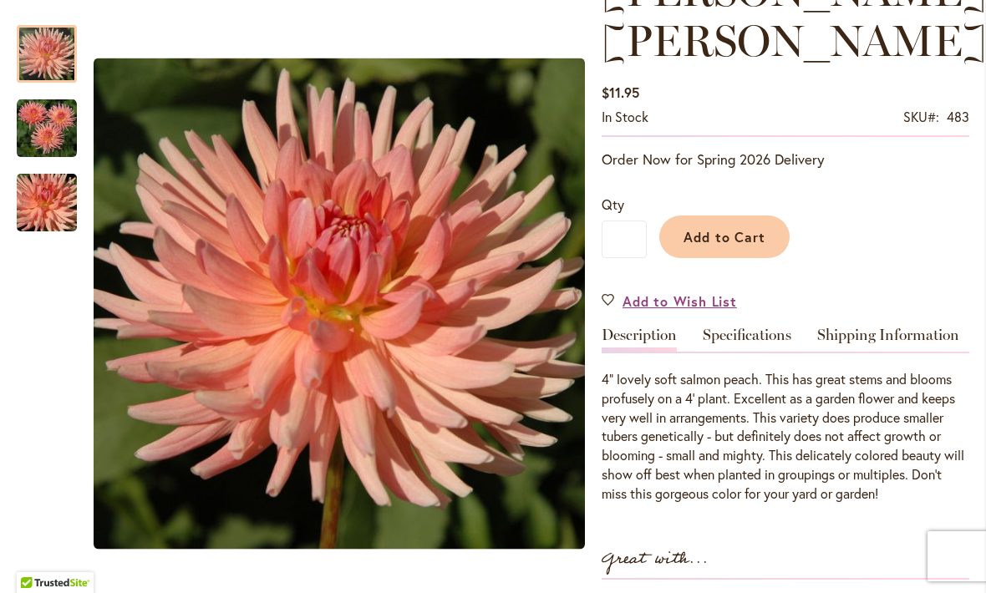
scroll to position [284, 0]
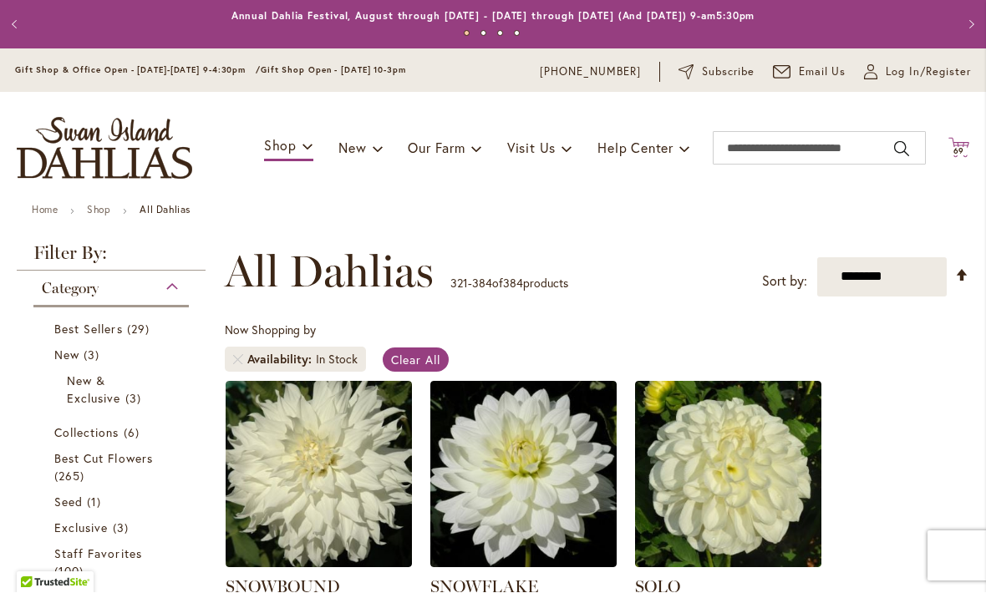
click at [960, 138] on icon "Cart .cls-1 { fill: #231f20; }" at bounding box center [958, 148] width 21 height 21
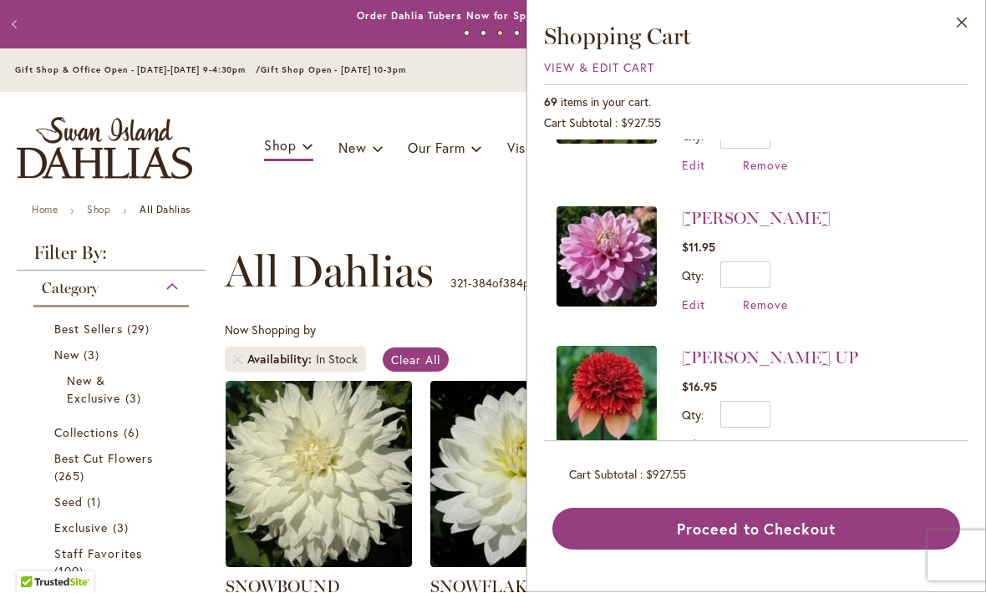
scroll to position [5057, 0]
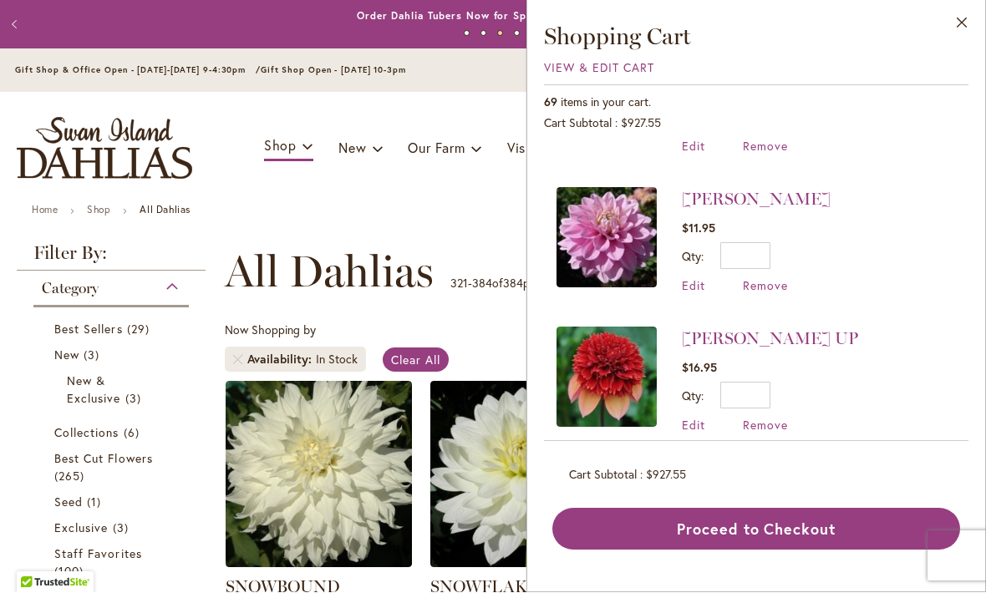
click at [606, 327] on img at bounding box center [606, 377] width 100 height 100
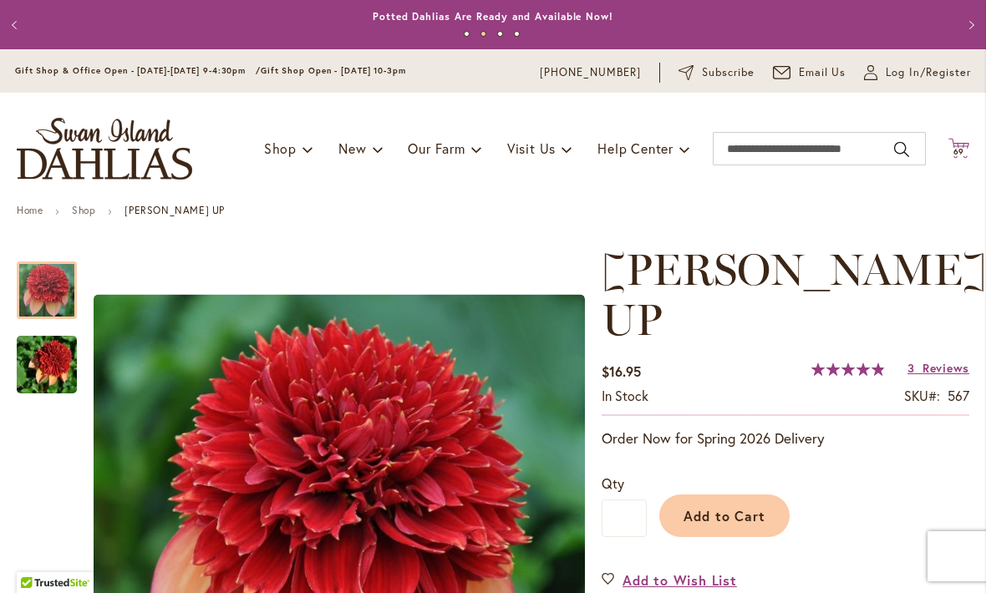
click at [957, 146] on span "69" at bounding box center [959, 151] width 12 height 11
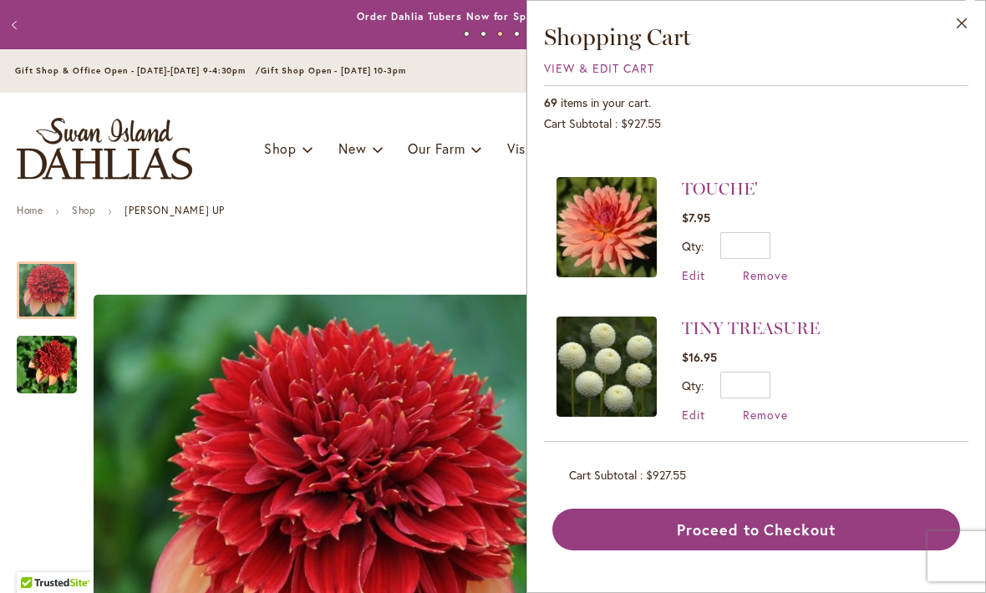
scroll to position [397, 0]
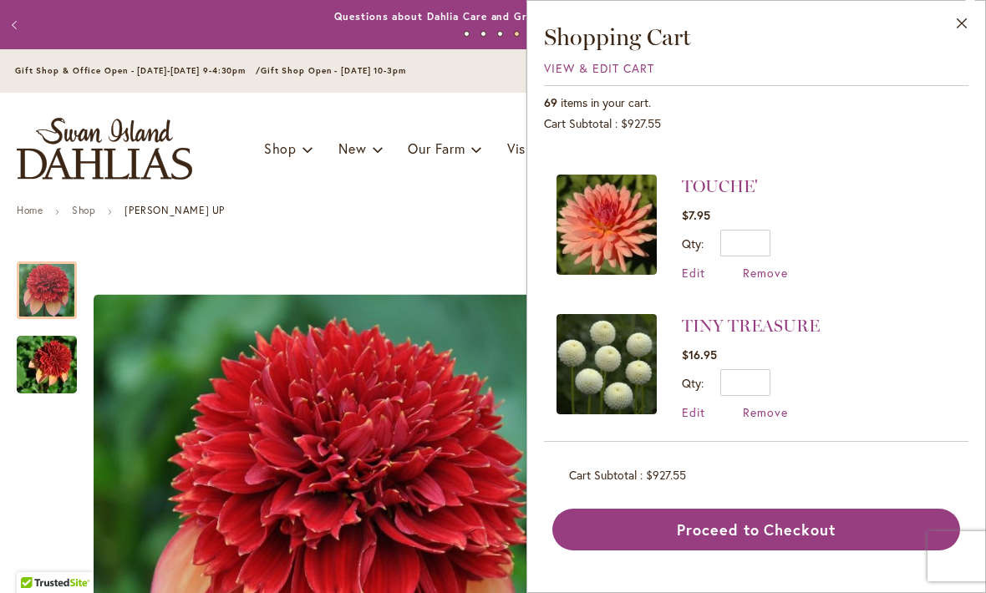
click at [604, 216] on img at bounding box center [606, 225] width 100 height 100
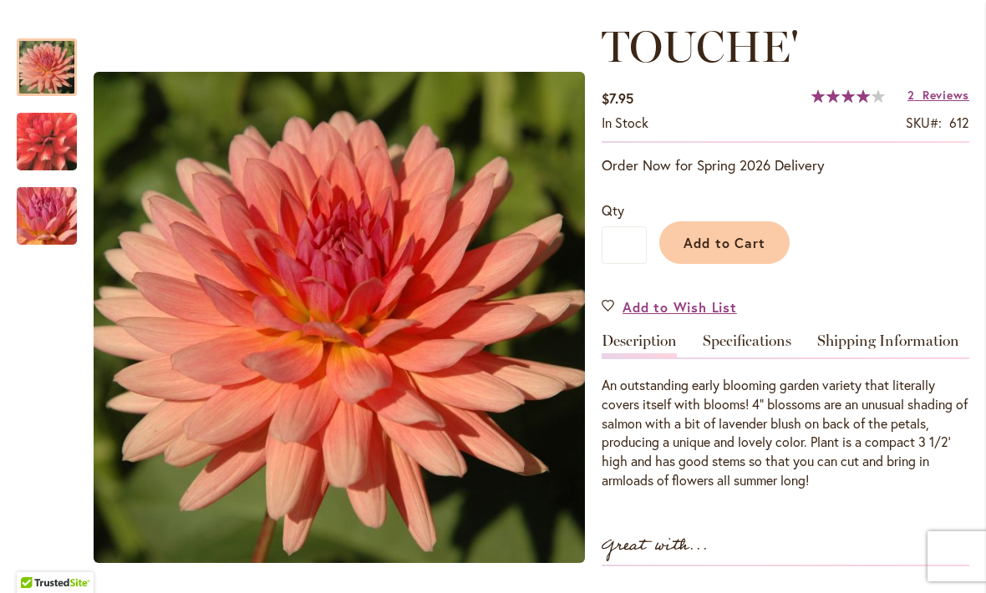
scroll to position [224, 0]
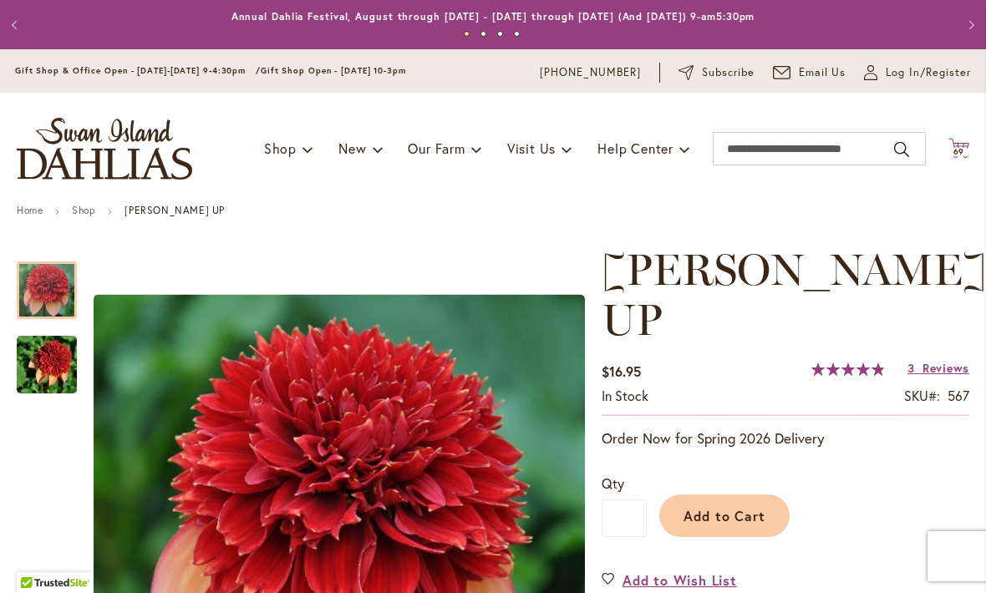
click at [965, 141] on icon "Cart .cls-1 { fill: #231f20; }" at bounding box center [958, 148] width 21 height 21
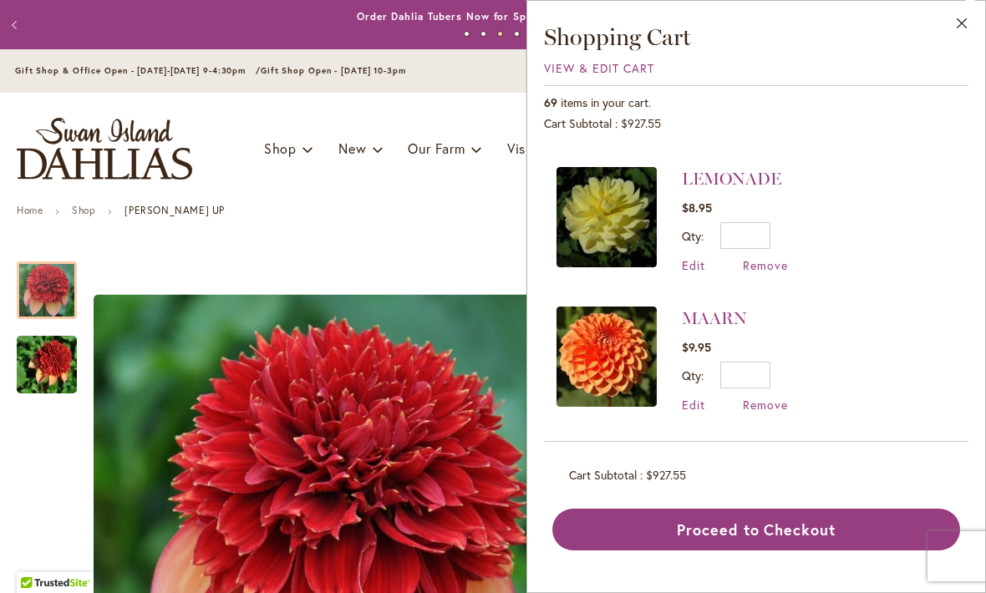
scroll to position [3103, 0]
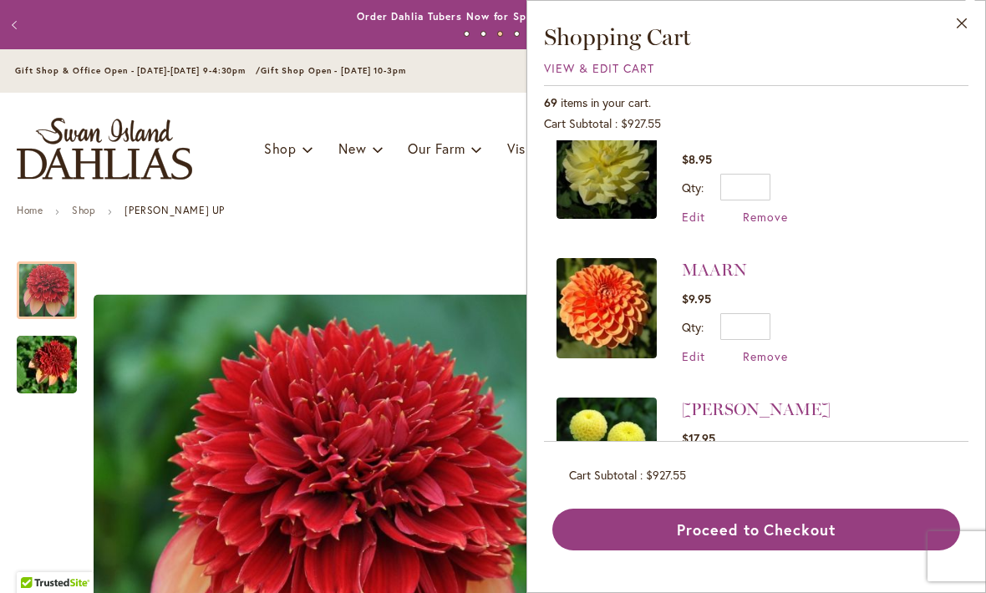
click at [611, 332] on img at bounding box center [606, 308] width 100 height 100
click at [715, 265] on link "MAARN" at bounding box center [714, 270] width 65 height 20
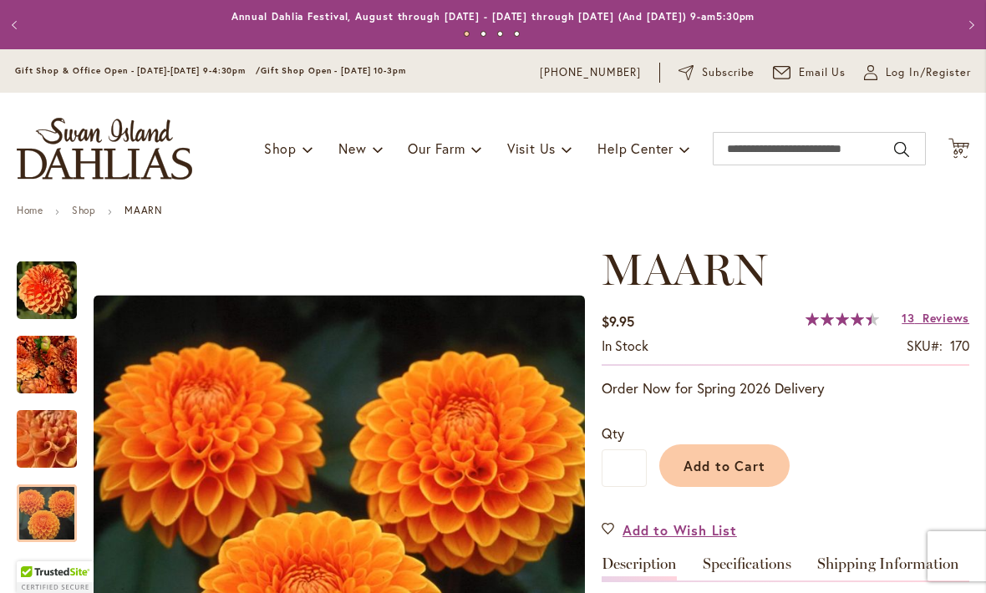
click at [40, 503] on img "MAARN" at bounding box center [47, 514] width 60 height 60
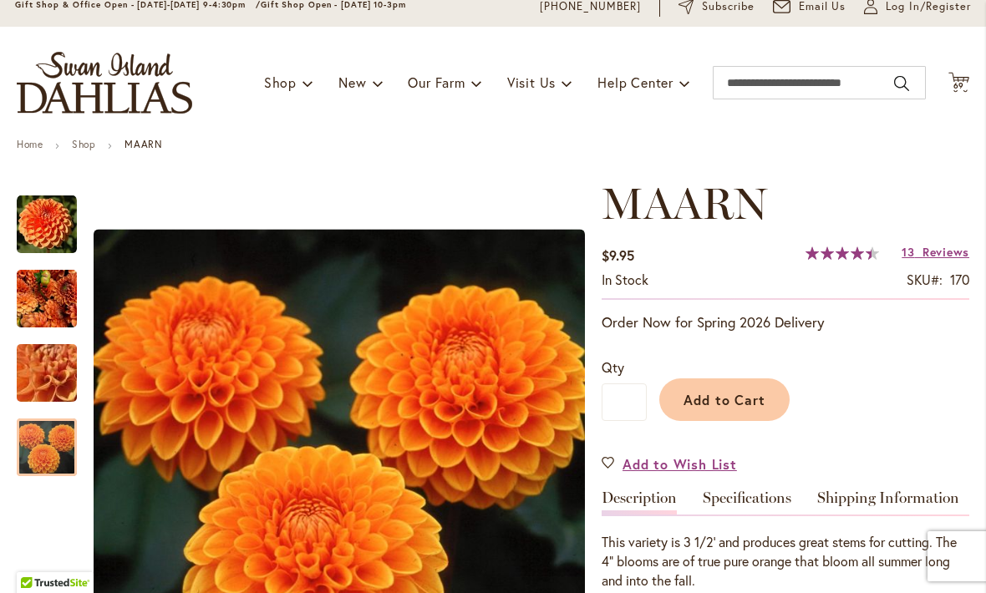
scroll to position [65, 0]
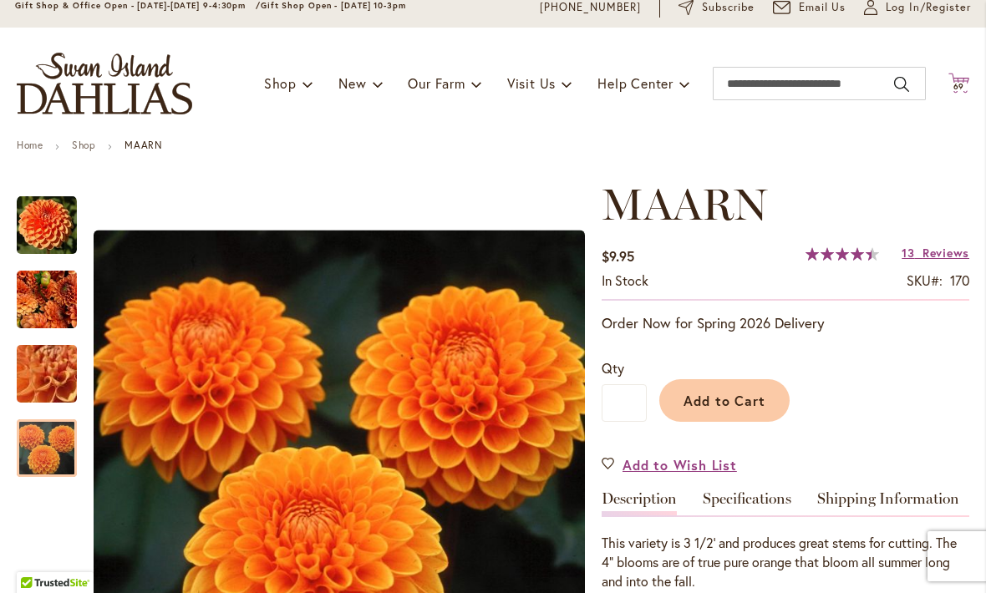
click at [960, 79] on icon "Cart .cls-1 { fill: #231f20; }" at bounding box center [958, 83] width 21 height 21
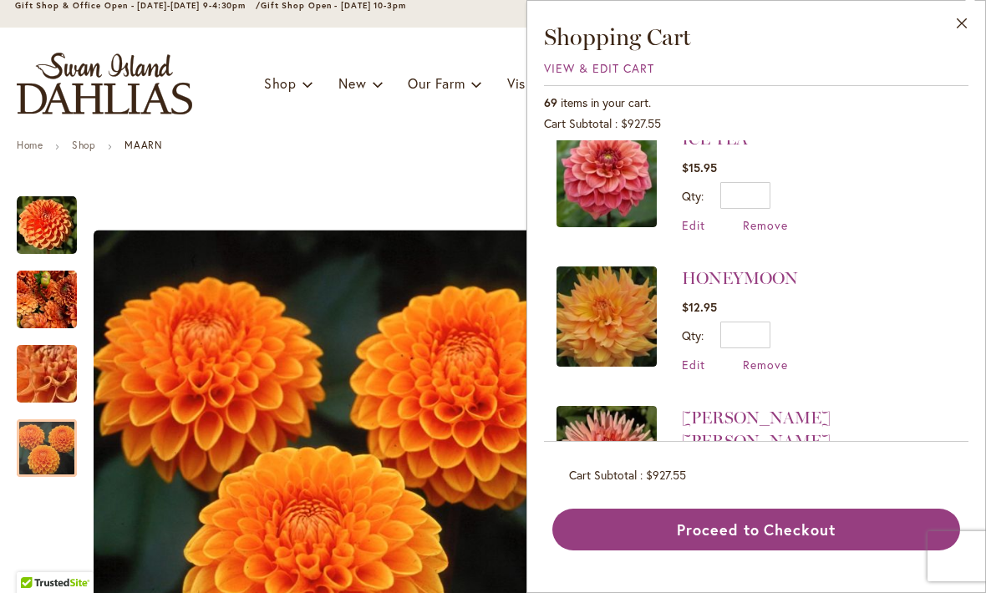
scroll to position [4677, 0]
click at [614, 266] on img at bounding box center [606, 316] width 100 height 100
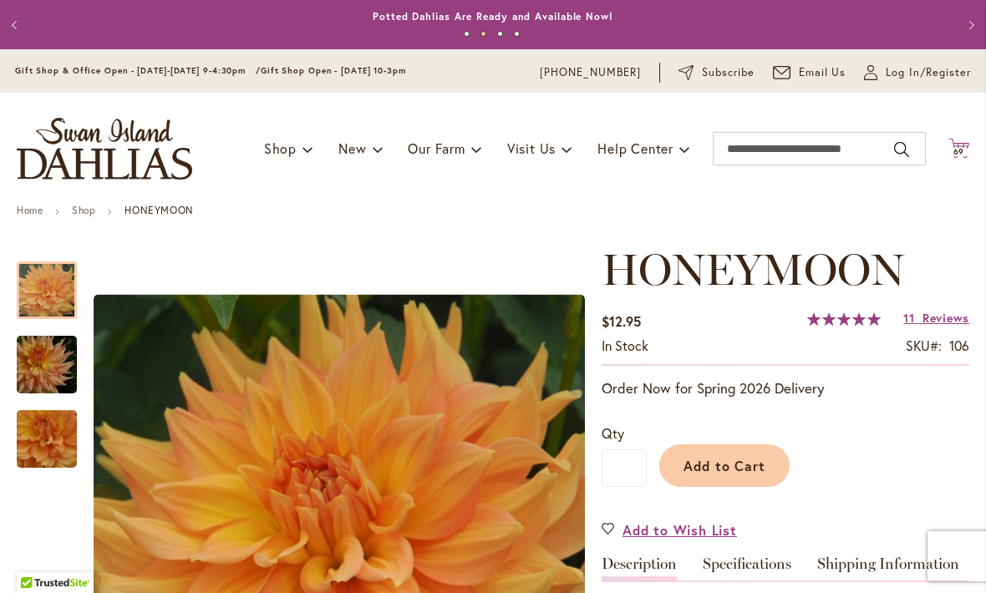
click at [957, 144] on icon at bounding box center [958, 148] width 21 height 20
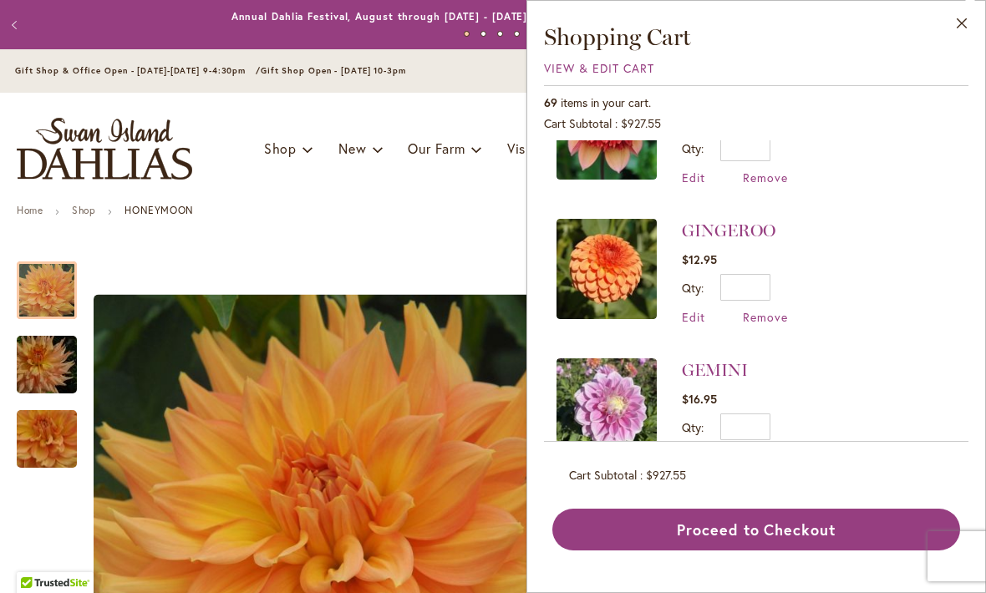
scroll to position [5323, 0]
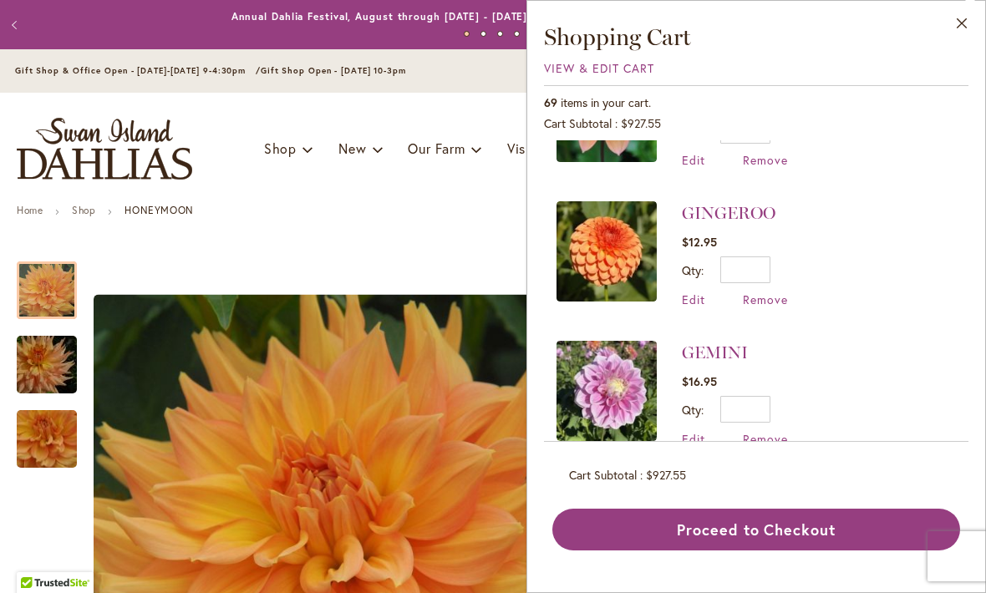
click at [613, 201] on img at bounding box center [606, 251] width 100 height 100
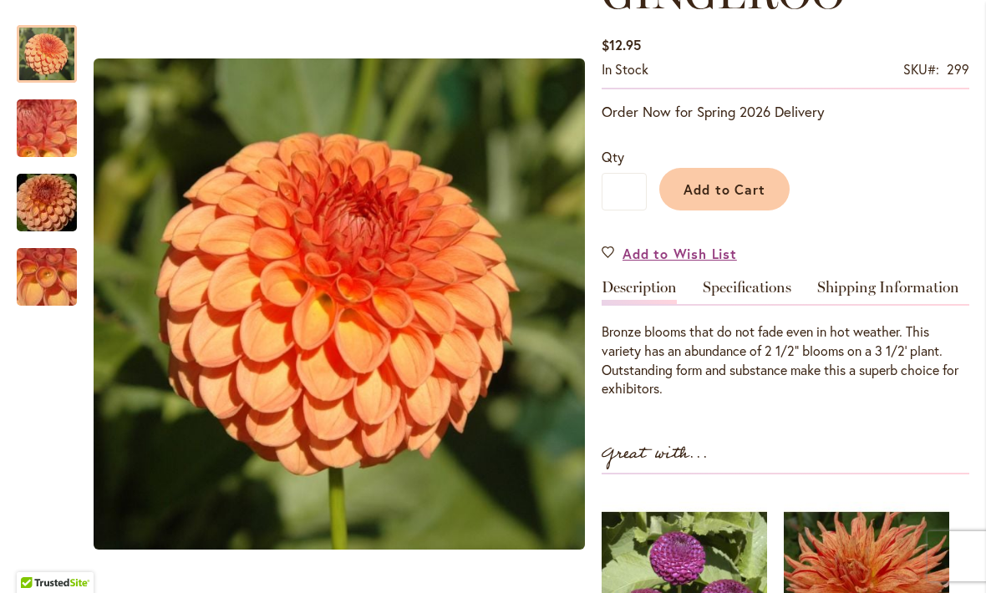
scroll to position [276, 0]
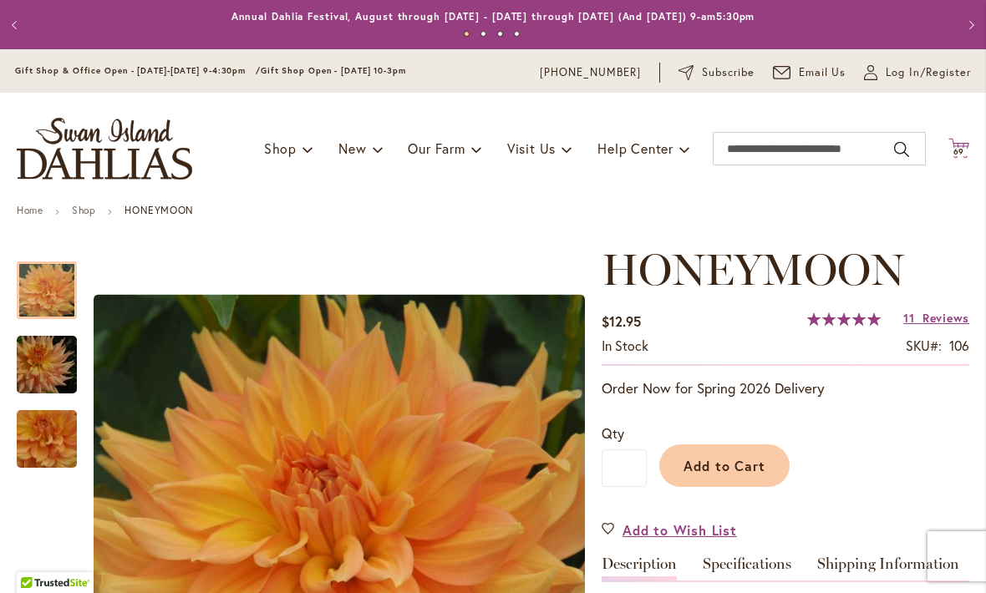
click at [966, 142] on icon "Cart .cls-1 { fill: #231f20; }" at bounding box center [958, 148] width 21 height 21
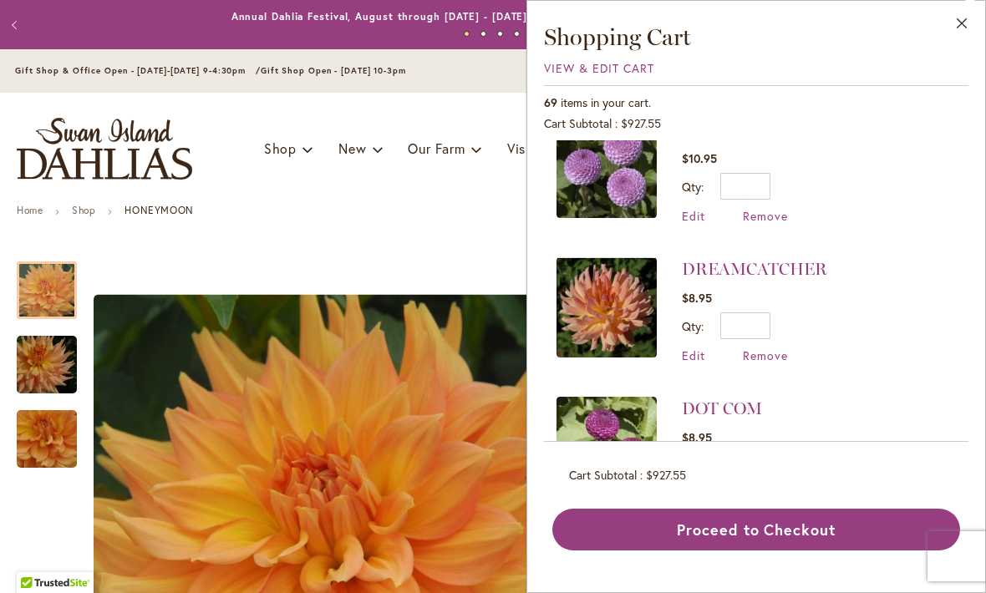
scroll to position [5965, 0]
click at [604, 256] on img at bounding box center [606, 306] width 100 height 100
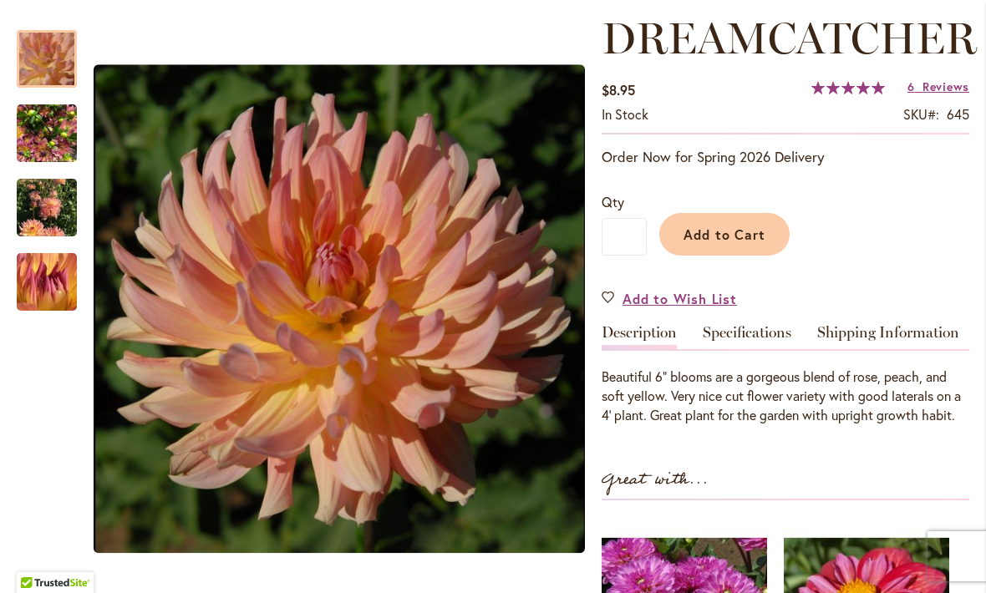
scroll to position [228, 0]
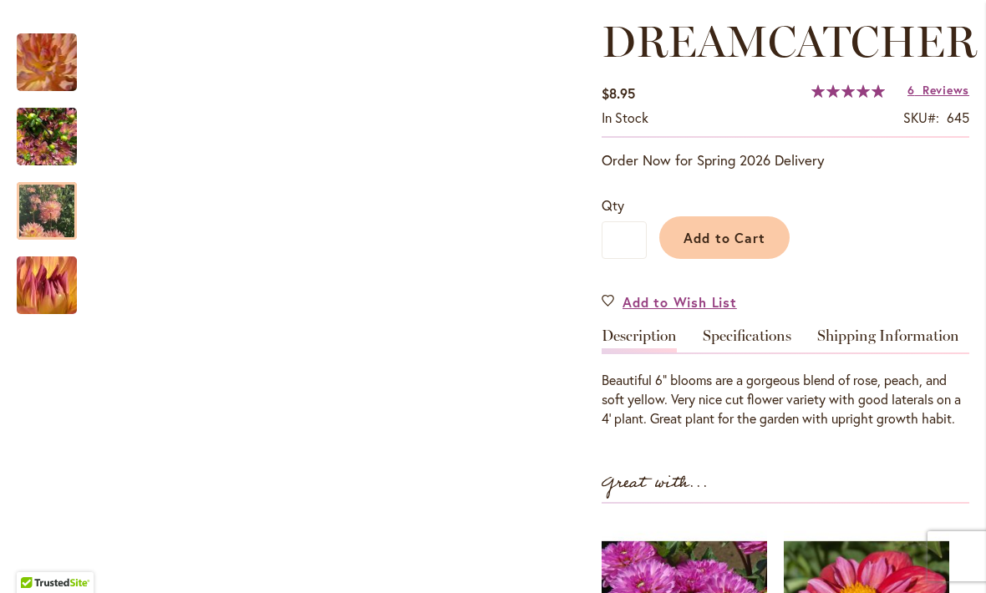
click at [54, 190] on img "Dreamcatcher" at bounding box center [47, 211] width 60 height 80
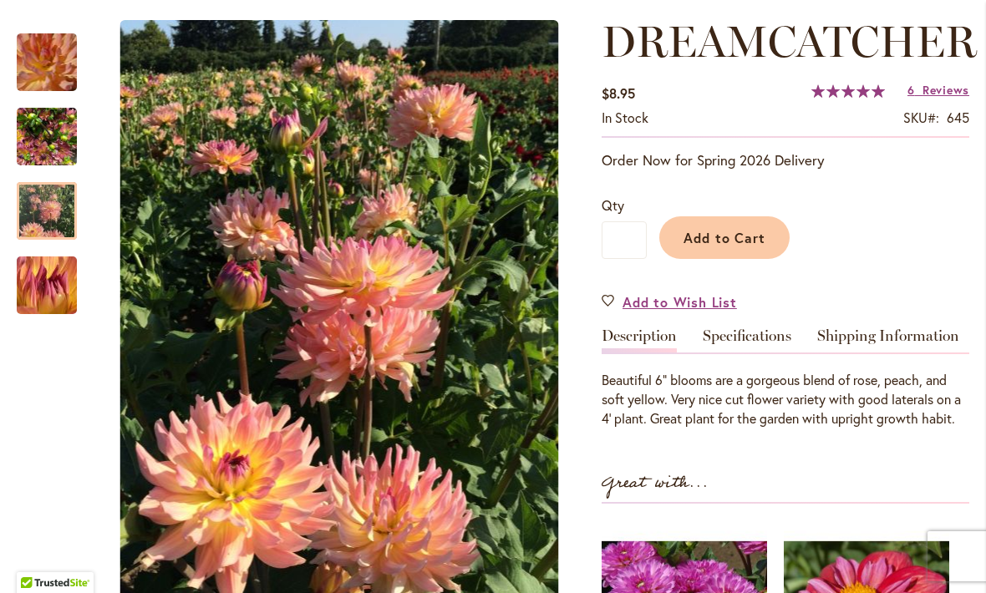
click at [52, 200] on div at bounding box center [47, 211] width 60 height 58
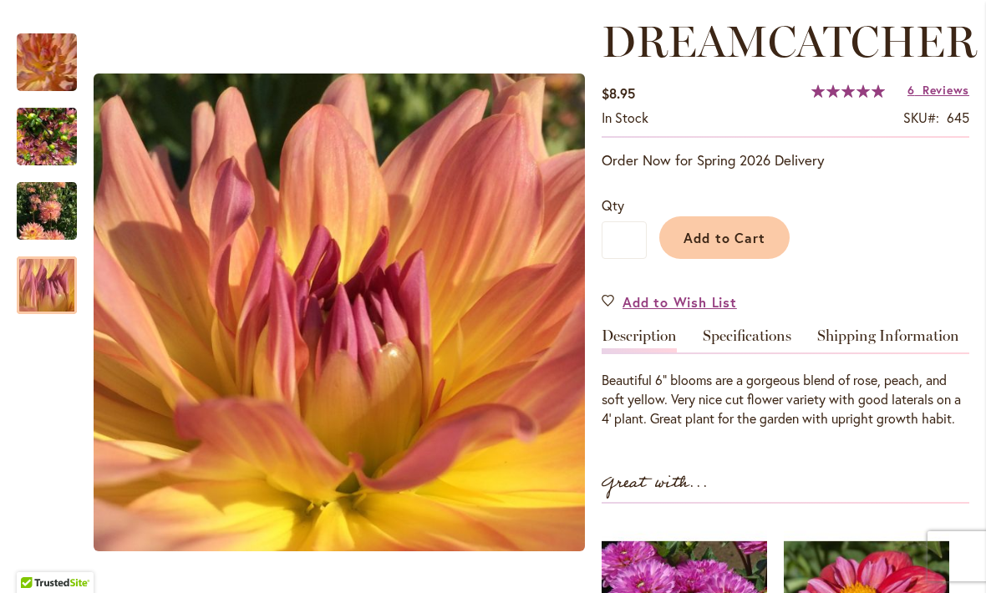
click at [57, 297] on img "Dreamcatcher" at bounding box center [46, 285] width 119 height 115
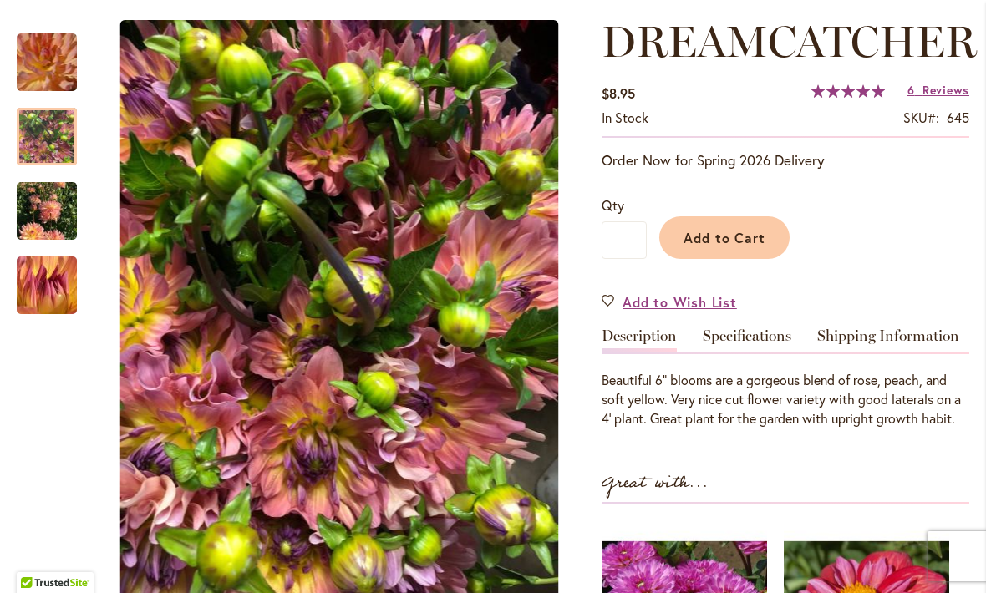
click at [46, 133] on img "Dreamcatcher" at bounding box center [47, 137] width 60 height 80
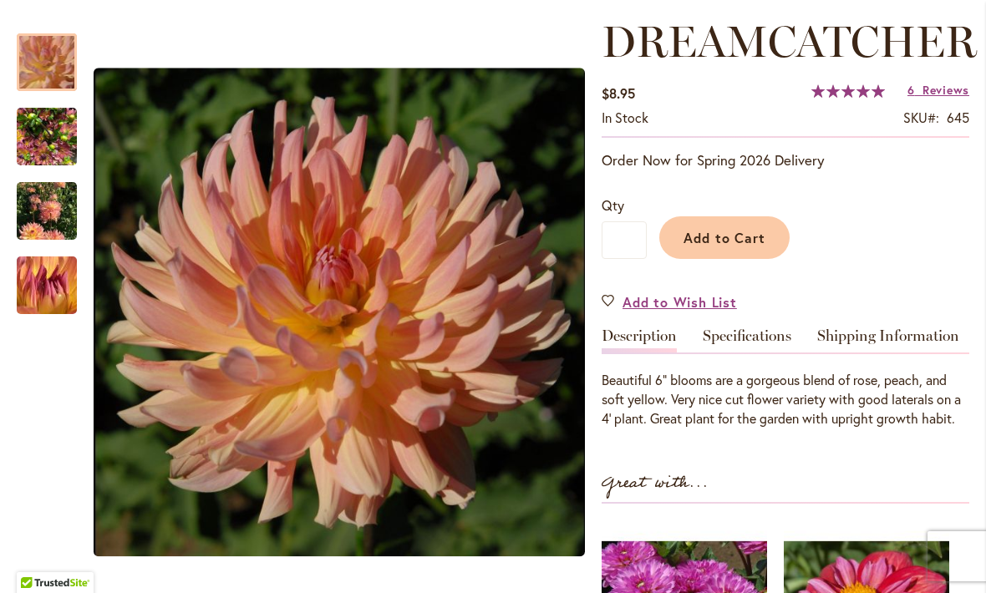
click at [35, 56] on img "Dreamcatcher" at bounding box center [47, 62] width 116 height 115
click at [52, 133] on img "Dreamcatcher" at bounding box center [47, 137] width 60 height 80
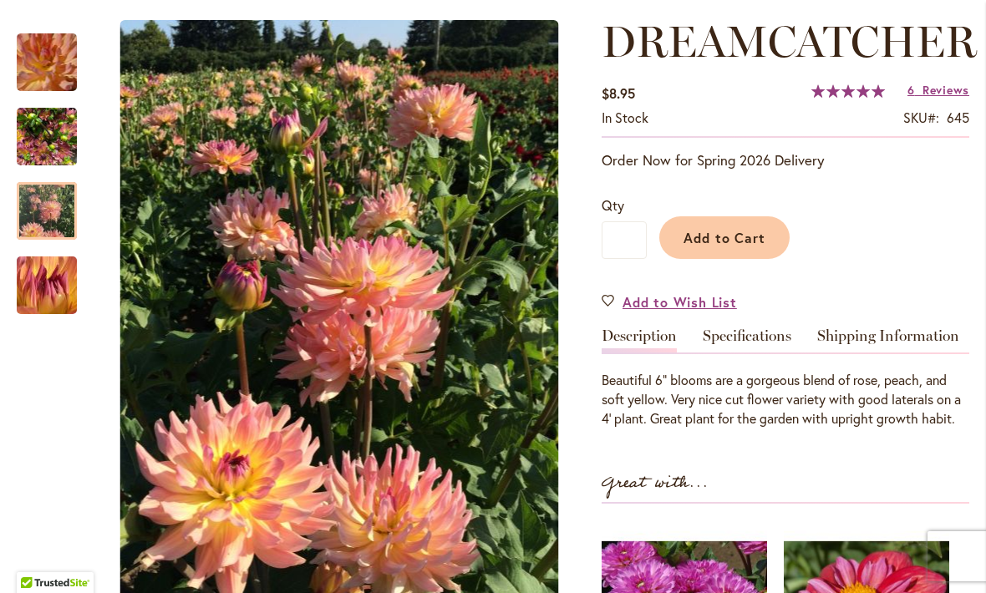
click at [44, 221] on img "Dreamcatcher" at bounding box center [47, 211] width 60 height 80
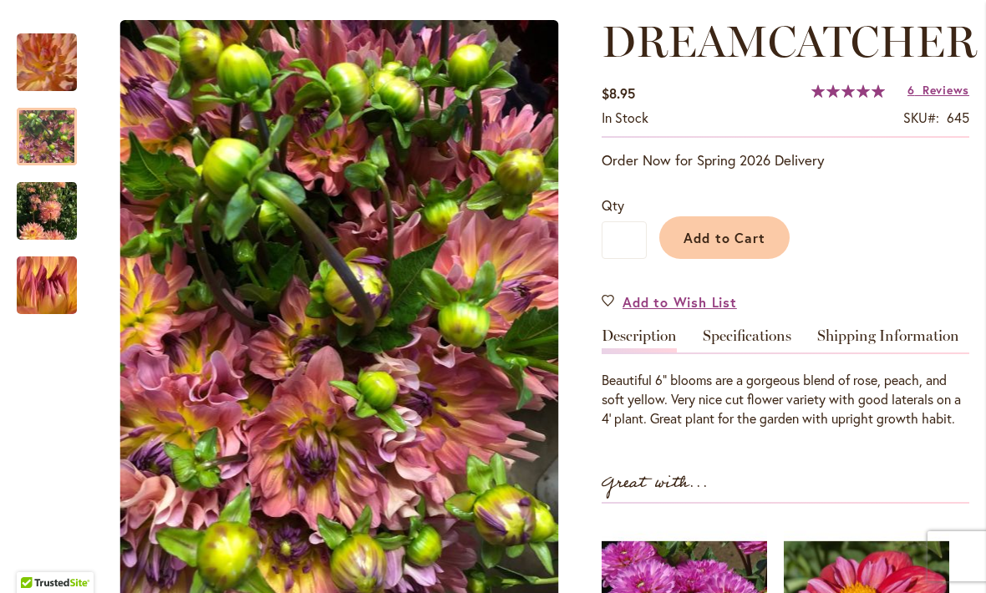
click at [50, 142] on img "Dreamcatcher" at bounding box center [47, 137] width 60 height 80
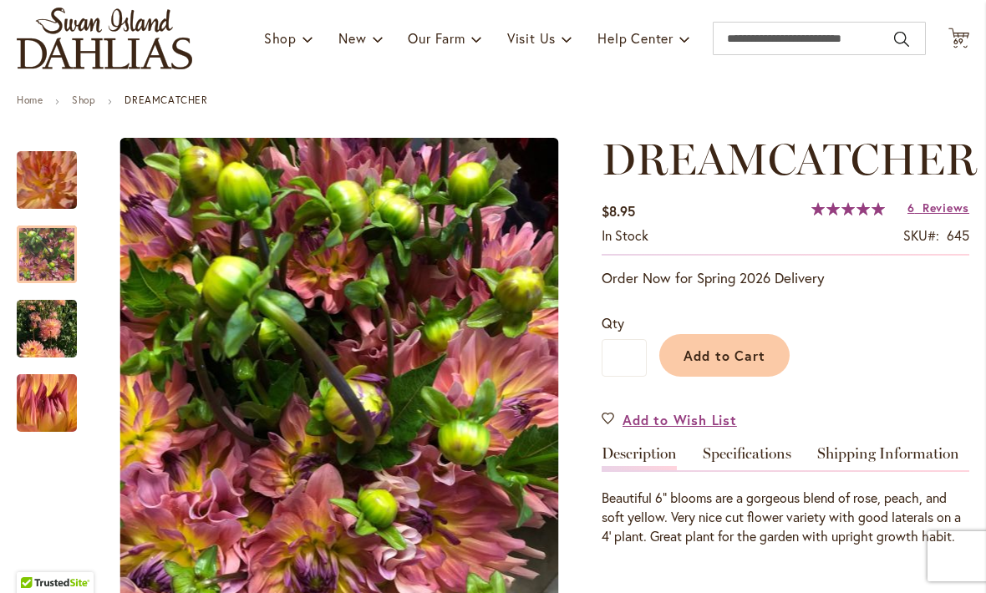
scroll to position [108, 0]
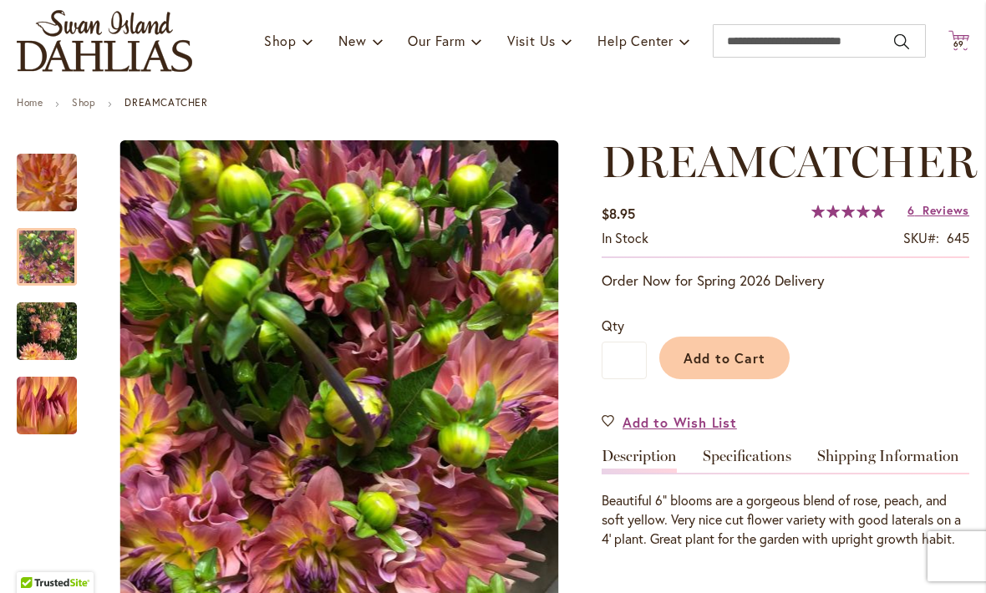
click at [961, 38] on span "69" at bounding box center [959, 43] width 12 height 11
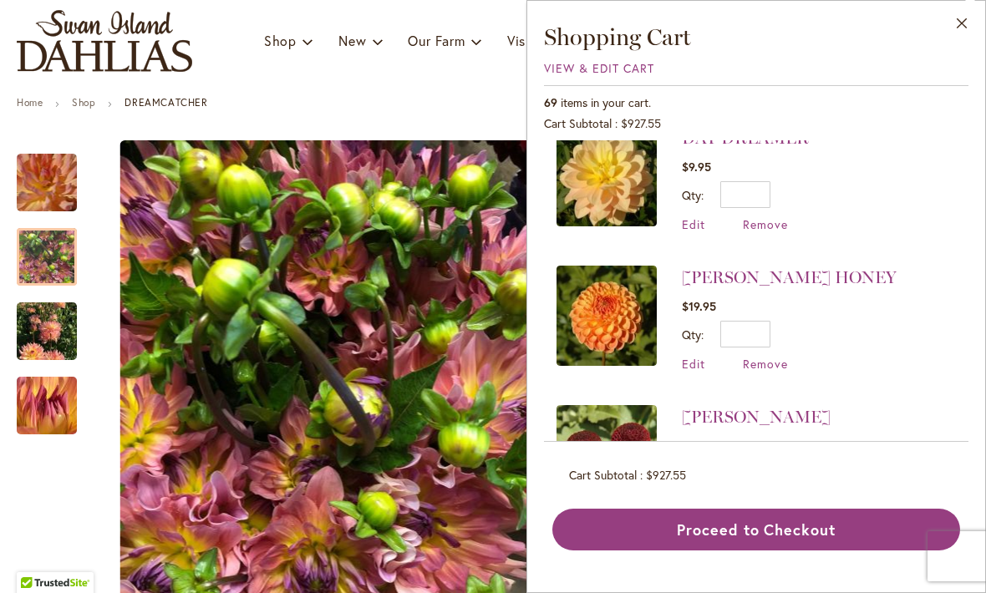
scroll to position [6515, 0]
click at [596, 265] on img at bounding box center [606, 315] width 100 height 100
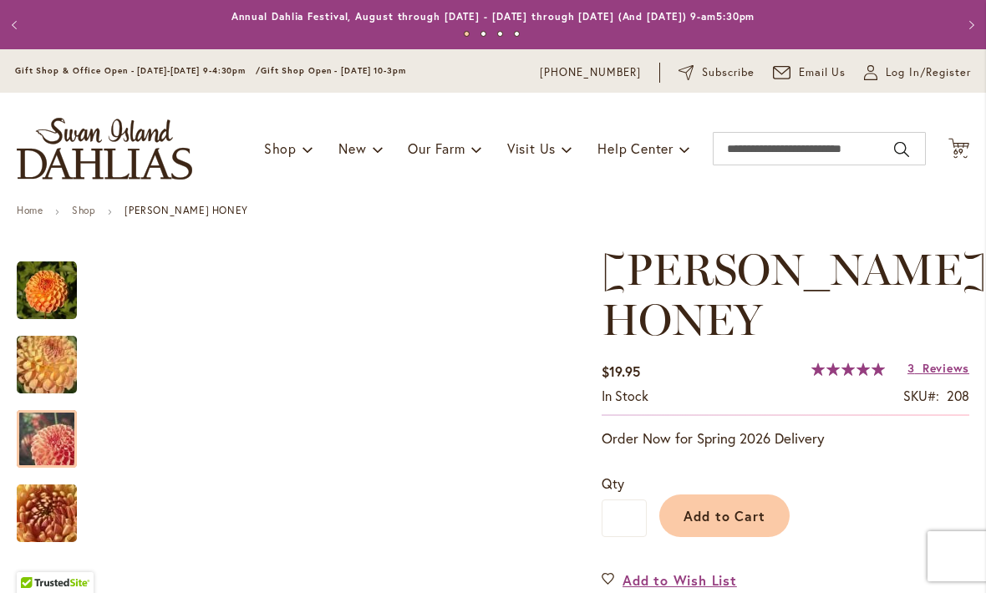
click at [60, 434] on img "CRICHTON HONEY" at bounding box center [47, 439] width 120 height 80
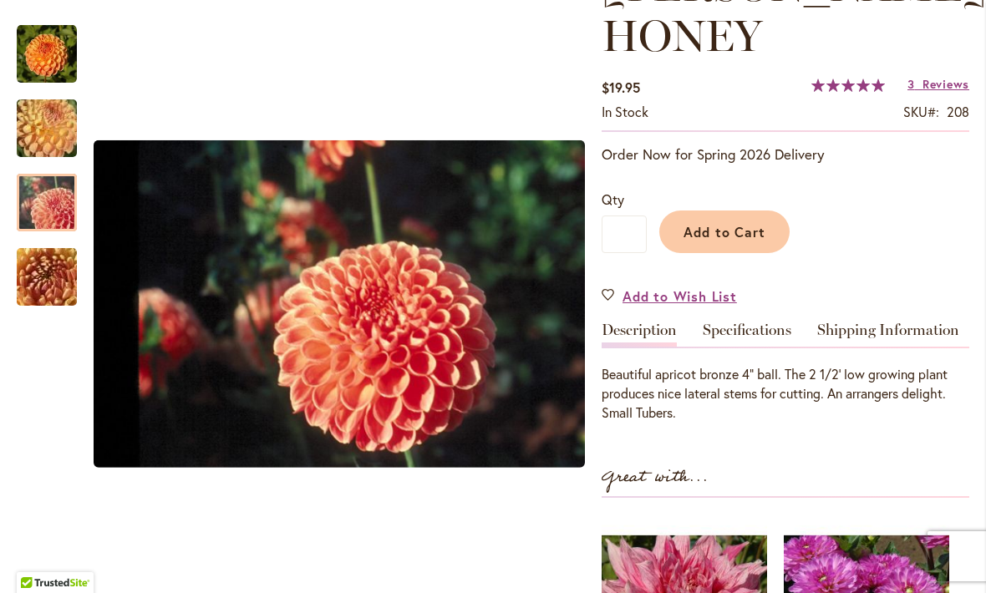
scroll to position [285, 0]
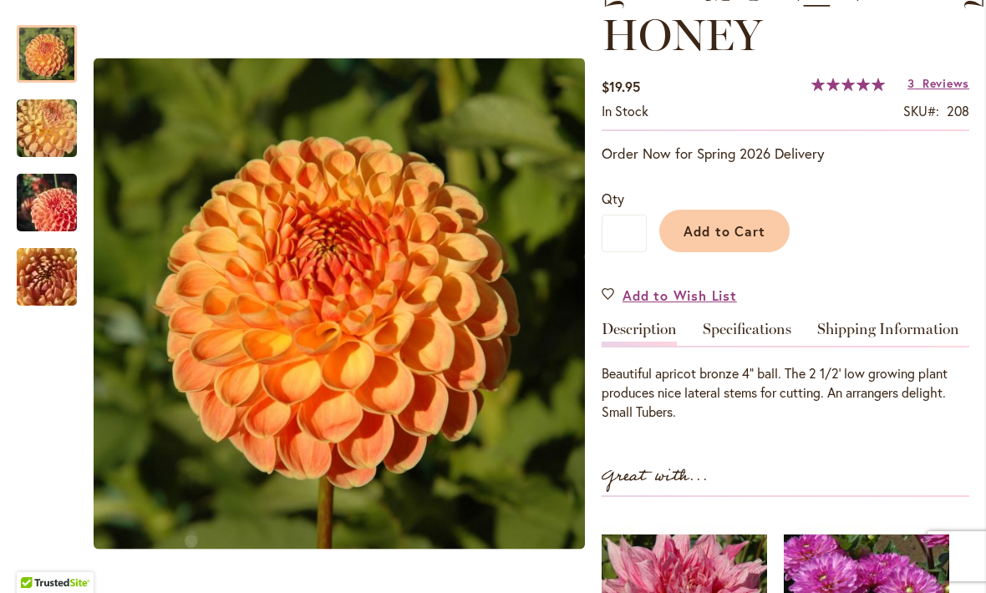
click at [55, 50] on img "CRICHTON HONEY" at bounding box center [47, 54] width 60 height 60
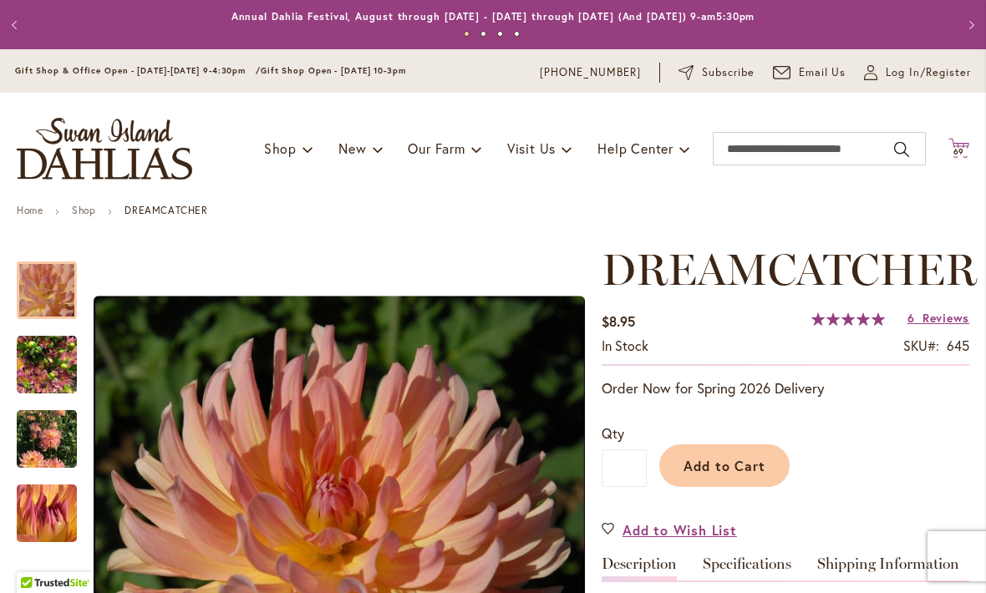
click at [963, 144] on icon at bounding box center [958, 148] width 21 height 20
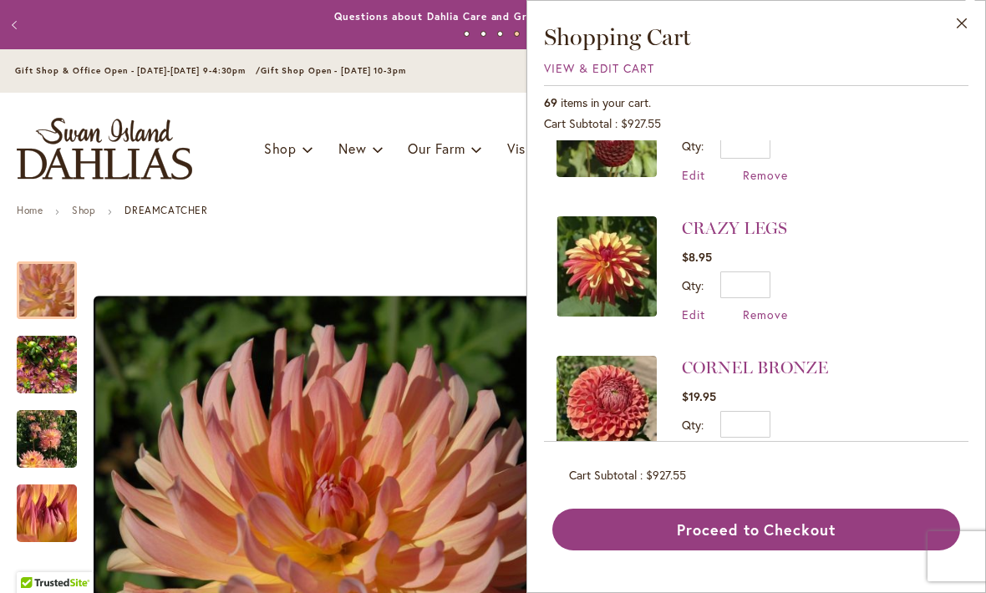
scroll to position [6845, 0]
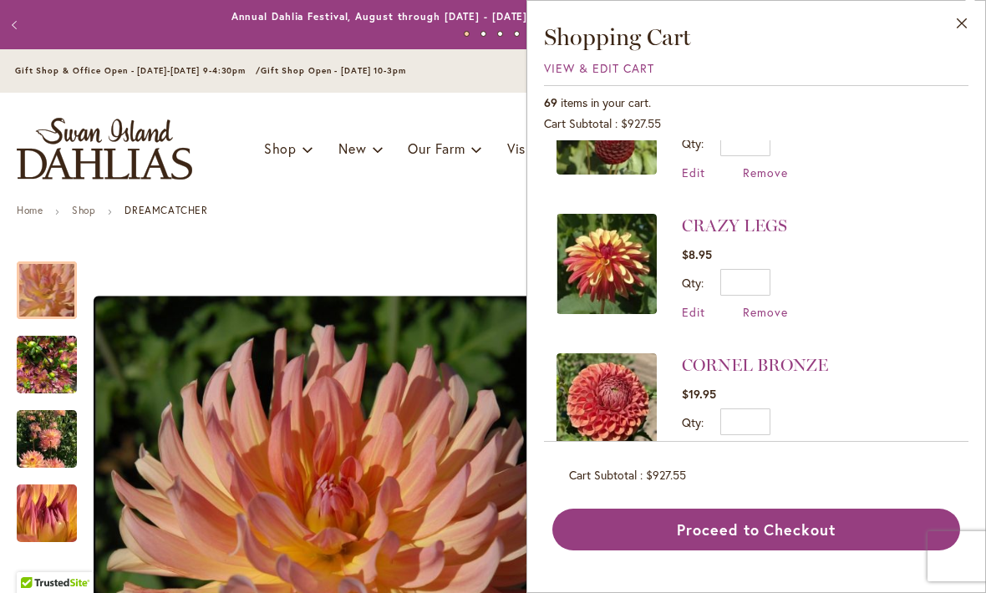
click at [620, 214] on img at bounding box center [606, 264] width 100 height 100
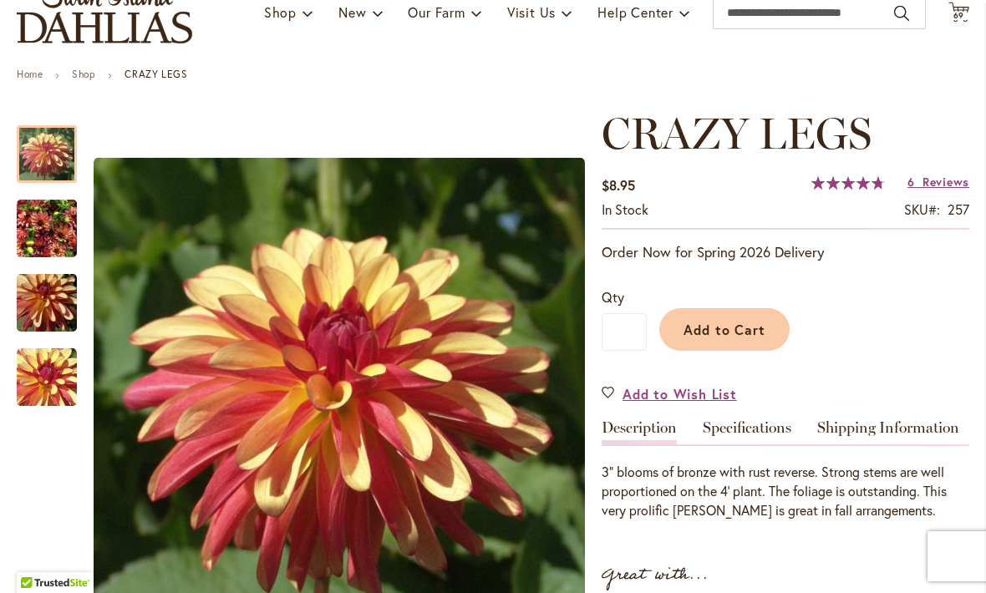
scroll to position [140, 0]
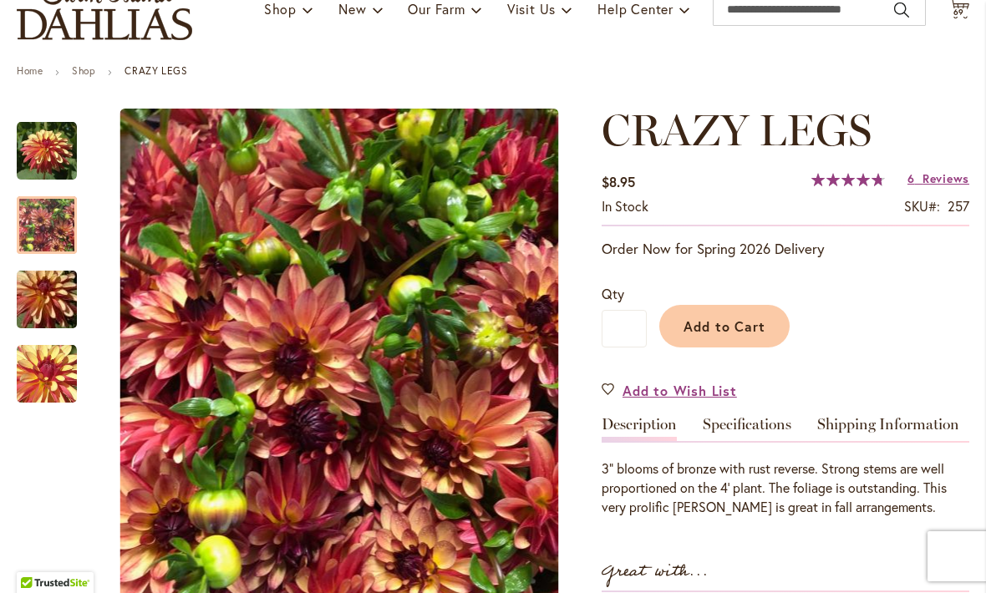
click at [53, 212] on div at bounding box center [47, 225] width 60 height 58
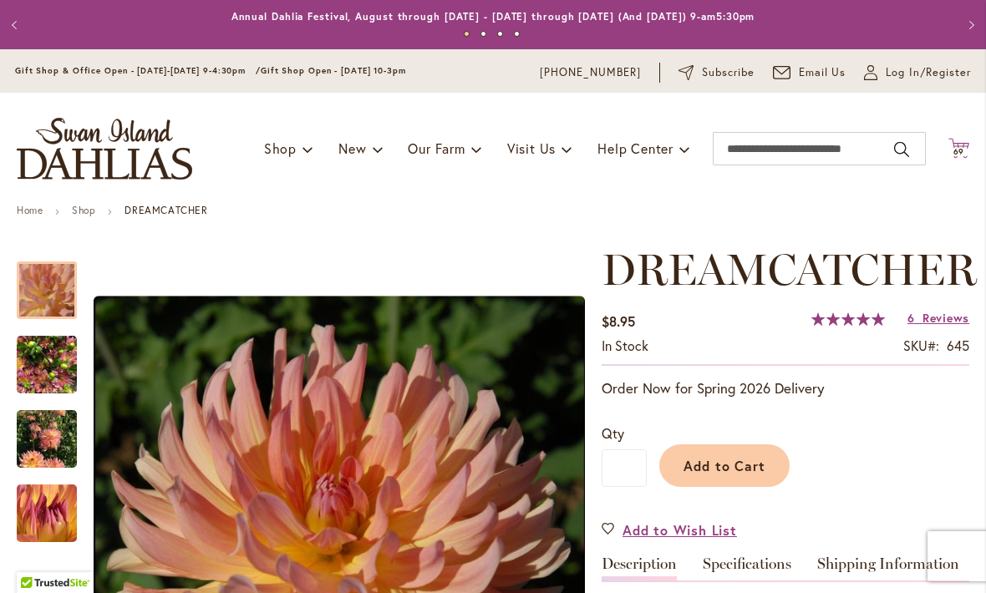
click at [963, 149] on span "69" at bounding box center [959, 151] width 12 height 11
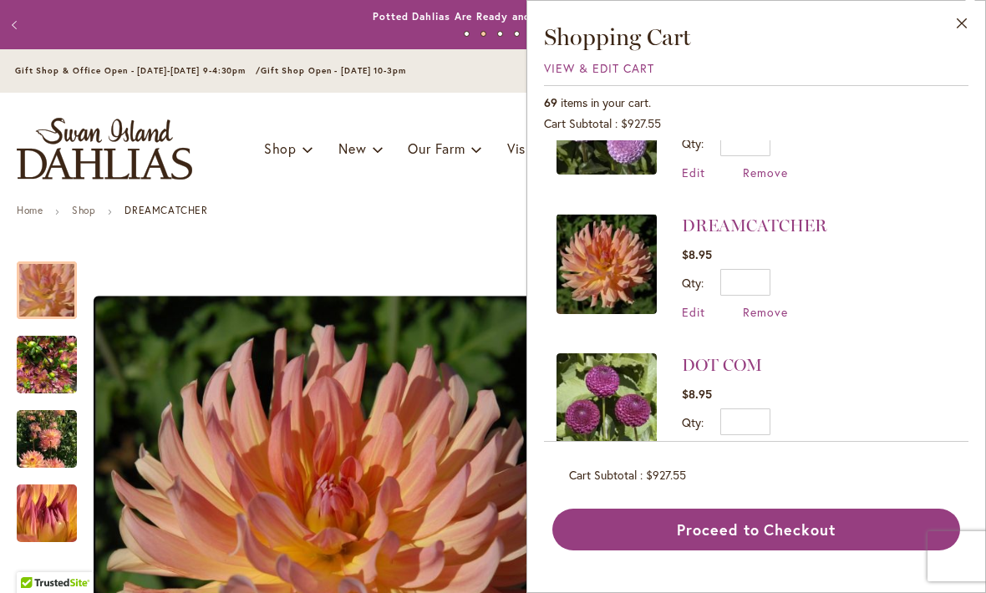
scroll to position [6006, 0]
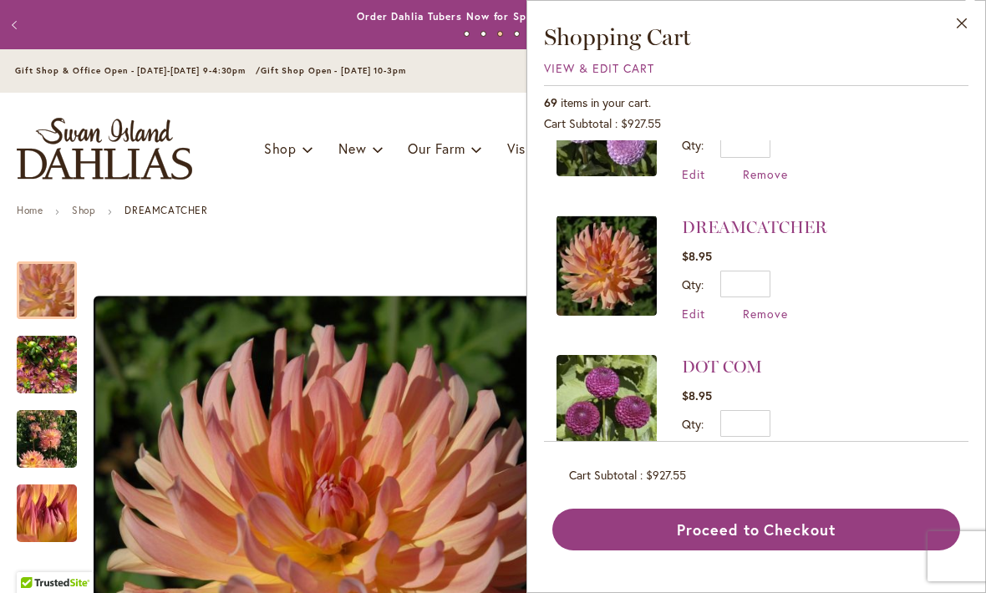
click at [606, 355] on img at bounding box center [606, 405] width 100 height 100
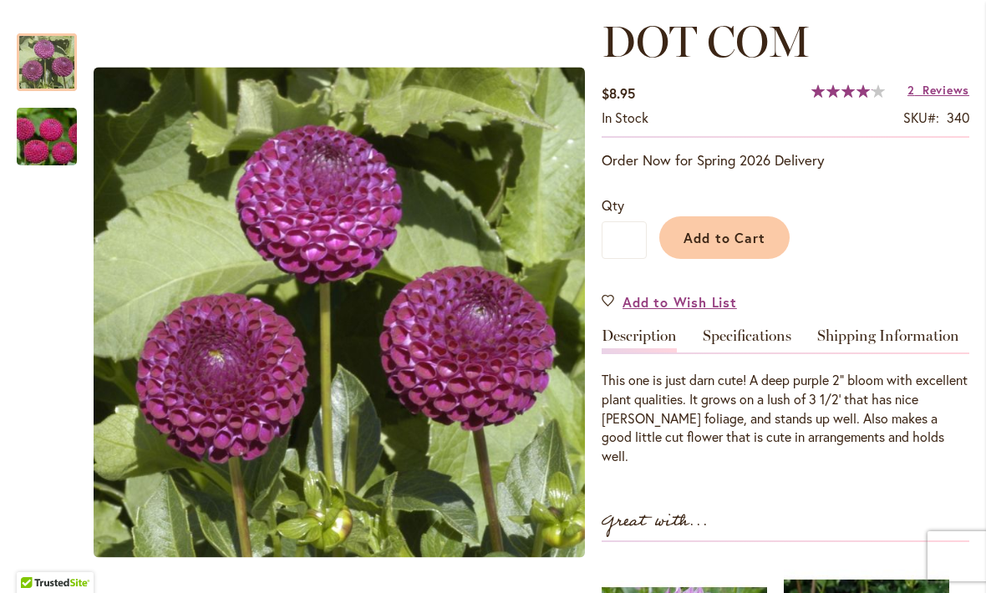
scroll to position [226, 0]
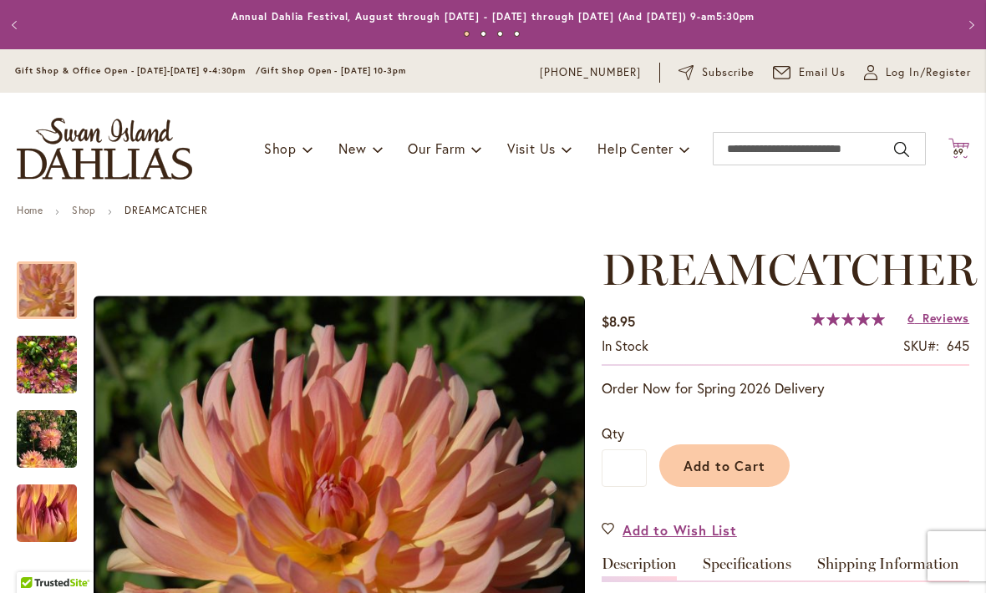
click at [967, 148] on span "69 69 items" at bounding box center [959, 152] width 17 height 8
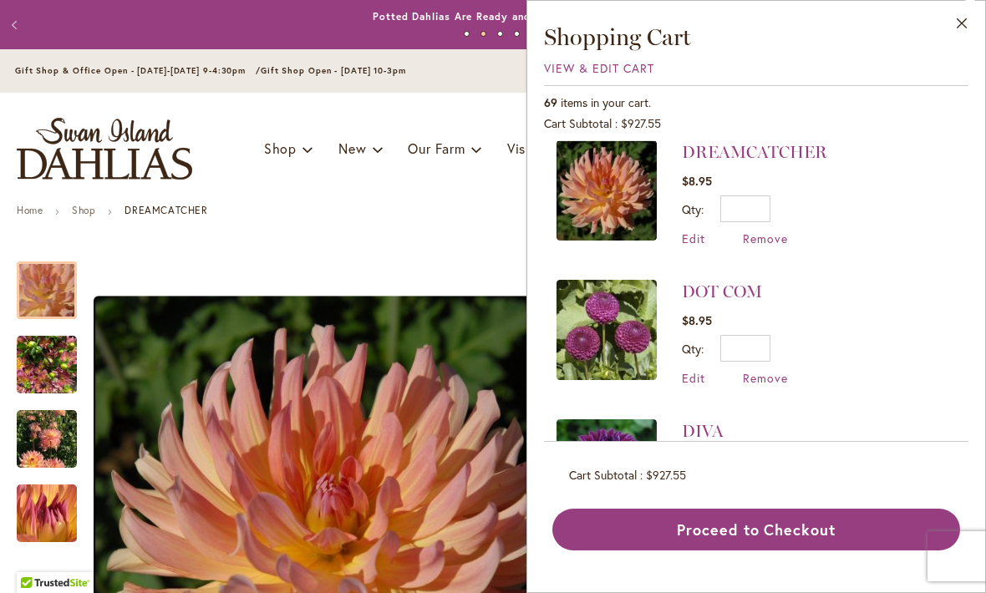
scroll to position [6082, 0]
click at [607, 419] on img at bounding box center [606, 469] width 100 height 100
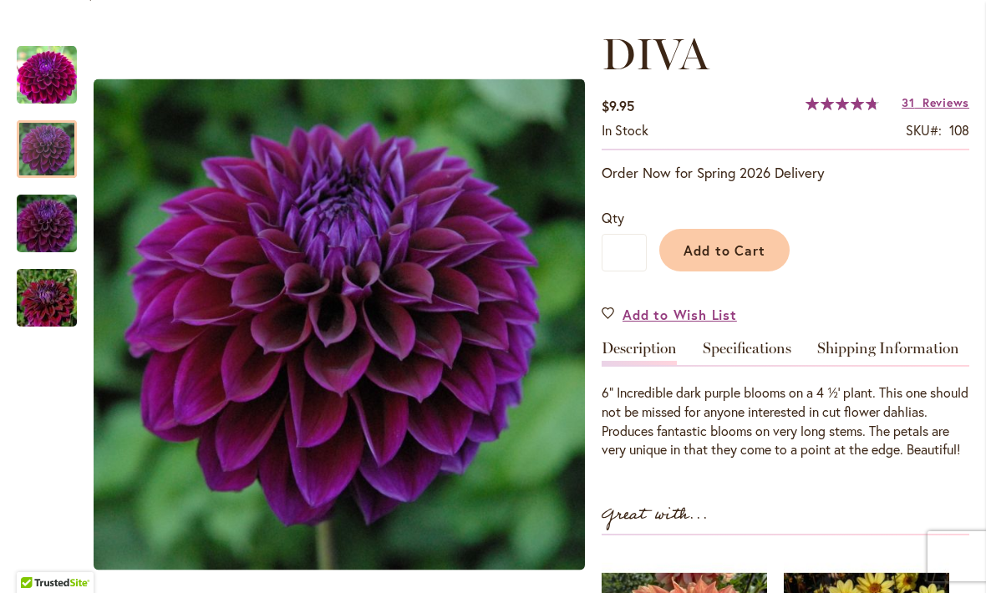
scroll to position [216, 0]
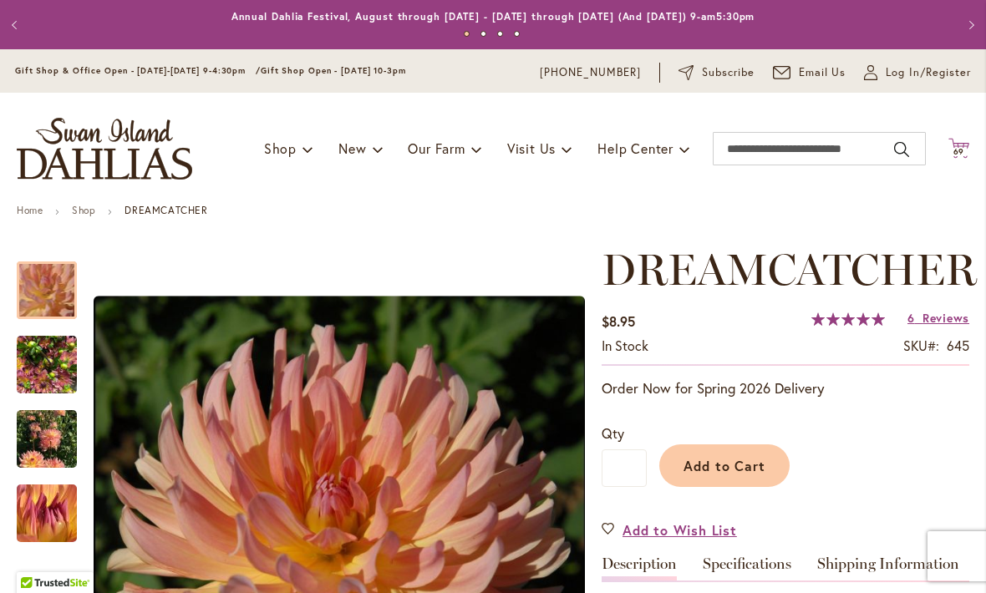
click at [958, 155] on icon "Cart .cls-1 { fill: #231f20; }" at bounding box center [958, 148] width 21 height 21
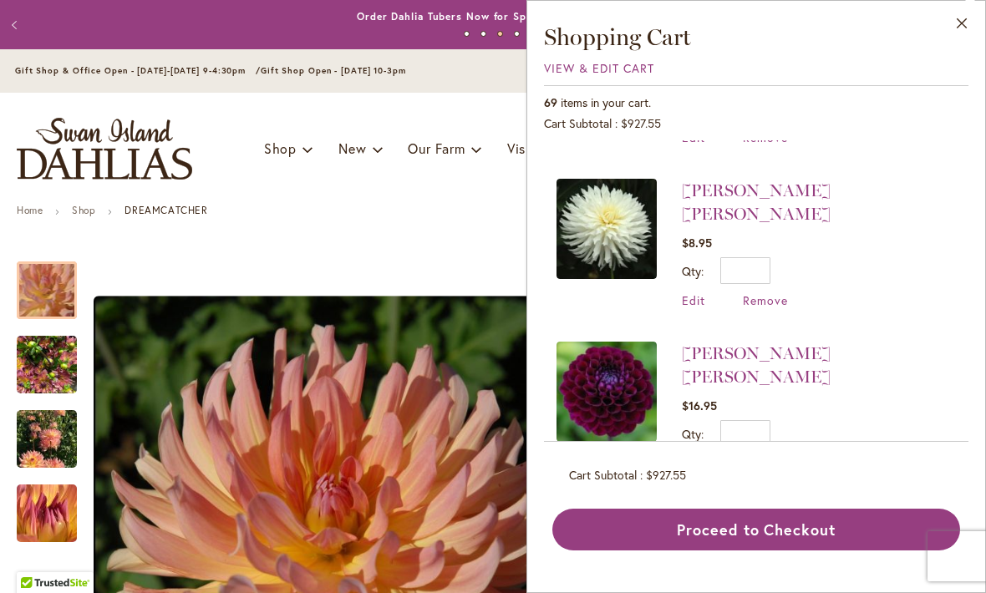
scroll to position [4022, 0]
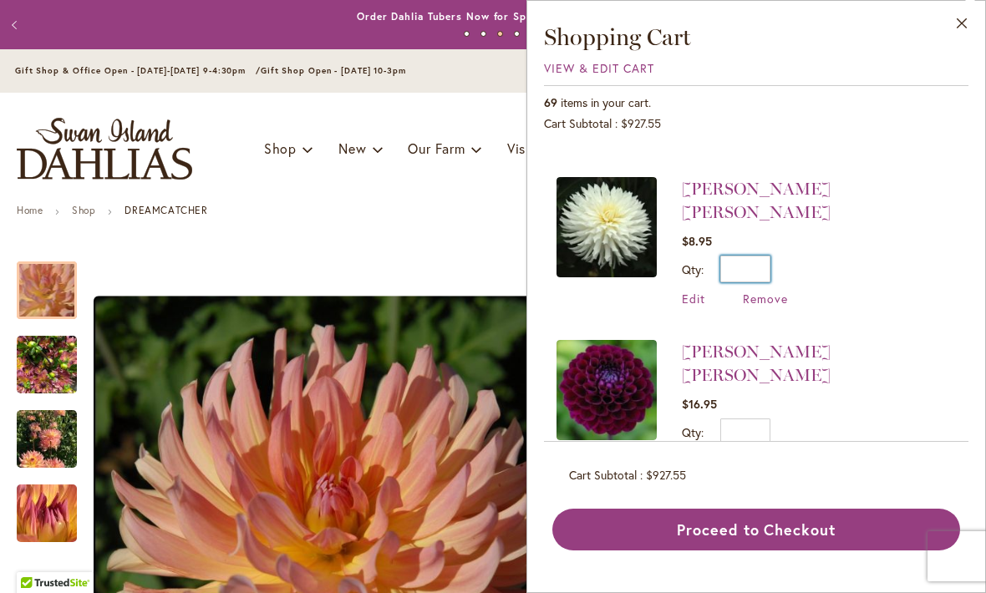
click at [764, 256] on input "*" at bounding box center [745, 269] width 50 height 27
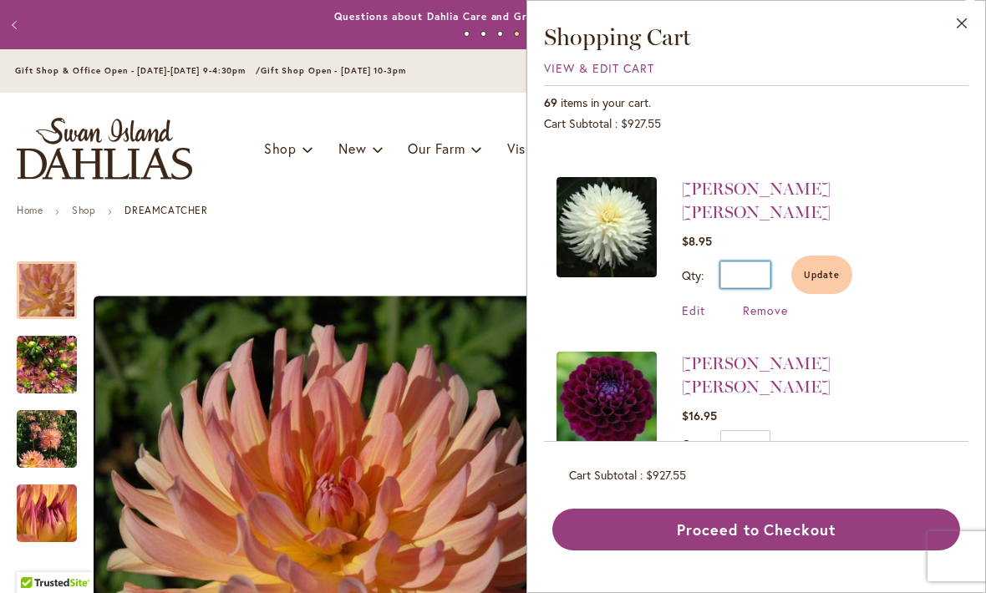
type input "*"
click at [766, 430] on input "*" at bounding box center [745, 443] width 50 height 27
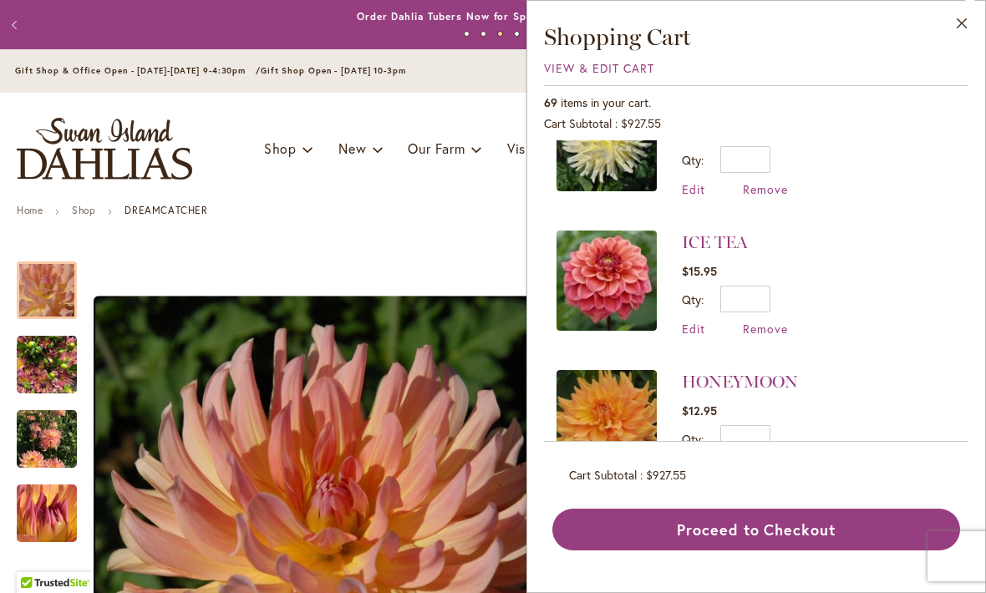
scroll to position [4588, 0]
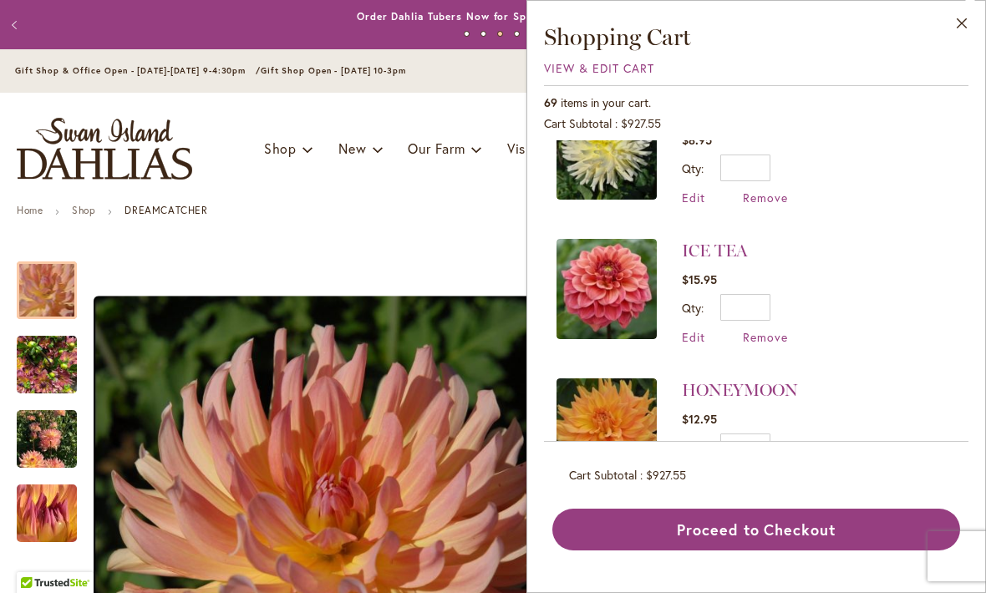
type input "*"
click at [765, 434] on input "*" at bounding box center [745, 447] width 50 height 27
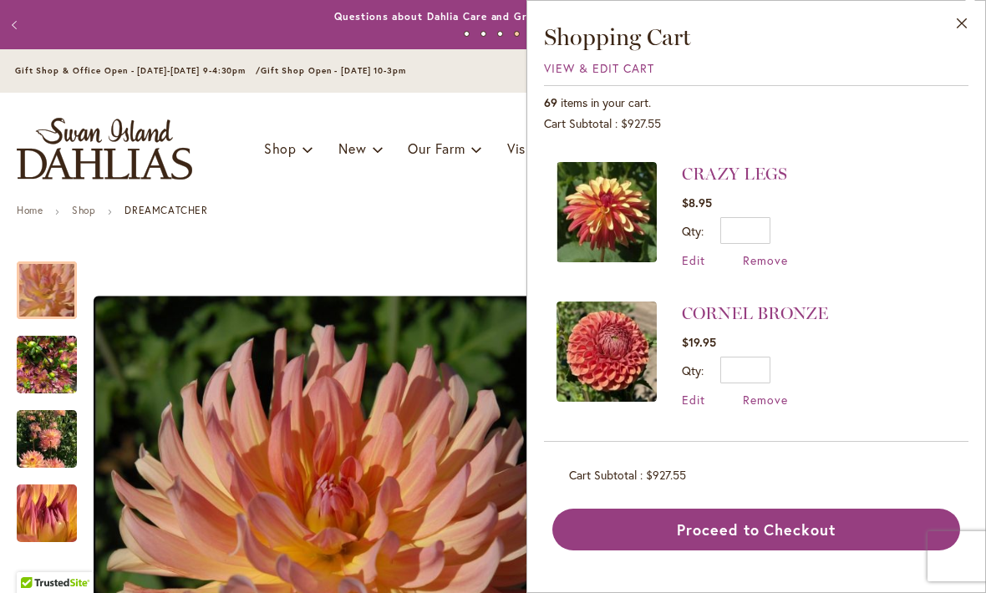
scroll to position [6933, 0]
type input "*"
click at [601, 440] on img at bounding box center [606, 490] width 100 height 100
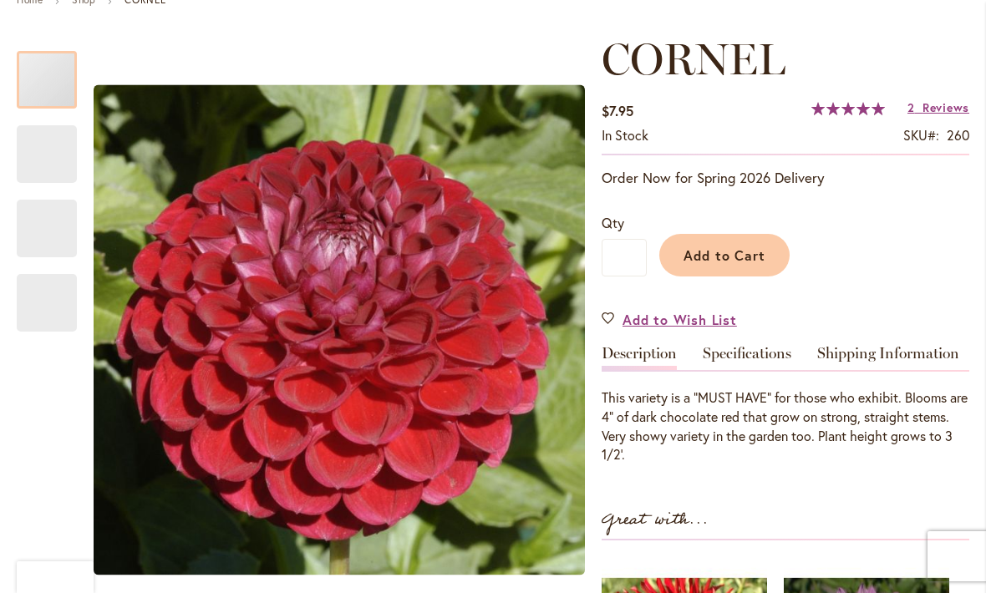
scroll to position [212, 0]
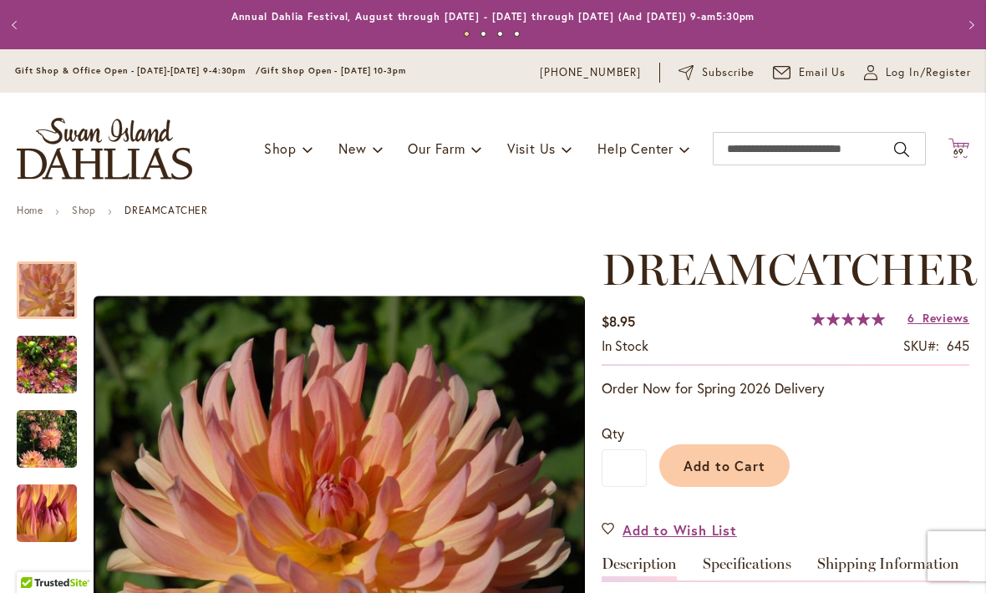
click at [960, 141] on icon "Cart .cls-1 { fill: #231f20; }" at bounding box center [958, 148] width 21 height 21
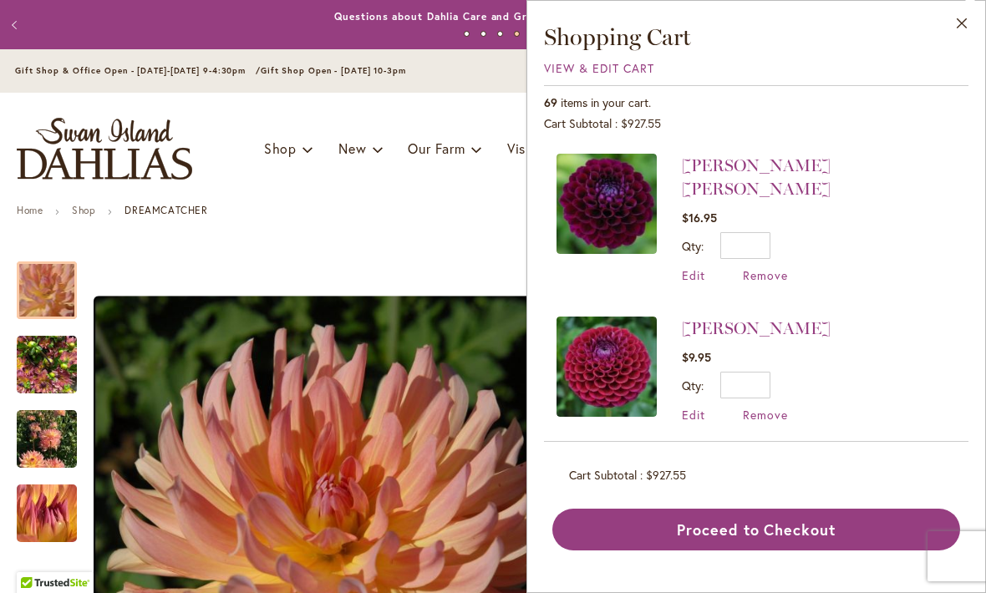
scroll to position [4197, 0]
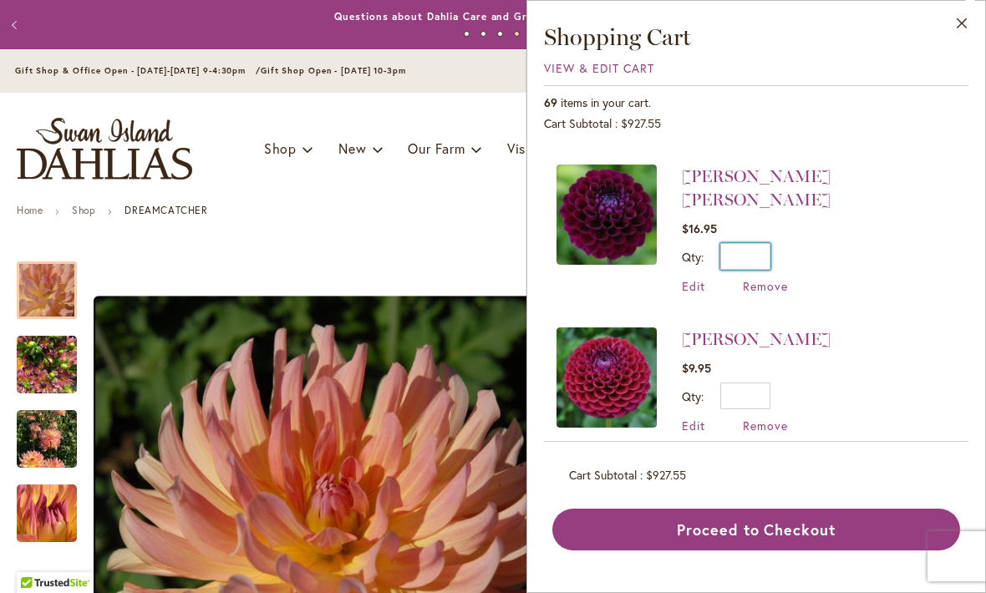
click at [761, 243] on input "*" at bounding box center [745, 256] width 50 height 27
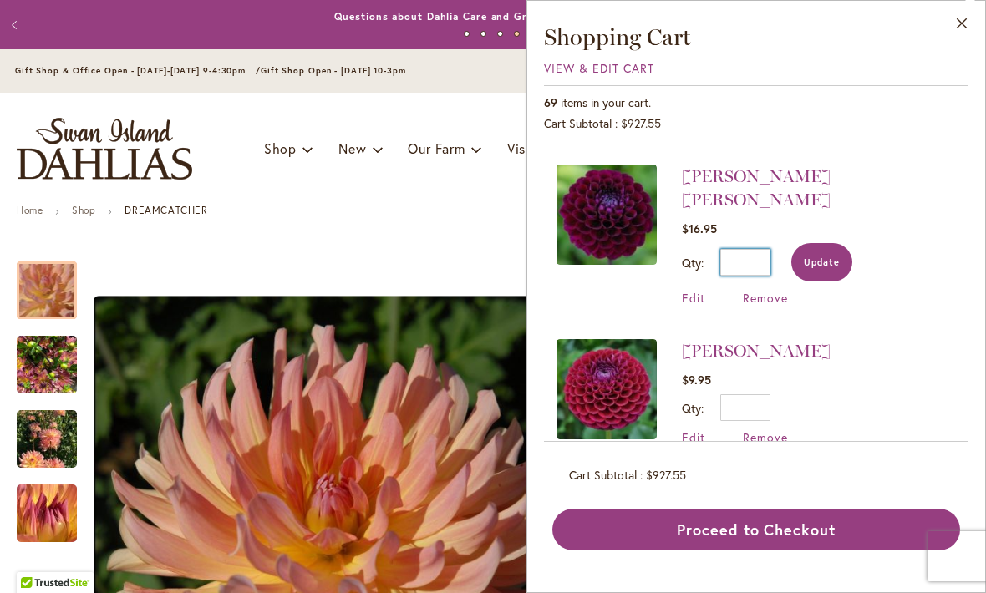
type input "*"
click at [826, 256] on span "Update" at bounding box center [822, 262] width 36 height 12
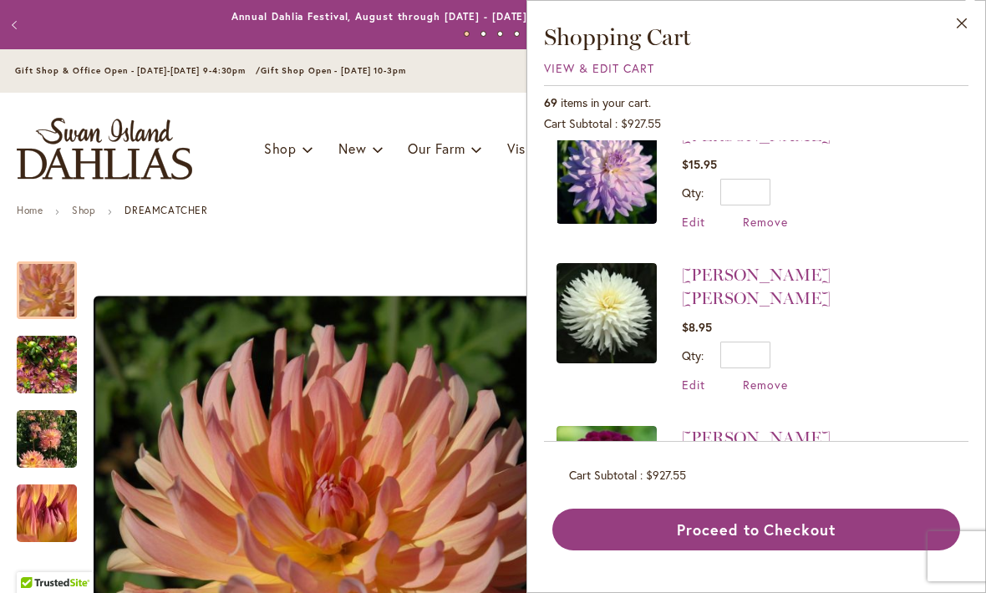
scroll to position [3937, 0]
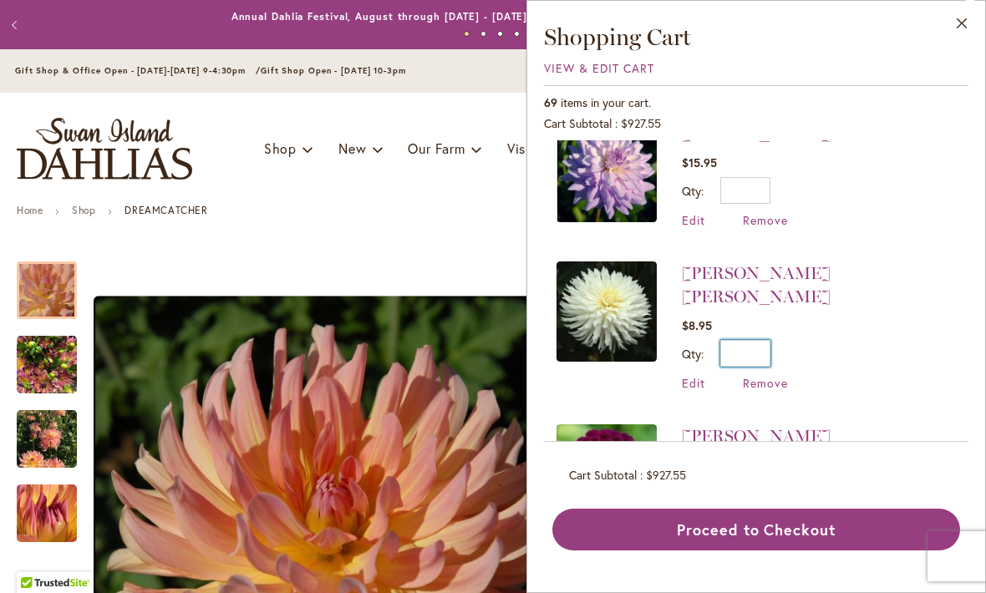
click at [766, 340] on input "*" at bounding box center [745, 353] width 50 height 27
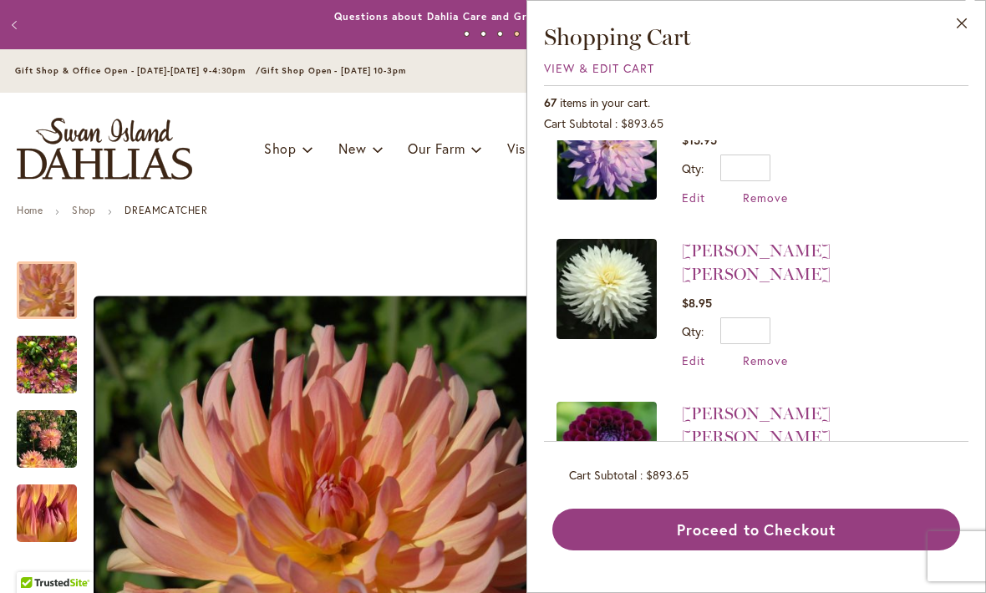
scroll to position [3981, 0]
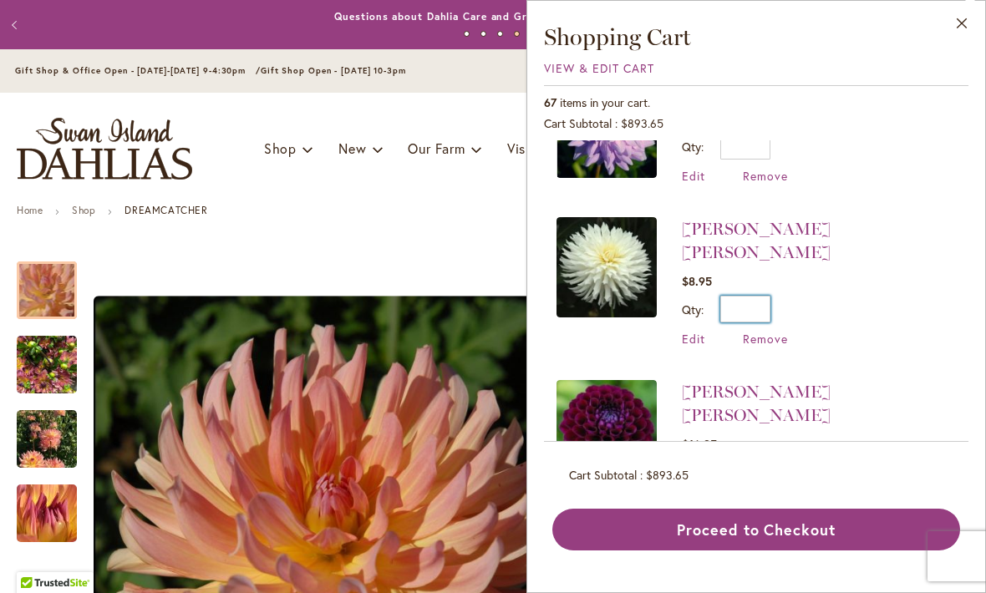
click at [759, 296] on input "*" at bounding box center [745, 309] width 50 height 27
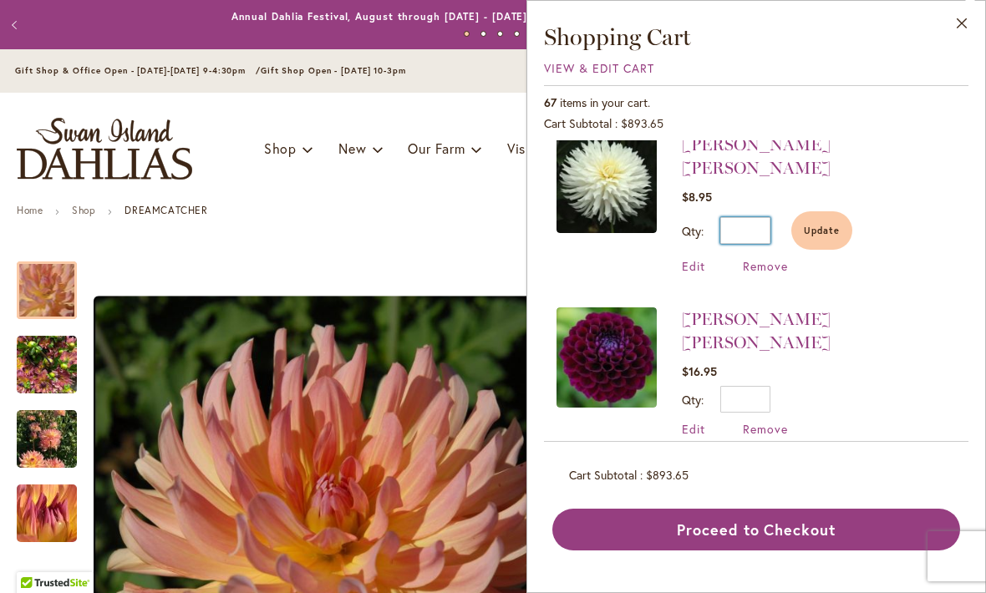
scroll to position [4067, 0]
type input "*"
click at [814, 211] on button "Update" at bounding box center [821, 230] width 61 height 38
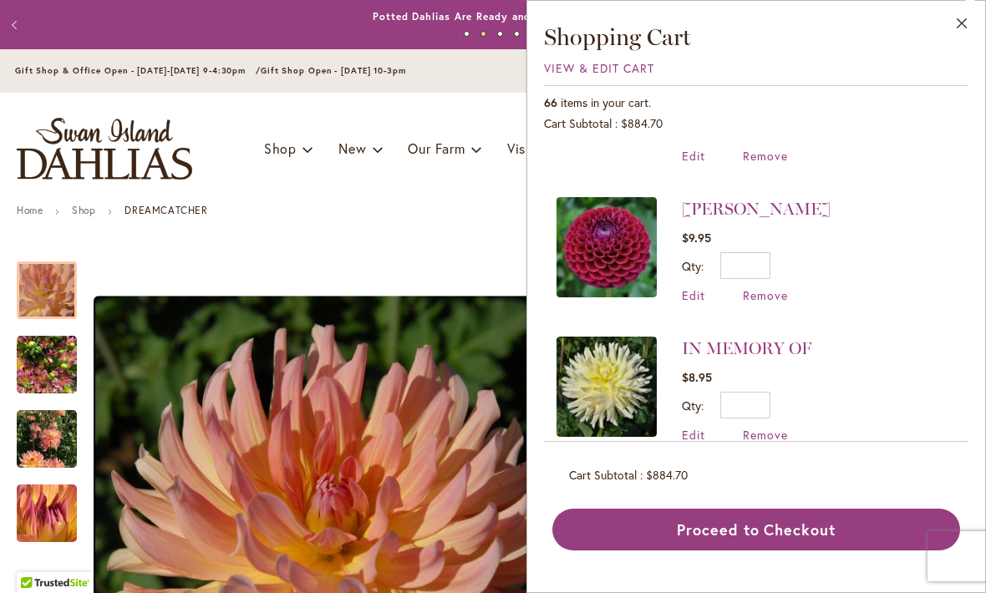
scroll to position [4295, 0]
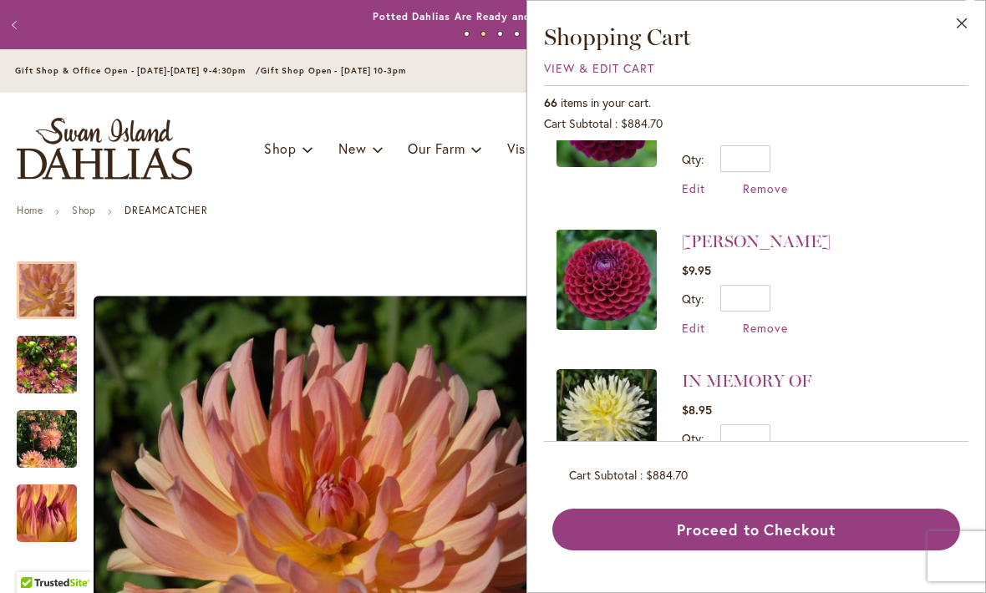
click at [602, 246] on img at bounding box center [606, 280] width 100 height 100
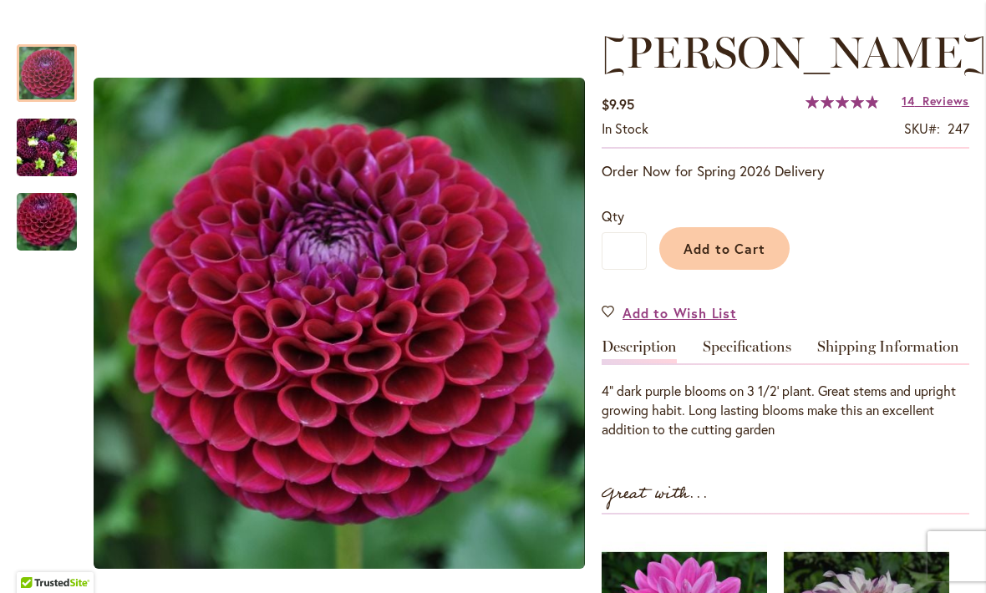
scroll to position [216, 0]
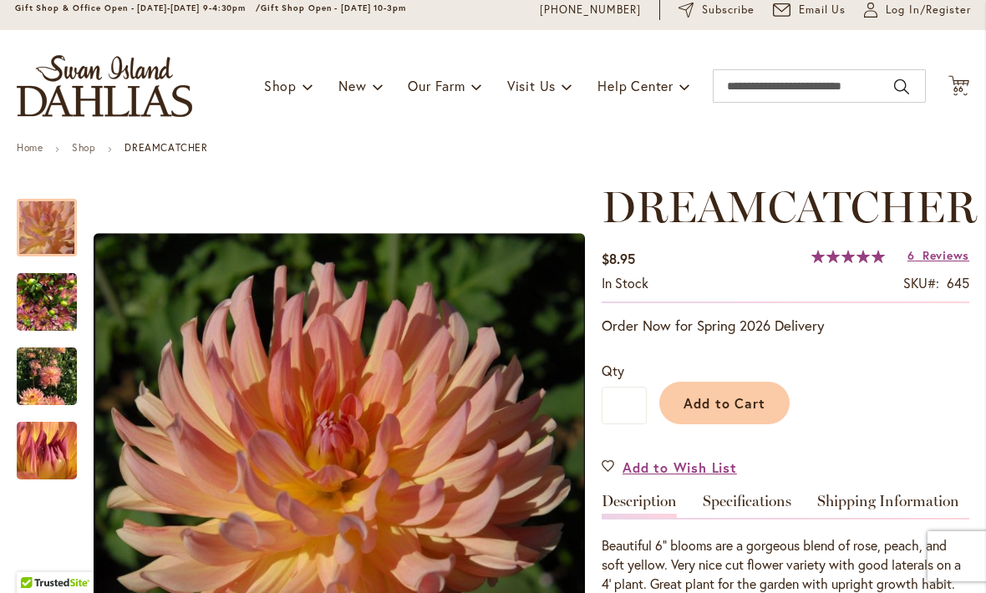
scroll to position [69, 0]
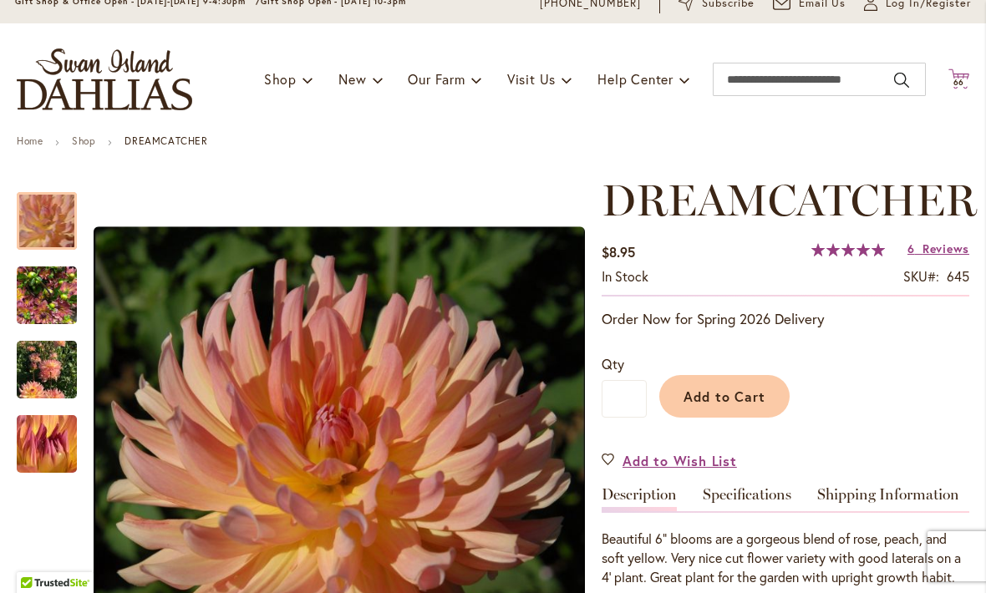
click at [964, 73] on icon "Cart .cls-1 { fill: #231f20; }" at bounding box center [958, 79] width 21 height 21
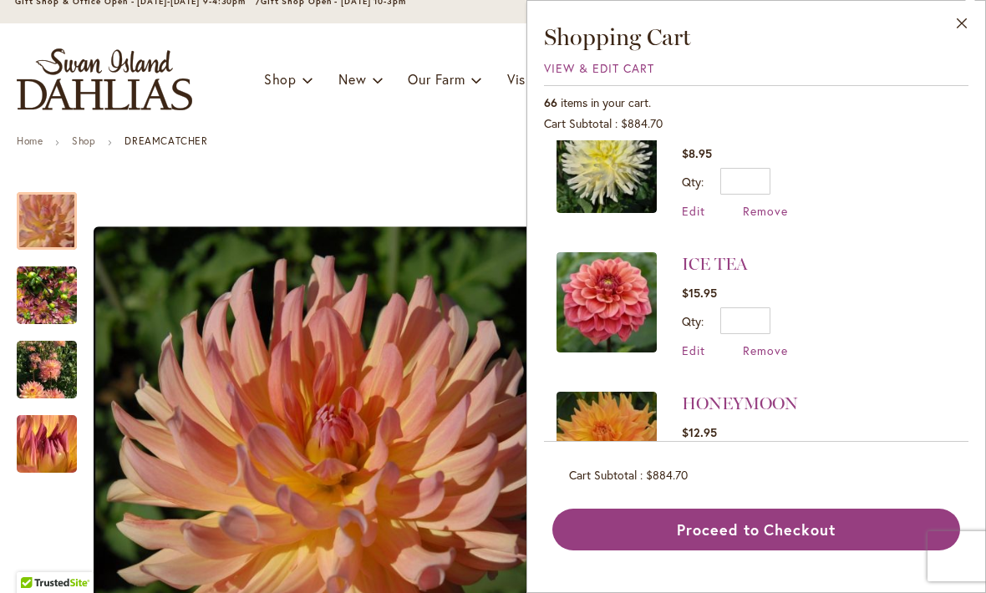
scroll to position [4610, 0]
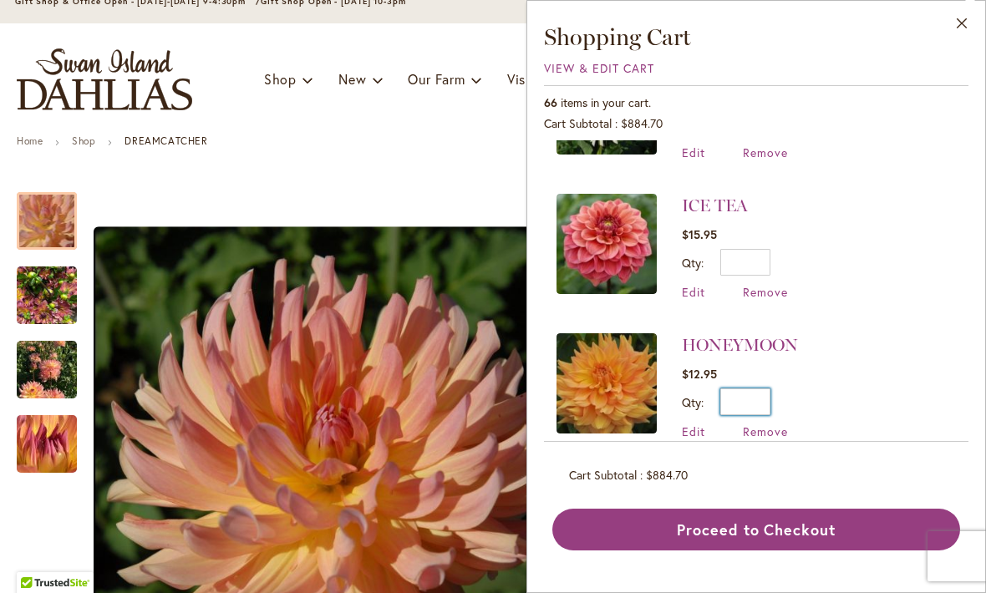
click at [760, 388] on input "*" at bounding box center [745, 401] width 50 height 27
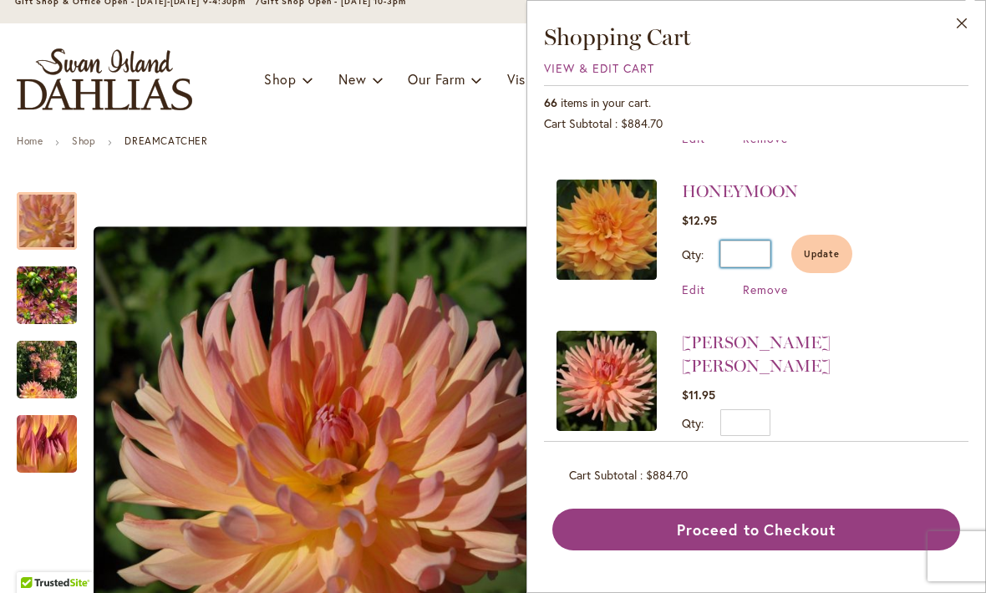
scroll to position [4773, 0]
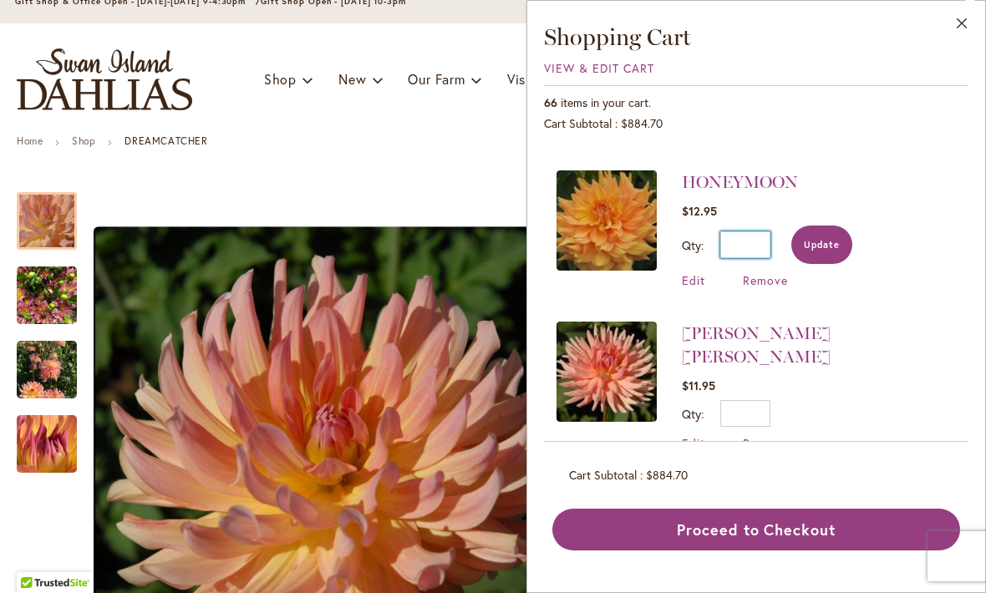
type input "*"
click at [810, 226] on button "Update" at bounding box center [821, 245] width 61 height 38
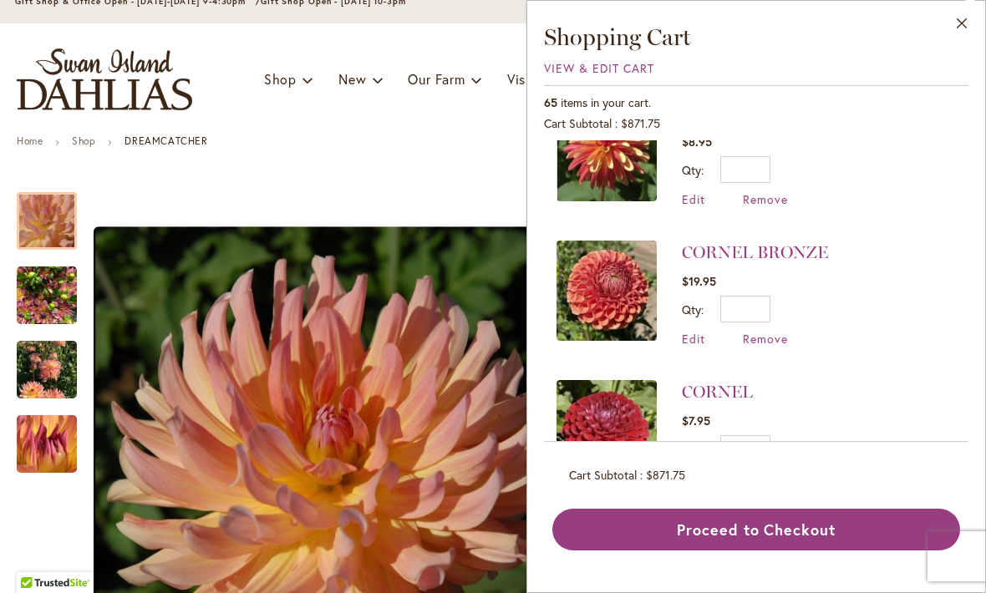
scroll to position [6955, 0]
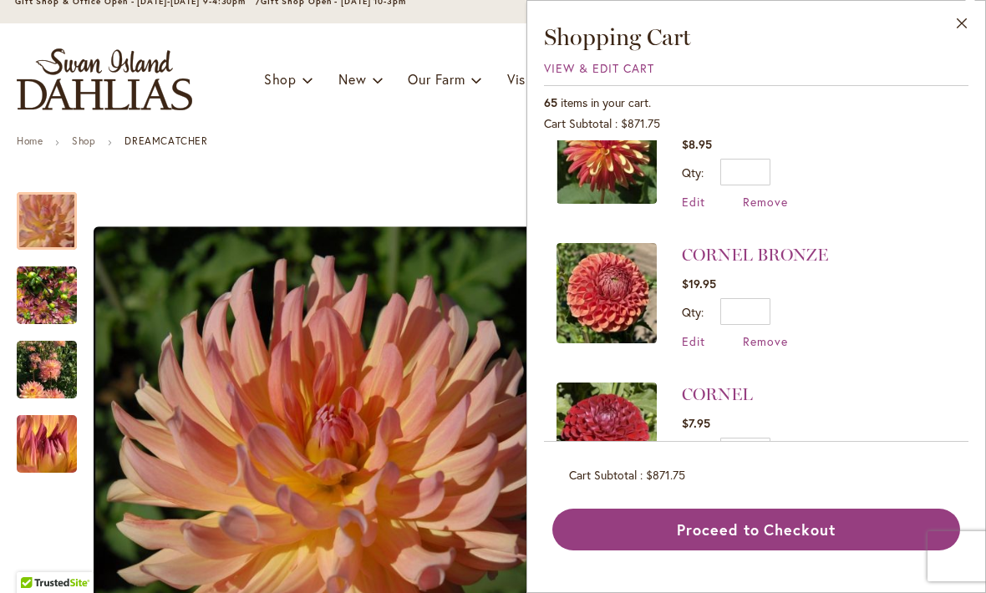
click at [592, 243] on img at bounding box center [606, 293] width 100 height 100
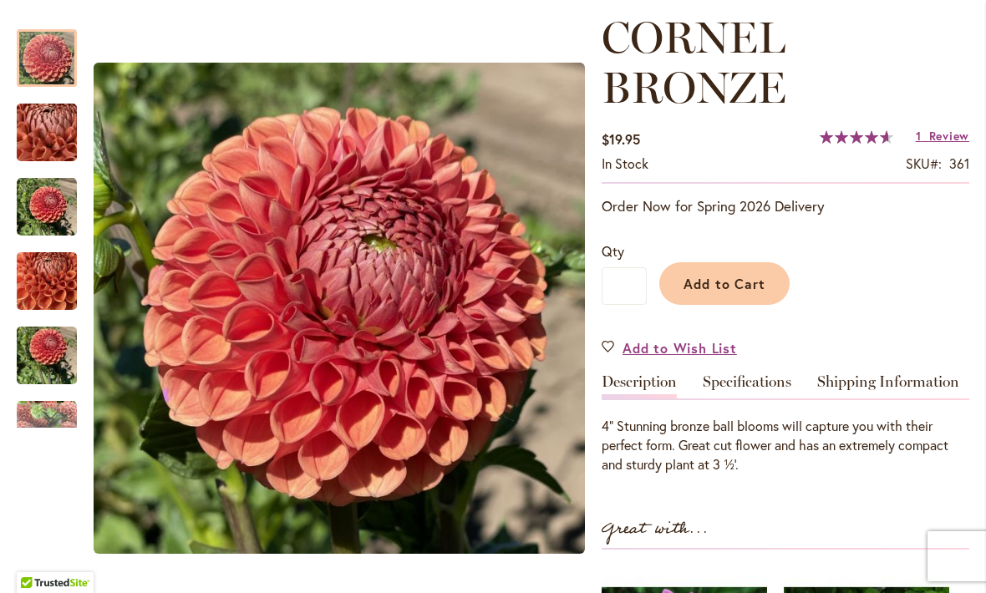
scroll to position [236, 0]
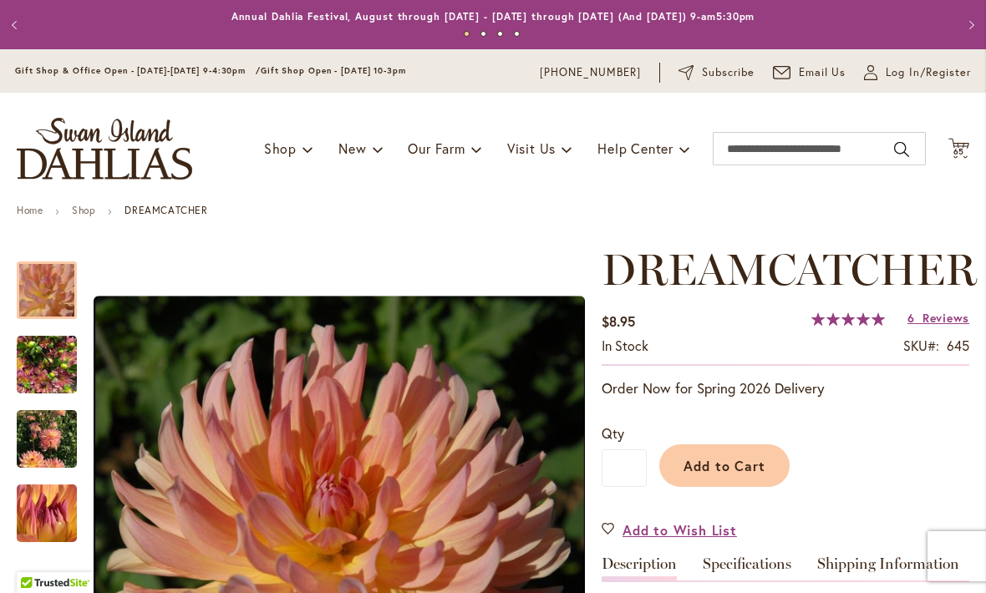
click at [964, 132] on div "Toggle Nav Shop Dahlia Tubers Collections Fresh Cut Dahlias Gardening Supplies …" at bounding box center [493, 149] width 986 height 112
click at [954, 140] on icon "Cart .cls-1 { fill: #231f20; }" at bounding box center [958, 148] width 21 height 21
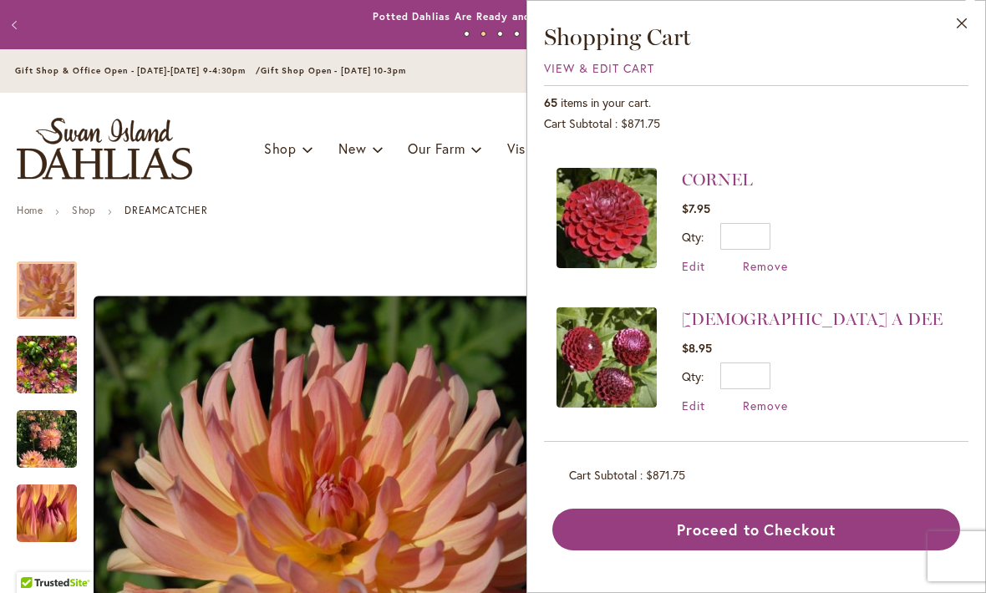
scroll to position [7172, 0]
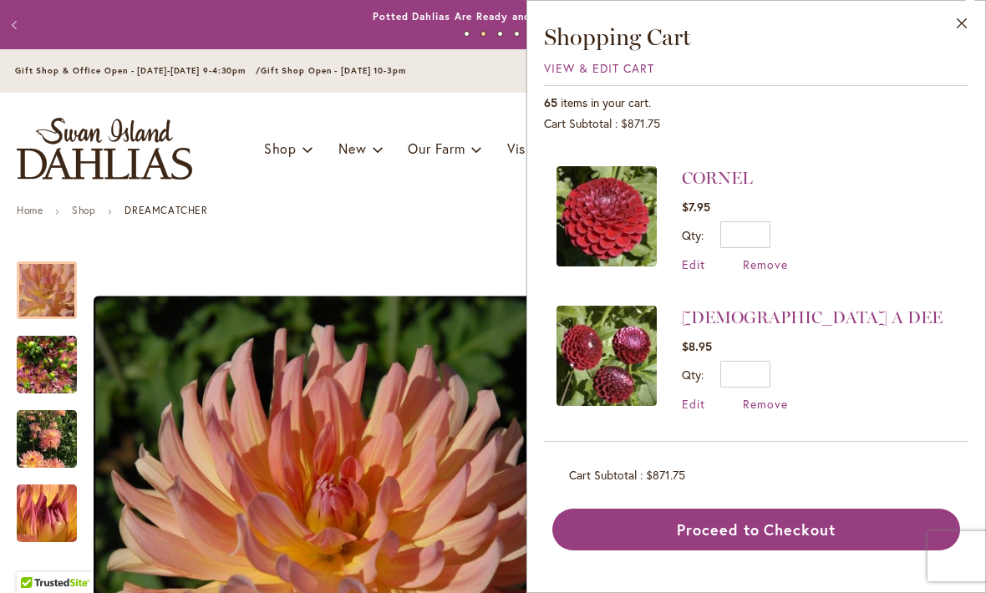
click at [596, 306] on img at bounding box center [606, 356] width 100 height 100
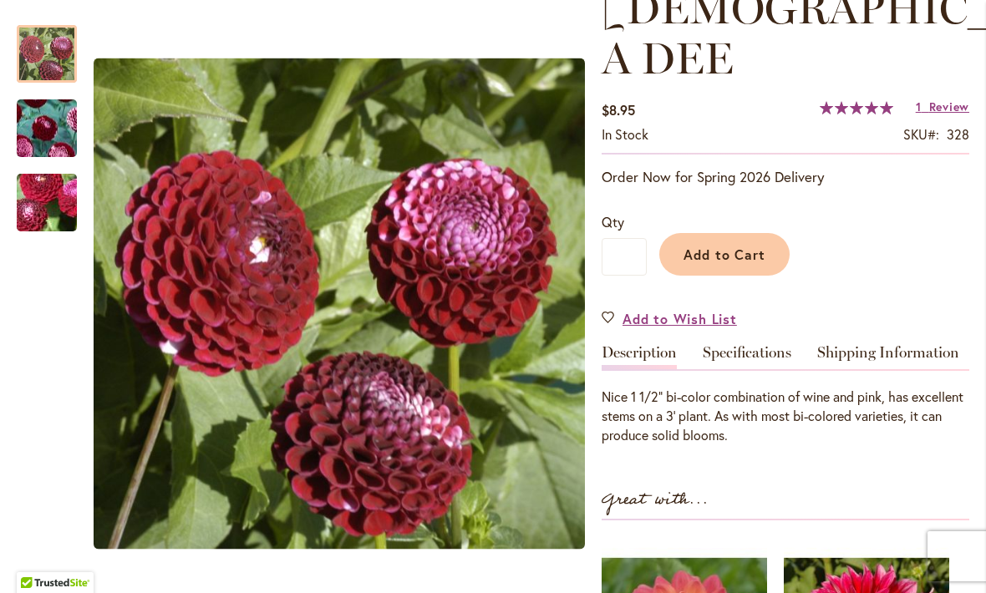
scroll to position [262, 0]
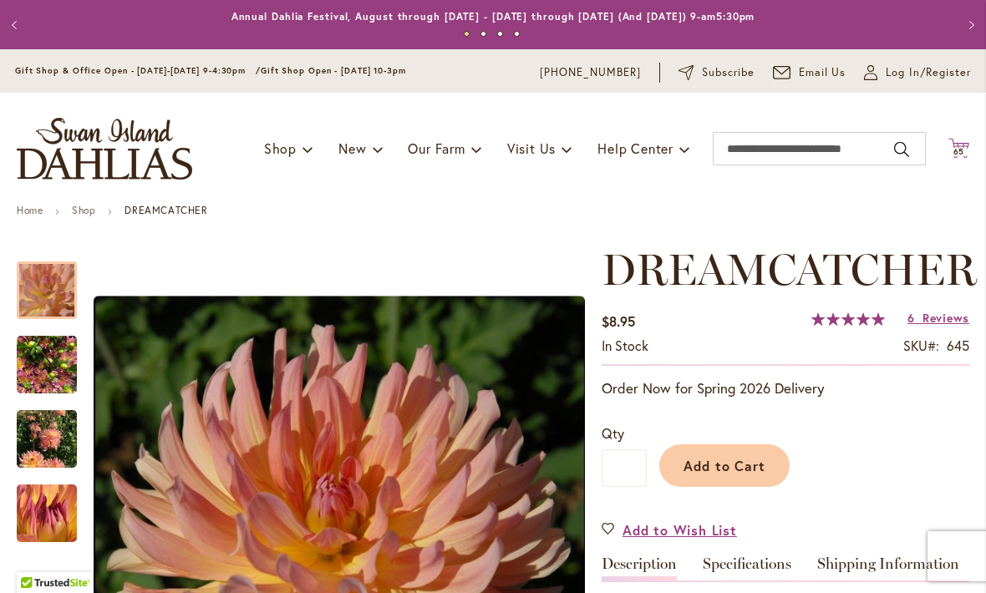
click at [963, 144] on icon at bounding box center [958, 148] width 21 height 20
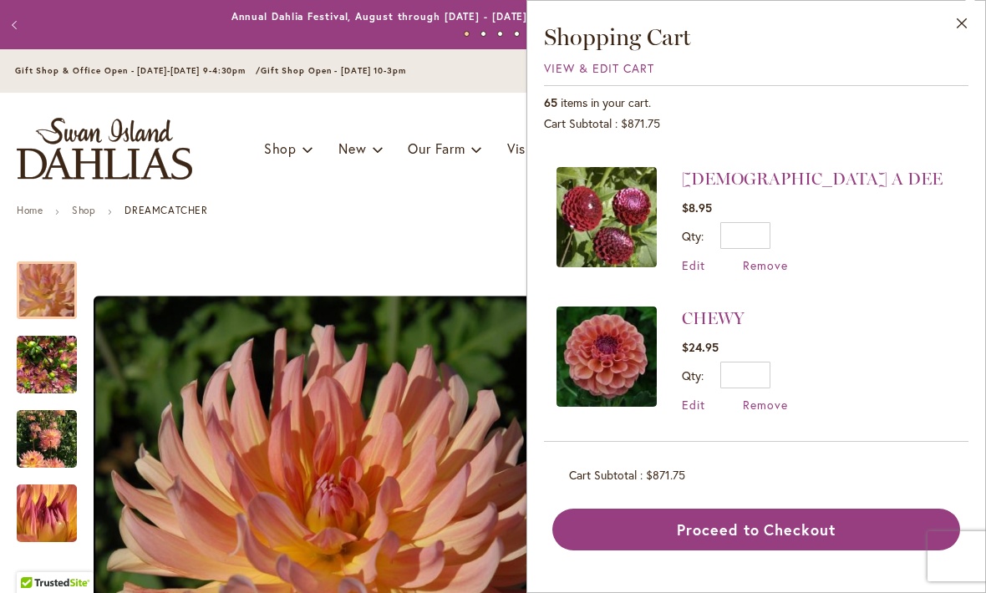
scroll to position [7318, 0]
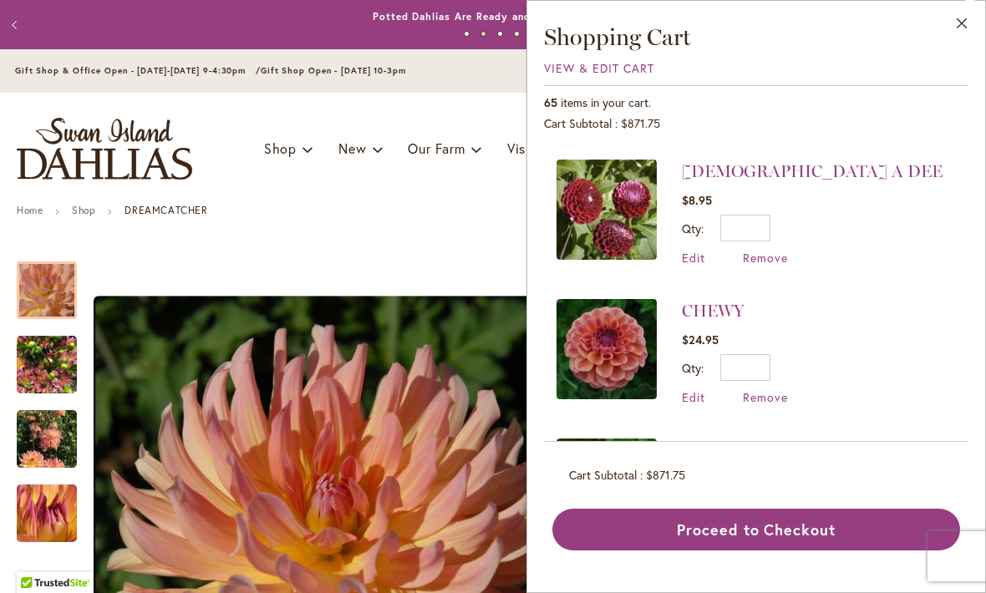
click at [607, 299] on img at bounding box center [606, 349] width 100 height 100
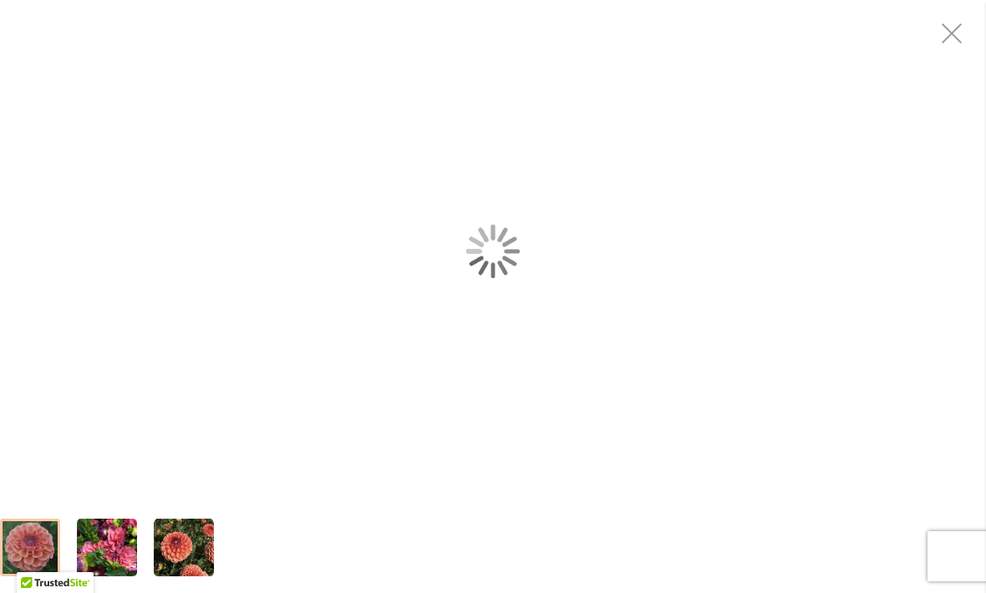
click at [57, 355] on div "CHEWY" at bounding box center [493, 251] width 986 height 502
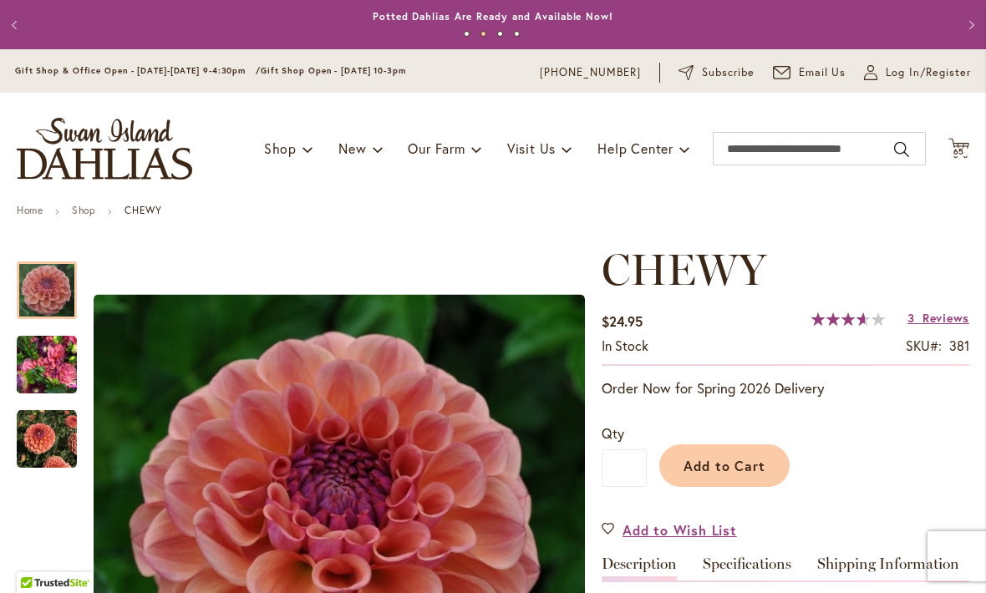
scroll to position [245, 0]
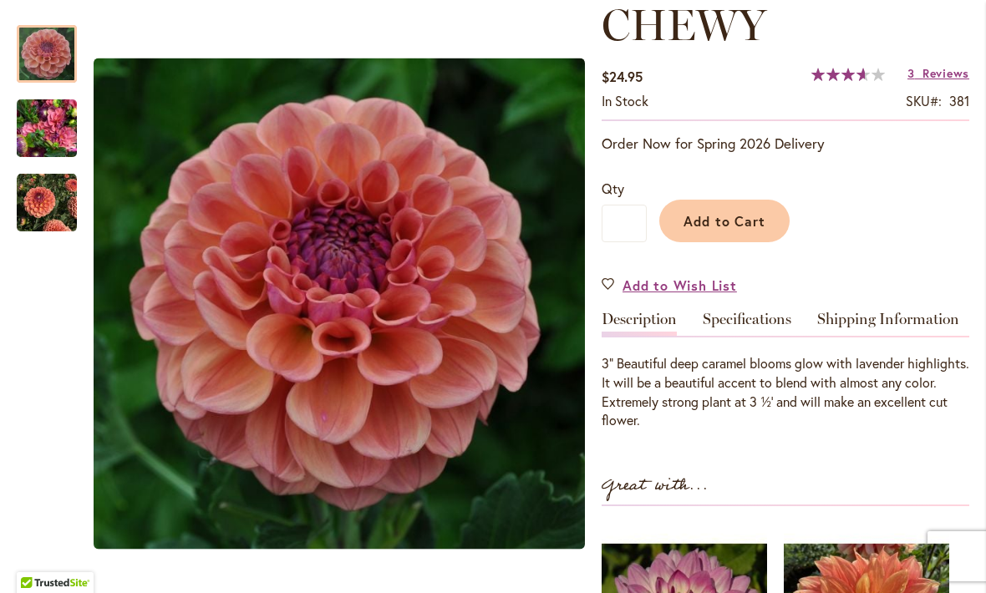
click at [954, 35] on h1 "CHEWY" at bounding box center [785, 25] width 368 height 50
click at [53, 83] on div at bounding box center [47, 54] width 60 height 58
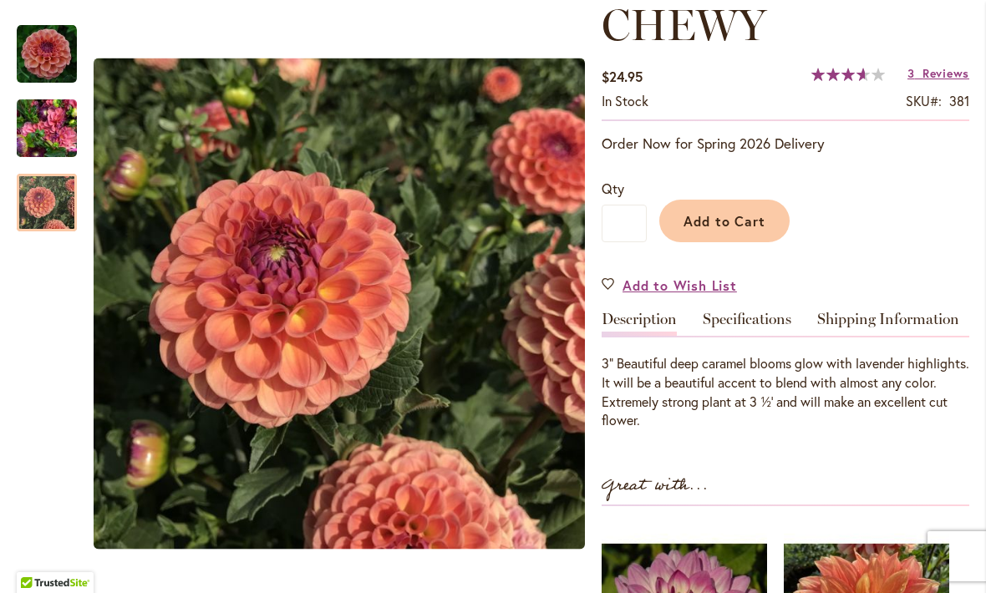
click at [49, 213] on img "CHEWY" at bounding box center [47, 203] width 60 height 60
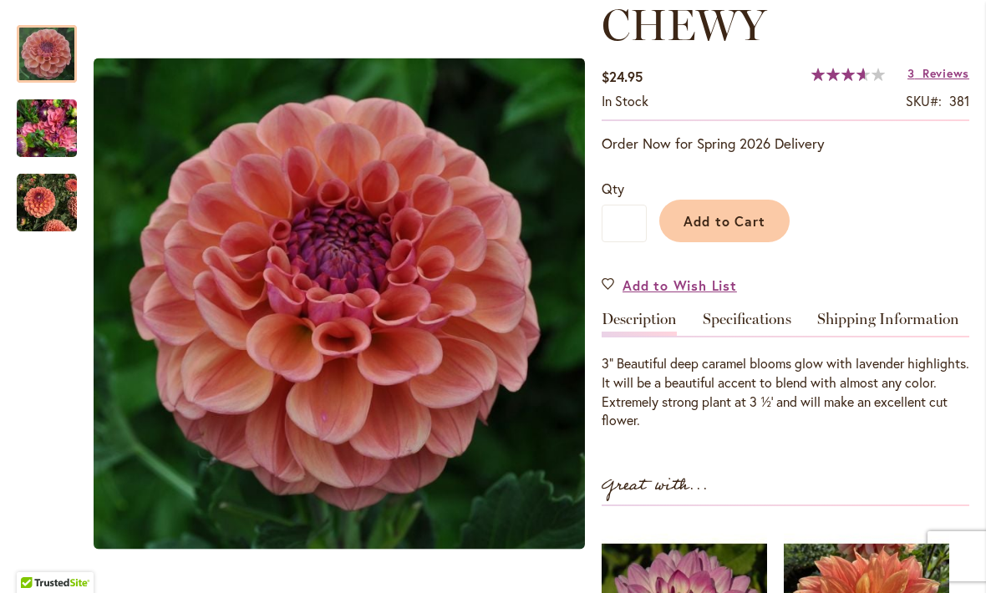
click at [49, 56] on img "CHEWY" at bounding box center [47, 54] width 60 height 60
click at [921, 79] on link "3 Reviews" at bounding box center [938, 73] width 62 height 16
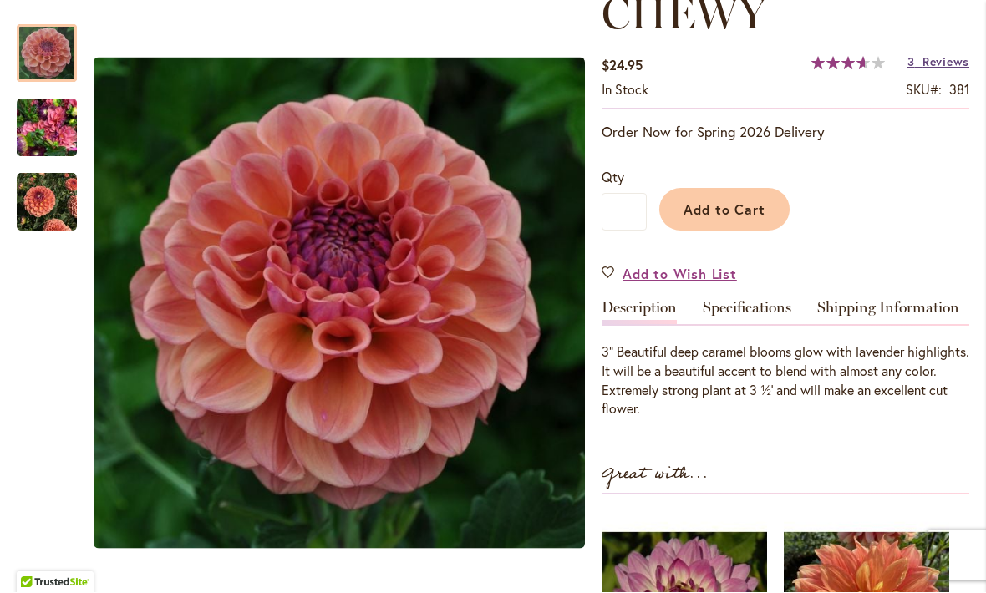
scroll to position [255, 0]
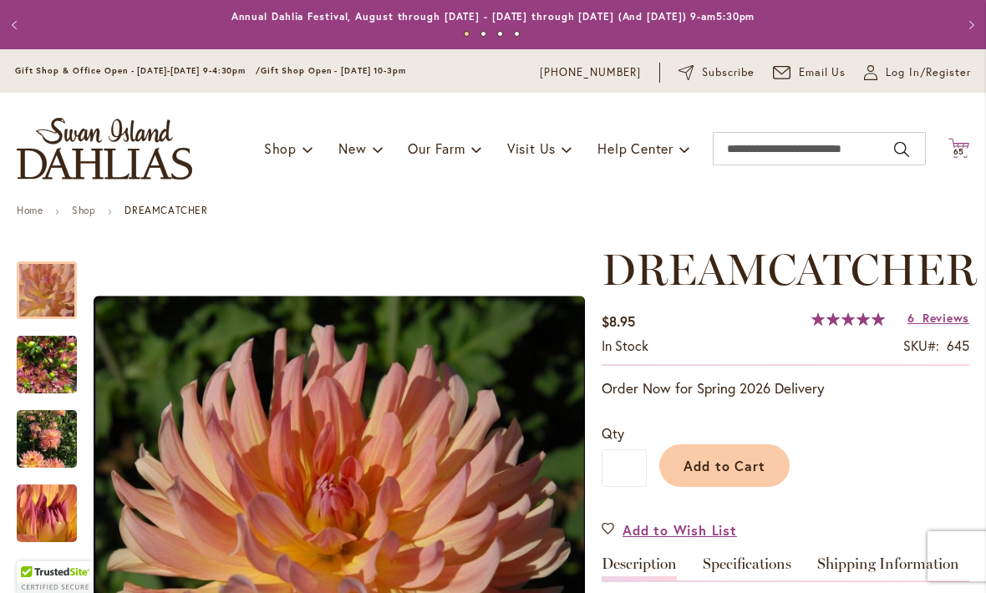
click at [953, 146] on span "65" at bounding box center [959, 151] width 12 height 11
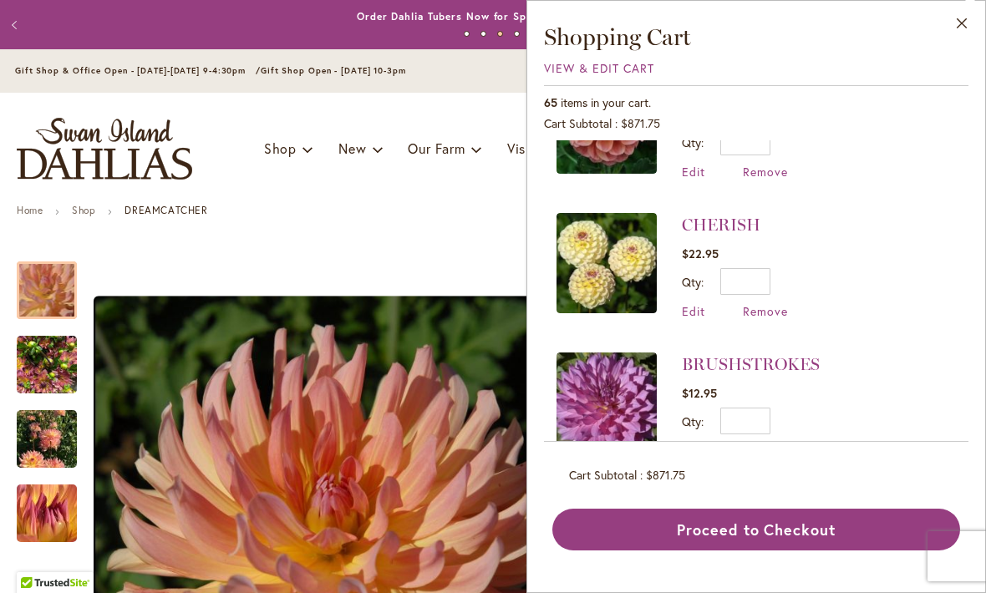
scroll to position [7480, 0]
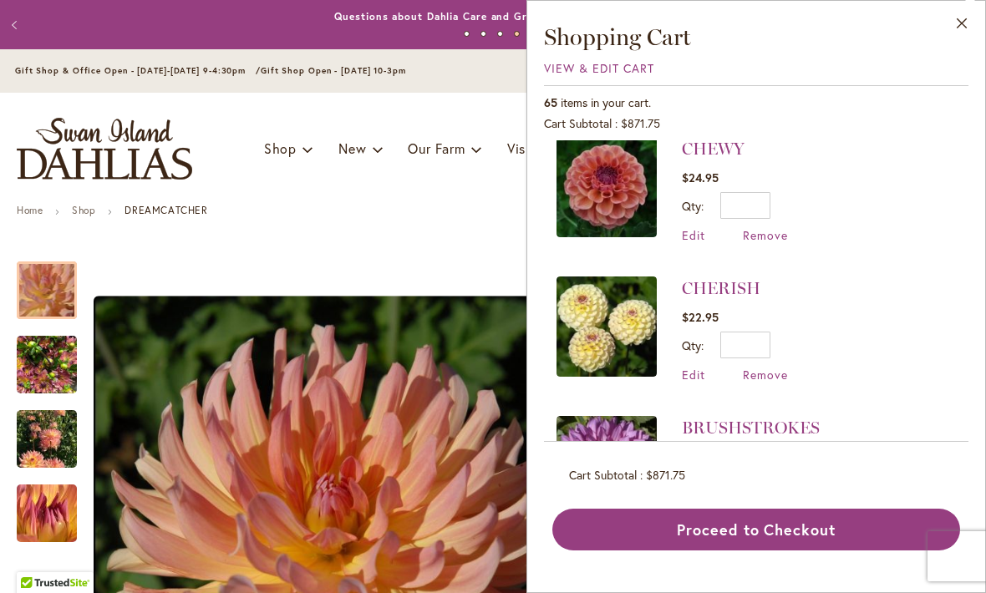
click at [606, 277] on img at bounding box center [606, 327] width 100 height 100
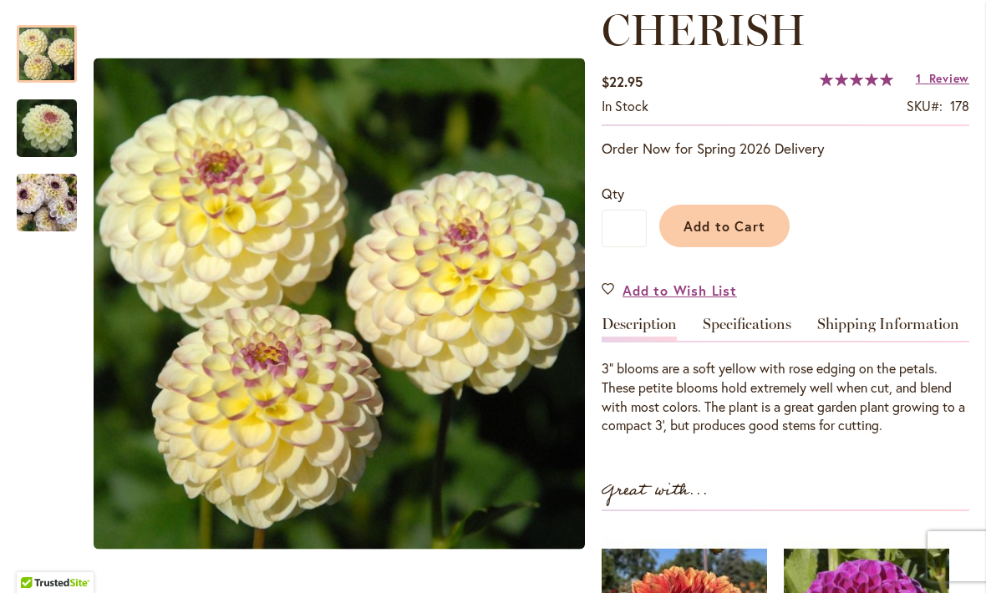
scroll to position [241, 0]
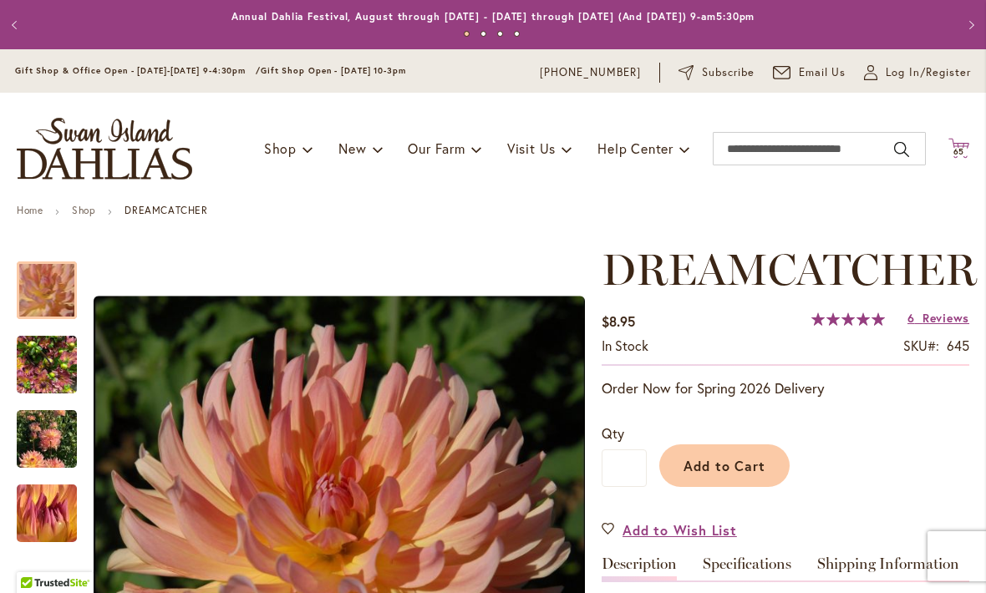
click at [964, 138] on icon "Cart .cls-1 { fill: #231f20; }" at bounding box center [958, 148] width 21 height 21
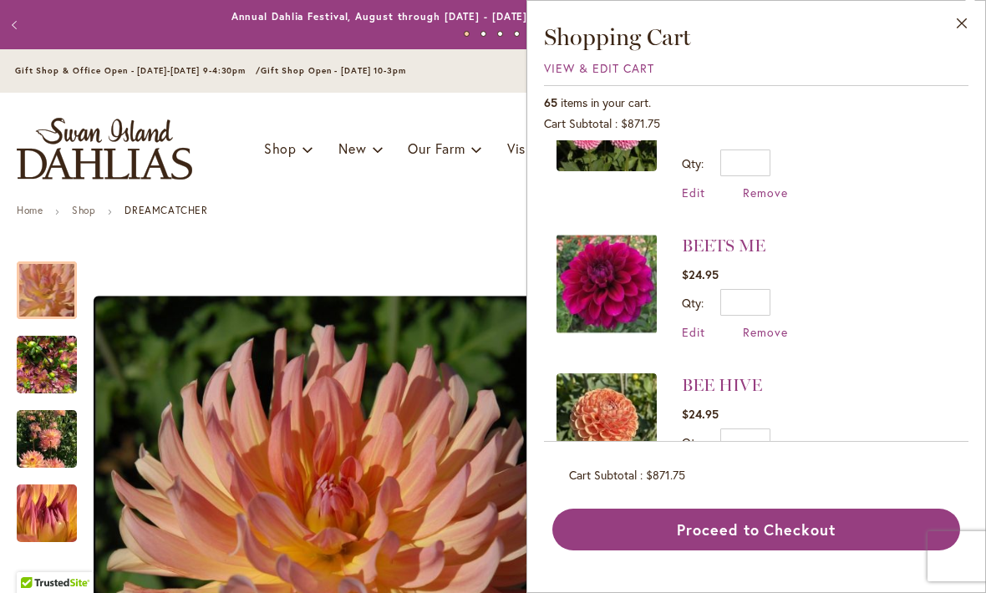
scroll to position [8246, 0]
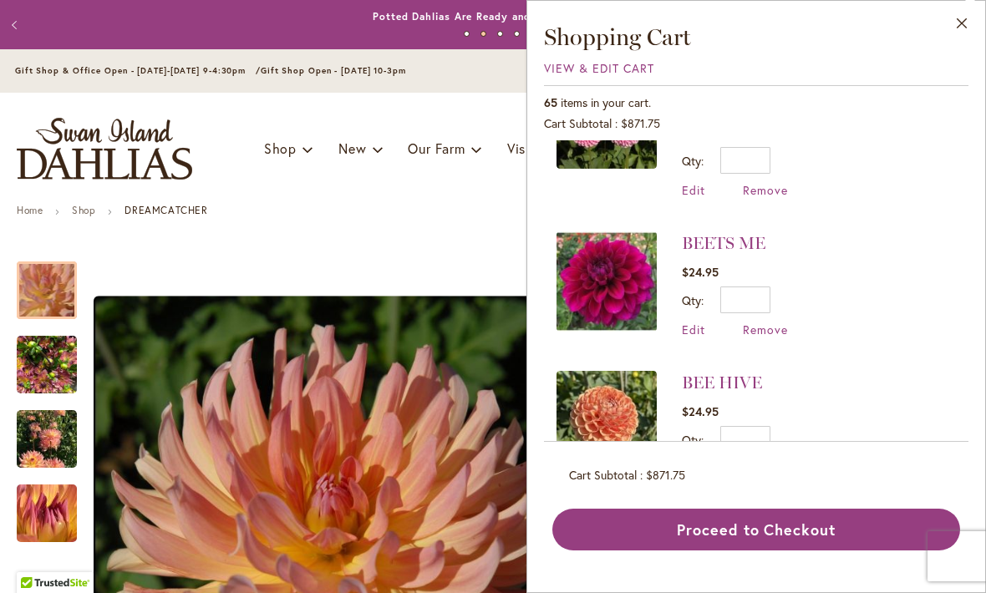
click at [598, 371] on img at bounding box center [606, 421] width 100 height 100
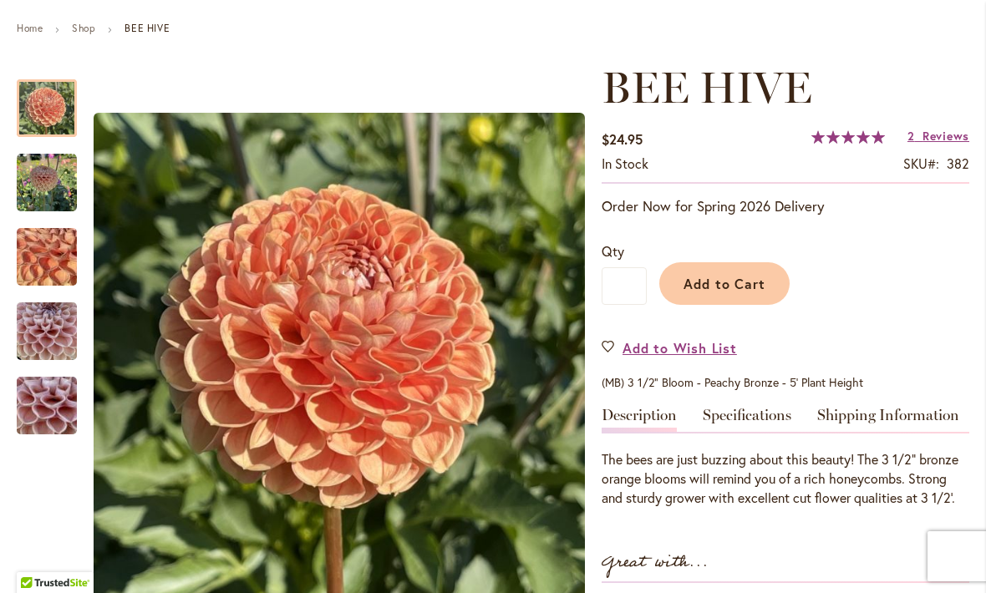
scroll to position [185, 0]
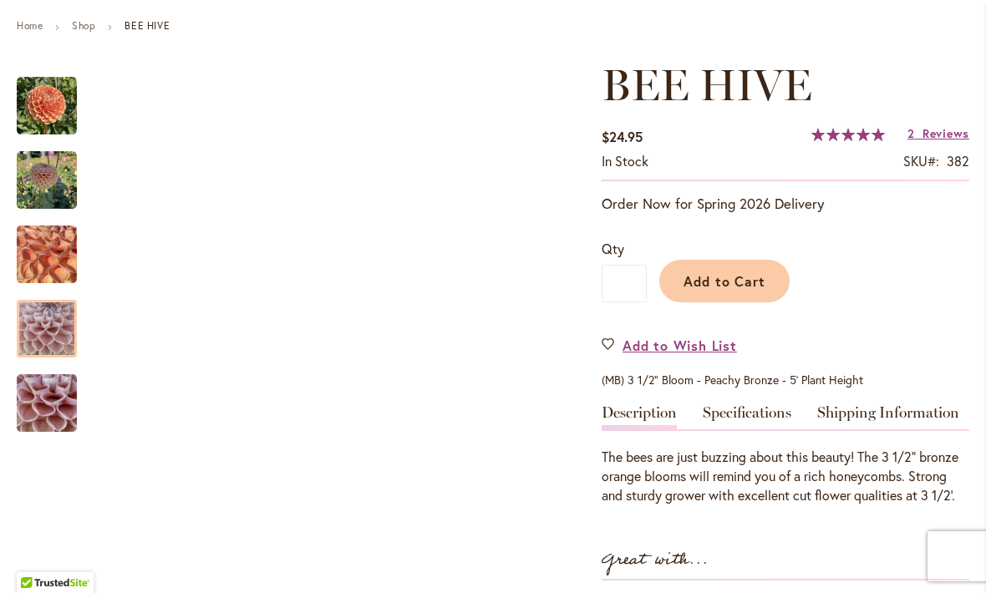
click at [50, 315] on img "BEE HIVE" at bounding box center [47, 329] width 60 height 80
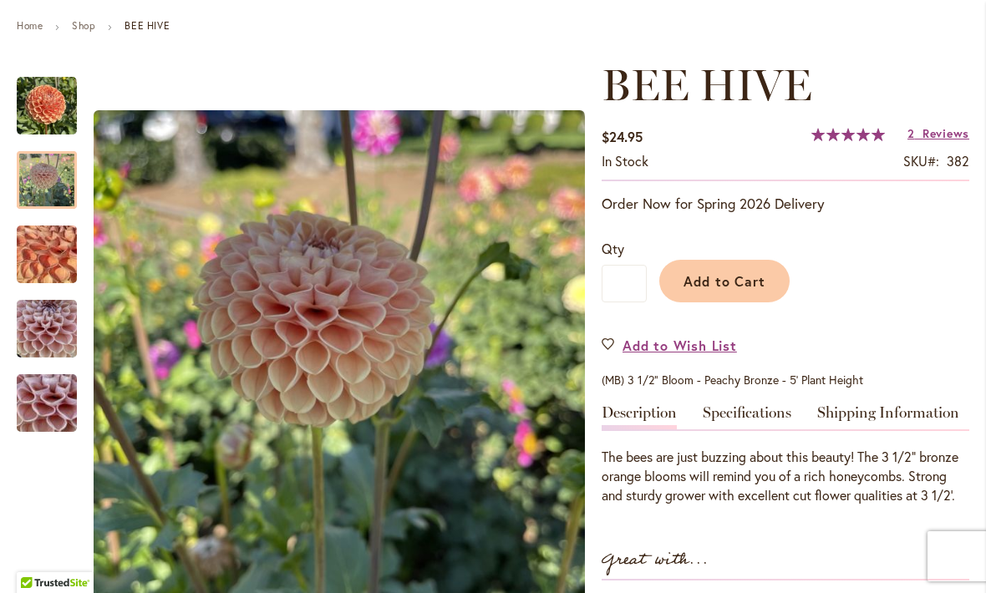
click at [53, 181] on img "BEE HIVE" at bounding box center [47, 180] width 60 height 60
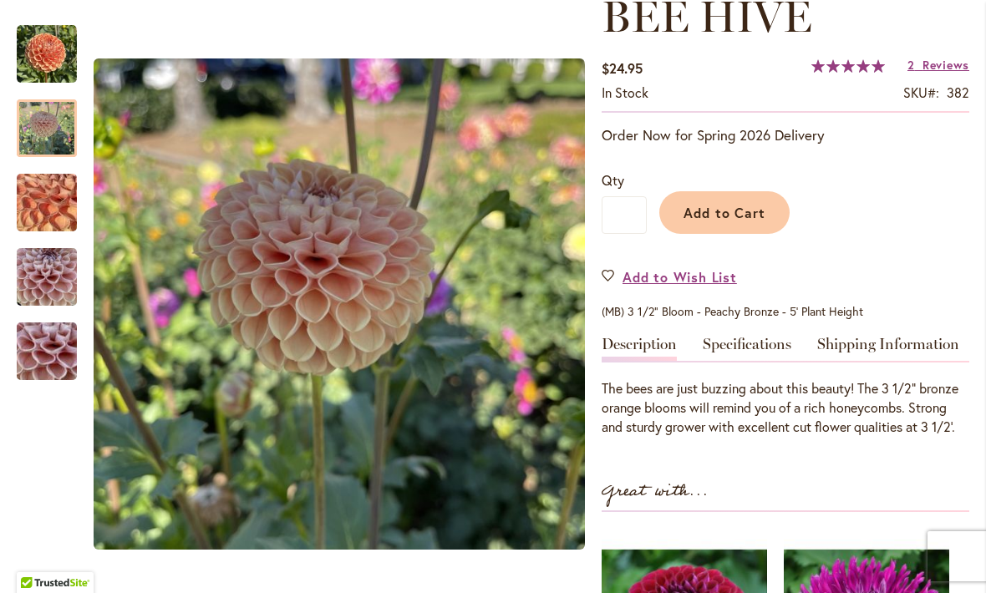
scroll to position [259, 0]
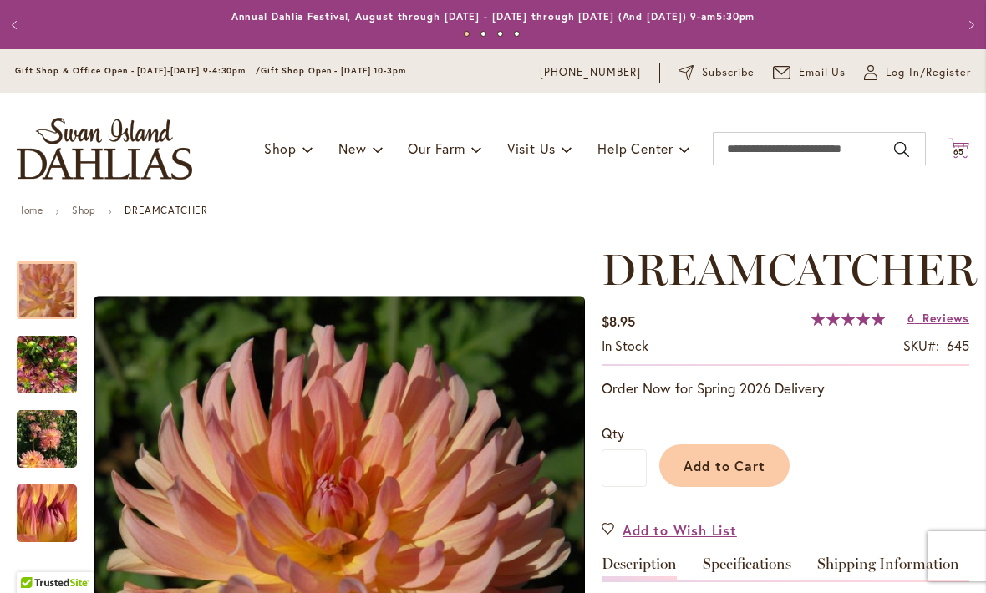
click at [953, 148] on span "65" at bounding box center [959, 151] width 12 height 11
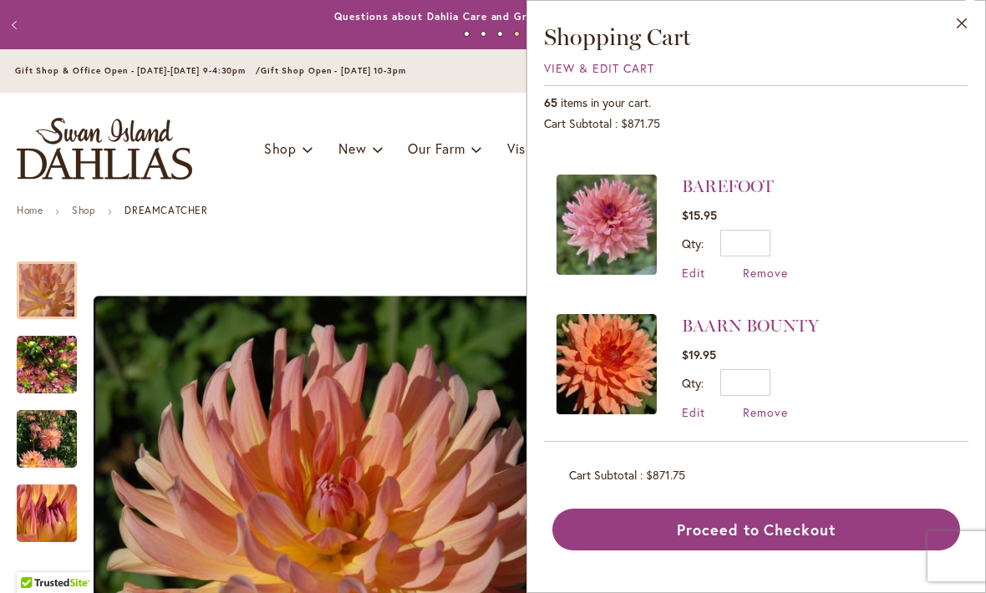
scroll to position [8721, 0]
click at [618, 454] on img at bounding box center [606, 504] width 100 height 100
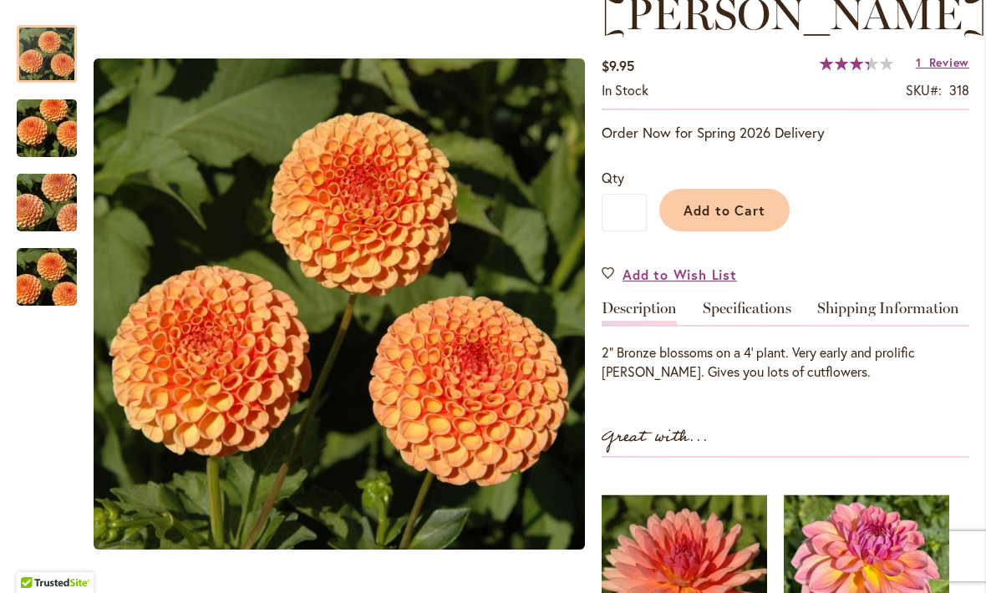
scroll to position [255, 0]
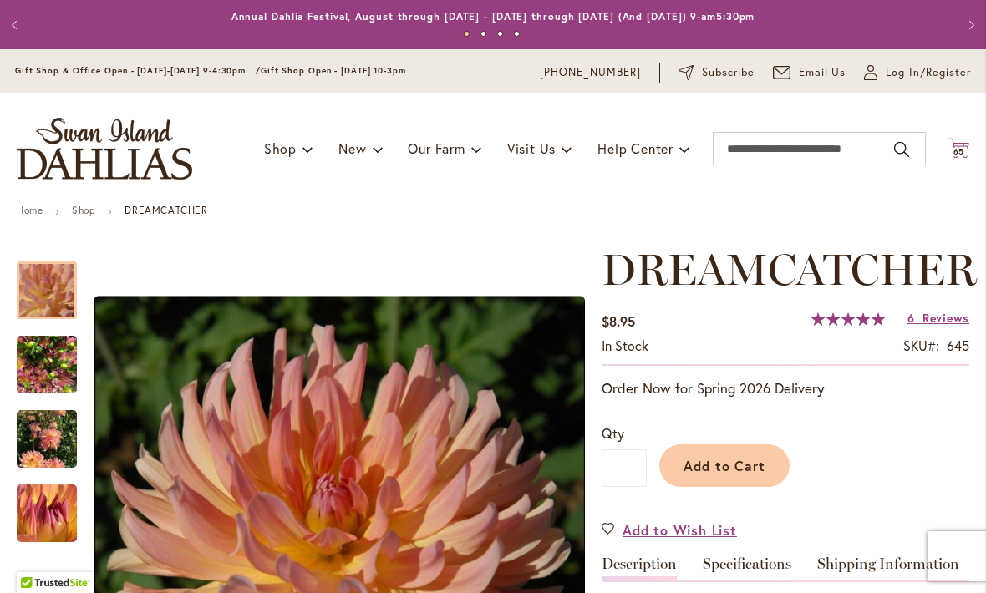
click at [958, 141] on icon "Cart .cls-1 { fill: #231f20; }" at bounding box center [958, 148] width 21 height 21
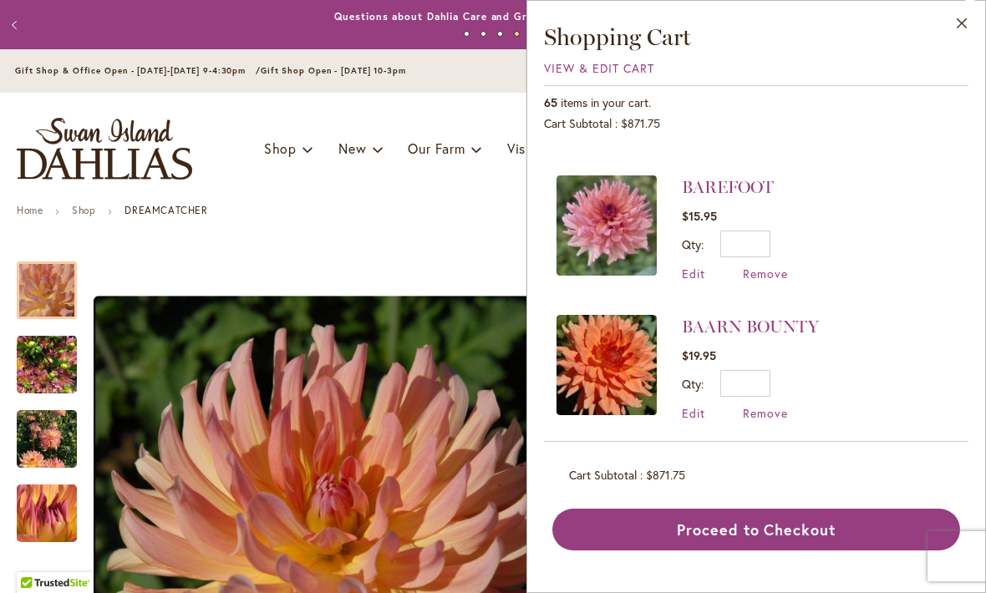
scroll to position [8721, 0]
click at [602, 315] on img at bounding box center [606, 365] width 100 height 100
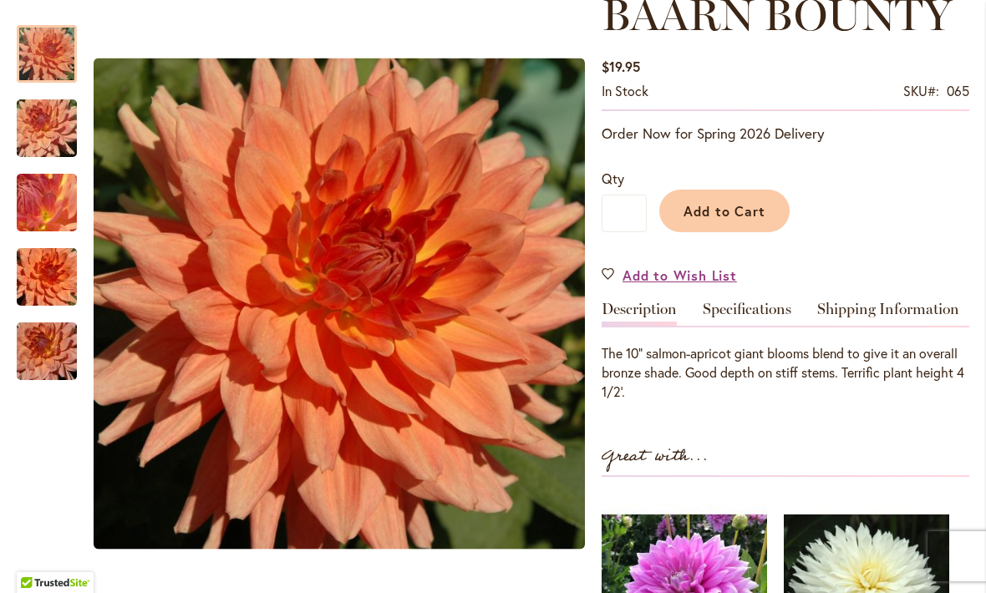
scroll to position [263, 0]
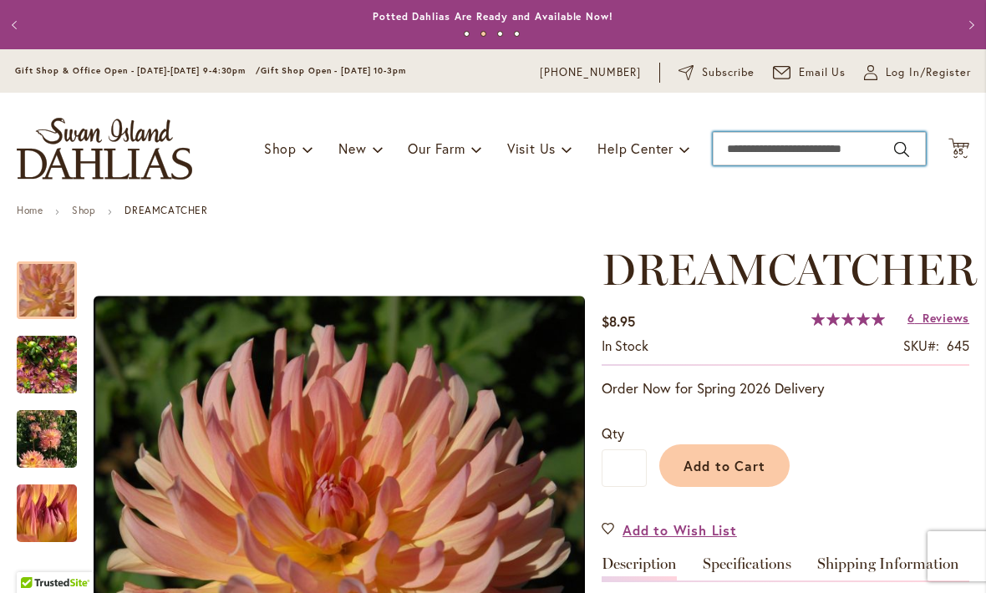
click at [760, 139] on input "Search" at bounding box center [819, 148] width 213 height 33
type input "*****"
click at [901, 150] on button "Search" at bounding box center [901, 149] width 15 height 27
